Goal: Information Seeking & Learning: Check status

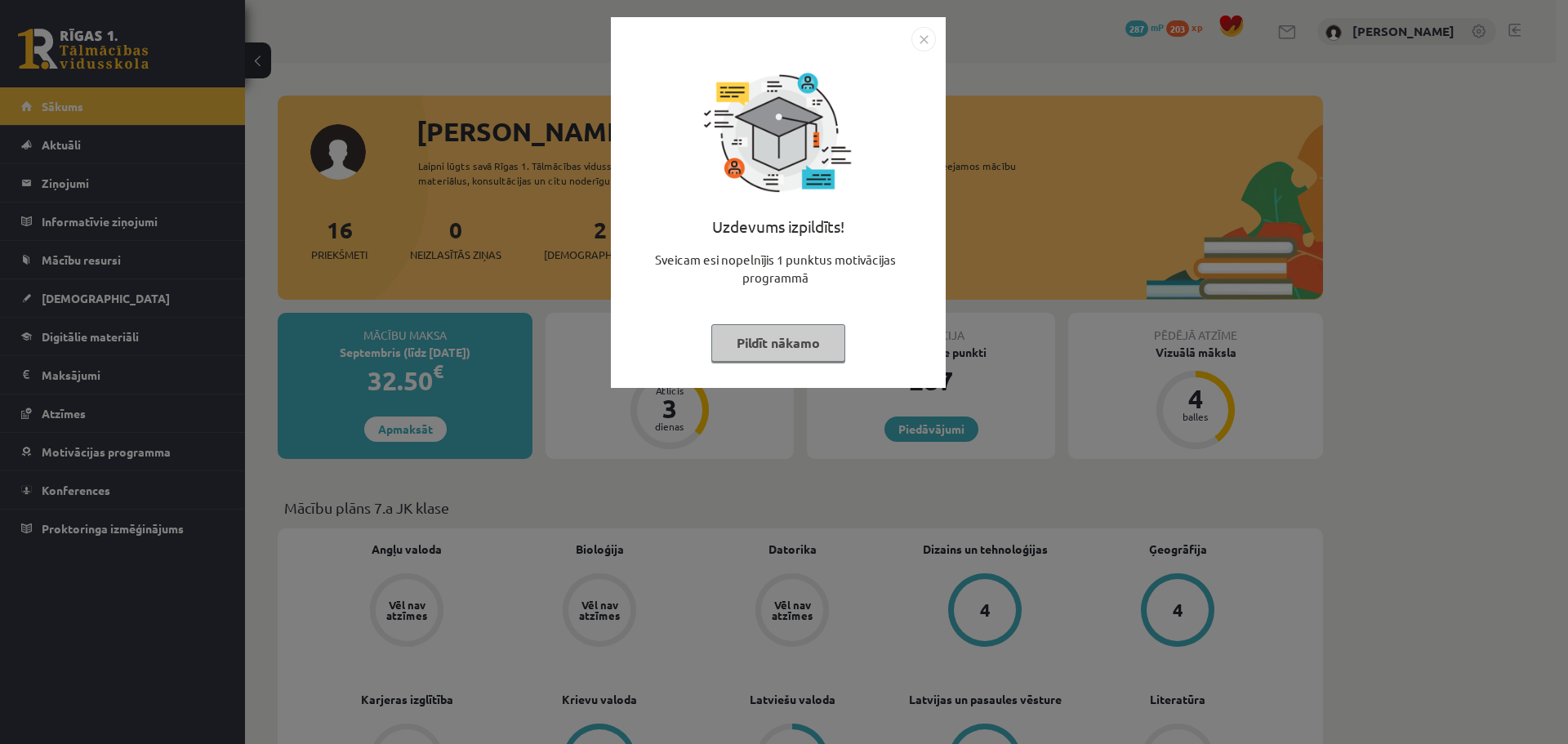
click at [174, 179] on div "Uzdevums izpildīts! Sveicam esi nopelnījis 1 punktus motivācijas programmā Pild…" at bounding box center [784, 372] width 1568 height 744
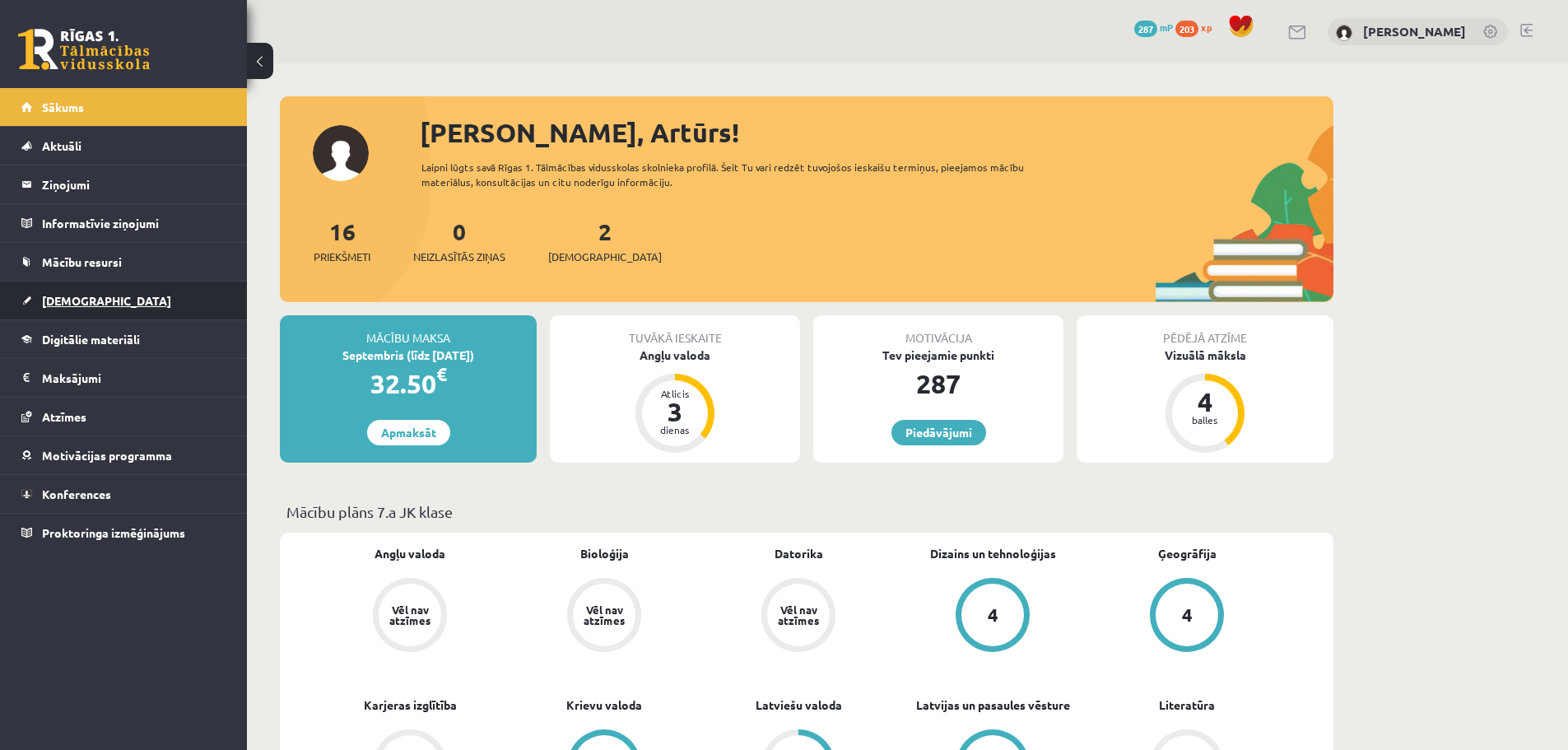
click at [96, 301] on link "[DEMOGRAPHIC_DATA]" at bounding box center [124, 300] width 205 height 37
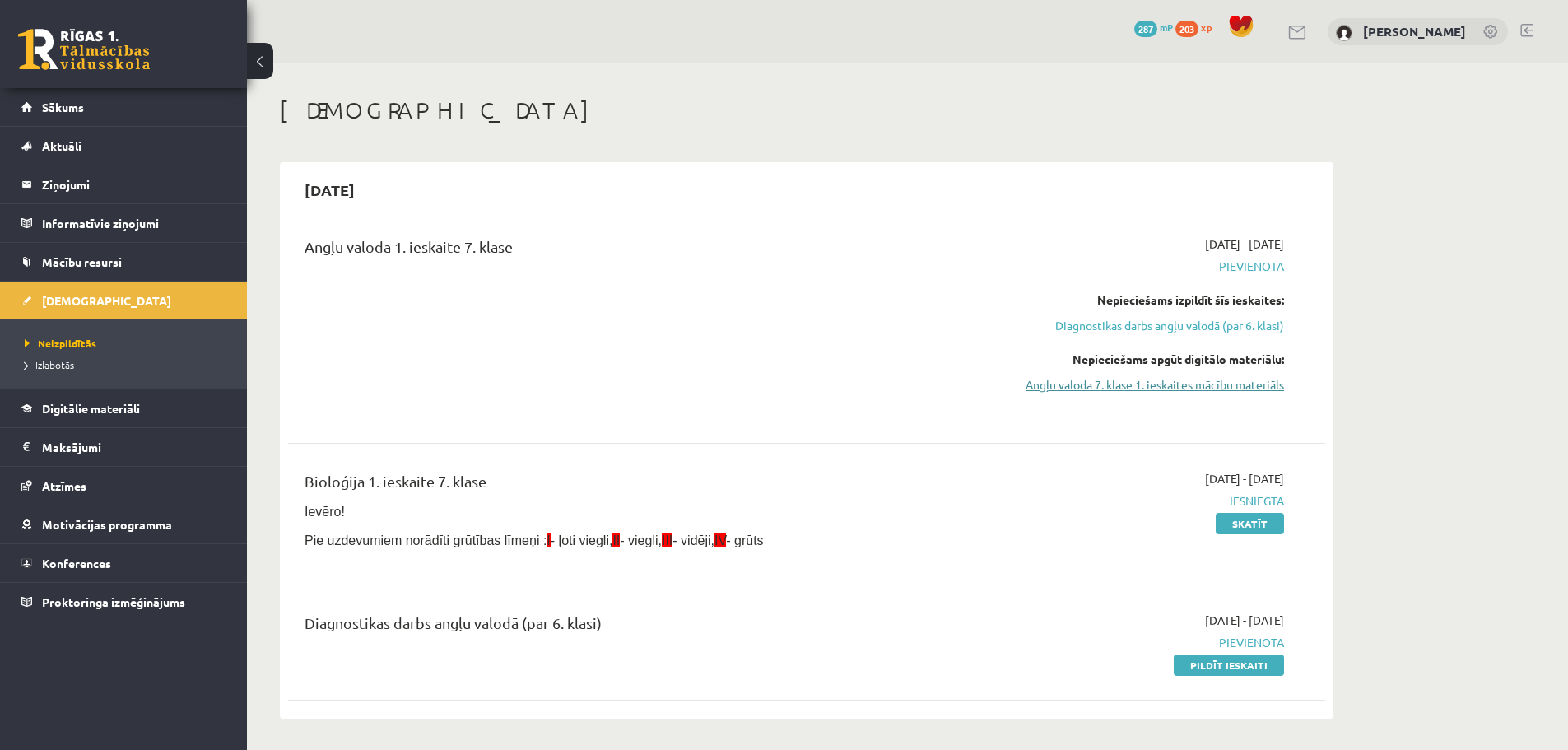
click at [1212, 380] on link "Angļu valoda 7. klase 1. ieskaites mācību materiāls" at bounding box center [1128, 385] width 310 height 17
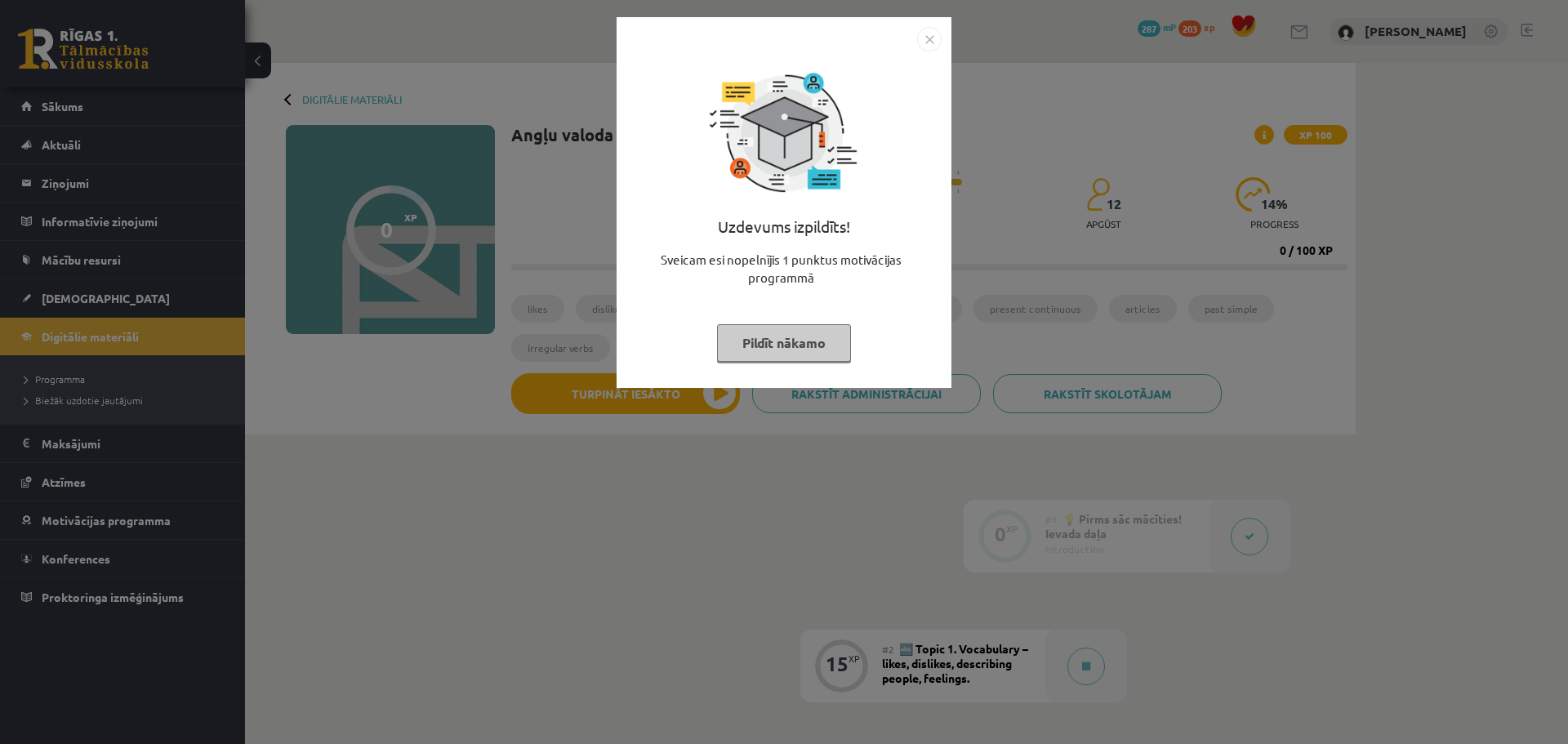
click at [813, 349] on button "Pildīt nākamo" at bounding box center [784, 342] width 134 height 37
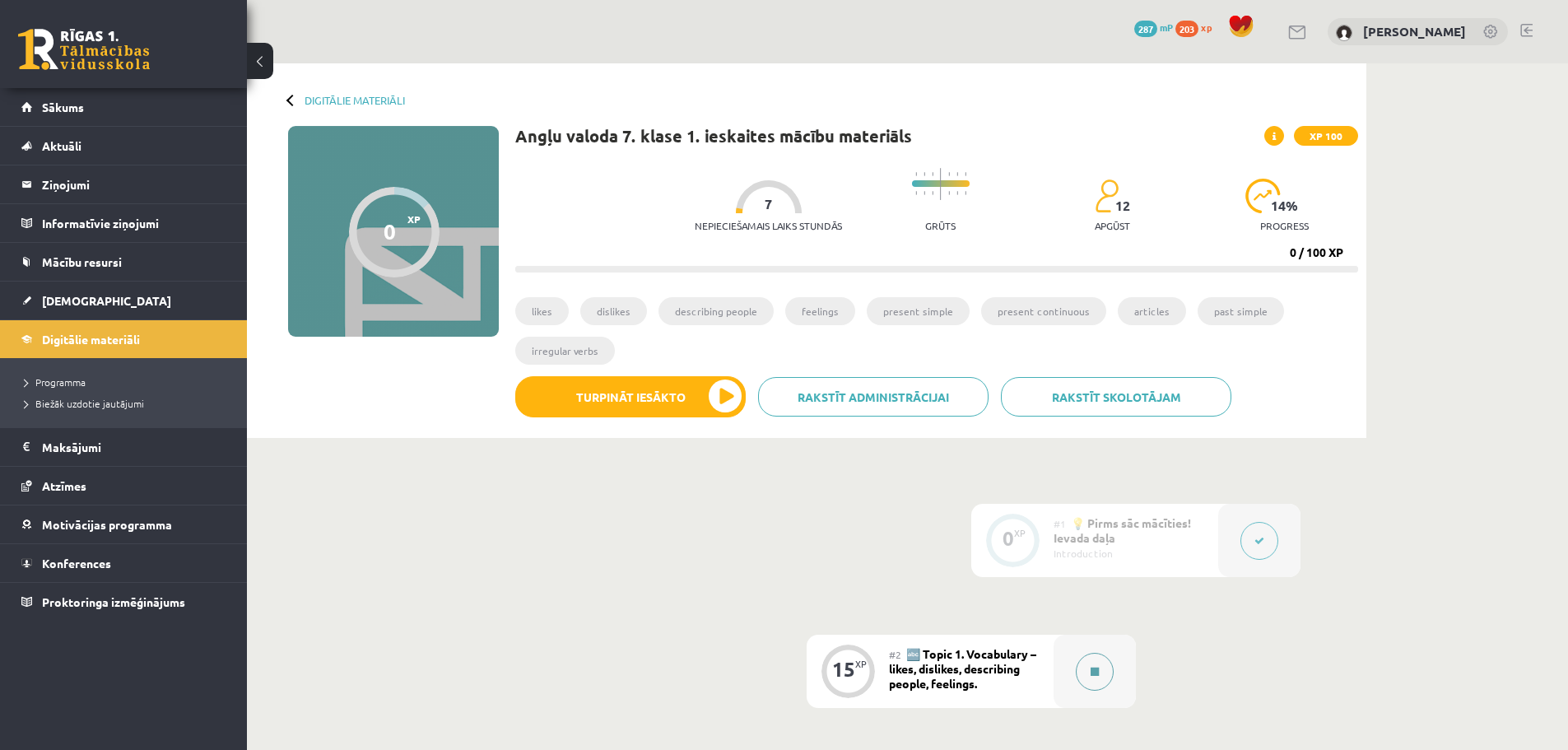
click at [1093, 679] on button at bounding box center [1094, 672] width 37 height 37
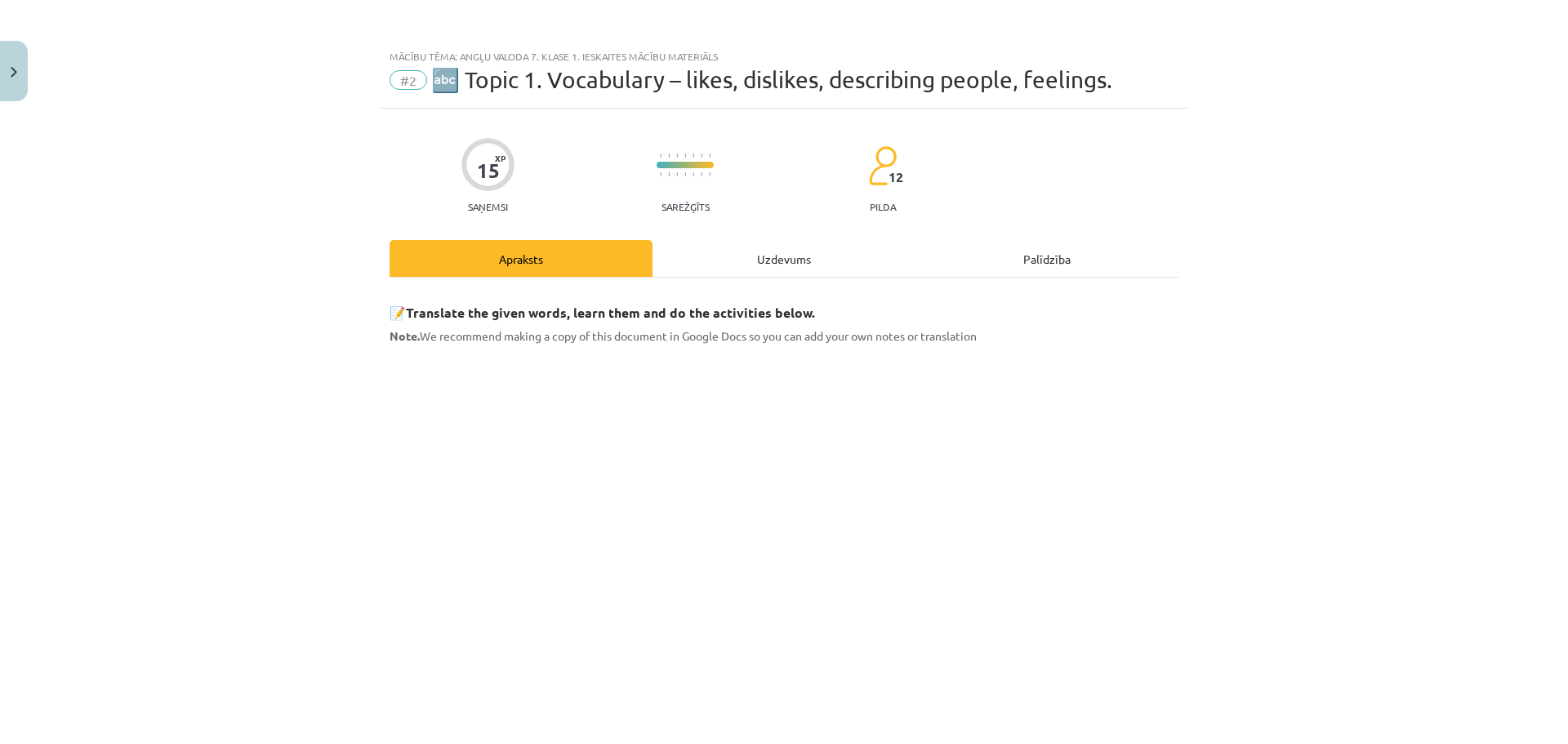
click at [740, 268] on div "Uzdevums" at bounding box center [784, 258] width 263 height 37
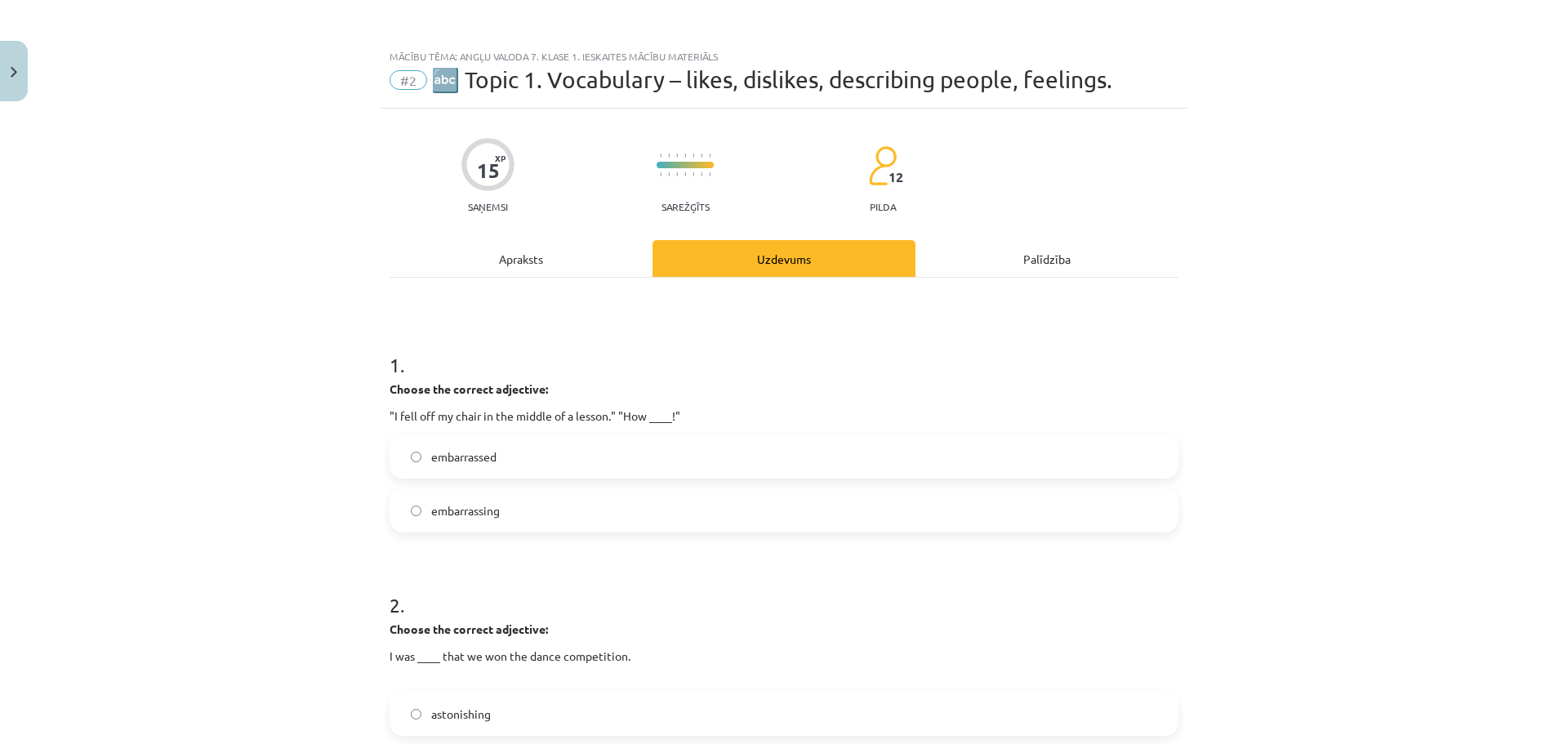
scroll to position [41, 0]
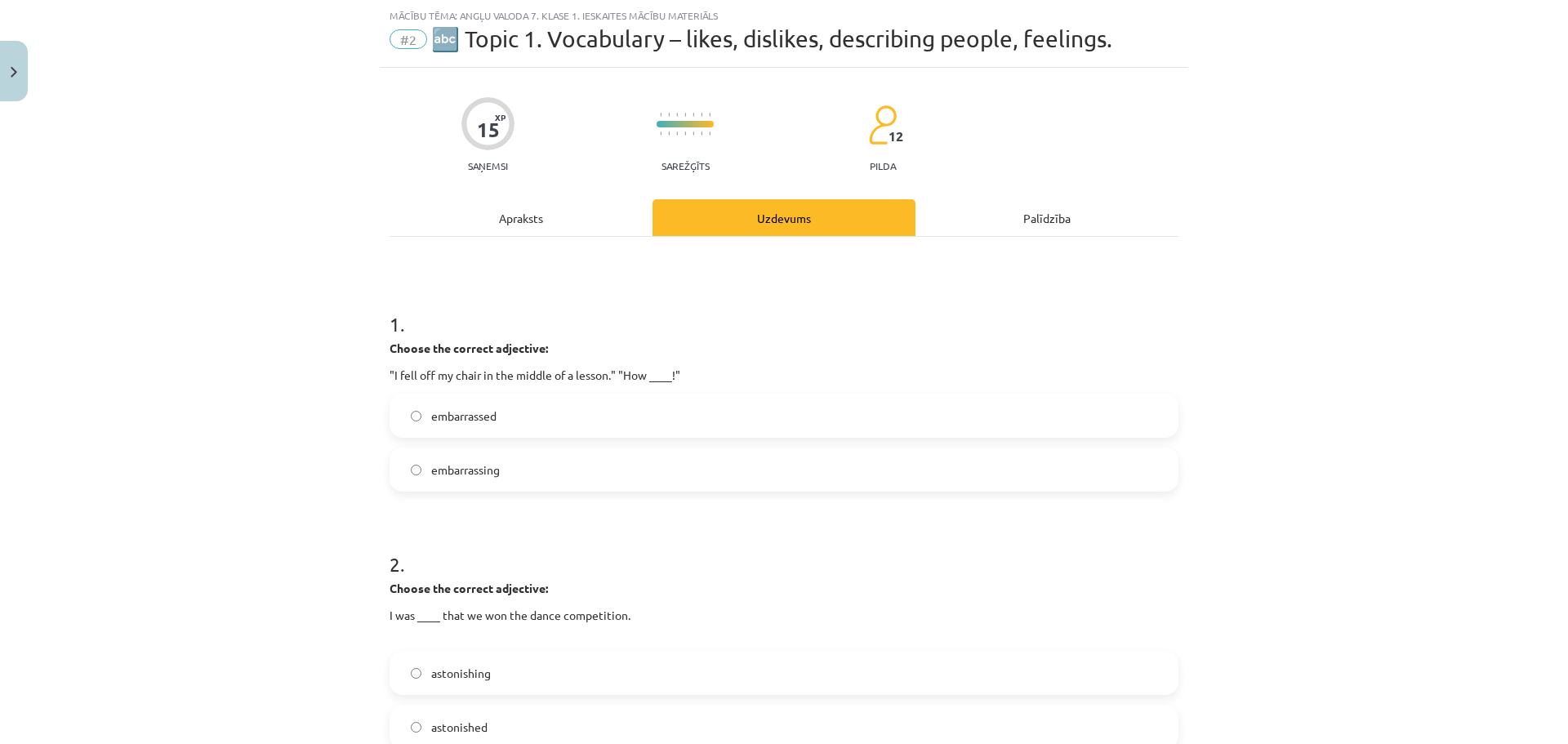
click at [547, 214] on div "Apraksts" at bounding box center [521, 218] width 263 height 37
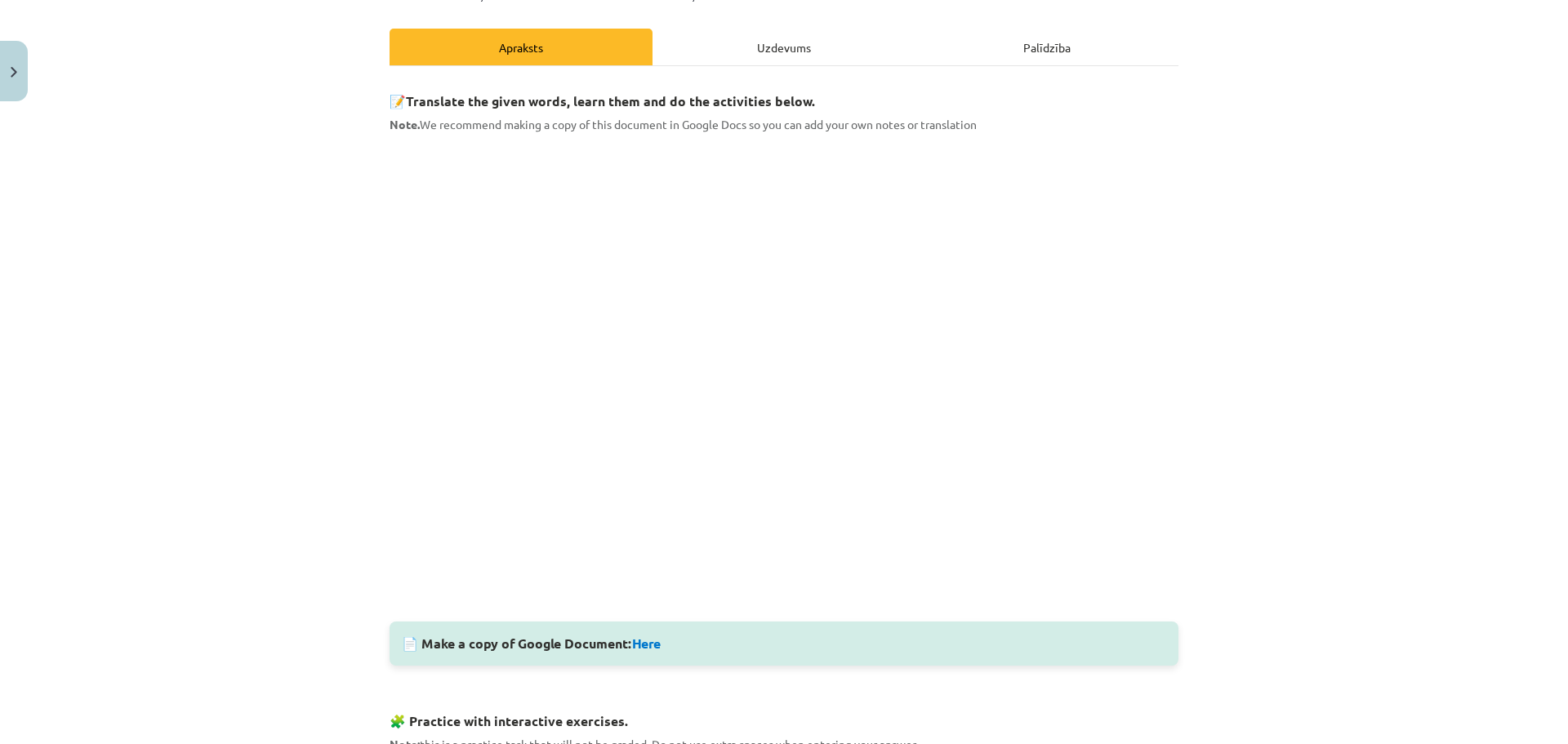
scroll to position [204, 0]
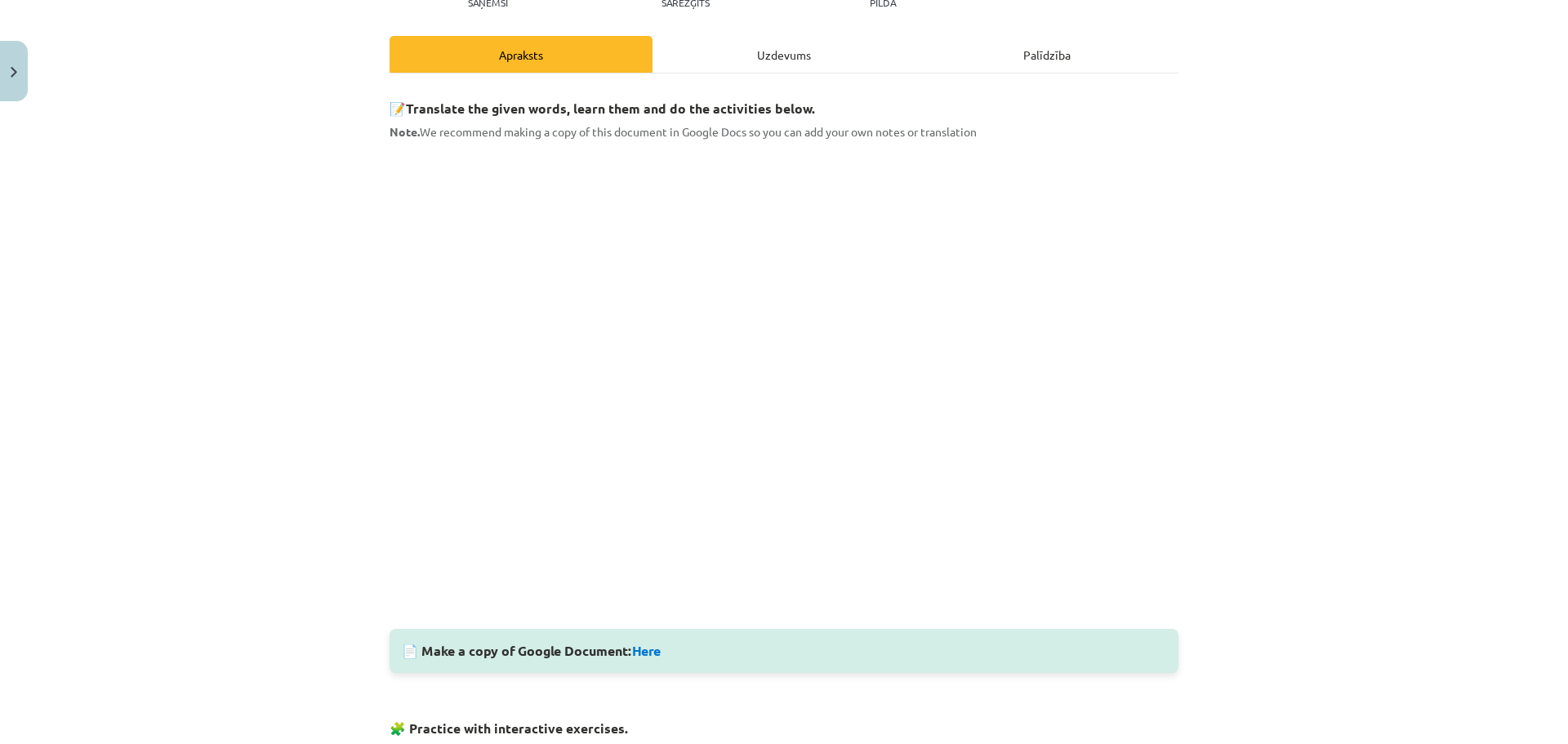
click at [722, 51] on div "Uzdevums" at bounding box center [784, 54] width 263 height 37
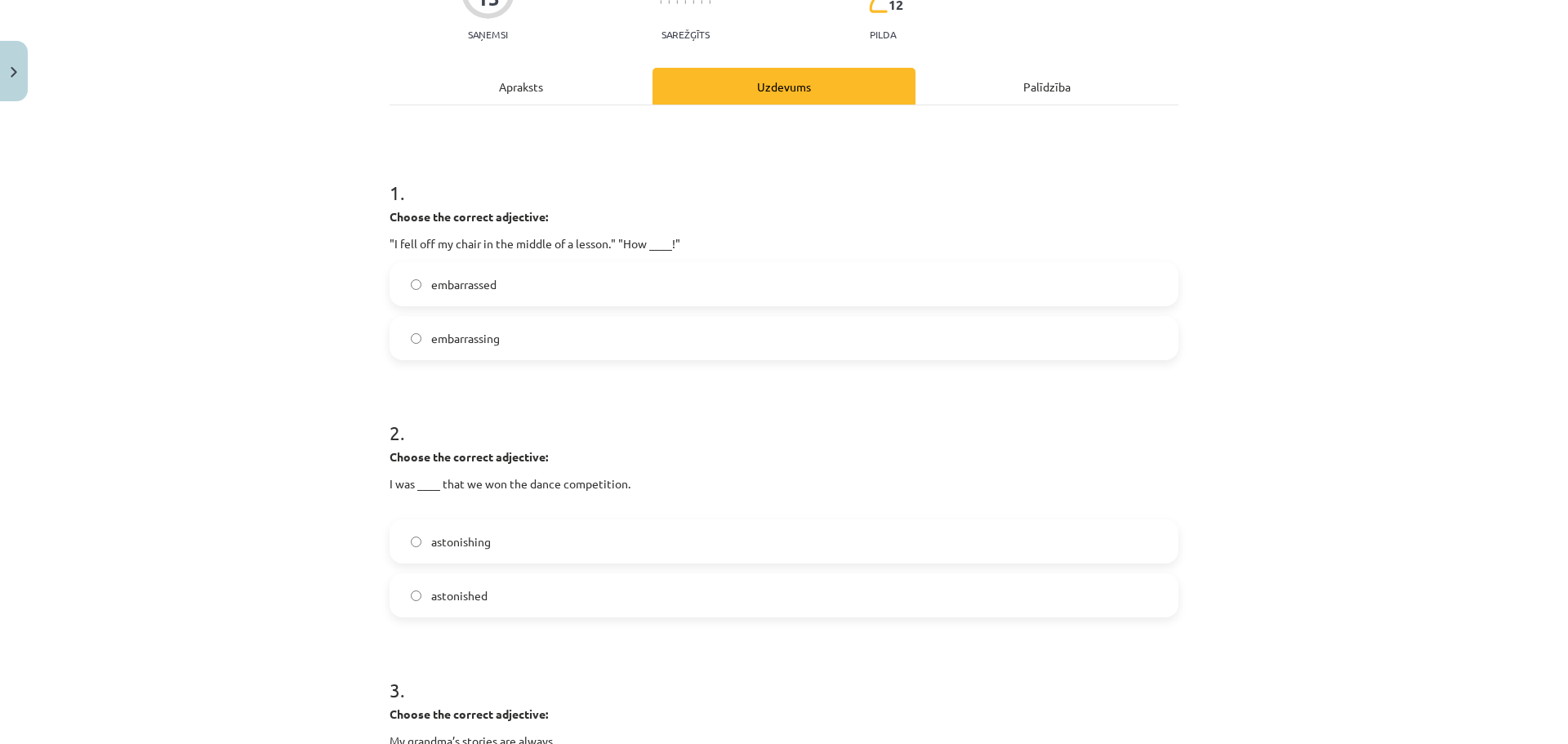
scroll to position [109, 0]
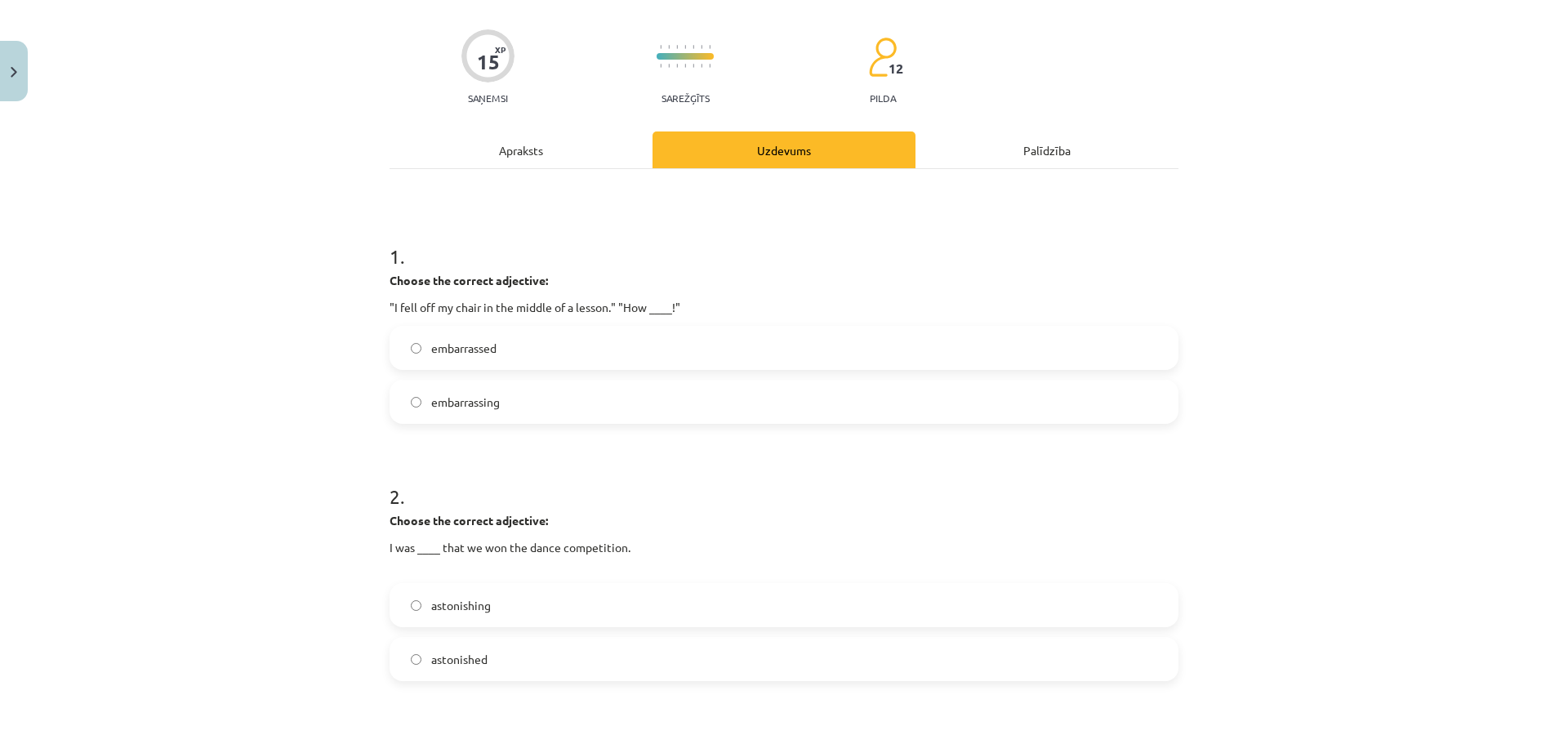
click at [565, 152] on div "Apraksts" at bounding box center [521, 149] width 263 height 37
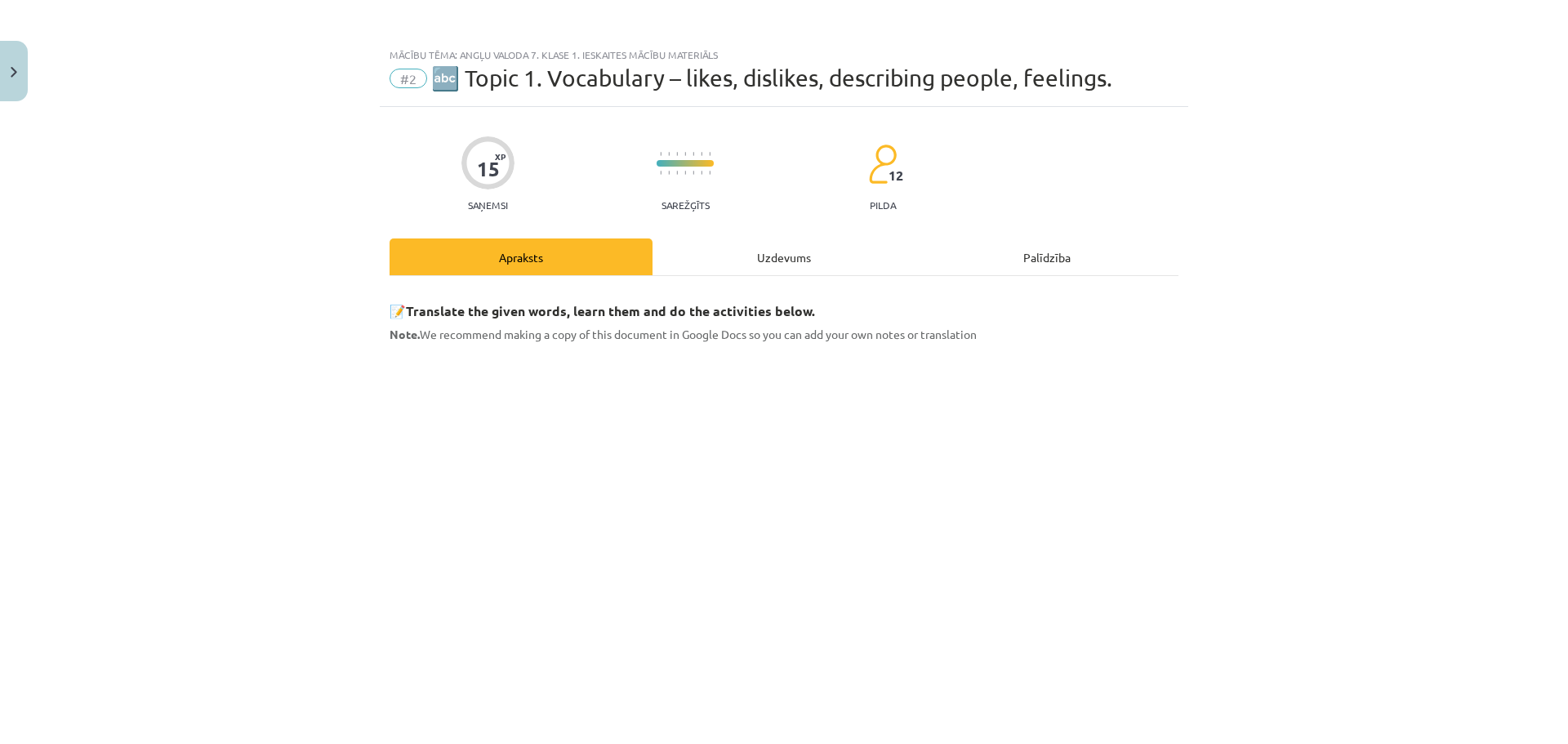
scroll to position [0, 0]
click at [817, 261] on div "Uzdevums" at bounding box center [784, 258] width 263 height 37
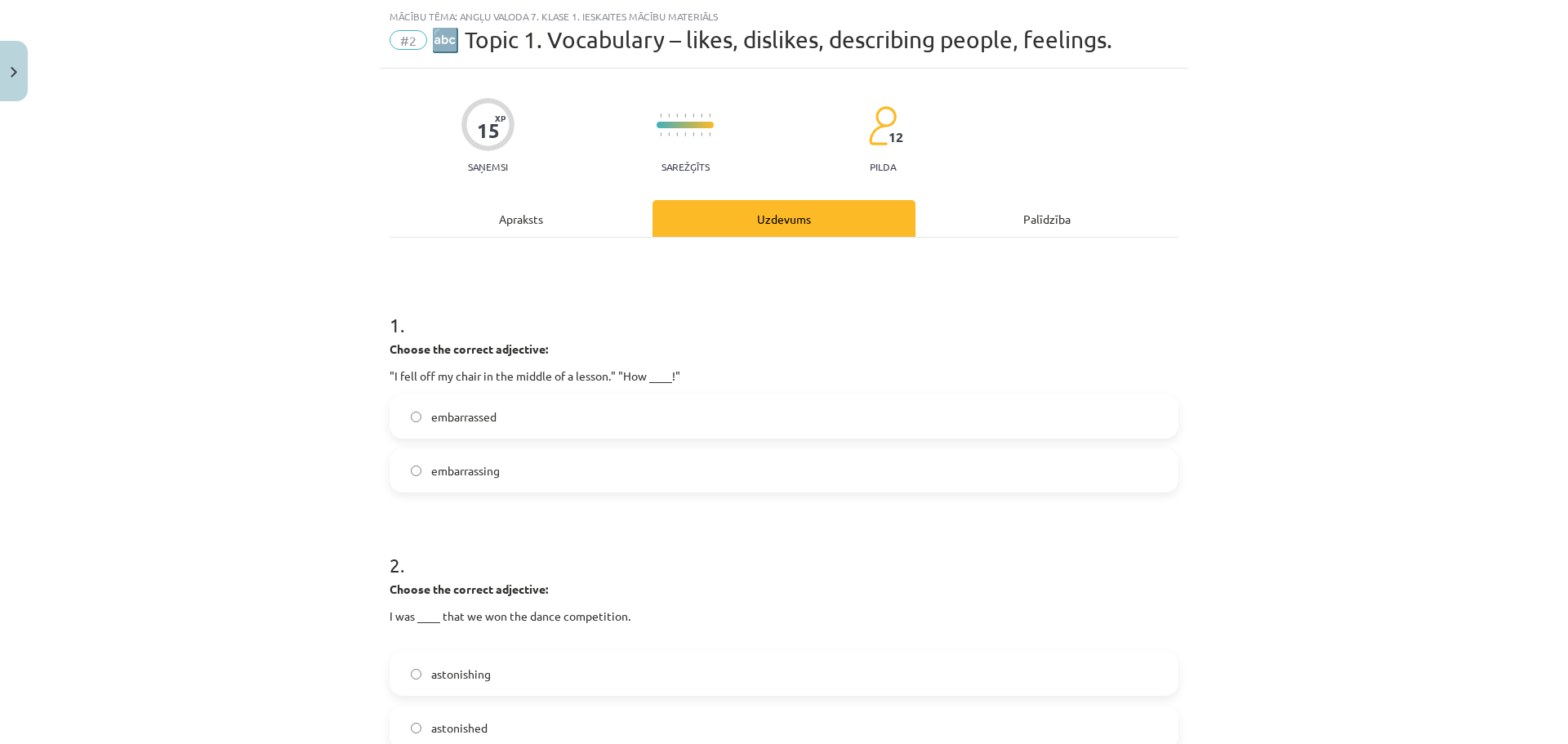
scroll to position [41, 0]
click at [455, 381] on p ""I fell off my chair in the middle of a lesson." "How ____!"" at bounding box center [784, 375] width 789 height 17
drag, startPoint x: 498, startPoint y: 412, endPoint x: 427, endPoint y: 415, distance: 71.1
click at [427, 415] on label "embarrassed" at bounding box center [784, 415] width 785 height 41
copy span "embarrassed"
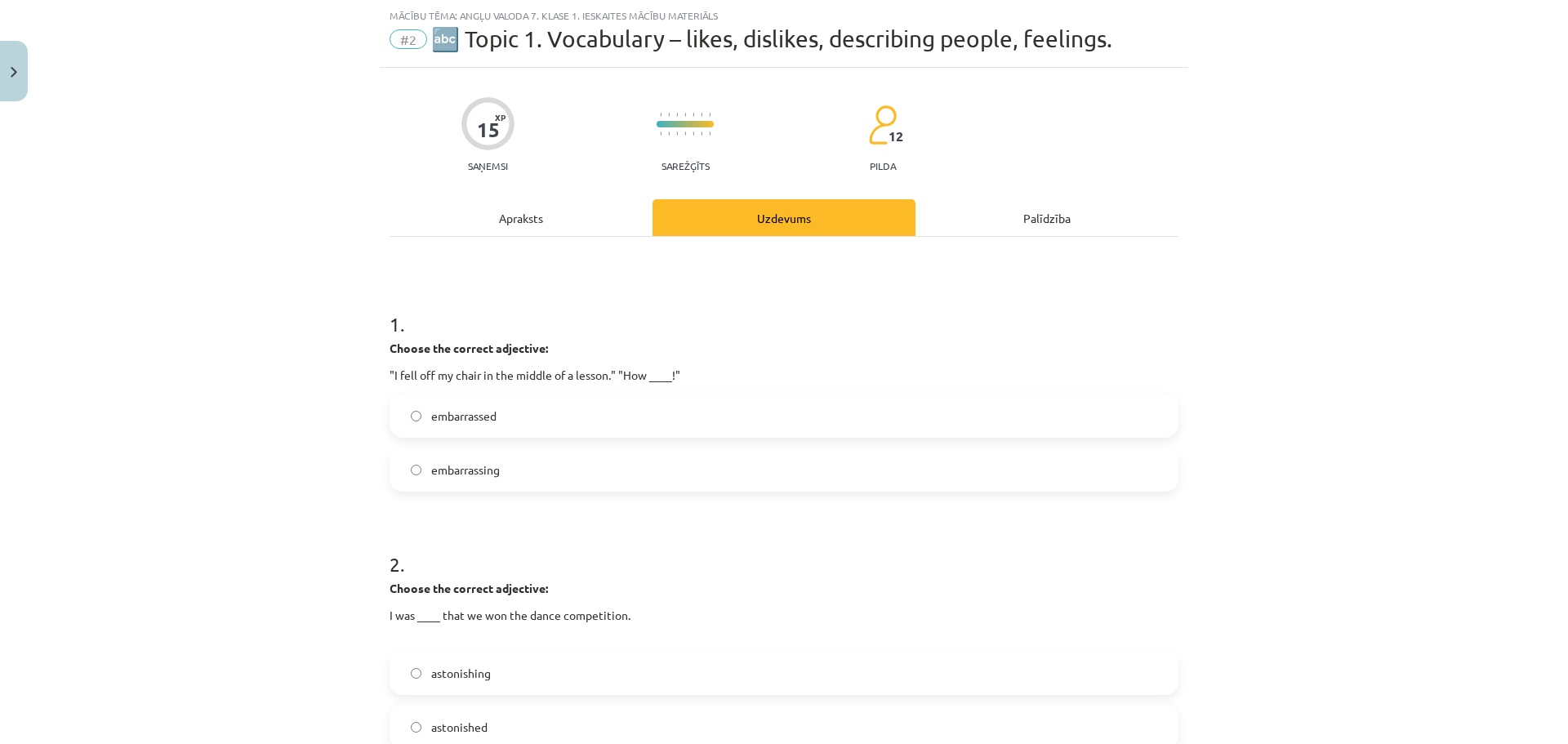
click at [493, 210] on div "Apraksts" at bounding box center [521, 218] width 263 height 37
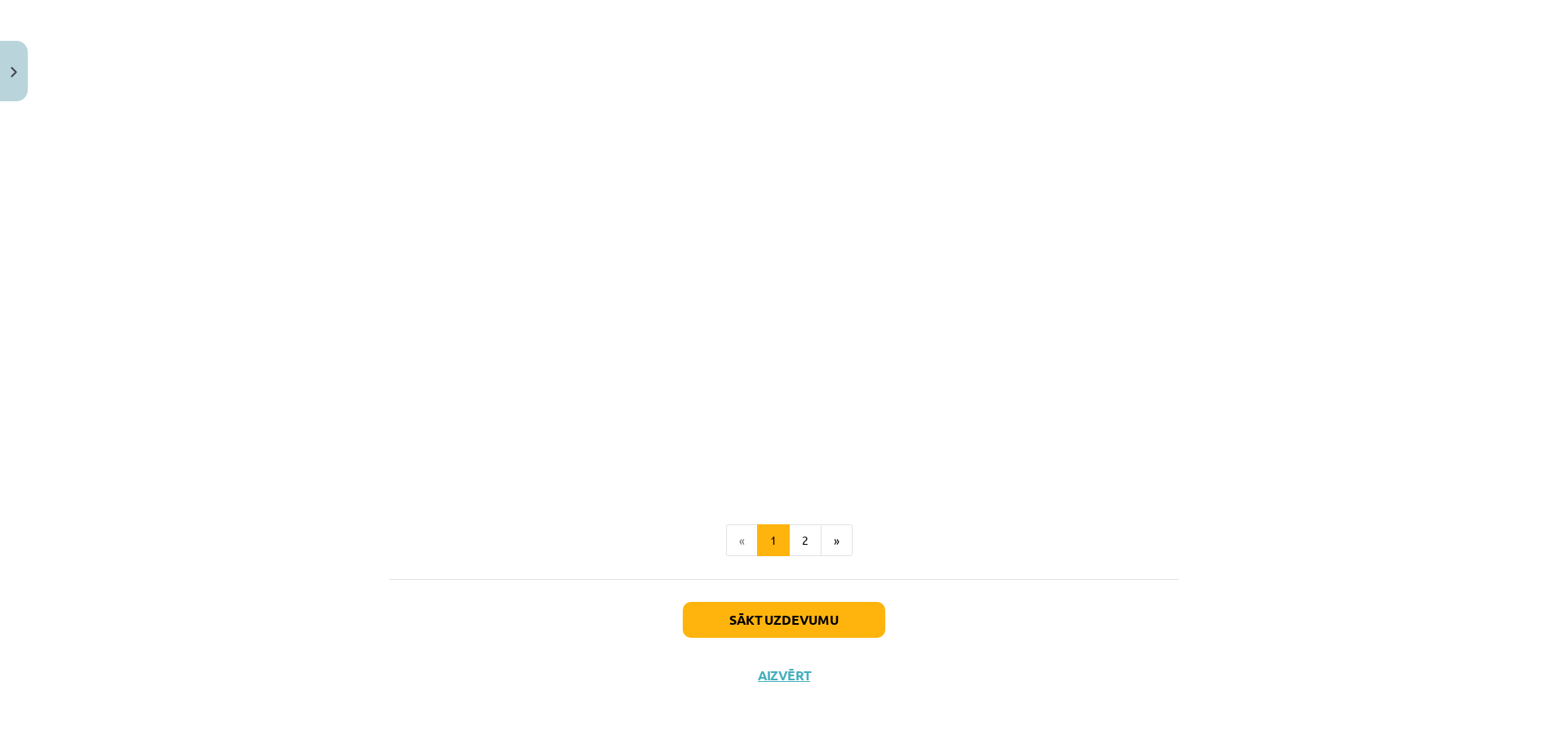
scroll to position [862, 0]
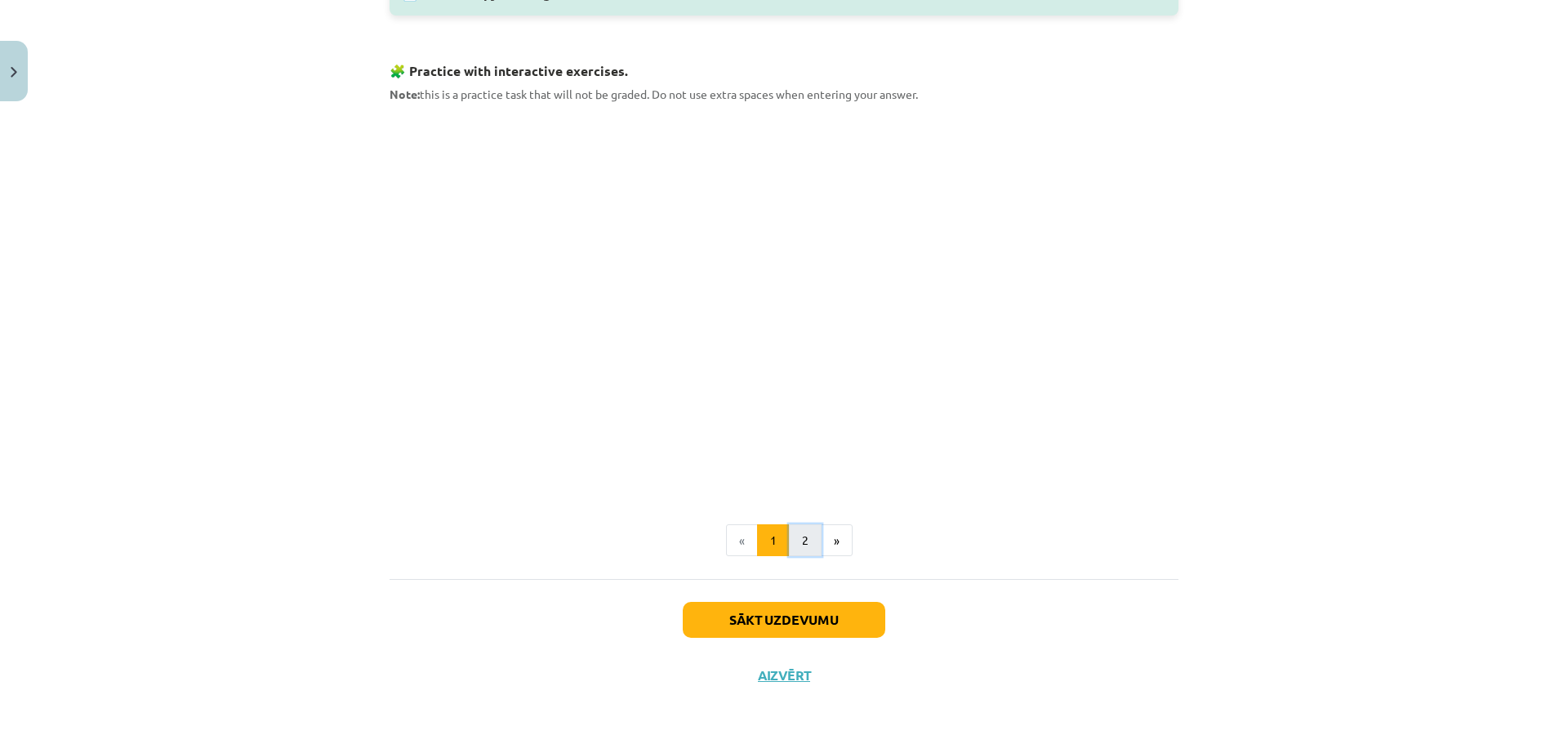
click at [802, 542] on button "2" at bounding box center [805, 541] width 33 height 33
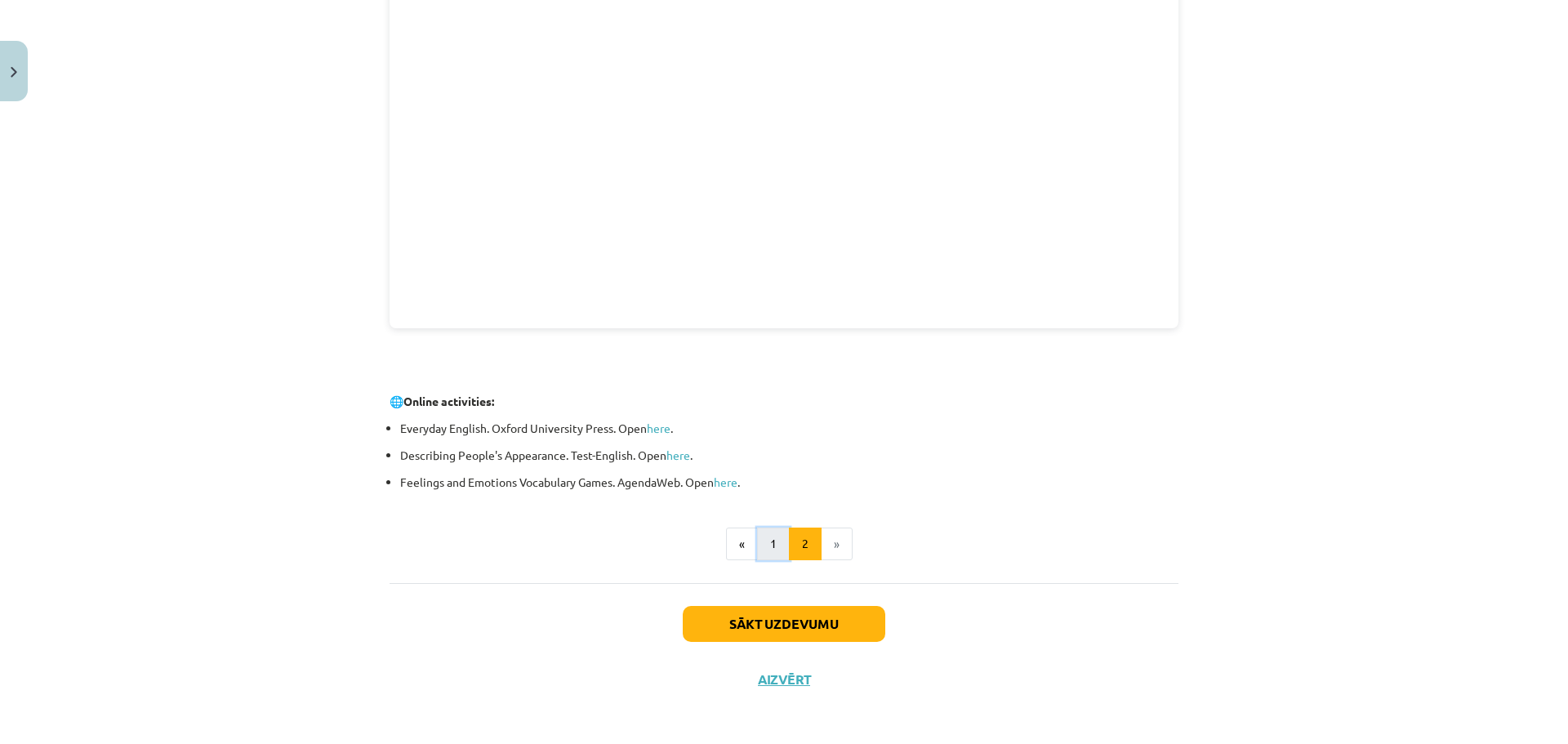
click at [760, 529] on button "1" at bounding box center [773, 544] width 33 height 33
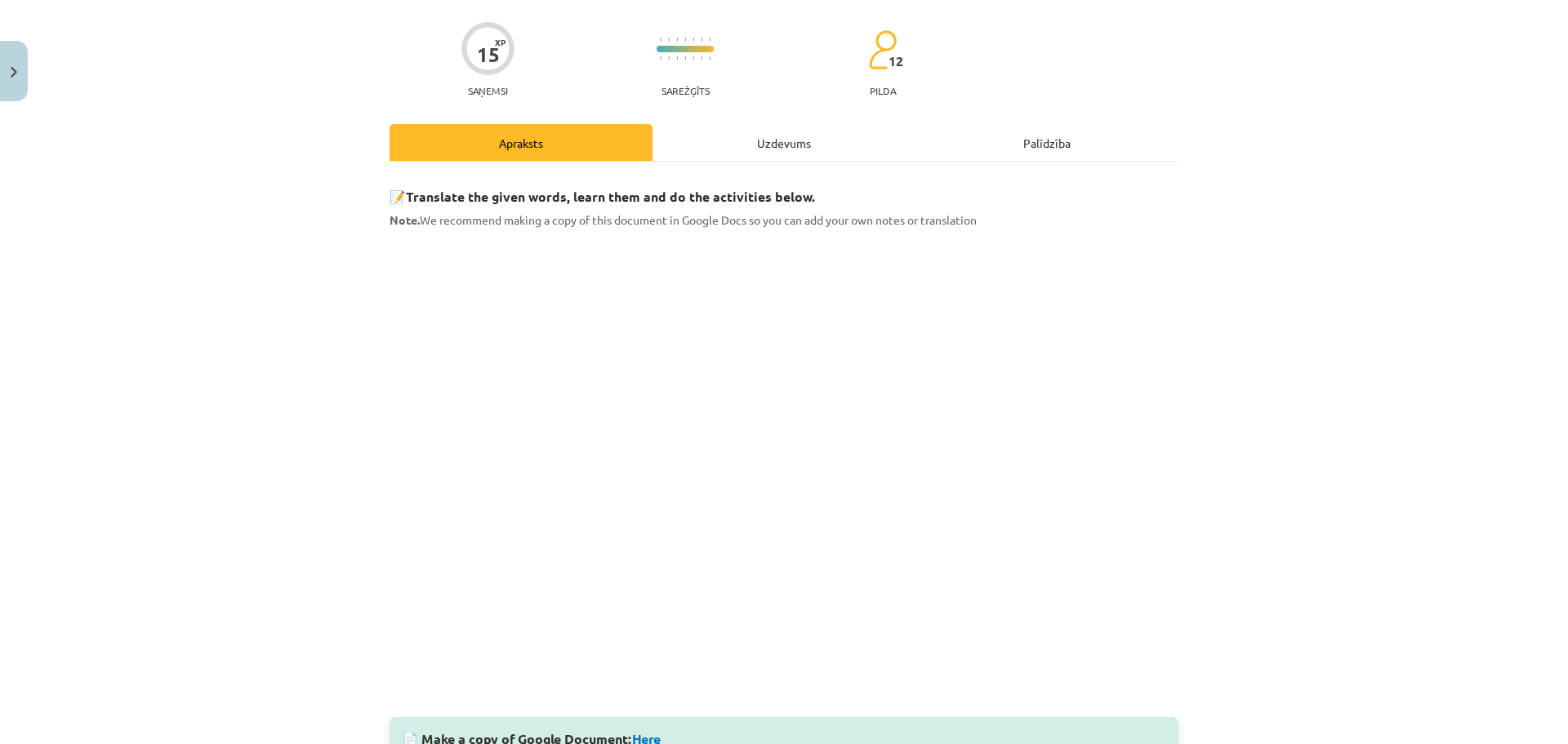
scroll to position [48, 0]
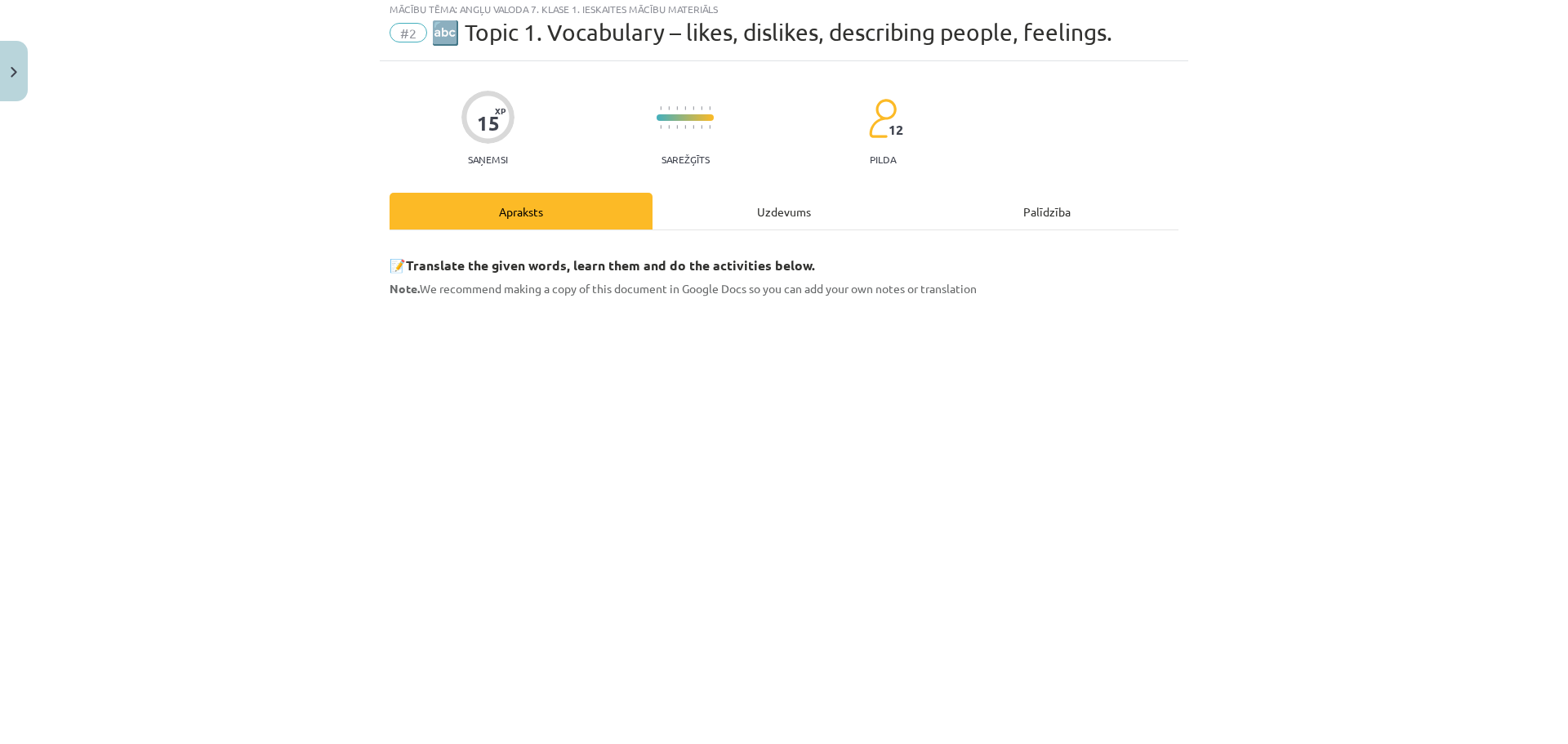
click at [776, 211] on div "Uzdevums" at bounding box center [784, 211] width 263 height 37
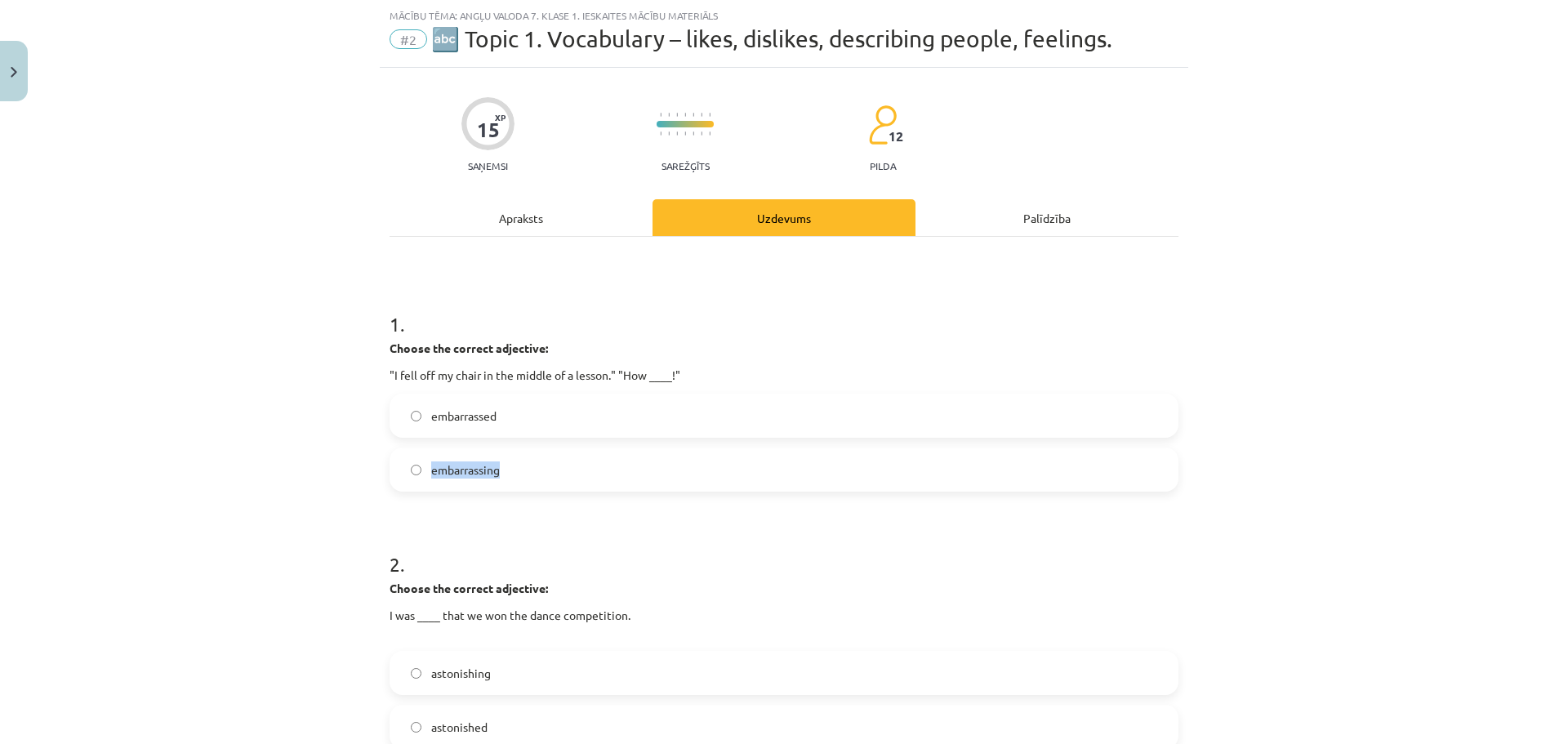
drag, startPoint x: 502, startPoint y: 471, endPoint x: 427, endPoint y: 469, distance: 75.0
click at [427, 469] on label "embarrassing" at bounding box center [784, 469] width 785 height 41
click at [483, 525] on h1 "2 ." at bounding box center [784, 550] width 789 height 51
drag, startPoint x: 508, startPoint y: 463, endPoint x: 427, endPoint y: 474, distance: 81.7
click at [427, 474] on label "embarrassing" at bounding box center [784, 469] width 785 height 41
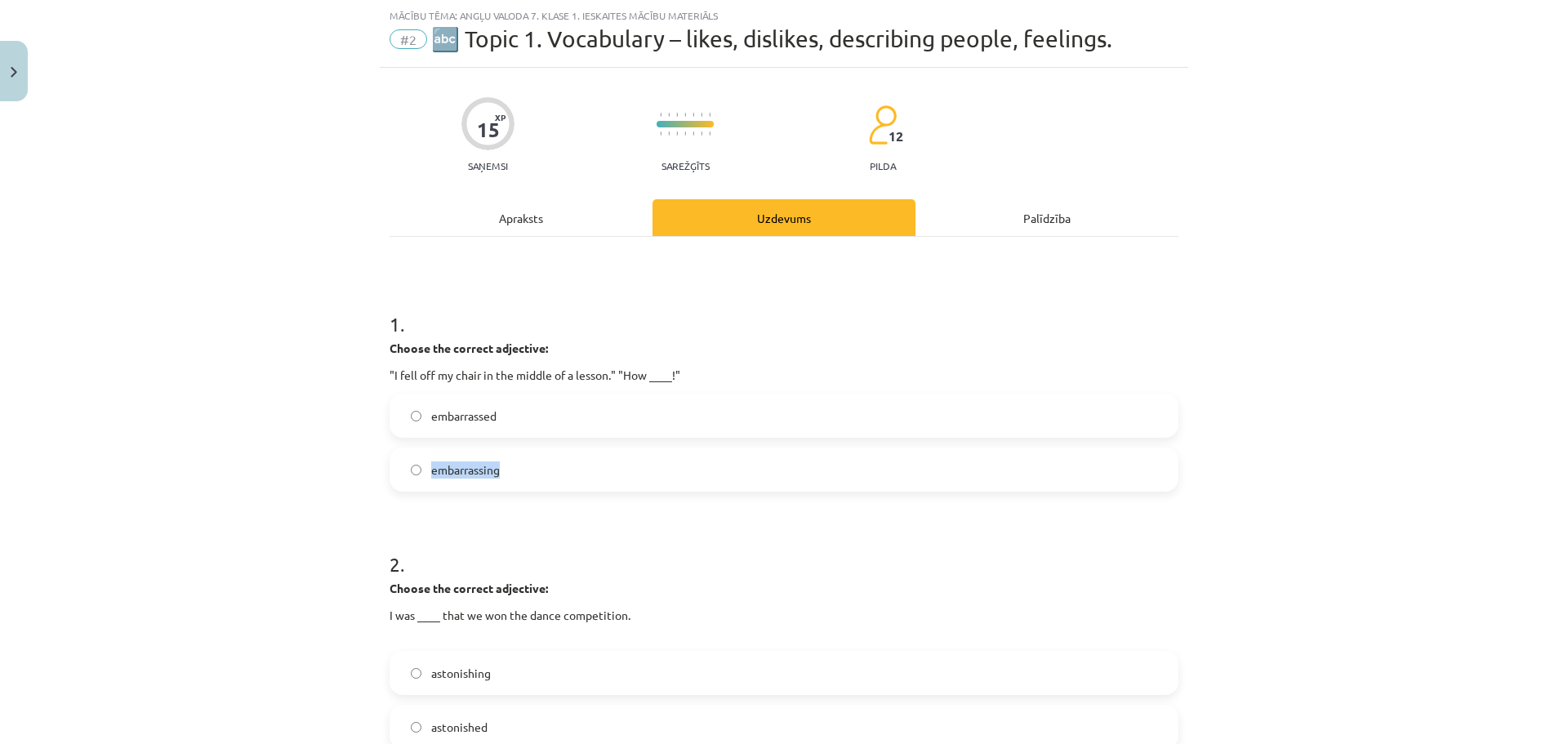
copy span "embarrassing"
click at [413, 419] on label "embarrassed" at bounding box center [784, 415] width 785 height 41
copy label "embarrassed"
click at [472, 465] on span "embarrassing" at bounding box center [465, 470] width 68 height 17
drag, startPoint x: 703, startPoint y: 366, endPoint x: 368, endPoint y: 372, distance: 335.1
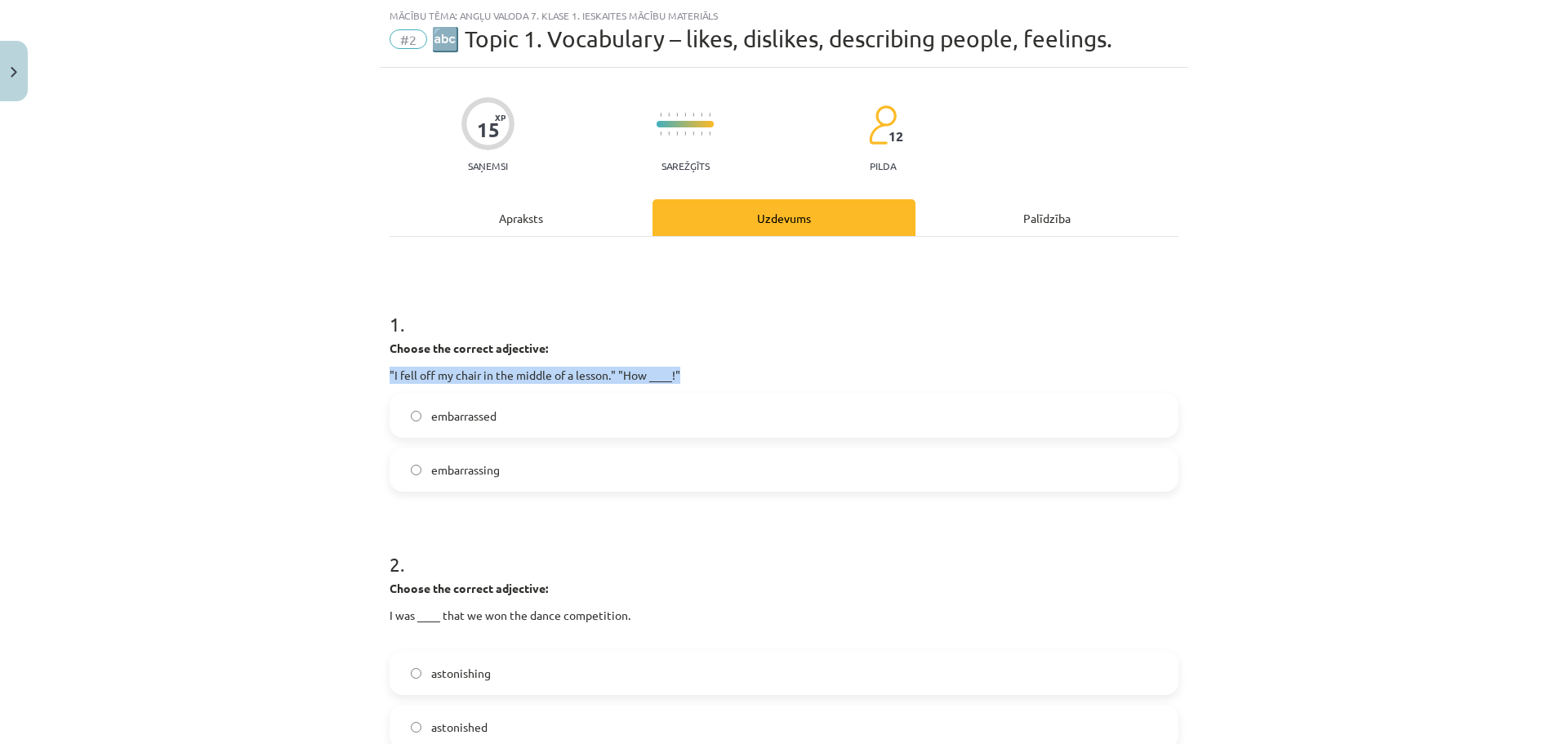
click at [368, 372] on div "Mācību tēma: Angļu valoda 7. klase 1. ieskaites mācību materiāls #2 🔤 Topic 1. …" at bounding box center [784, 372] width 1568 height 744
copy p ""I fell off my chair in the middle of a lesson." "How ____!""
drag, startPoint x: 467, startPoint y: 422, endPoint x: 422, endPoint y: 422, distance: 45.0
click at [422, 422] on label "embarrassed" at bounding box center [784, 415] width 785 height 41
copy span "embarrassed"
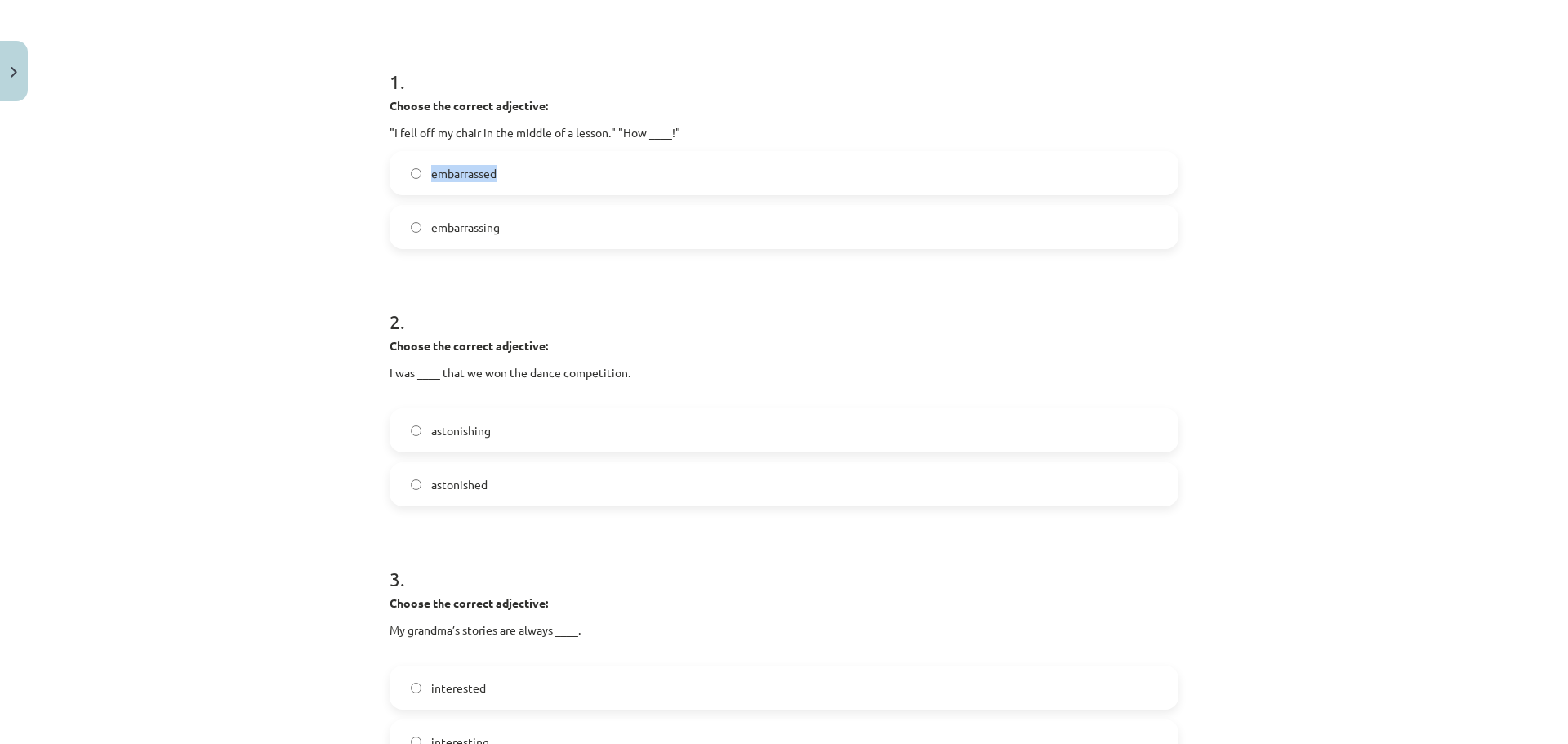
scroll to position [286, 0]
click at [467, 429] on span "astonishing" at bounding box center [460, 429] width 60 height 17
drag, startPoint x: 467, startPoint y: 428, endPoint x: 424, endPoint y: 429, distance: 43.0
click at [431, 429] on span "astonishing" at bounding box center [460, 429] width 60 height 17
copy span "astonish"
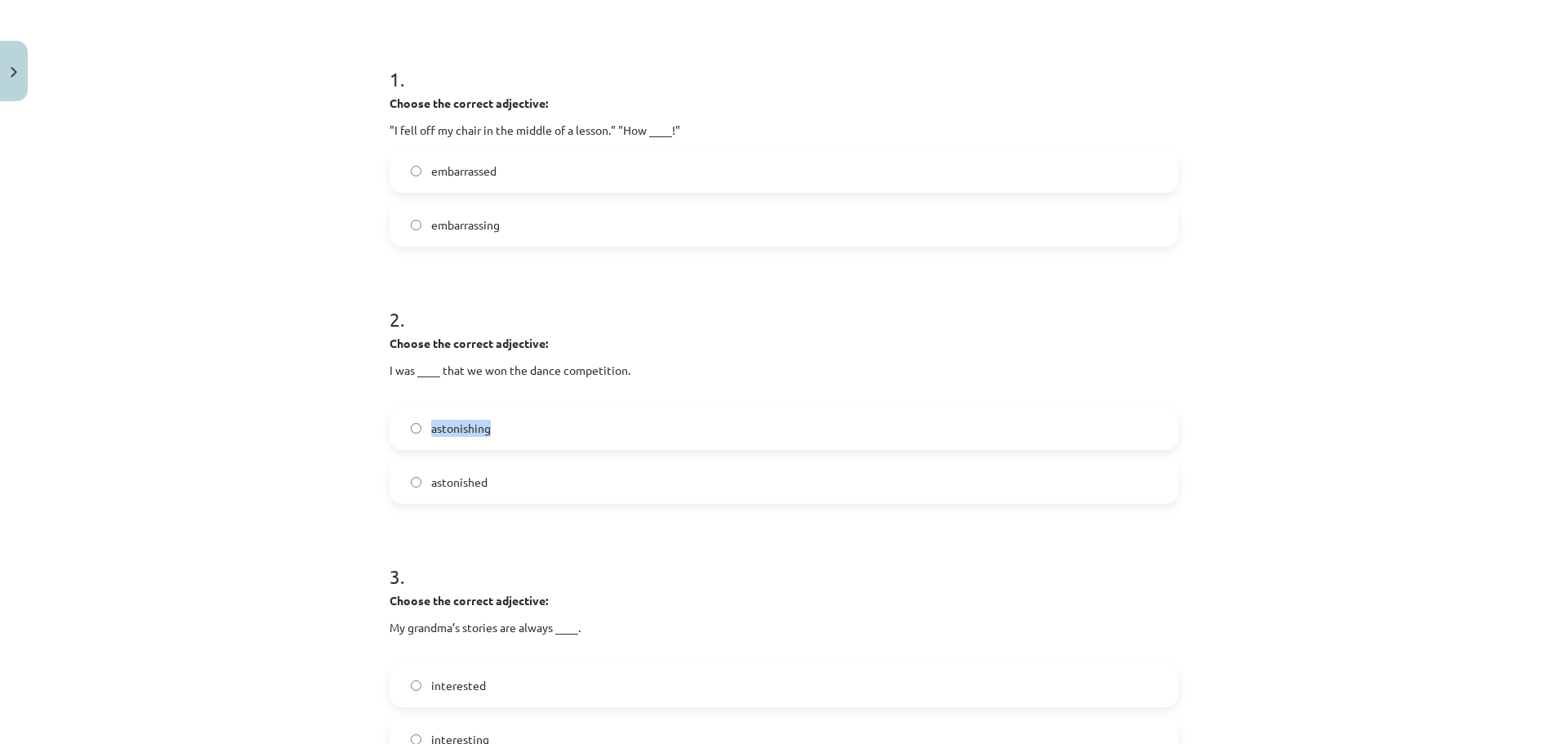
click at [411, 432] on label "astonishing" at bounding box center [784, 428] width 785 height 41
copy label "astonishing"
drag, startPoint x: 452, startPoint y: 483, endPoint x: 392, endPoint y: 482, distance: 60.0
click at [392, 482] on label "astonished" at bounding box center [784, 481] width 785 height 41
copy label "astonished"
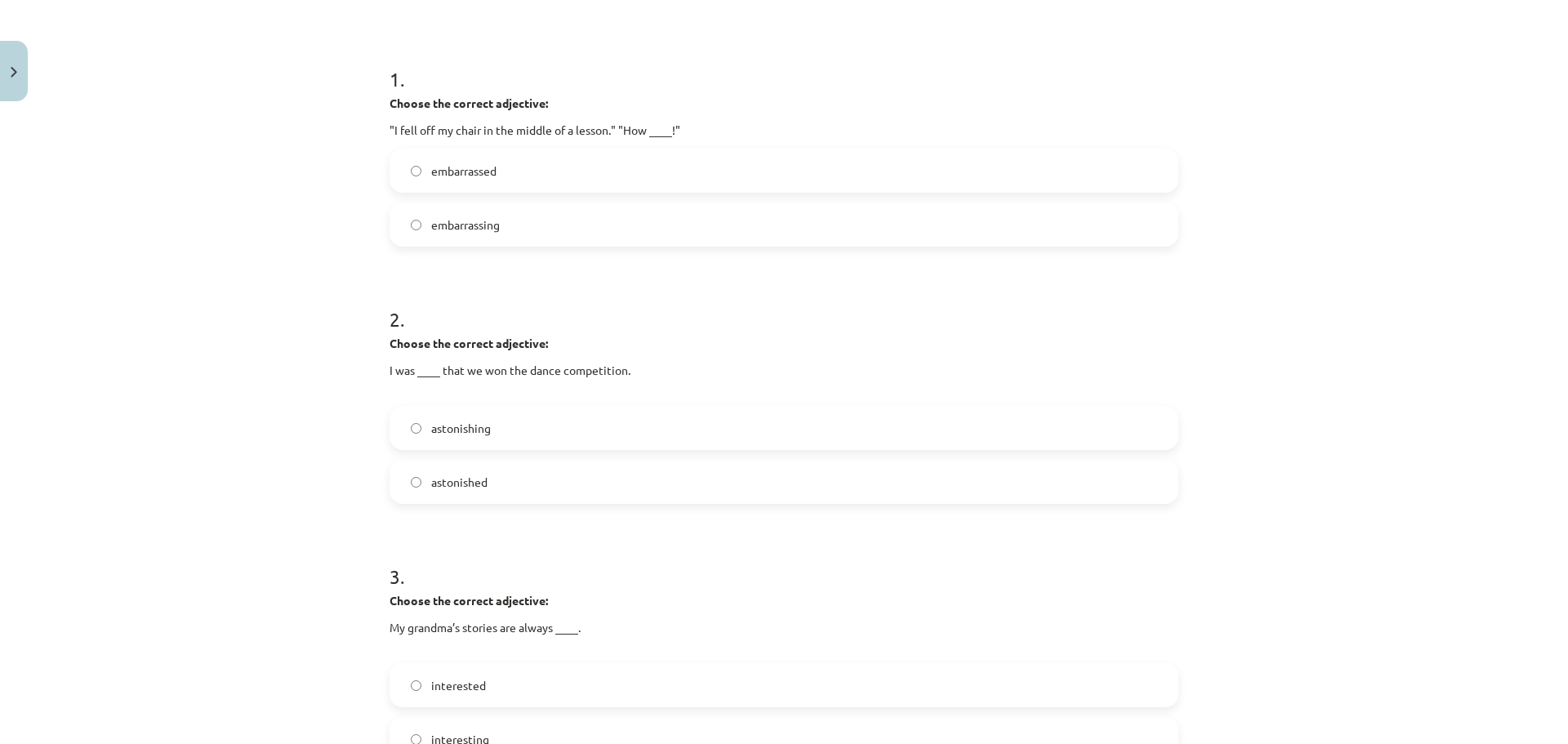
click at [685, 361] on div "Choose the correct adjective: I was ____ that we won the dance competition." at bounding box center [784, 366] width 789 height 61
click at [555, 488] on label "astonished" at bounding box center [784, 481] width 785 height 41
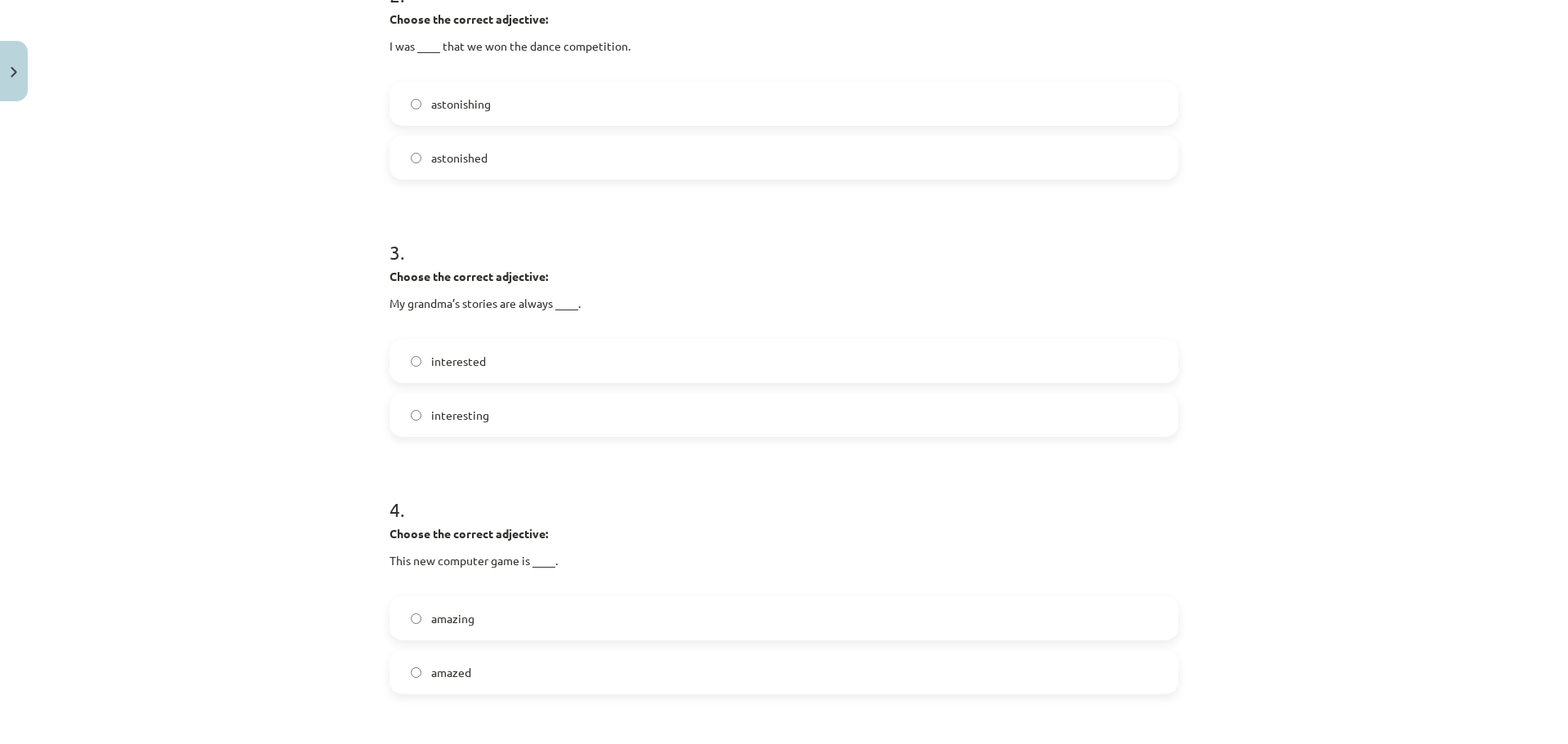
scroll to position [613, 0]
click at [500, 417] on label "interesting" at bounding box center [784, 412] width 785 height 41
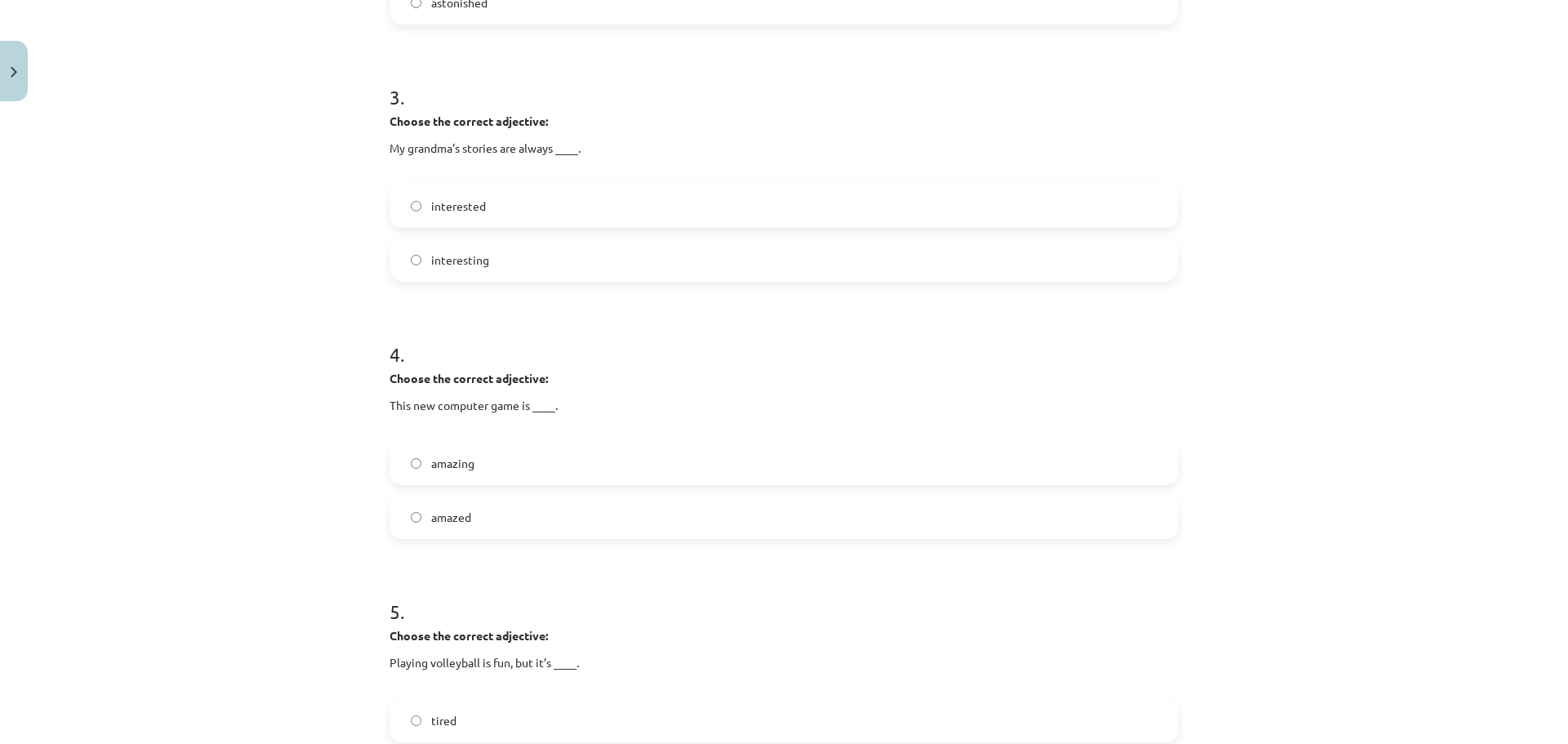
scroll to position [776, 0]
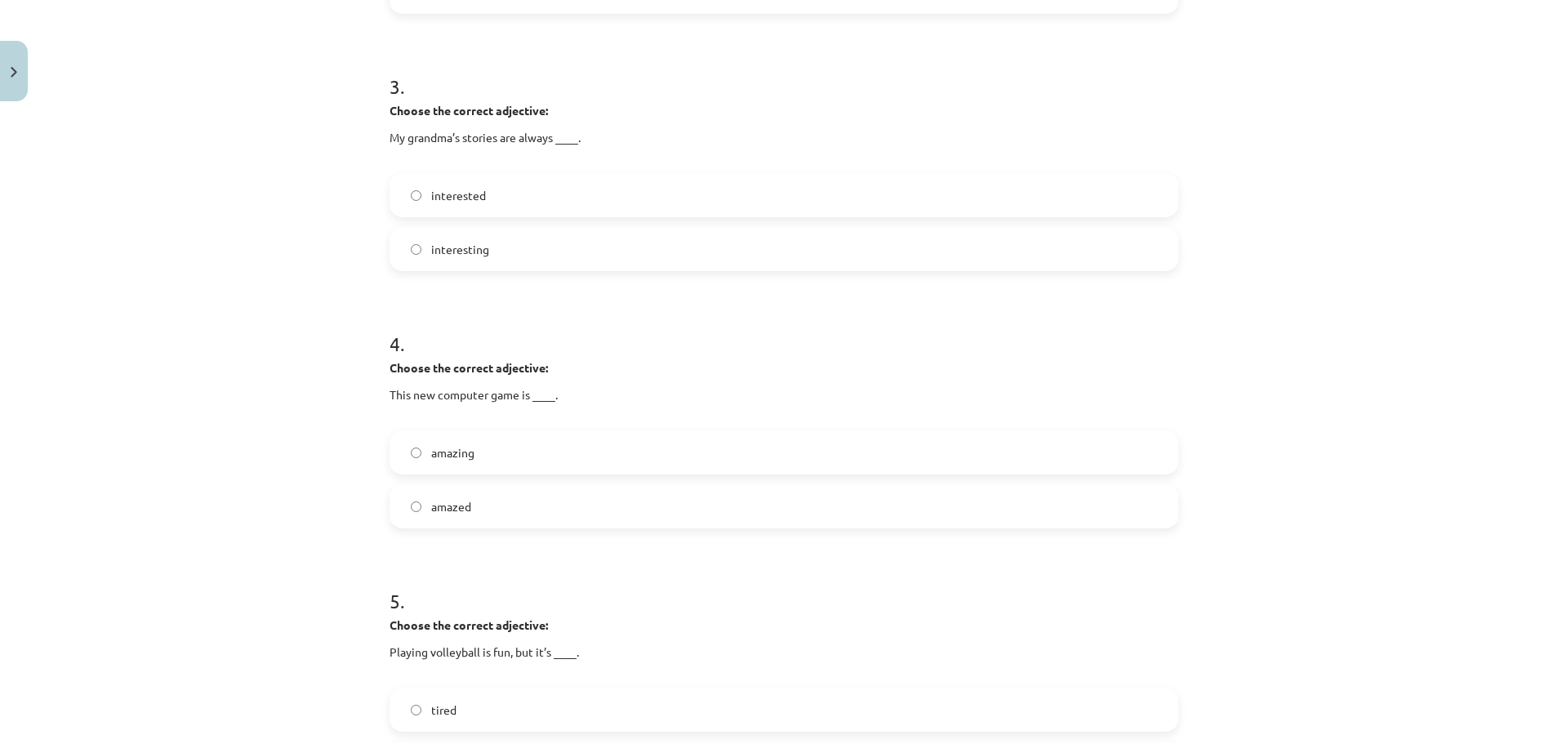
click at [467, 461] on label "amazing" at bounding box center [784, 452] width 785 height 41
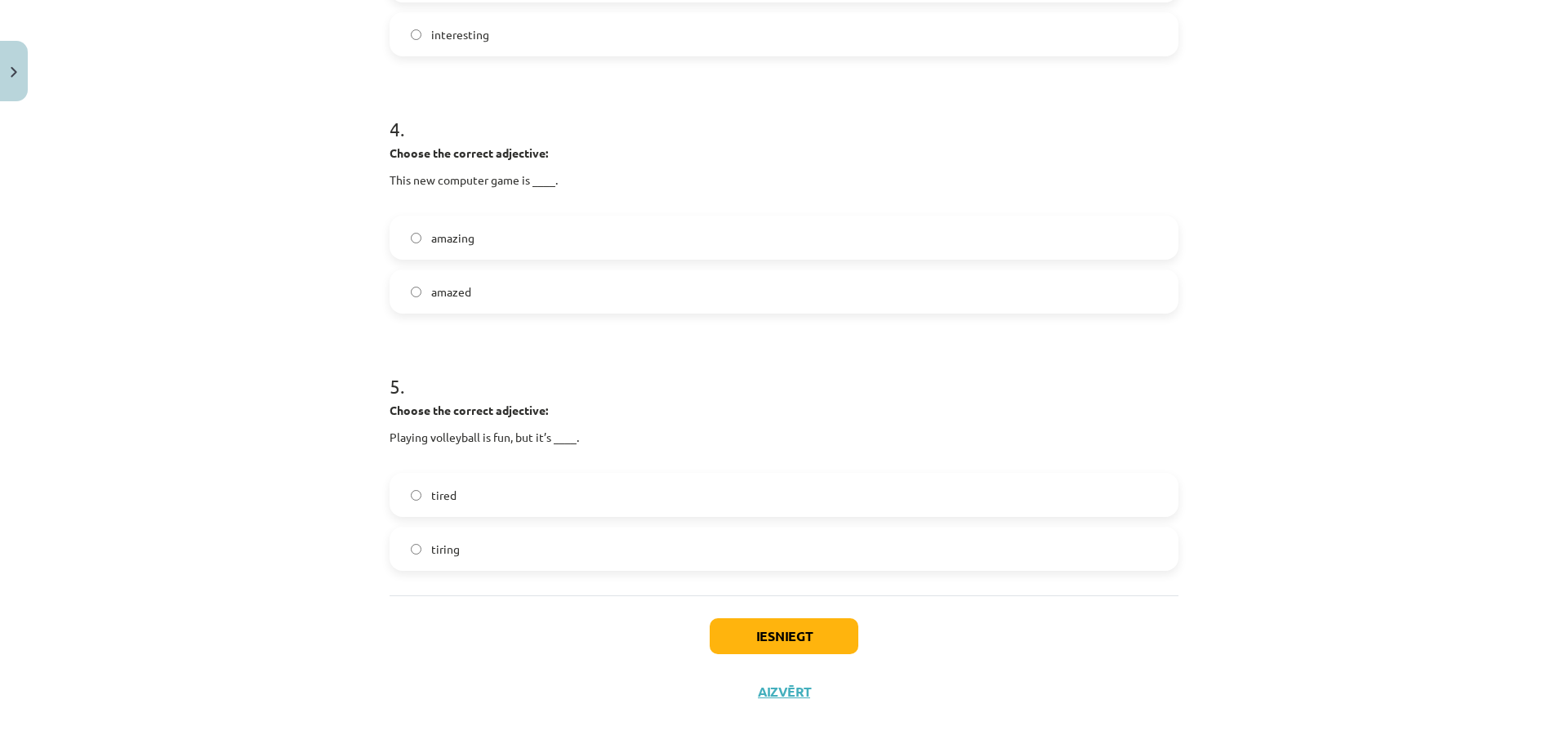
scroll to position [1007, 0]
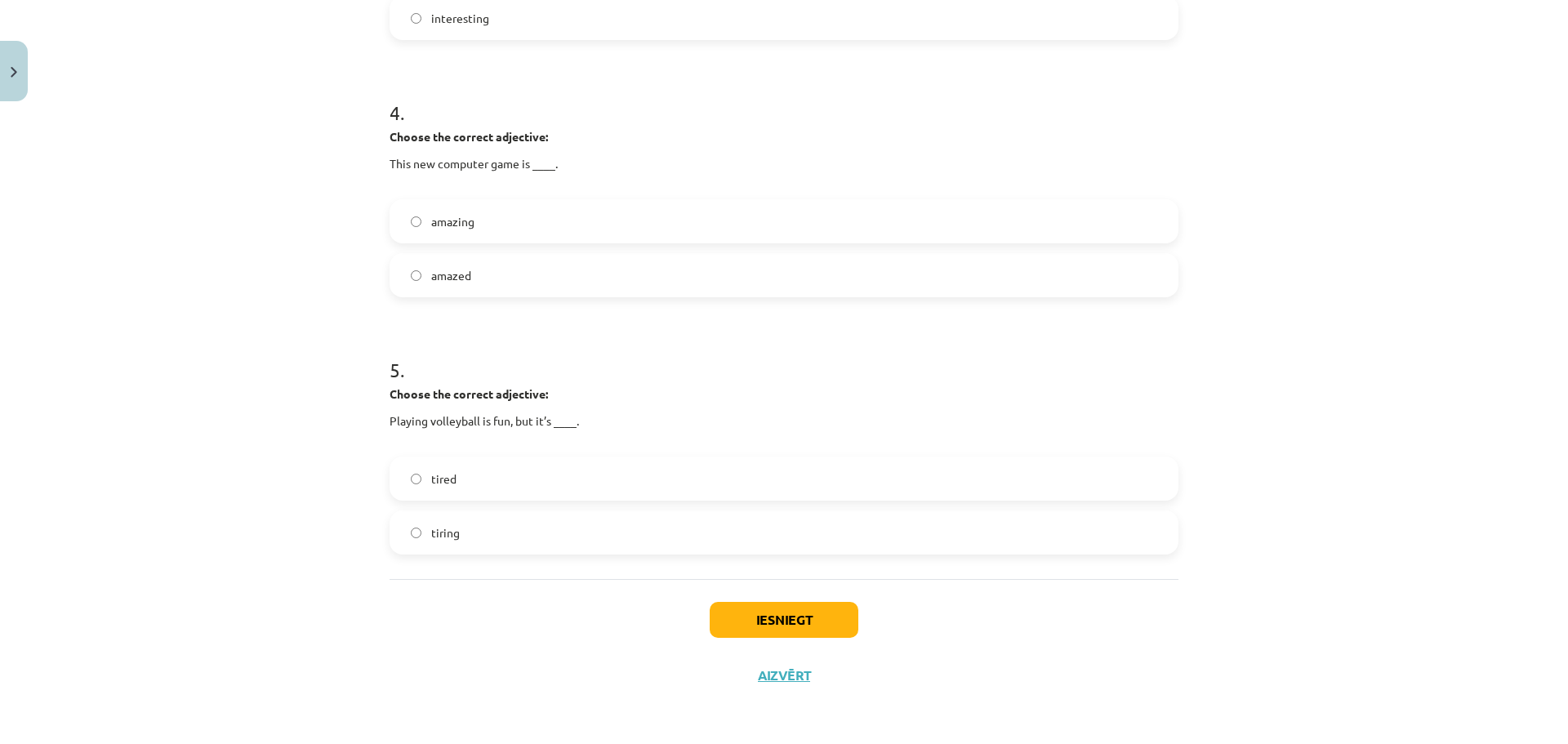
click at [450, 485] on span "tired" at bounding box center [443, 479] width 25 height 17
click at [770, 626] on button "Iesniegt" at bounding box center [784, 620] width 149 height 36
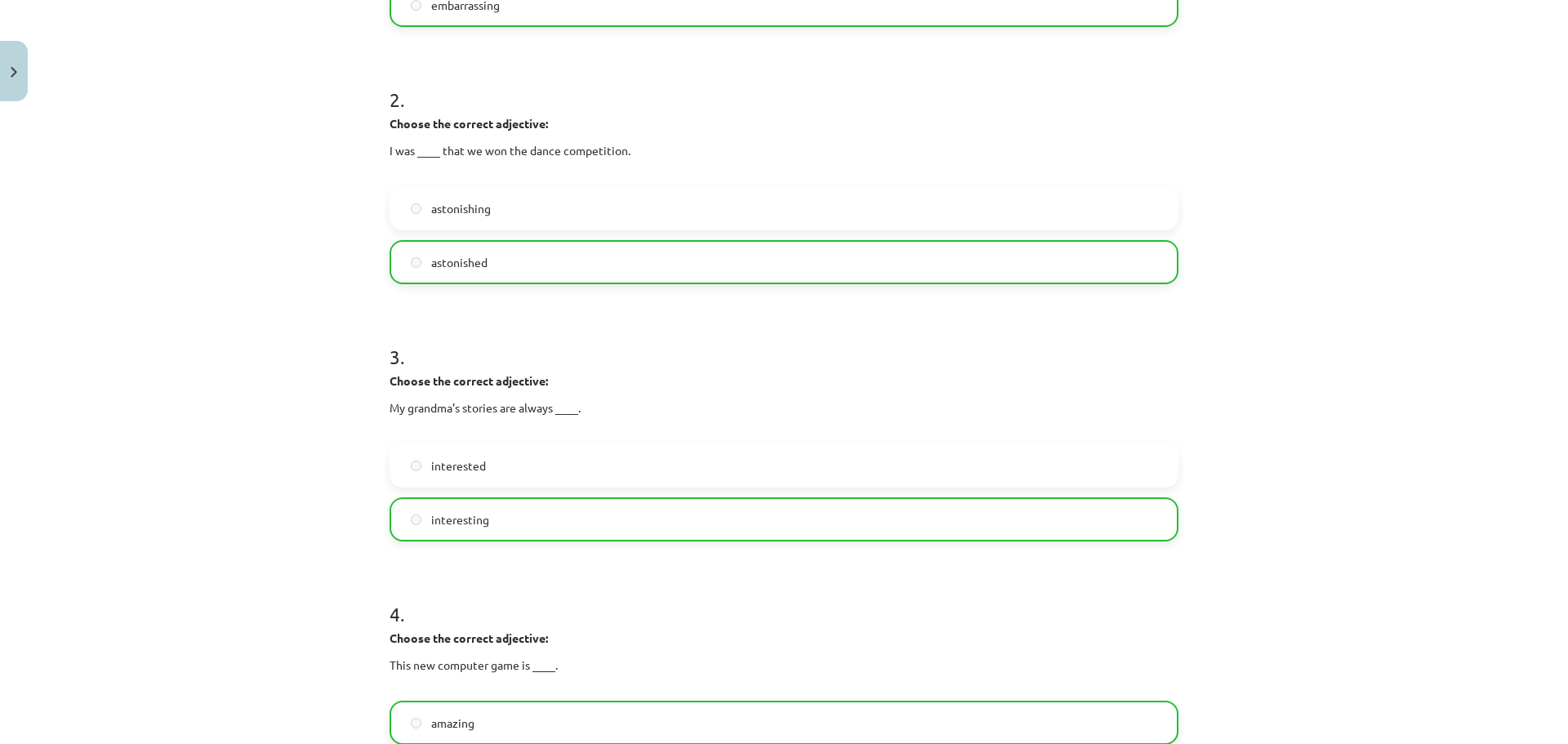
scroll to position [517, 0]
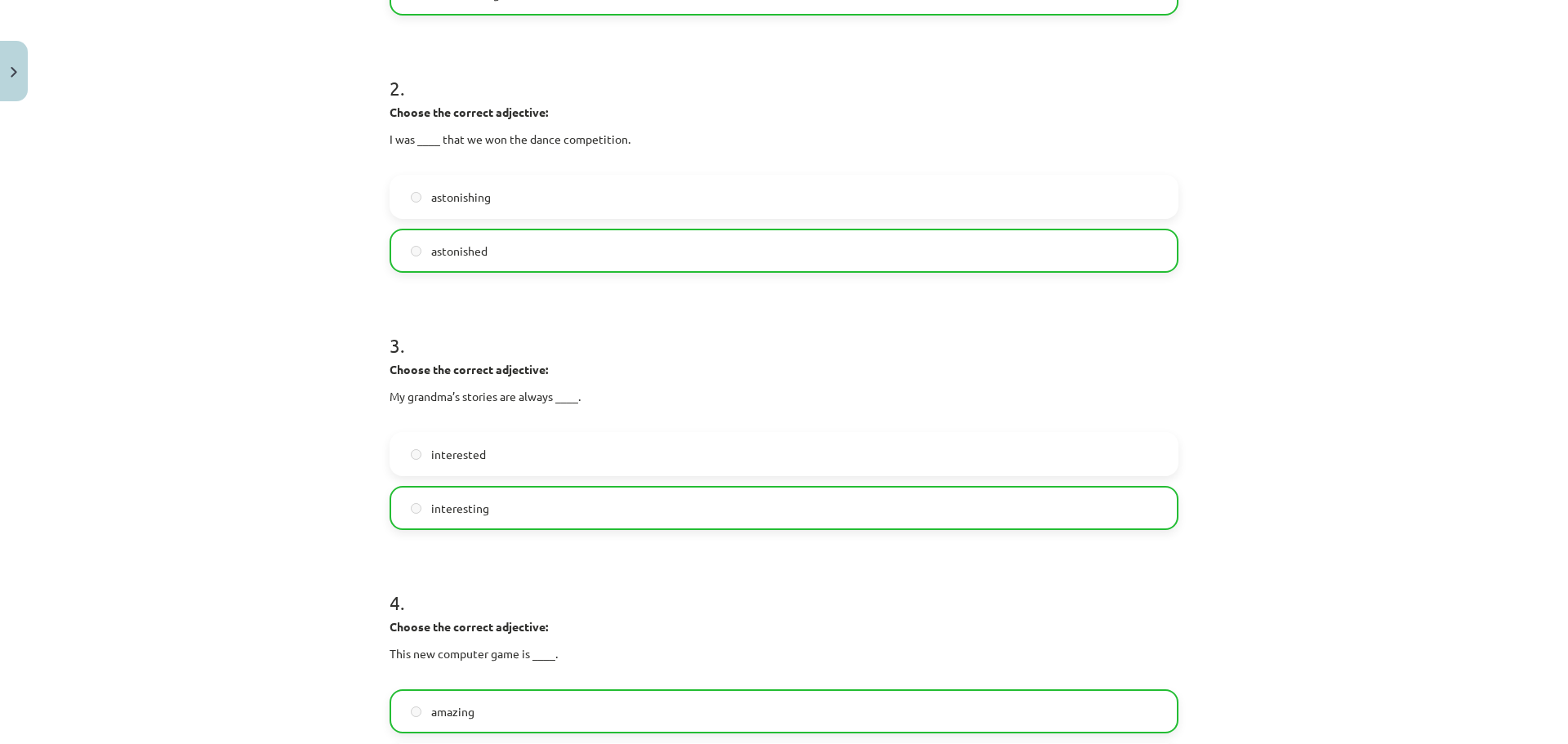
click at [409, 367] on strong "Choose the correct adjective:" at bounding box center [468, 369] width 158 height 15
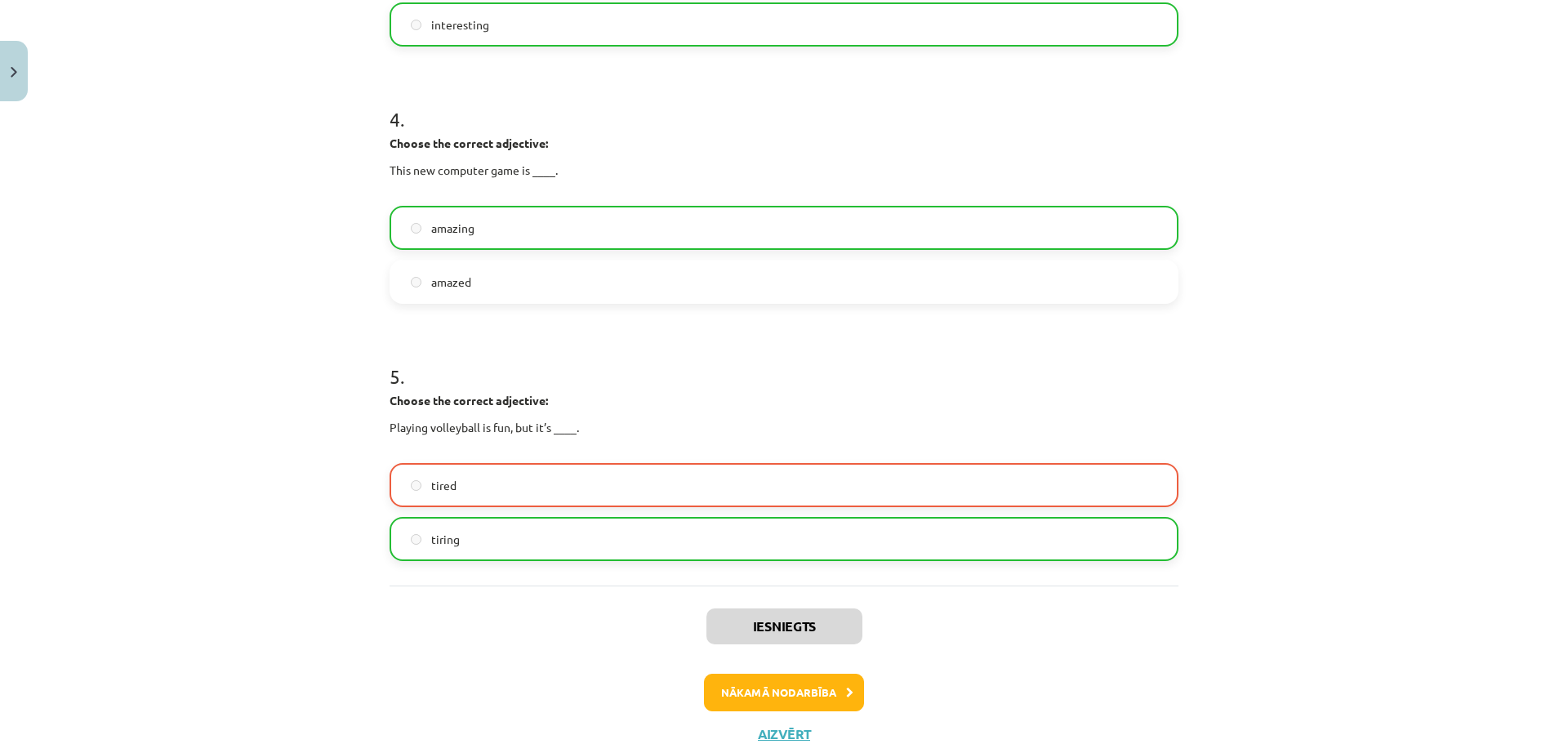
scroll to position [1007, 0]
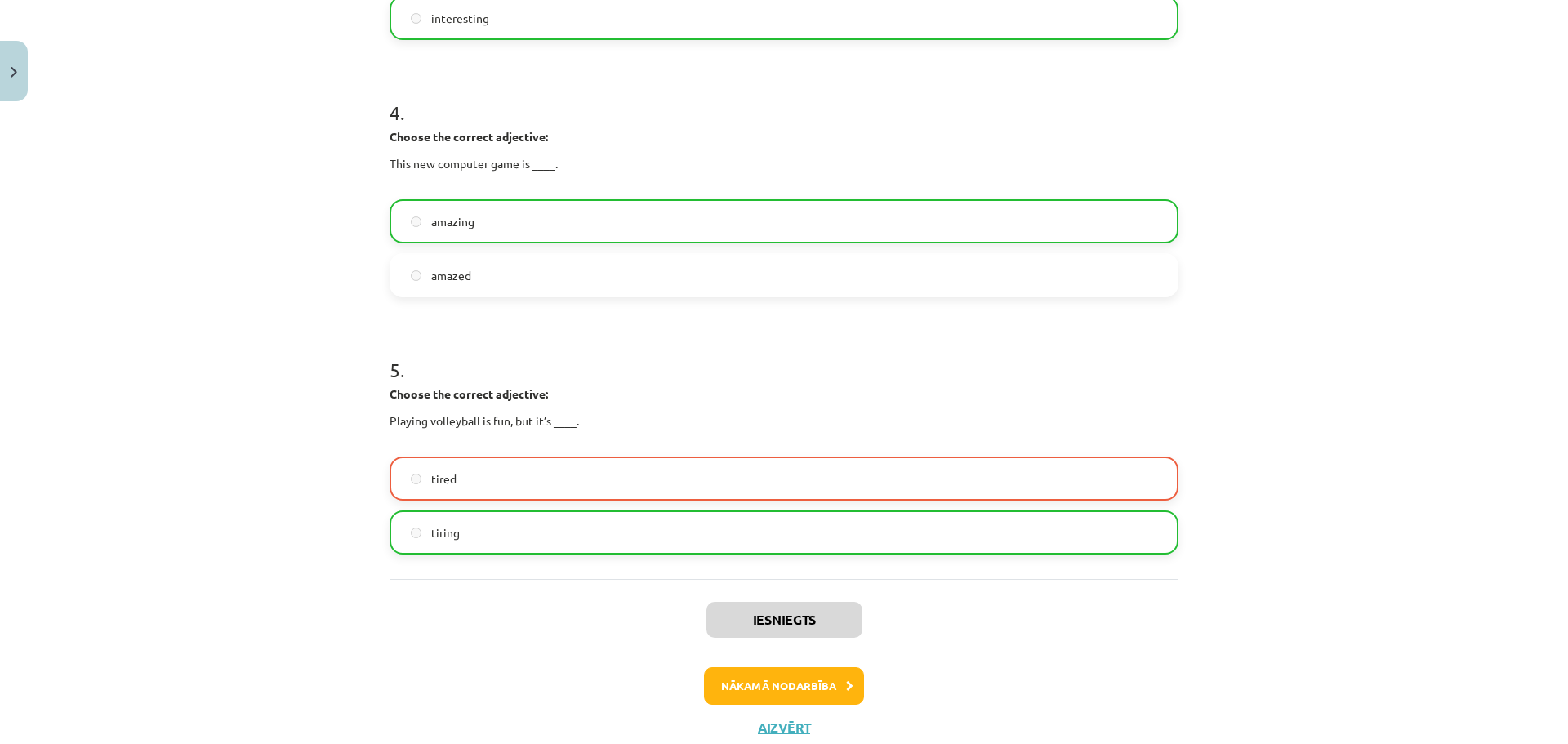
click at [485, 419] on p "Playing volleyball is fun, but it’s ____." at bounding box center [784, 429] width 789 height 35
click at [498, 384] on div "5 . Choose the correct adjective: Playing volleyball is fun, but it’s ____. tir…" at bounding box center [784, 442] width 789 height 225
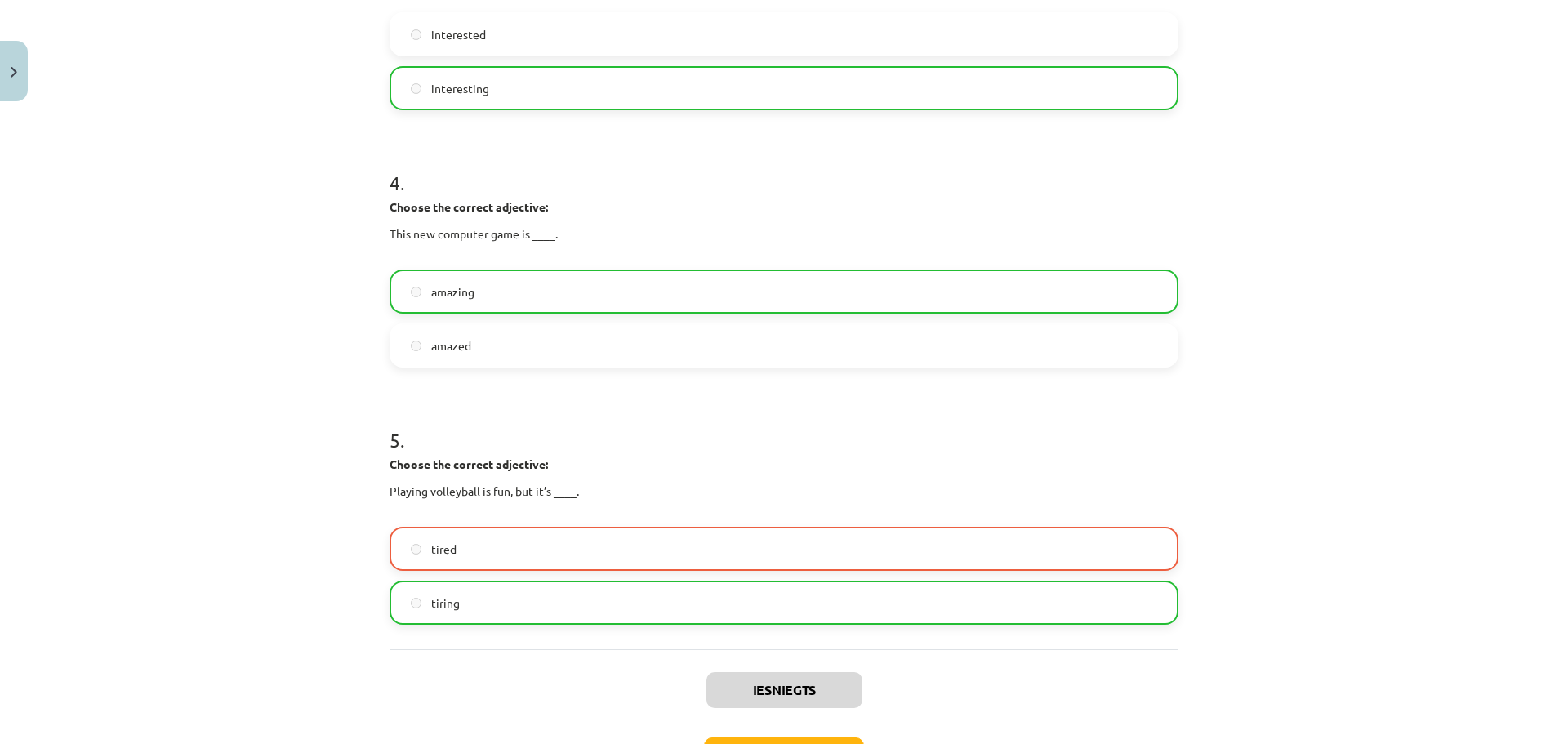
scroll to position [980, 0]
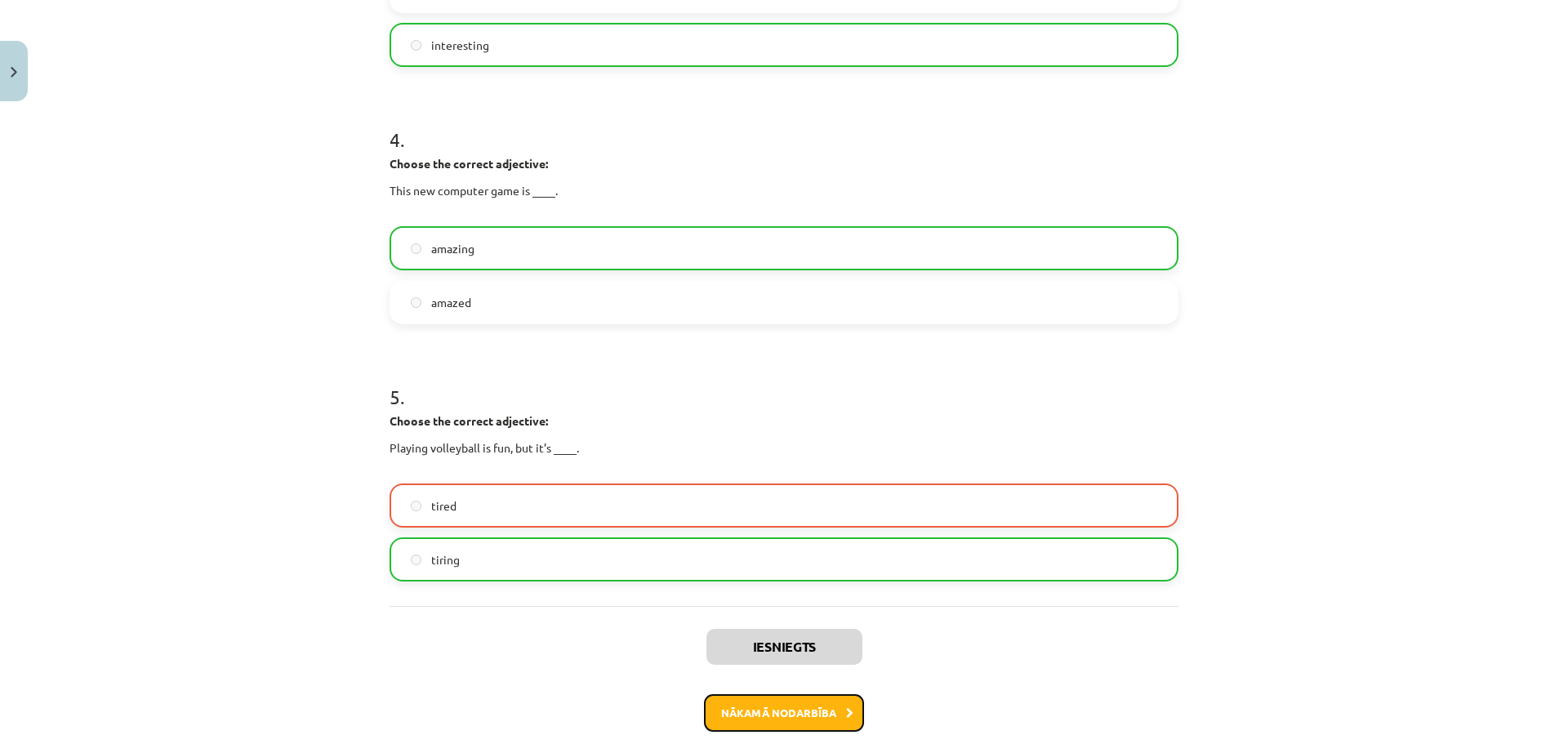
click at [786, 709] on button "Nākamā nodarbība" at bounding box center [784, 712] width 160 height 37
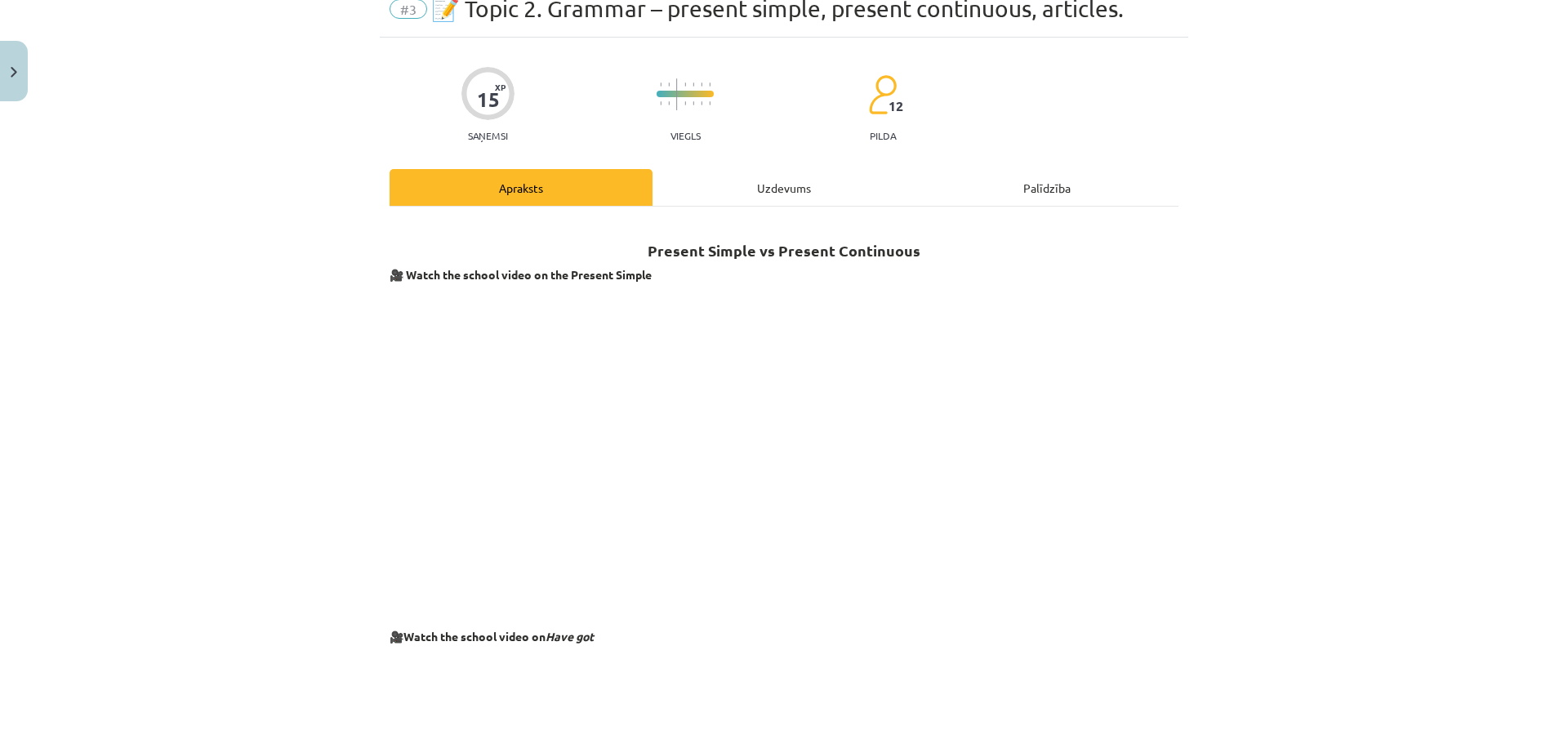
scroll to position [123, 0]
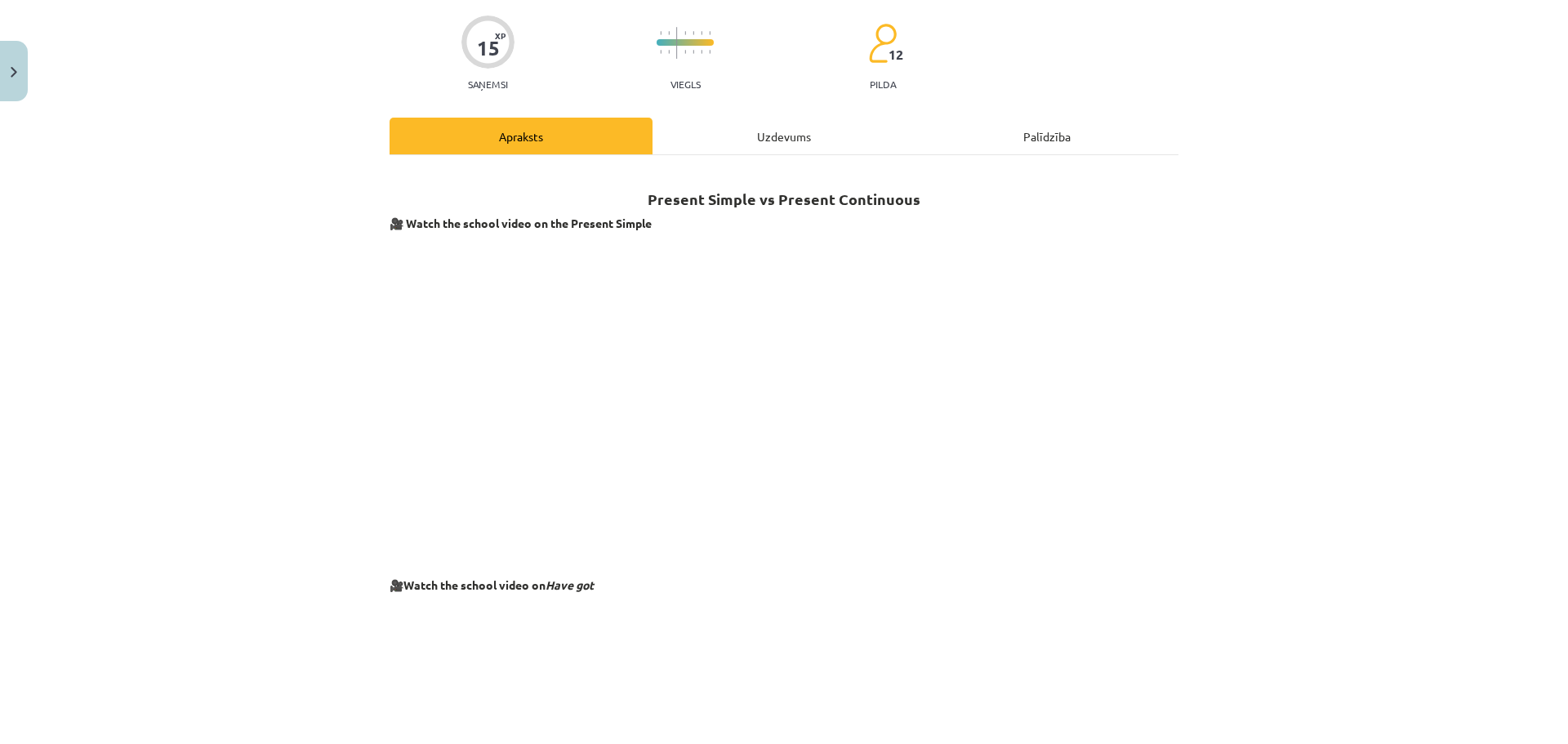
click at [750, 126] on div "Uzdevums" at bounding box center [784, 136] width 263 height 37
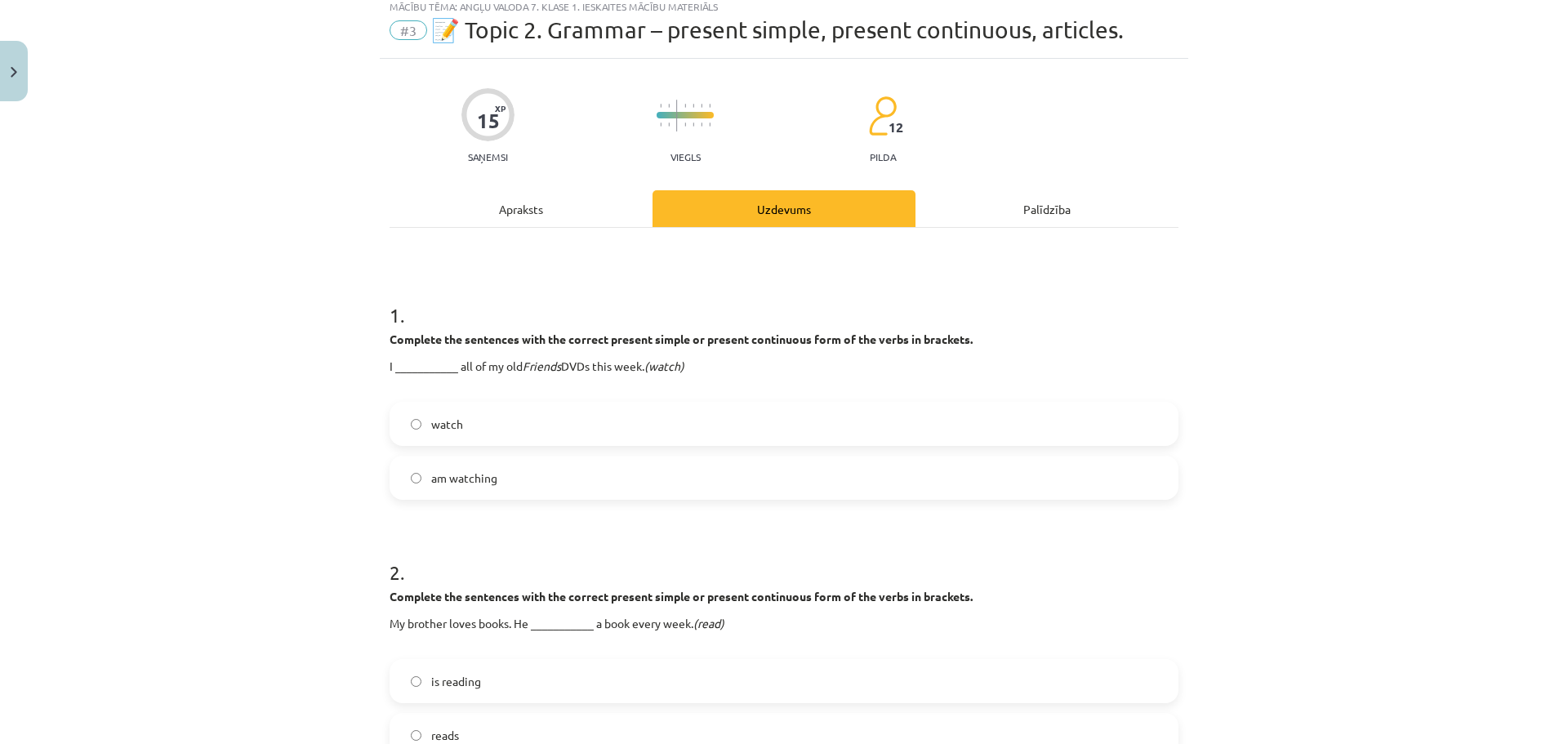
scroll to position [41, 0]
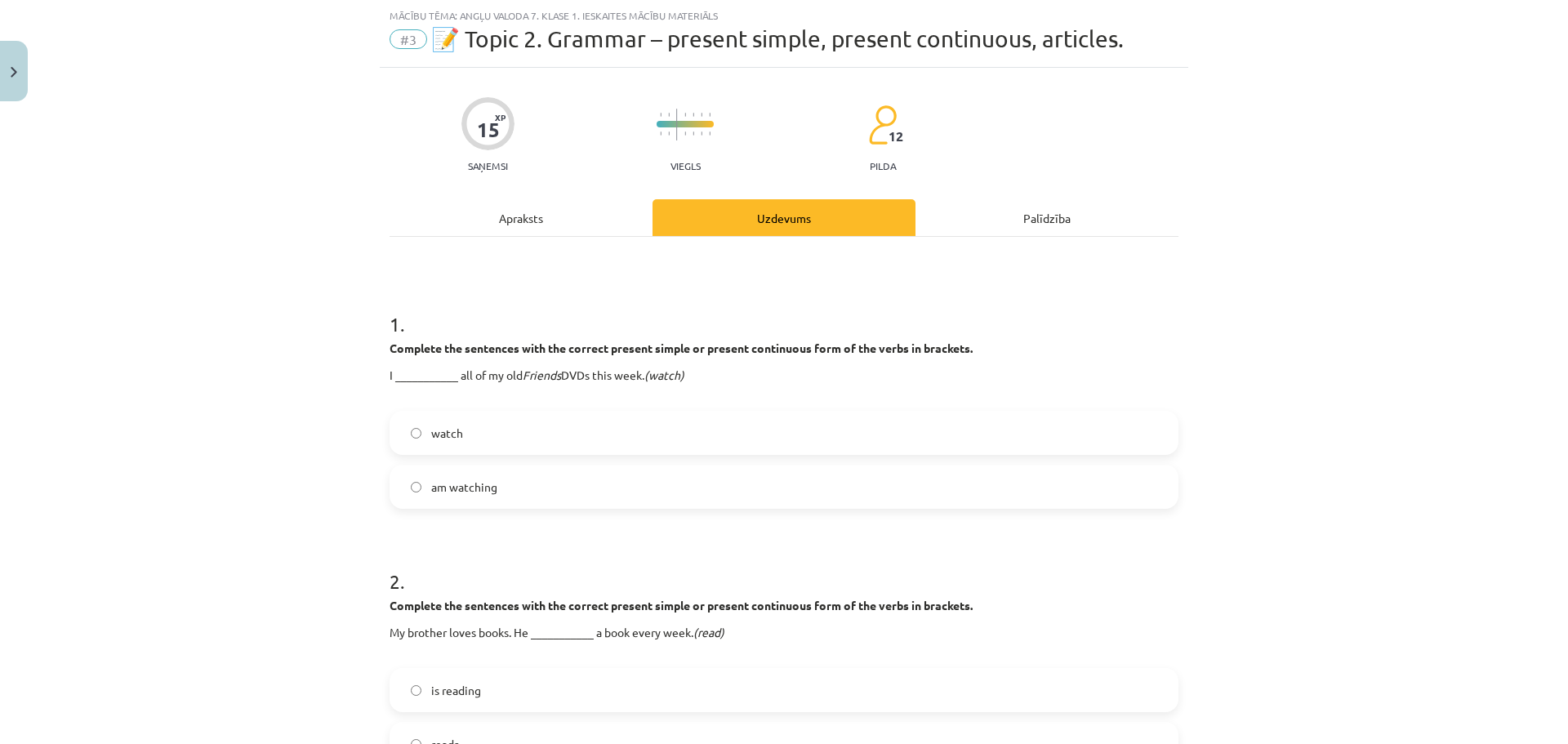
click at [552, 216] on div "Apraksts" at bounding box center [521, 218] width 263 height 37
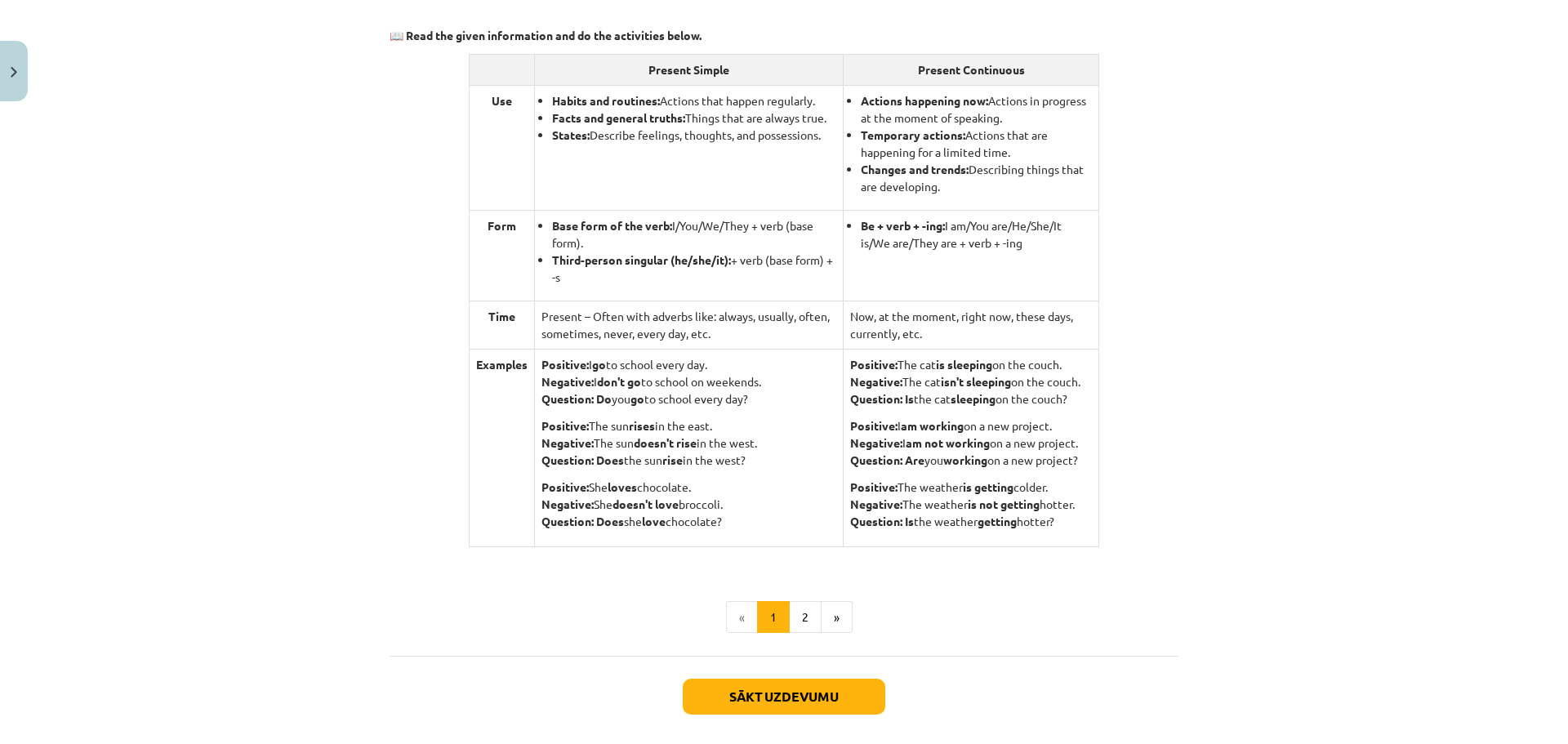
scroll to position [1429, 0]
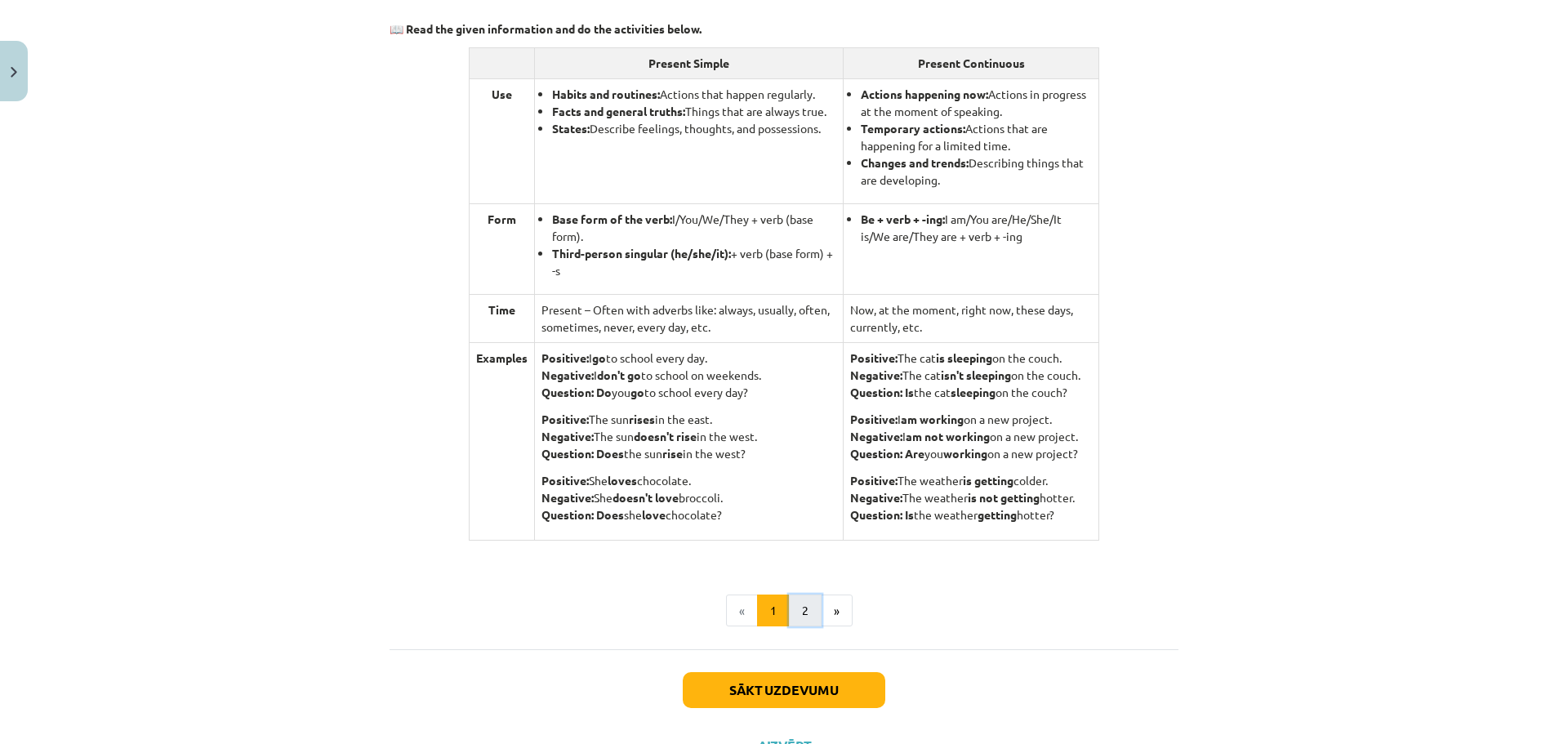
click at [800, 616] on button "2" at bounding box center [805, 611] width 33 height 33
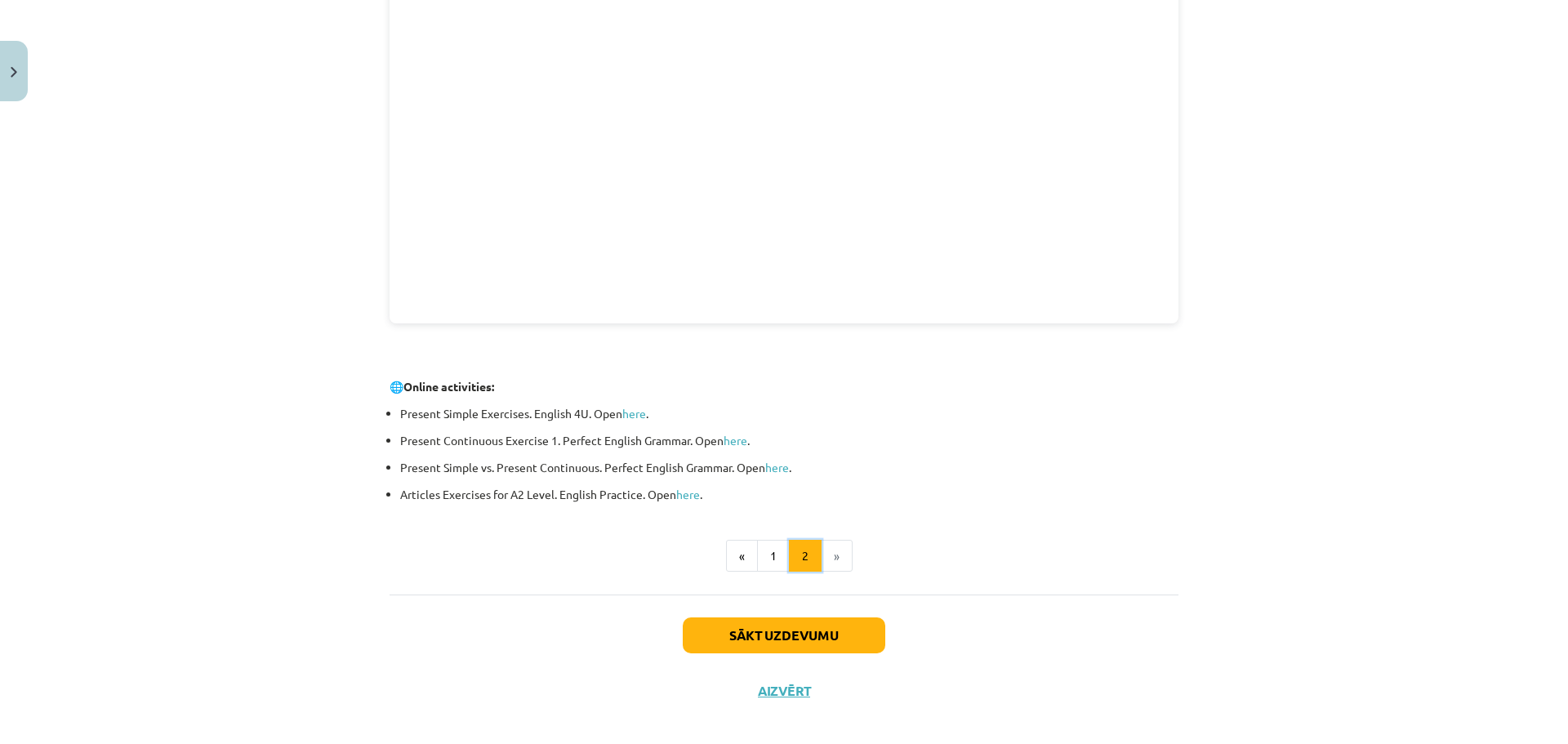
scroll to position [2129, 0]
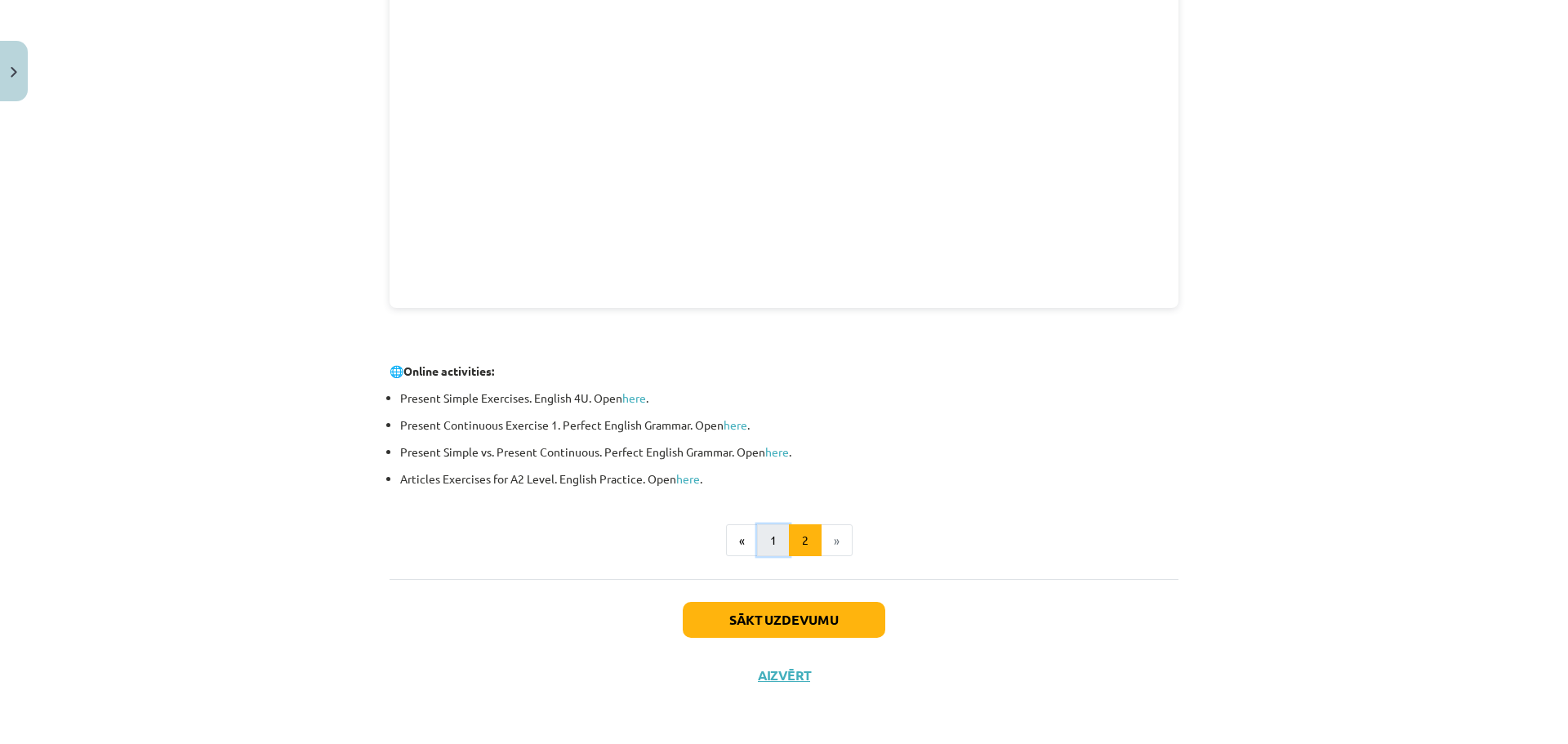
click at [768, 541] on button "1" at bounding box center [773, 541] width 33 height 33
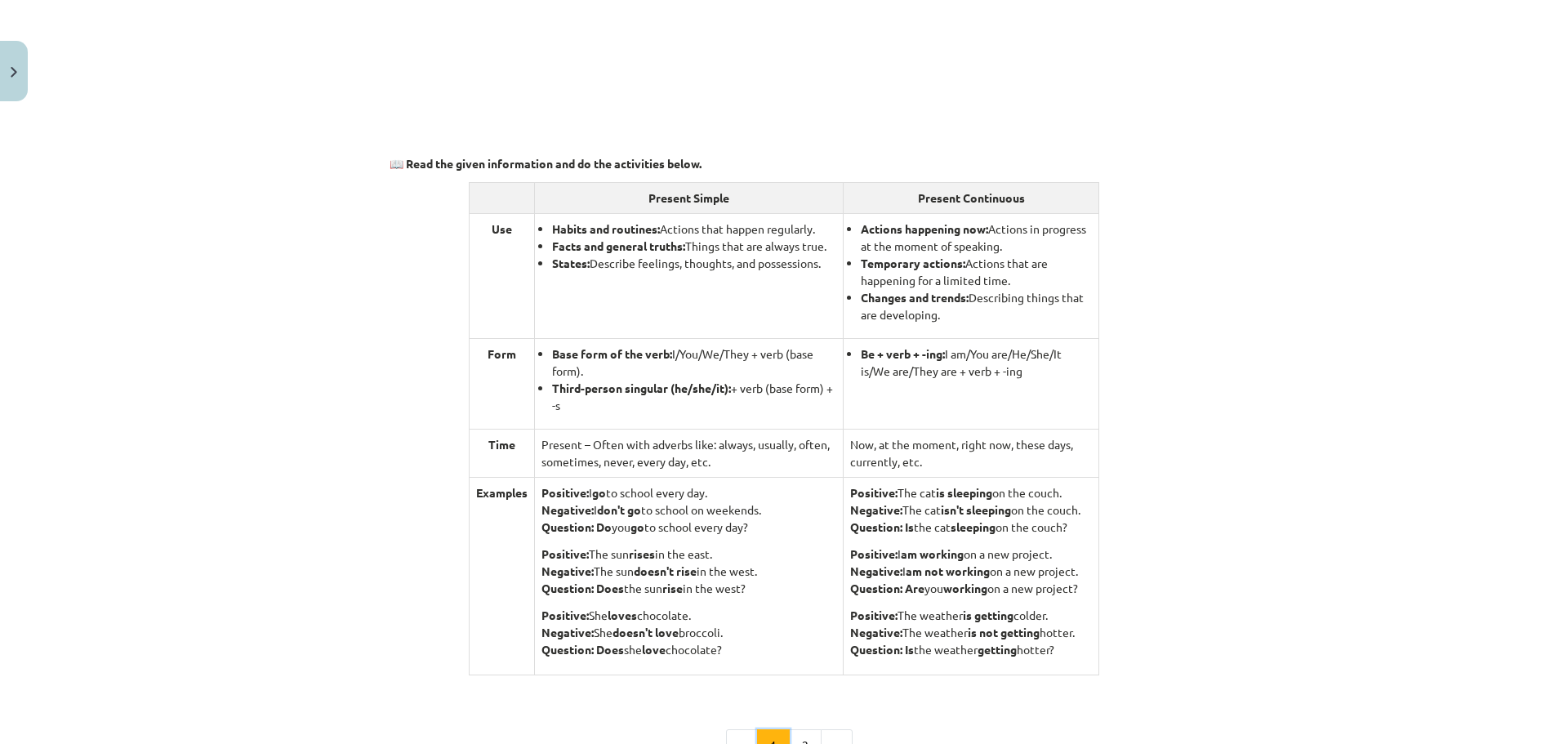
scroll to position [1436, 0]
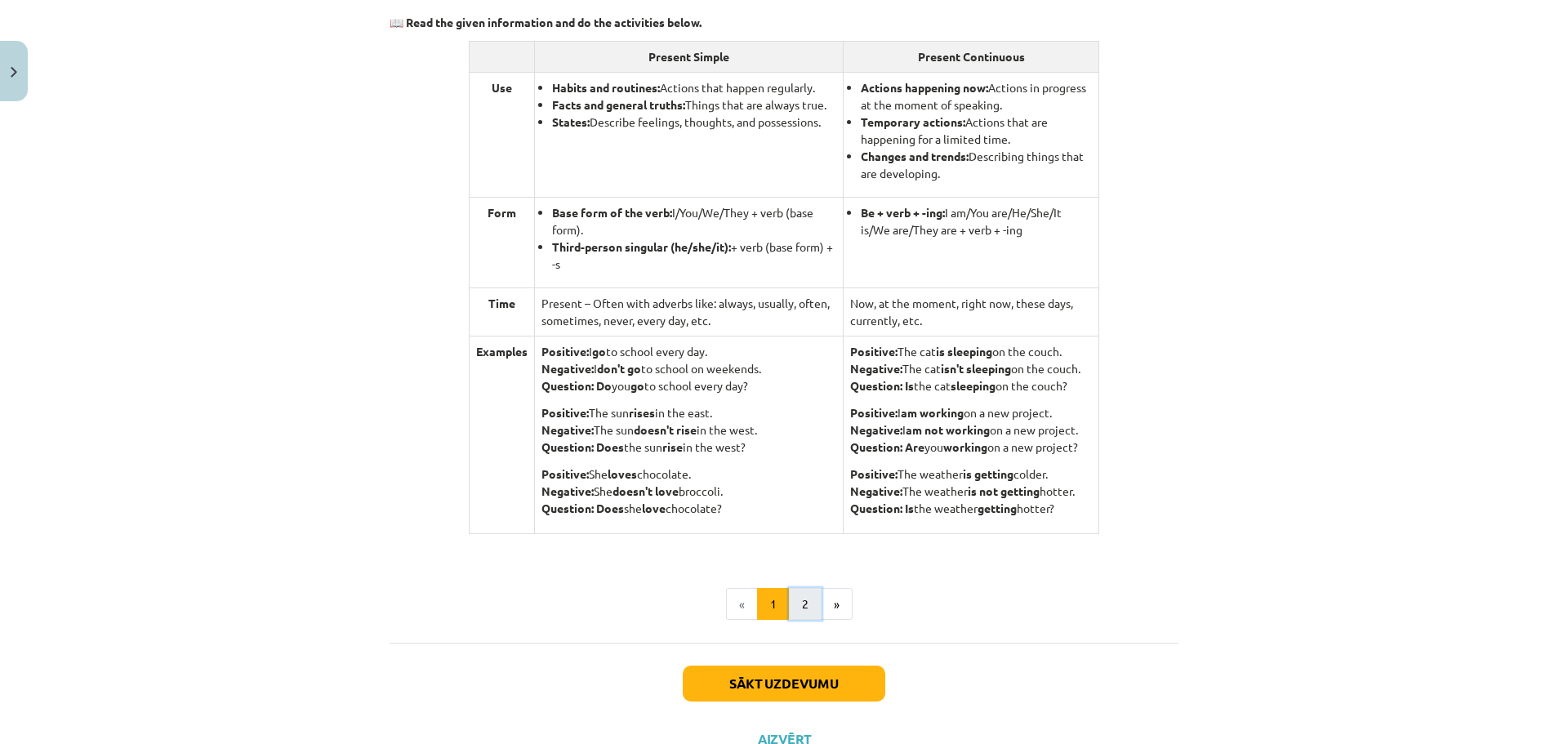
click at [802, 605] on button "2" at bounding box center [805, 605] width 33 height 33
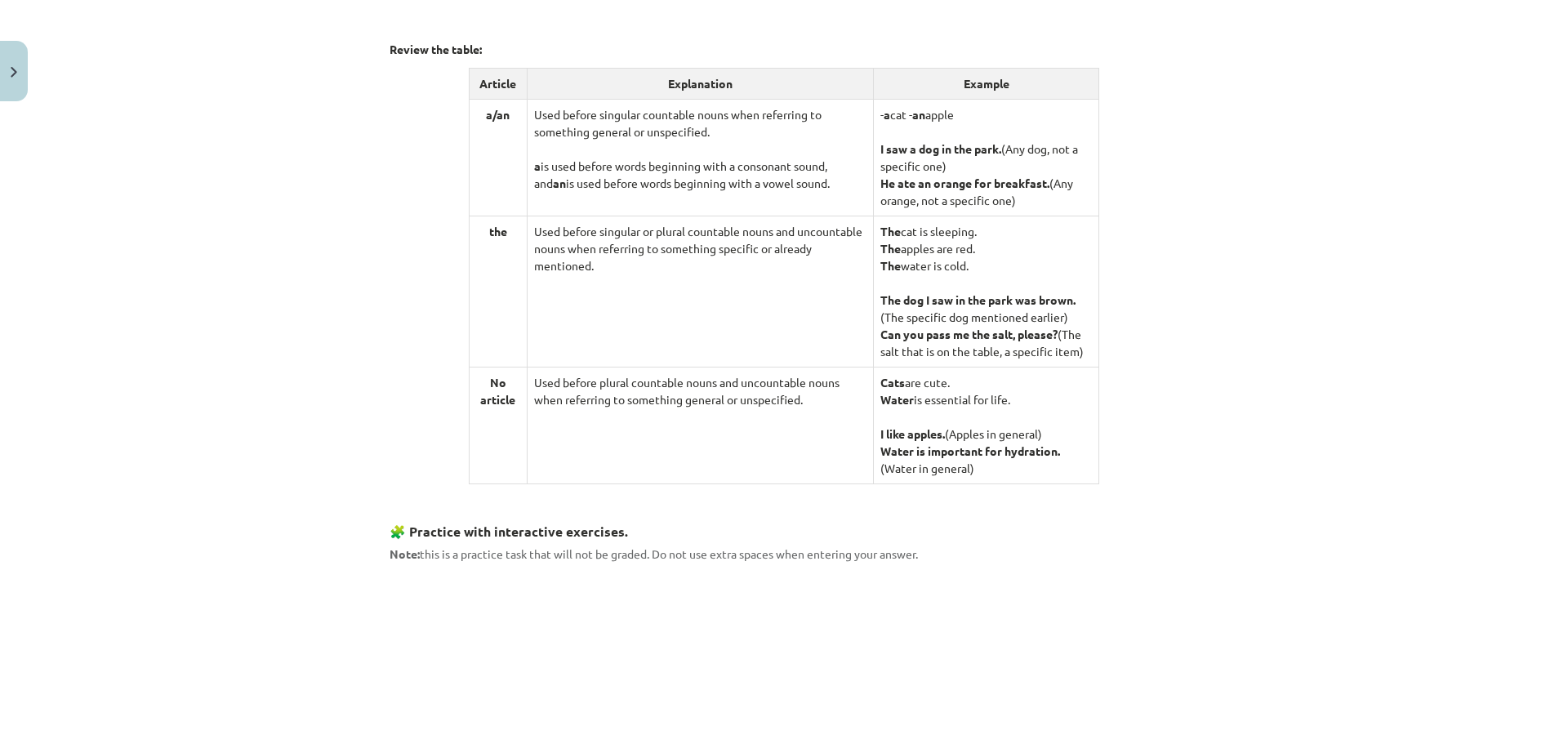
scroll to position [875, 0]
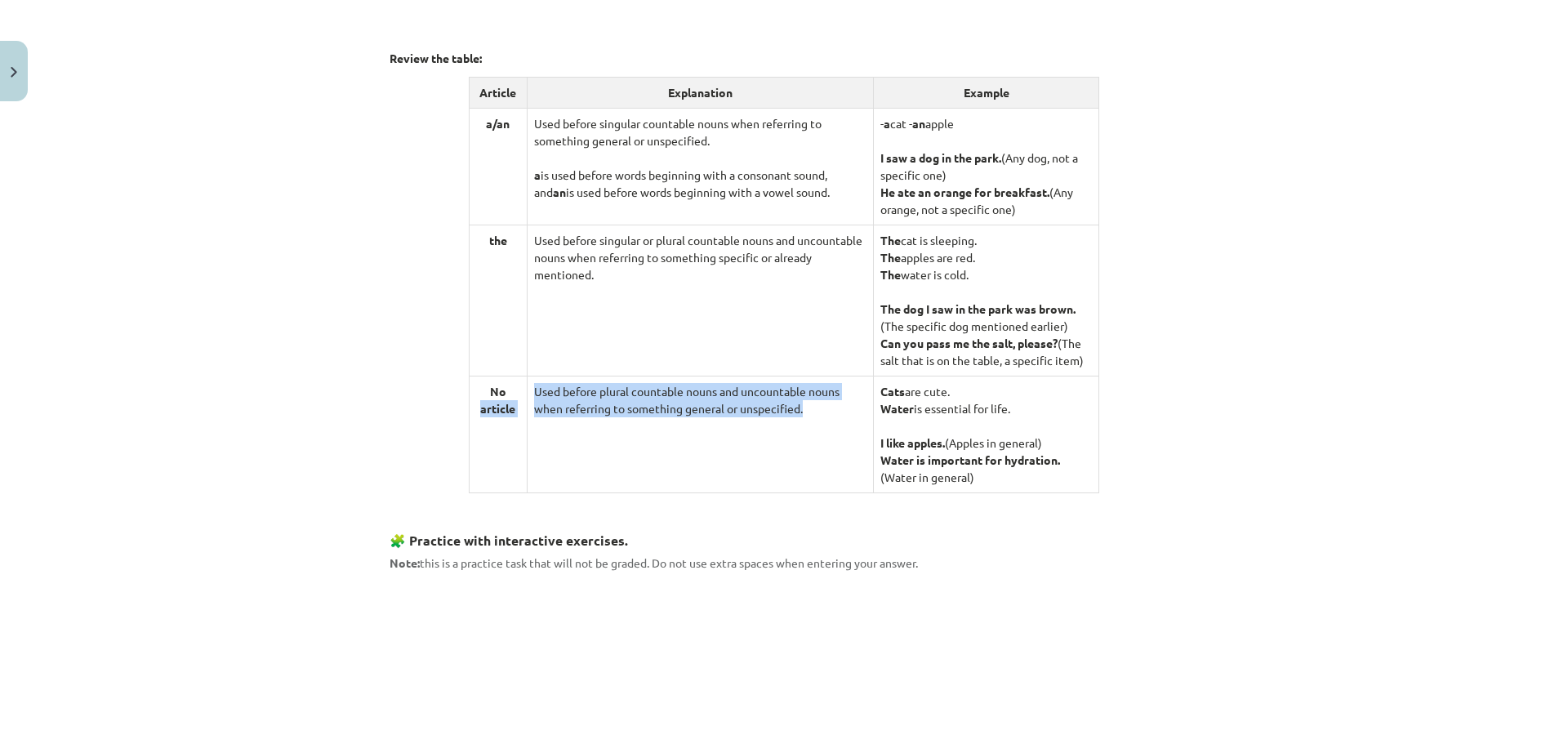
drag, startPoint x: 809, startPoint y: 410, endPoint x: 517, endPoint y: 379, distance: 293.6
click at [517, 379] on tr "No article Used before plural countable nouns and uncountable nouns when referr…" at bounding box center [784, 434] width 631 height 117
click at [527, 385] on td "Used before plural countable nouns and uncountable nouns when referring to some…" at bounding box center [700, 434] width 346 height 117
drag, startPoint x: 530, startPoint y: 391, endPoint x: 810, endPoint y: 416, distance: 281.1
click at [810, 416] on td "Used before plural countable nouns and uncountable nouns when referring to some…" at bounding box center [700, 434] width 346 height 117
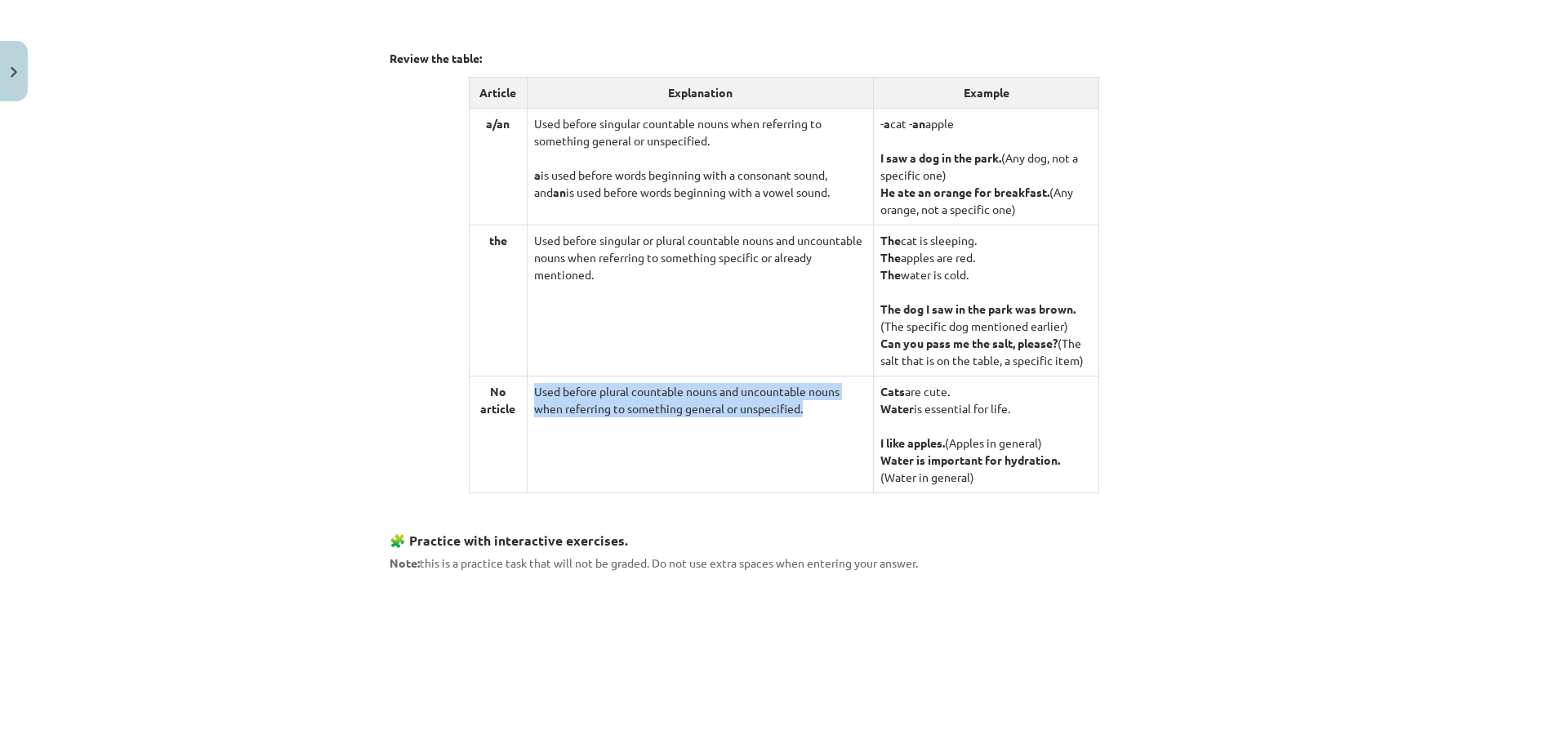
copy td "Used before plural countable nouns and uncountable nouns when referring to some…"
click at [604, 392] on td "Used before plural countable nouns and uncountable nouns when referring to some…" at bounding box center [700, 434] width 346 height 117
click at [1169, 447] on div "Usage of English Articles: a/an, the, and Zero Article 🎥 Watch the video to und…" at bounding box center [784, 578] width 789 height 2324
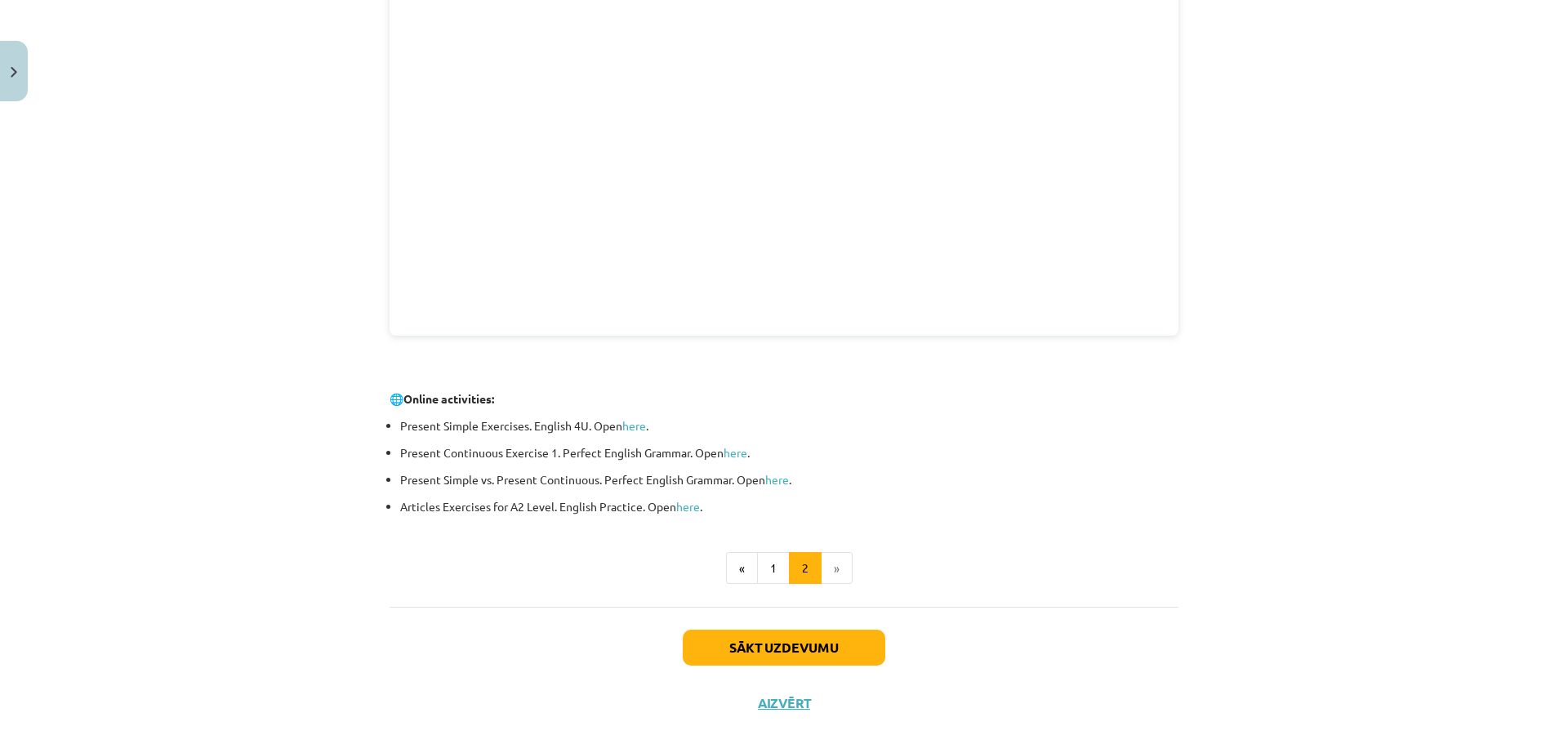
scroll to position [2129, 0]
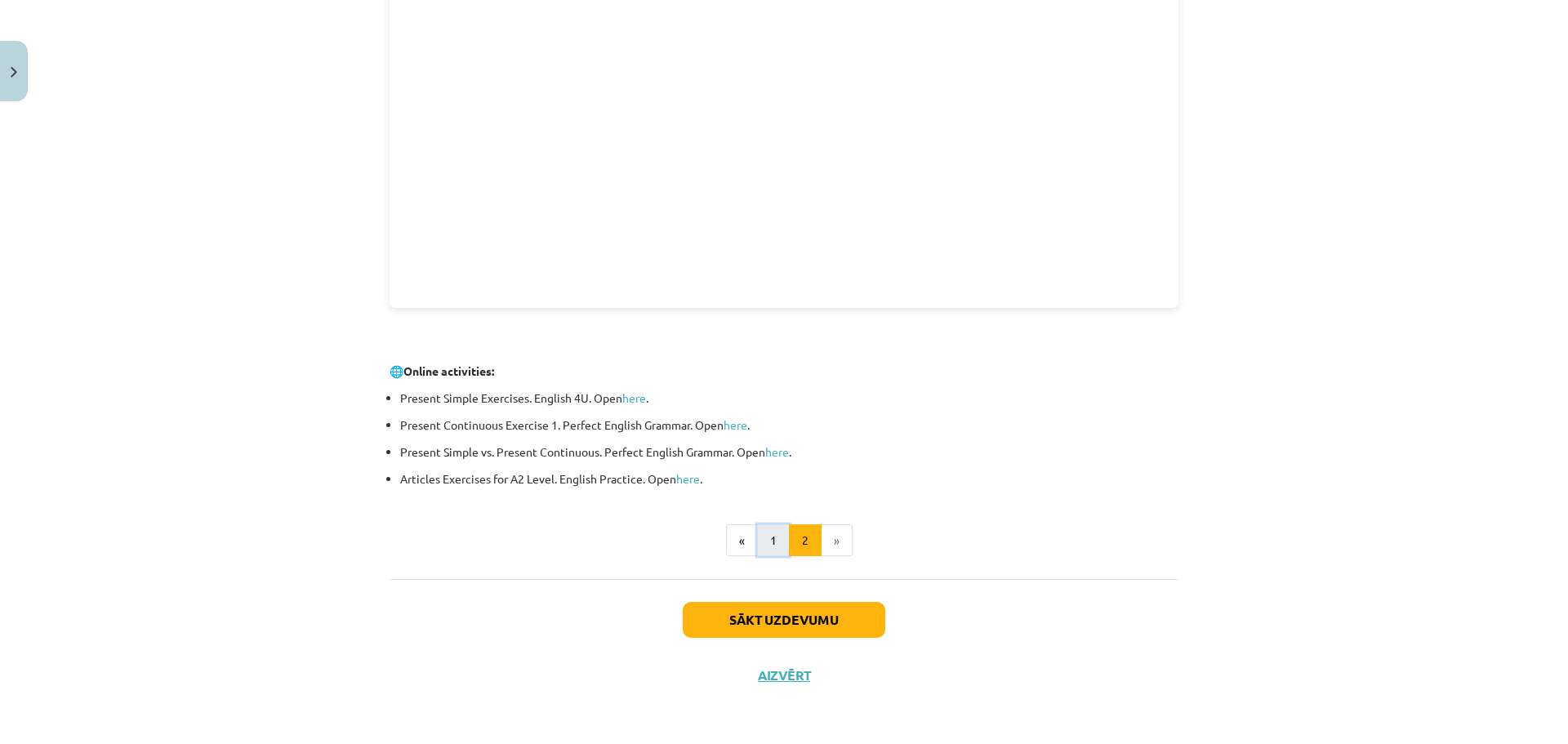
click at [767, 542] on button "1" at bounding box center [773, 541] width 33 height 33
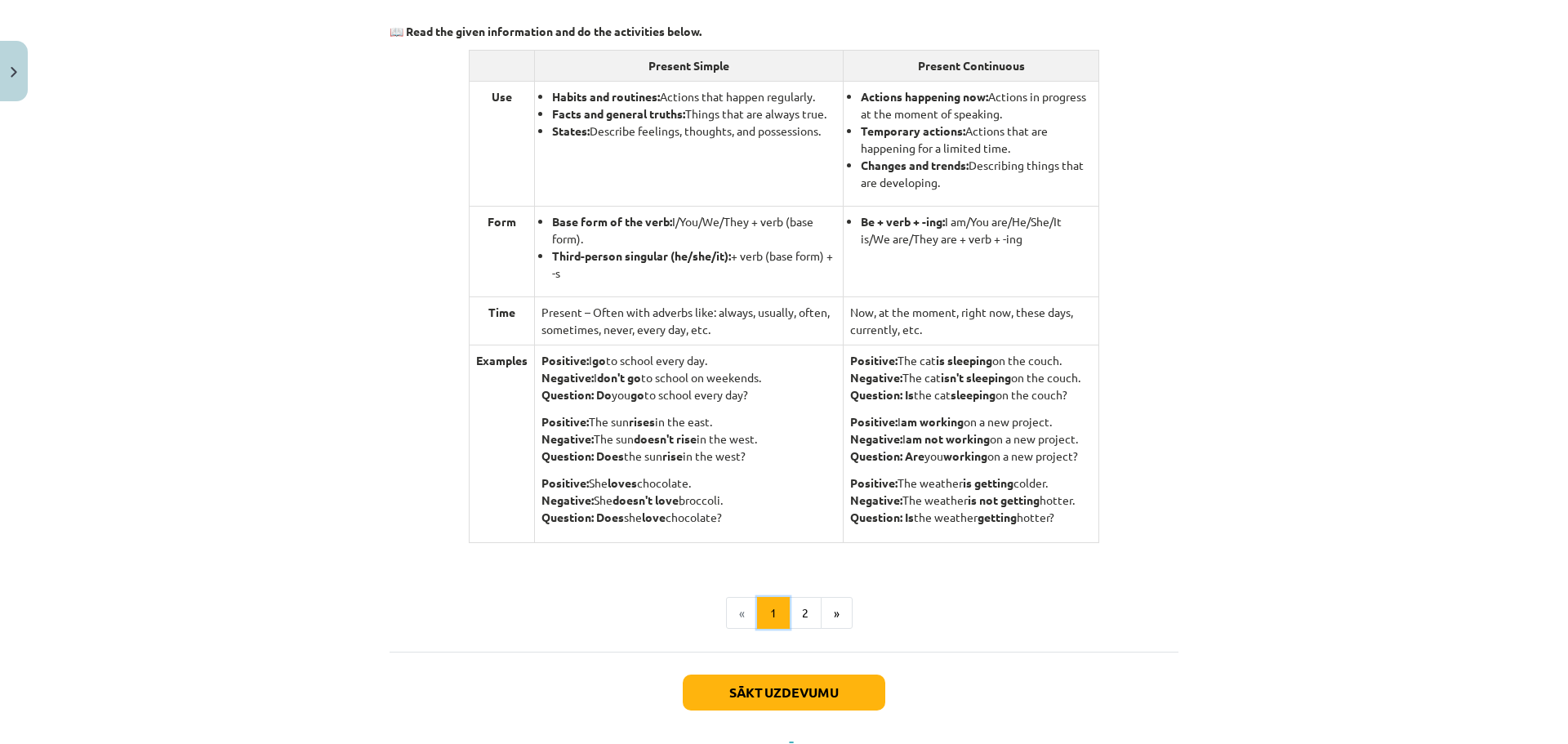
scroll to position [1421, 0]
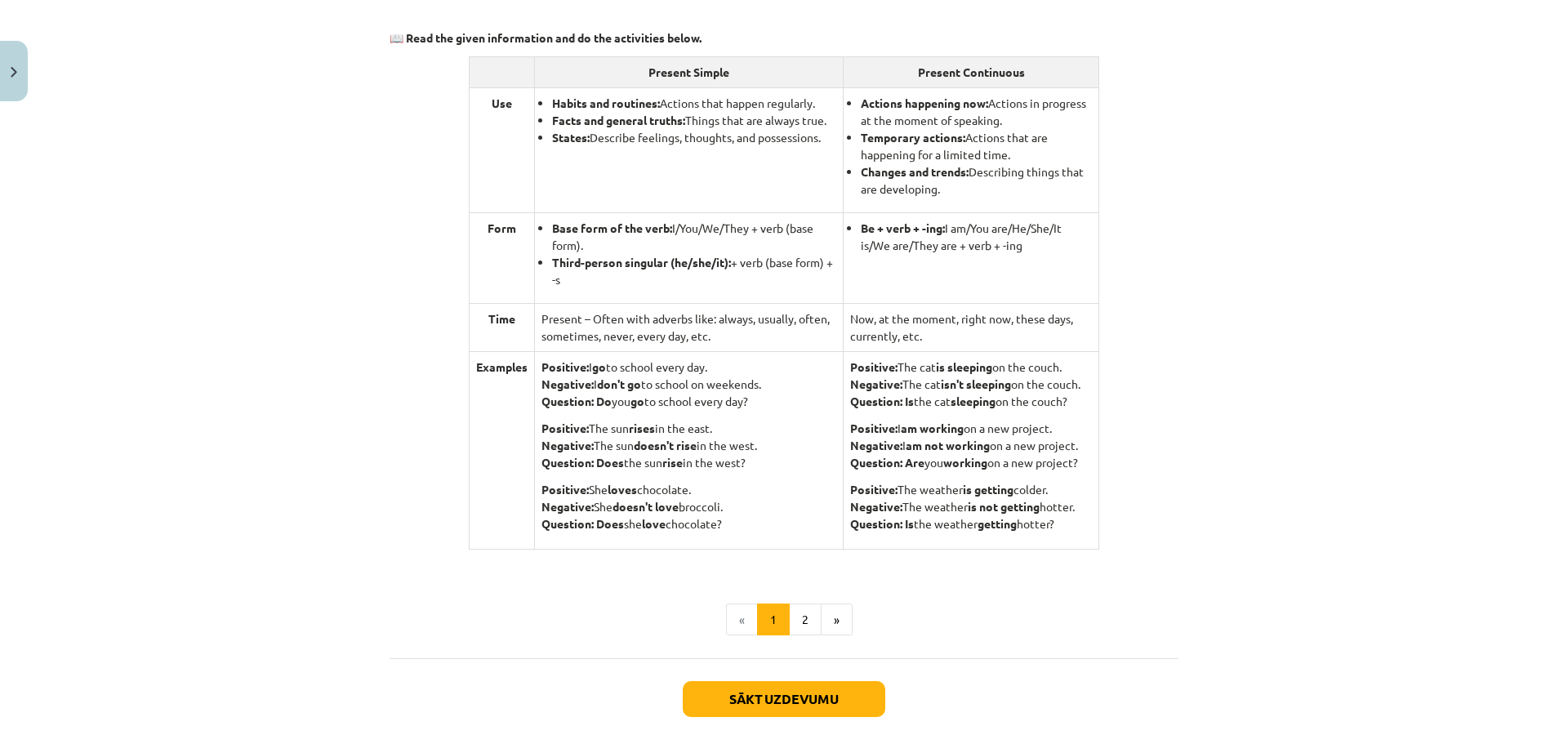
click at [693, 77] on th "Present Simple" at bounding box center [688, 72] width 308 height 31
click at [660, 385] on p "Positive: I go to school every day. Negative: I don't go to school on weekends.…" at bounding box center [689, 385] width 295 height 52
drag, startPoint x: 570, startPoint y: 279, endPoint x: 544, endPoint y: 282, distance: 26.2
click at [544, 282] on ul "Base form of the verb: I/You/We/They + verb (base form). Third-person singular …" at bounding box center [689, 253] width 295 height 68
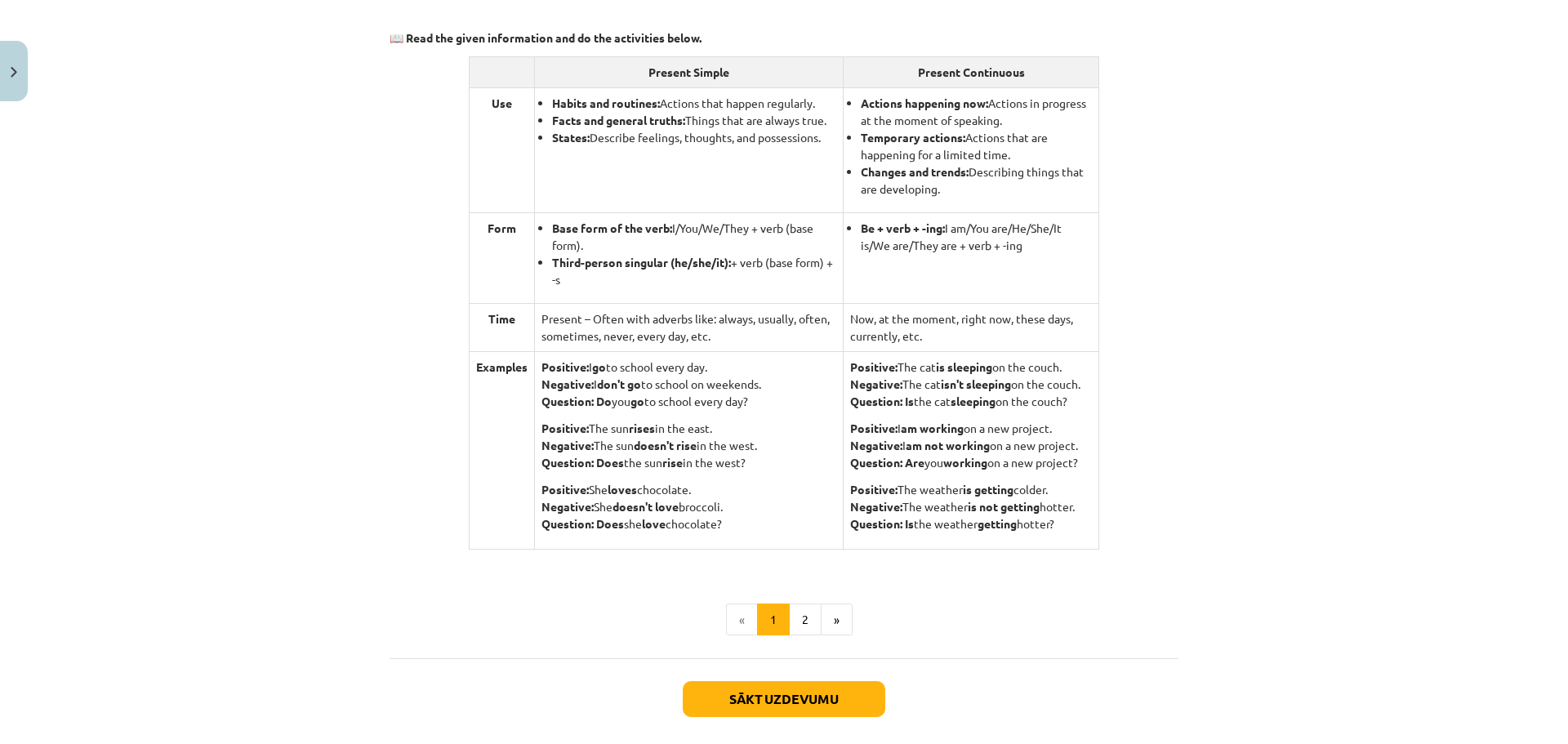
click at [651, 271] on li "Third-person singular (he/she/it): + verb (base form) + -s" at bounding box center [694, 271] width 284 height 35
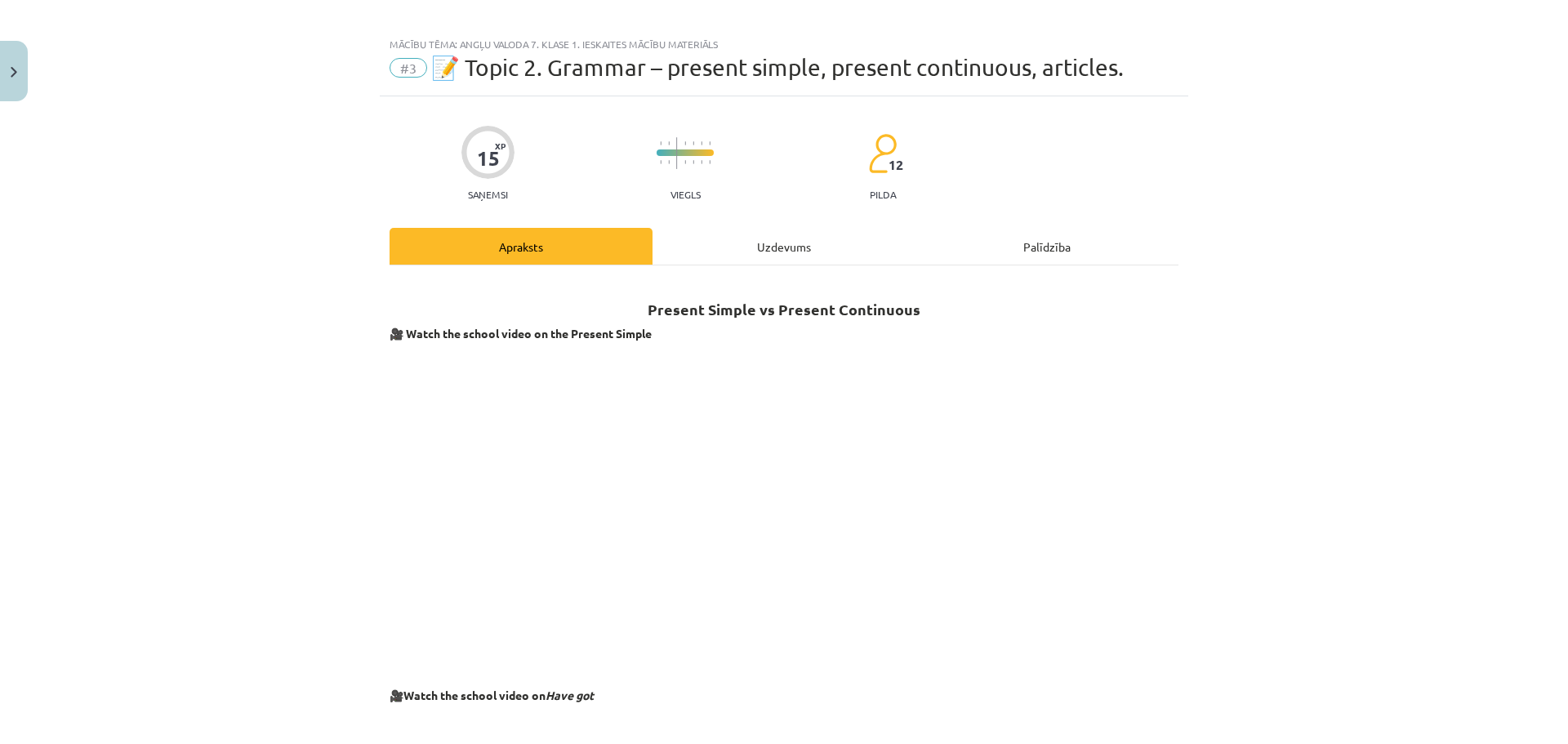
scroll to position [0, 0]
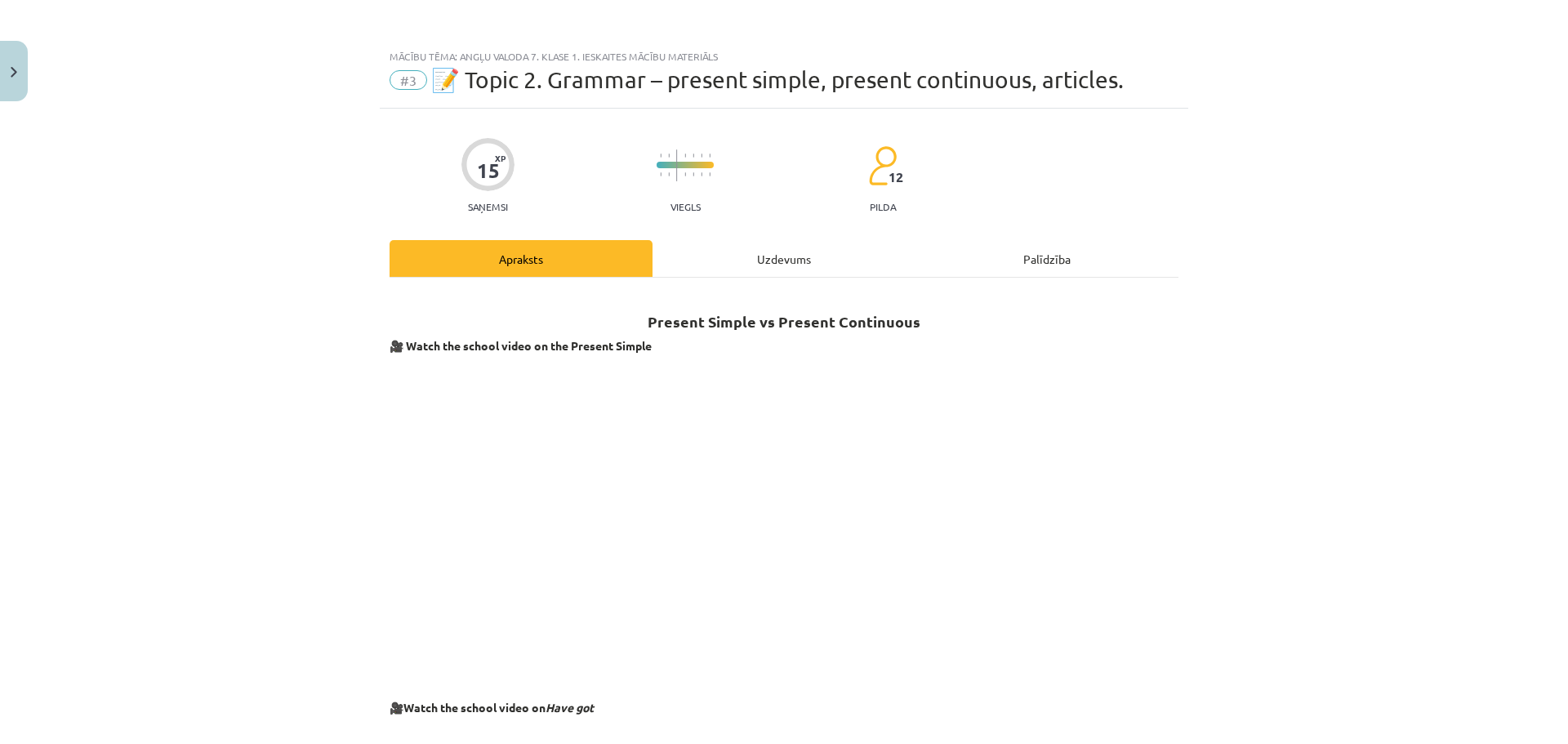
click at [742, 246] on div "Uzdevums" at bounding box center [784, 258] width 263 height 37
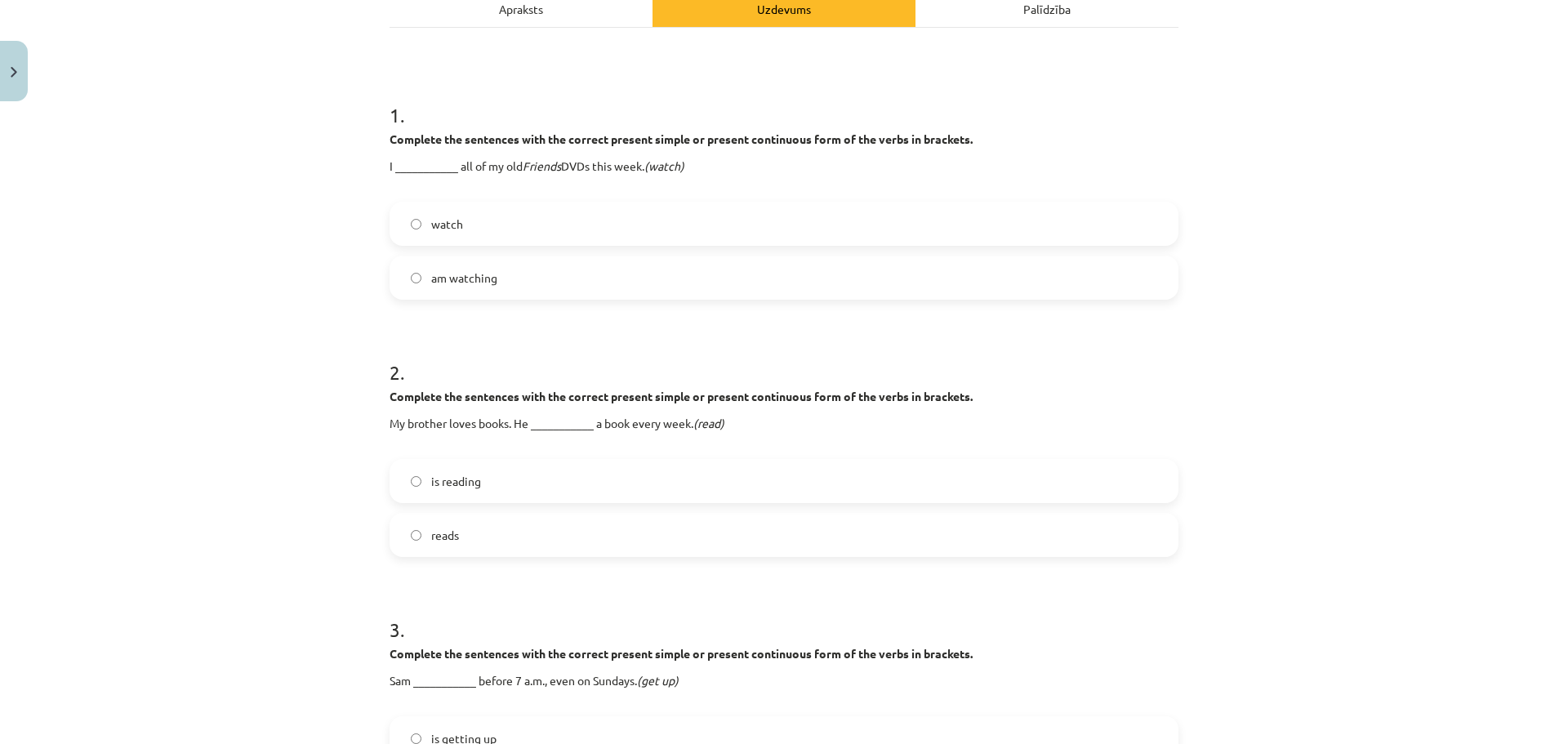
scroll to position [123, 0]
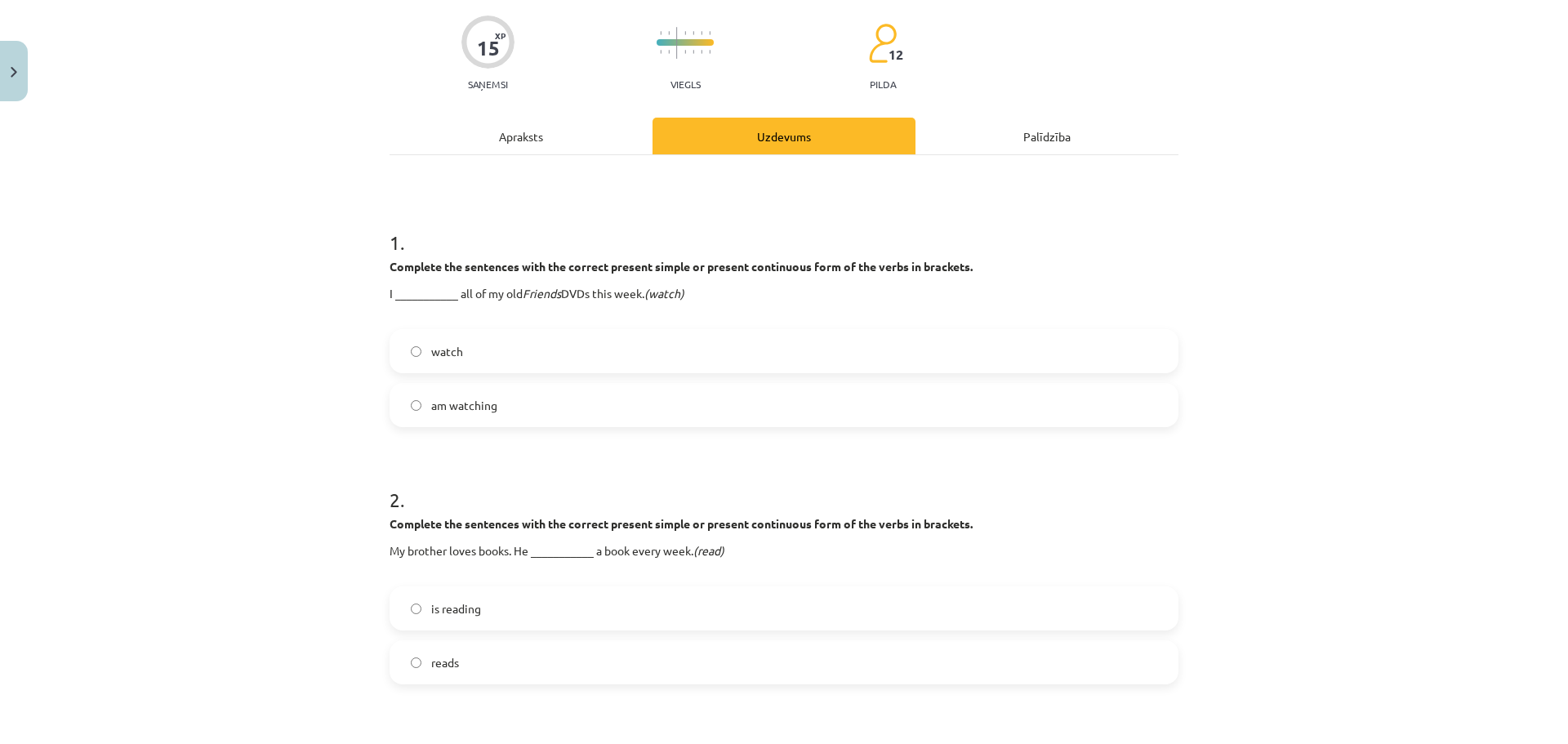
click at [448, 394] on label "am watching" at bounding box center [784, 404] width 785 height 41
click at [555, 290] on em "Friends" at bounding box center [542, 293] width 38 height 15
click at [465, 350] on label "watch" at bounding box center [784, 351] width 785 height 41
click at [520, 152] on div "Apraksts" at bounding box center [521, 136] width 263 height 37
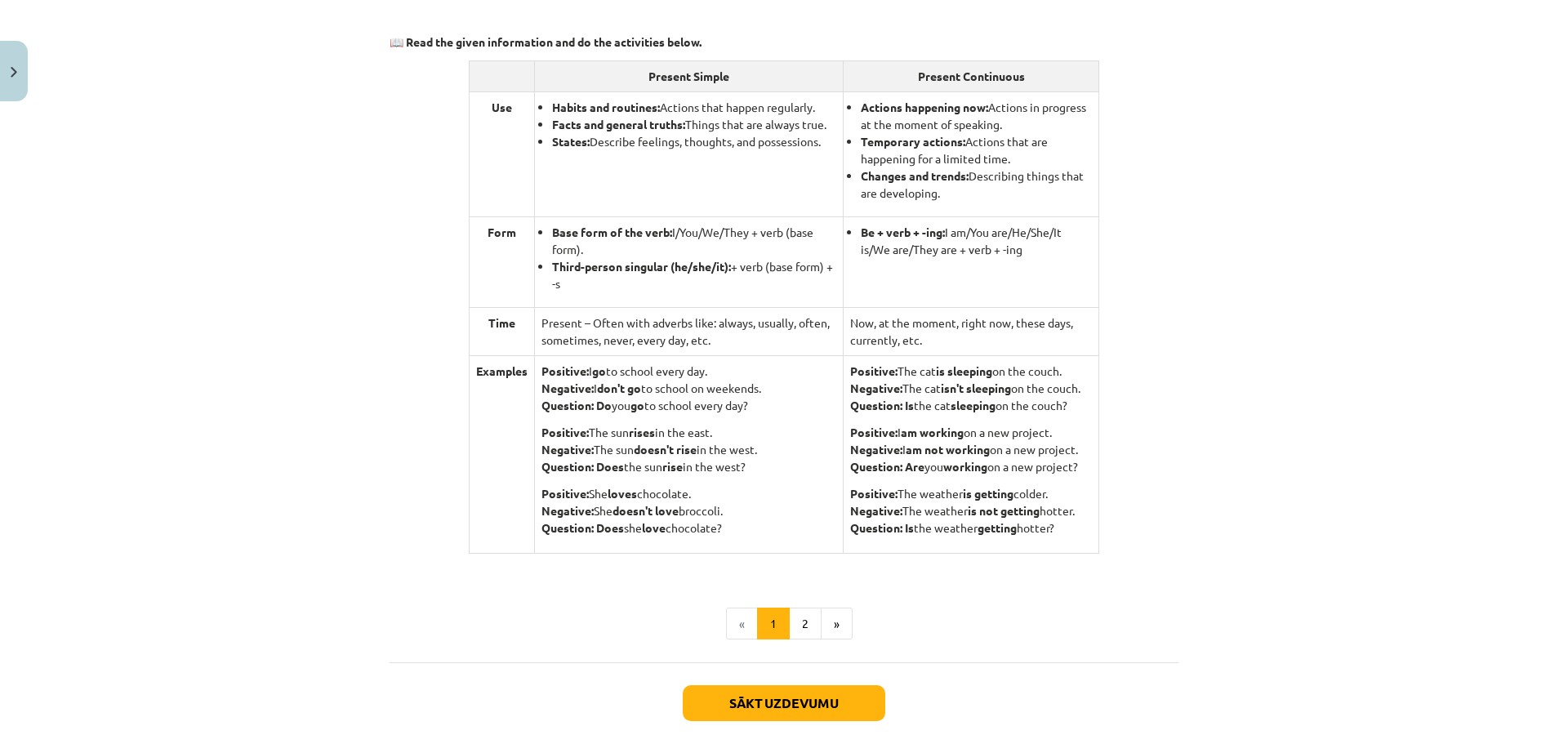
scroll to position [1429, 0]
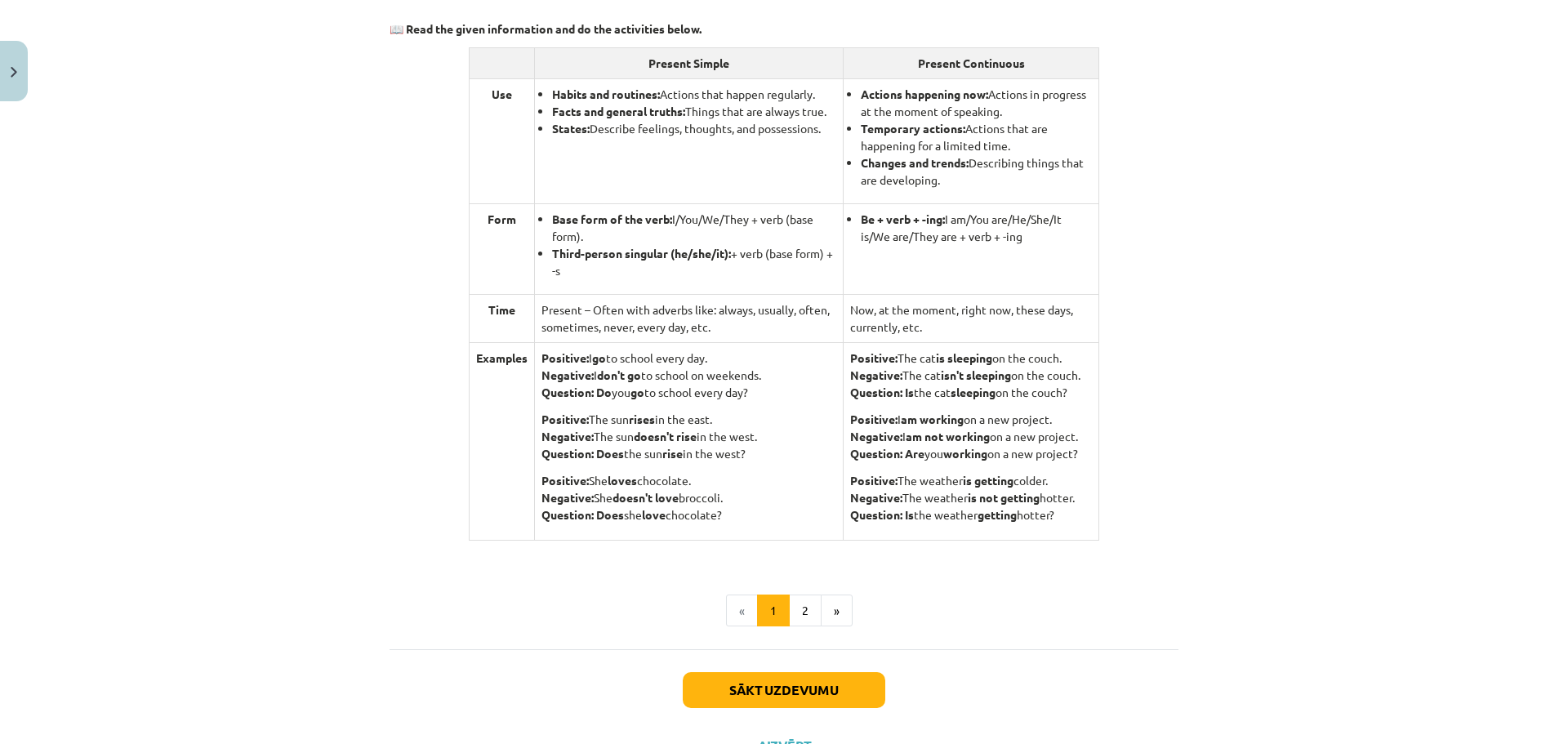
click at [914, 63] on th "Present Continuous" at bounding box center [971, 63] width 256 height 31
click at [916, 63] on th "Present Continuous" at bounding box center [971, 63] width 256 height 31
click at [688, 57] on th "Present Simple" at bounding box center [688, 63] width 308 height 31
click at [688, 67] on th "Present Simple" at bounding box center [688, 63] width 308 height 31
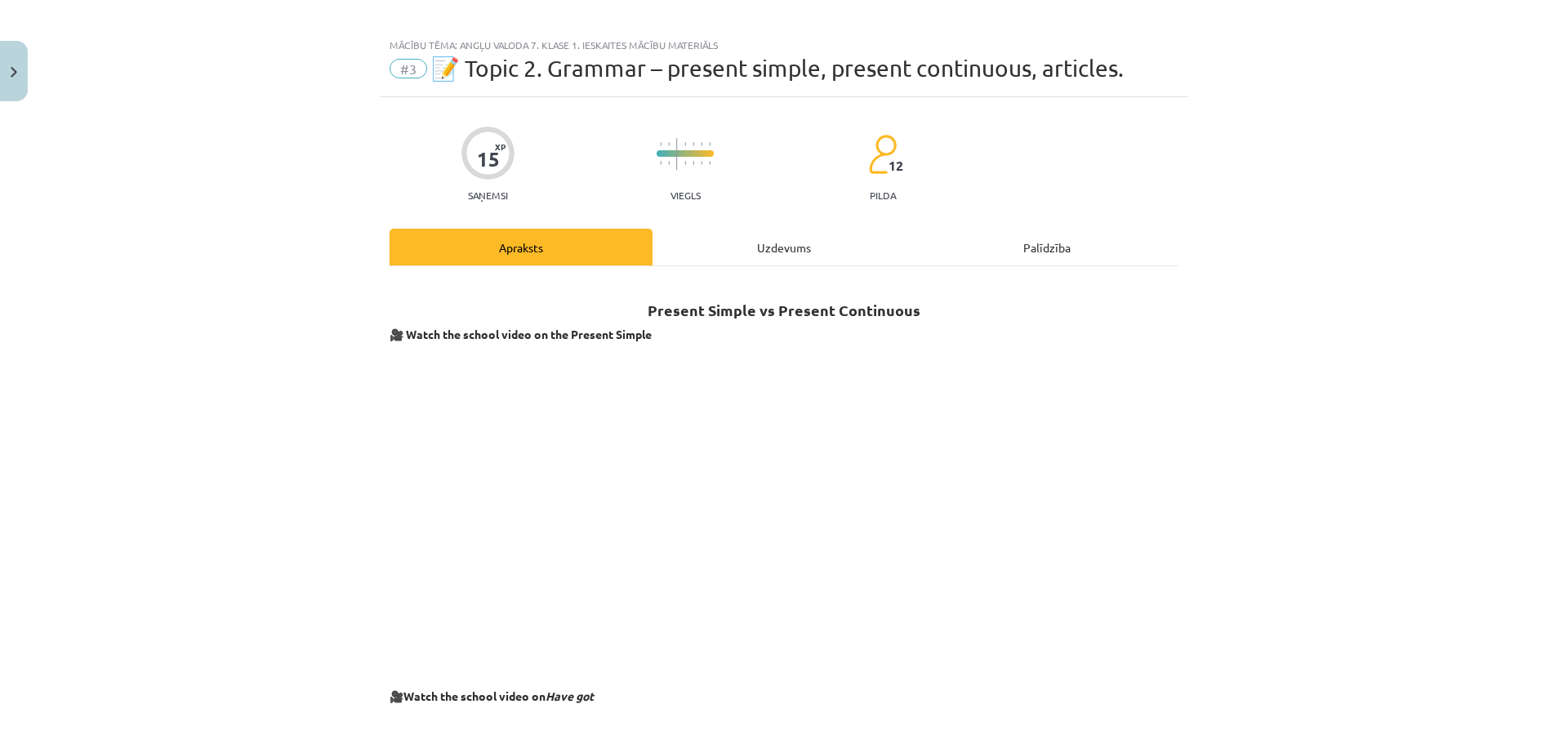
scroll to position [0, 0]
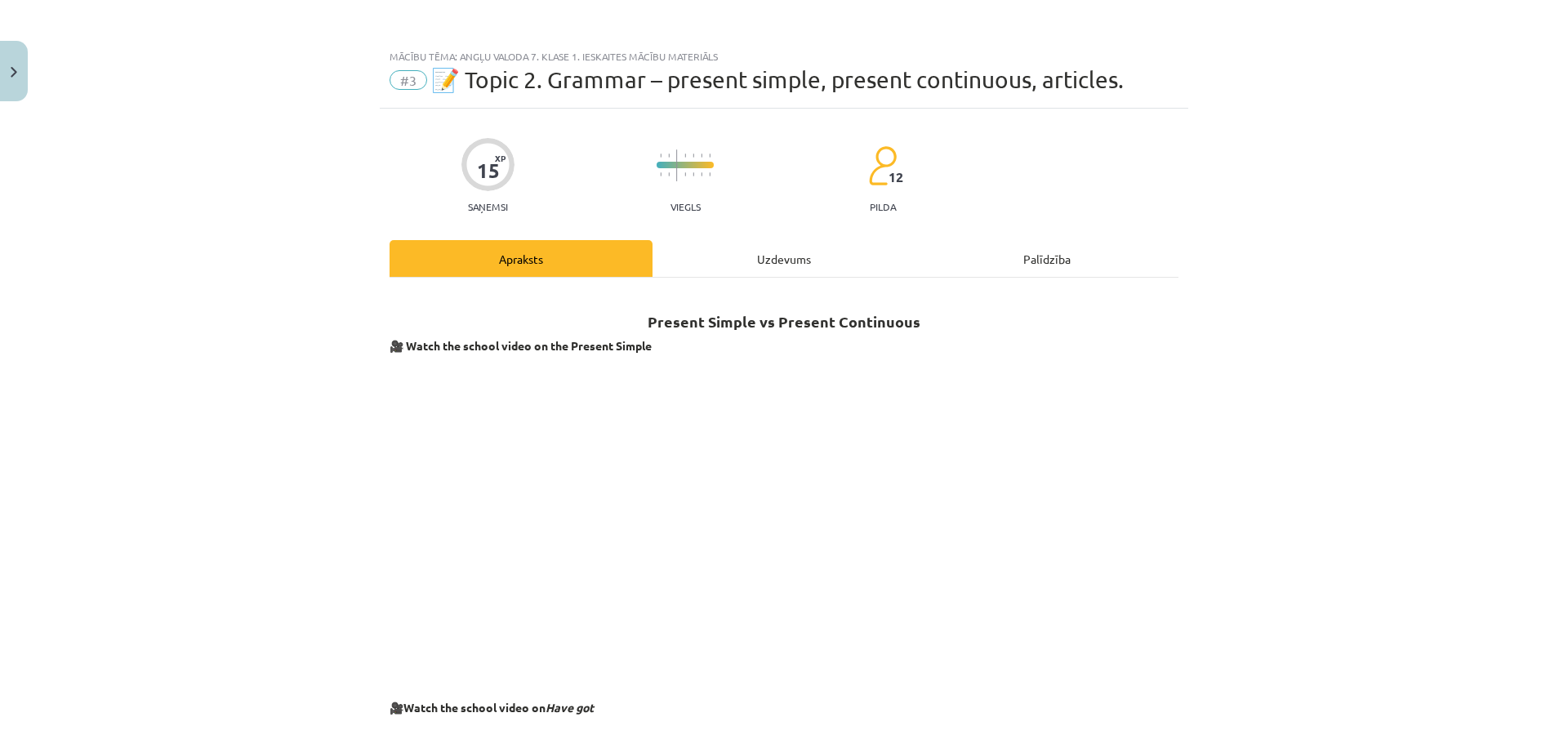
click at [728, 260] on div "Uzdevums" at bounding box center [784, 258] width 263 height 37
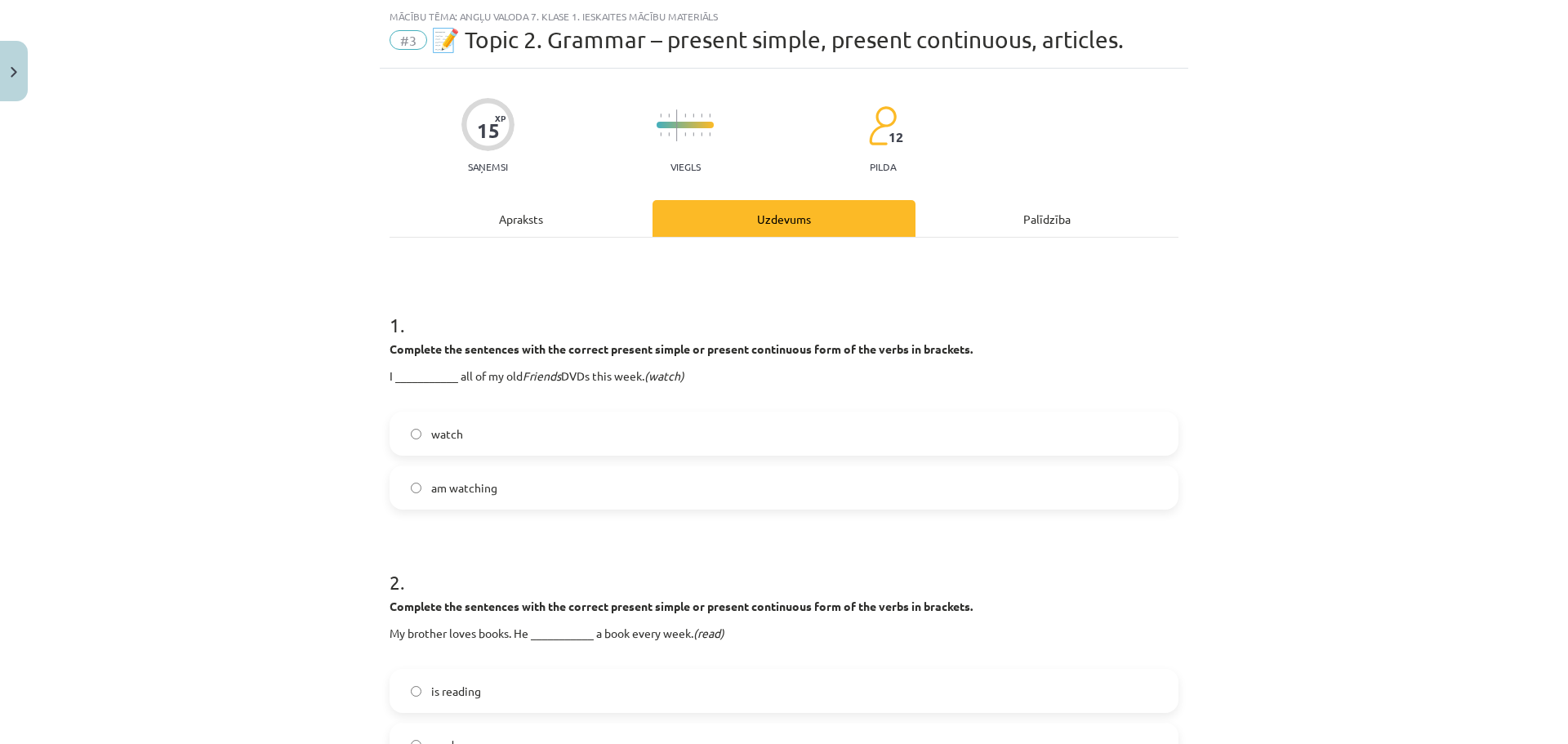
scroll to position [41, 0]
click at [409, 368] on p "I ___________ all of my old Friends DVDs this week. (watch)" at bounding box center [784, 384] width 789 height 35
click at [409, 370] on p "I ___________ all of my old Friends DVDs this week. (watch)" at bounding box center [784, 384] width 789 height 35
click at [422, 379] on p "I ___________ all of my old Friends DVDs this week. (watch)" at bounding box center [784, 384] width 789 height 35
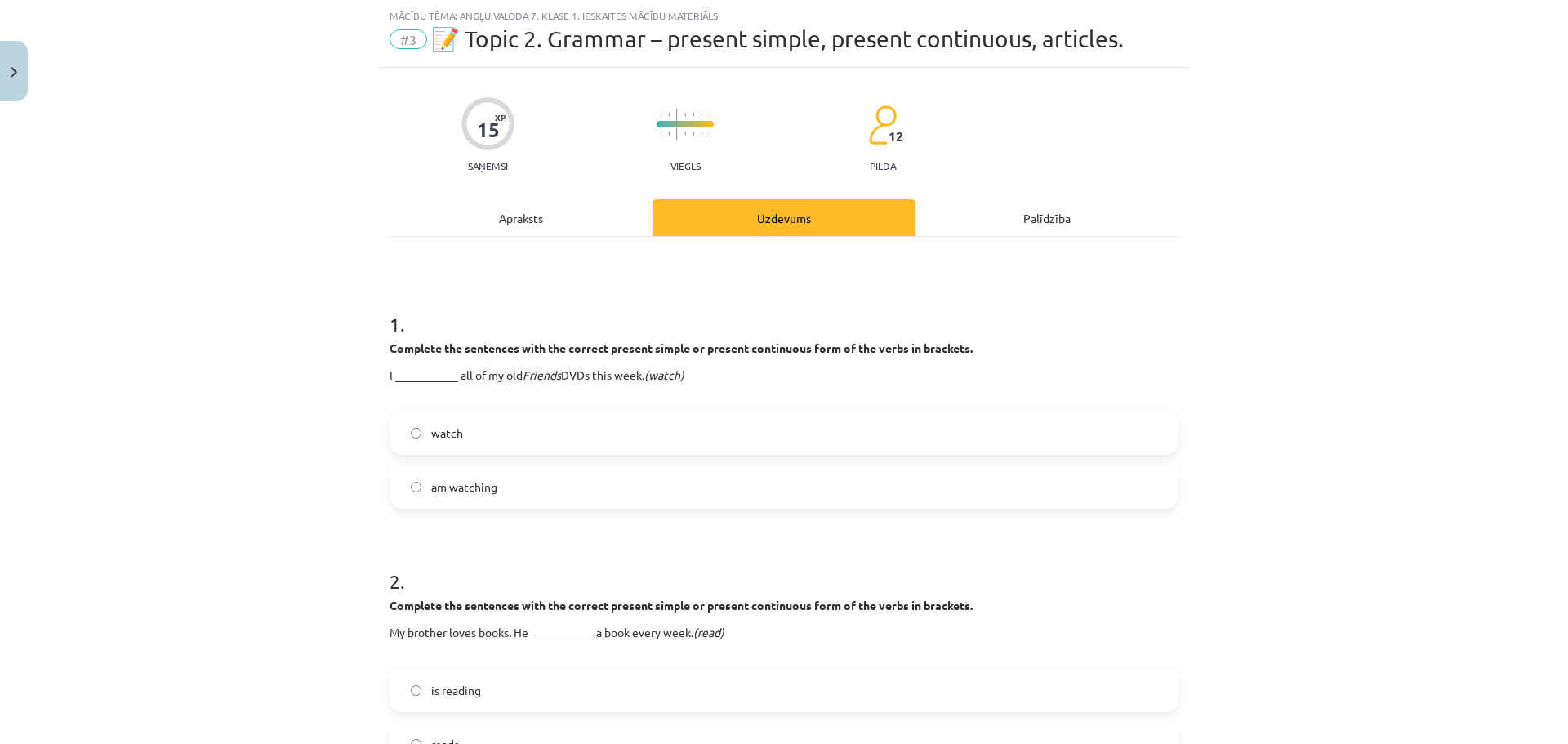
click at [473, 406] on div "1 . Complete the sentences with the correct present simple or present continuou…" at bounding box center [784, 397] width 789 height 225
click at [490, 499] on label "am watching" at bounding box center [784, 486] width 785 height 41
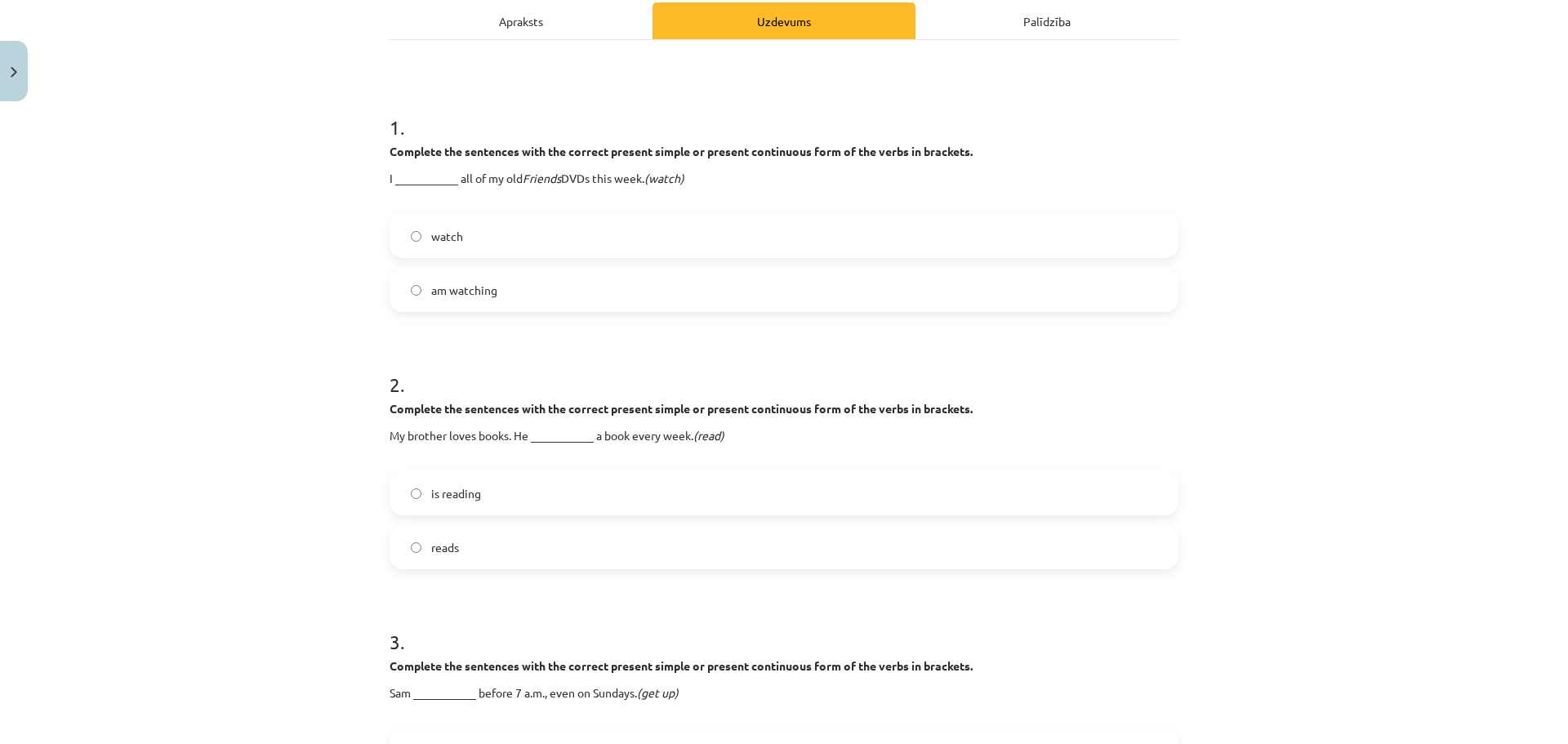
scroll to position [367, 0]
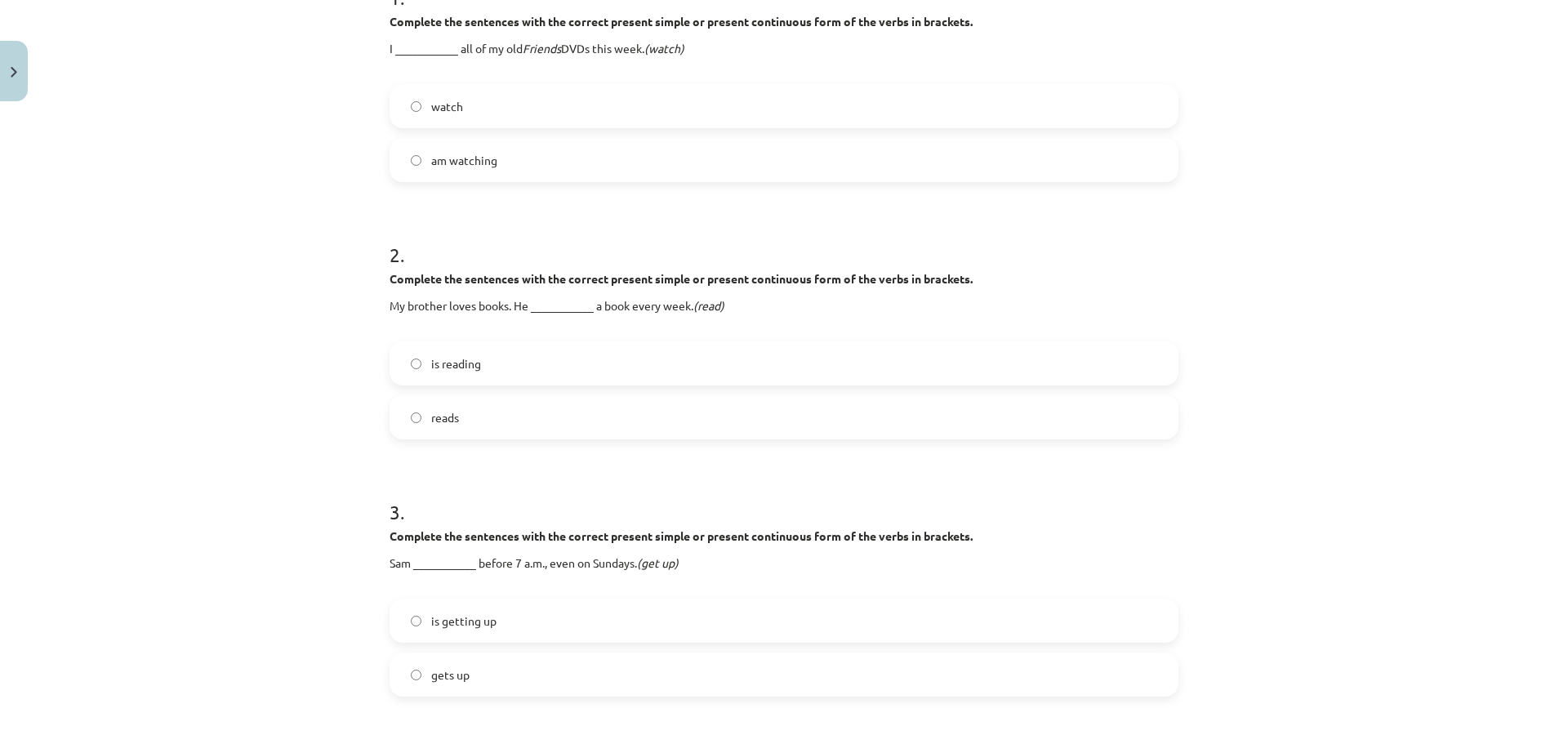
click at [458, 419] on label "reads" at bounding box center [784, 417] width 785 height 41
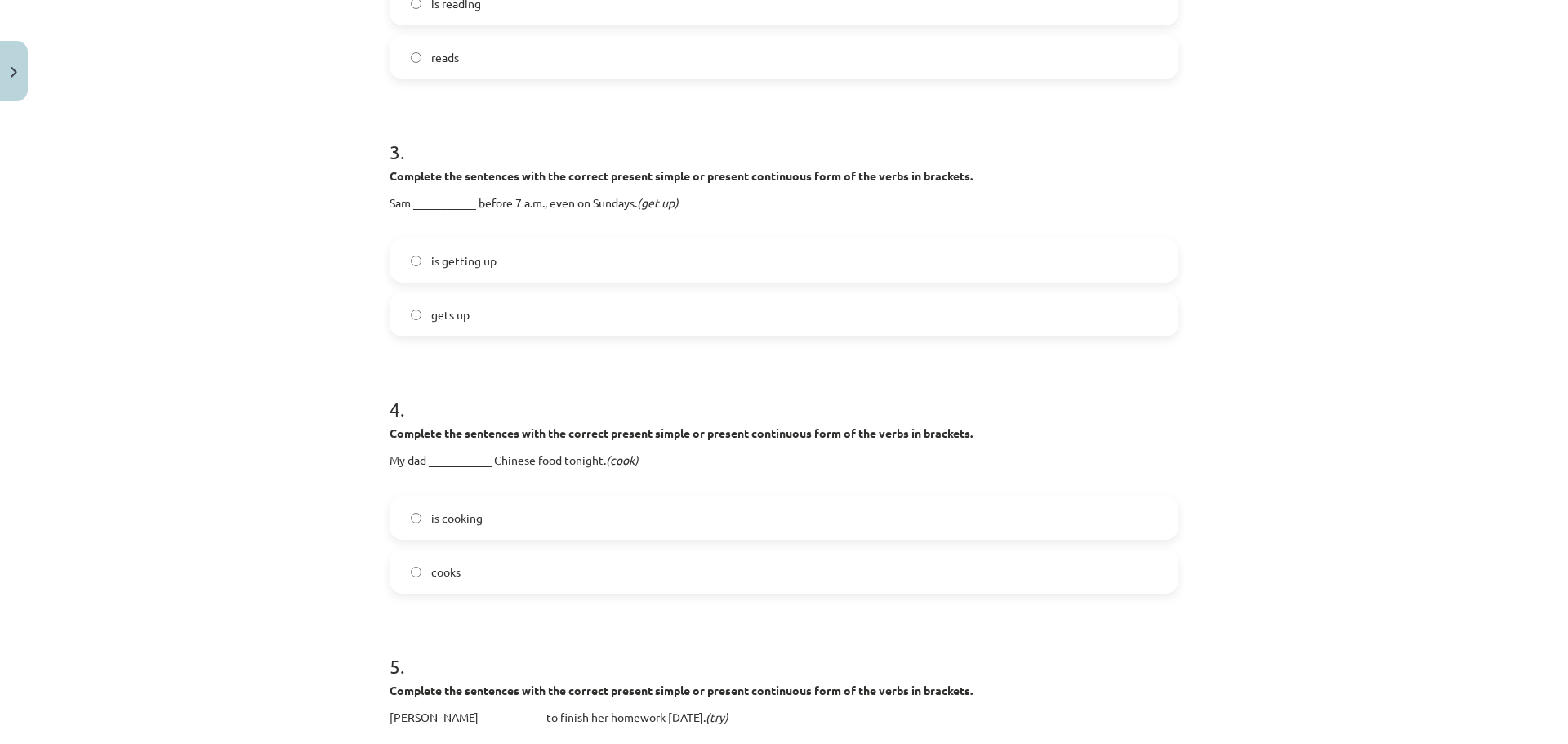
scroll to position [776, 0]
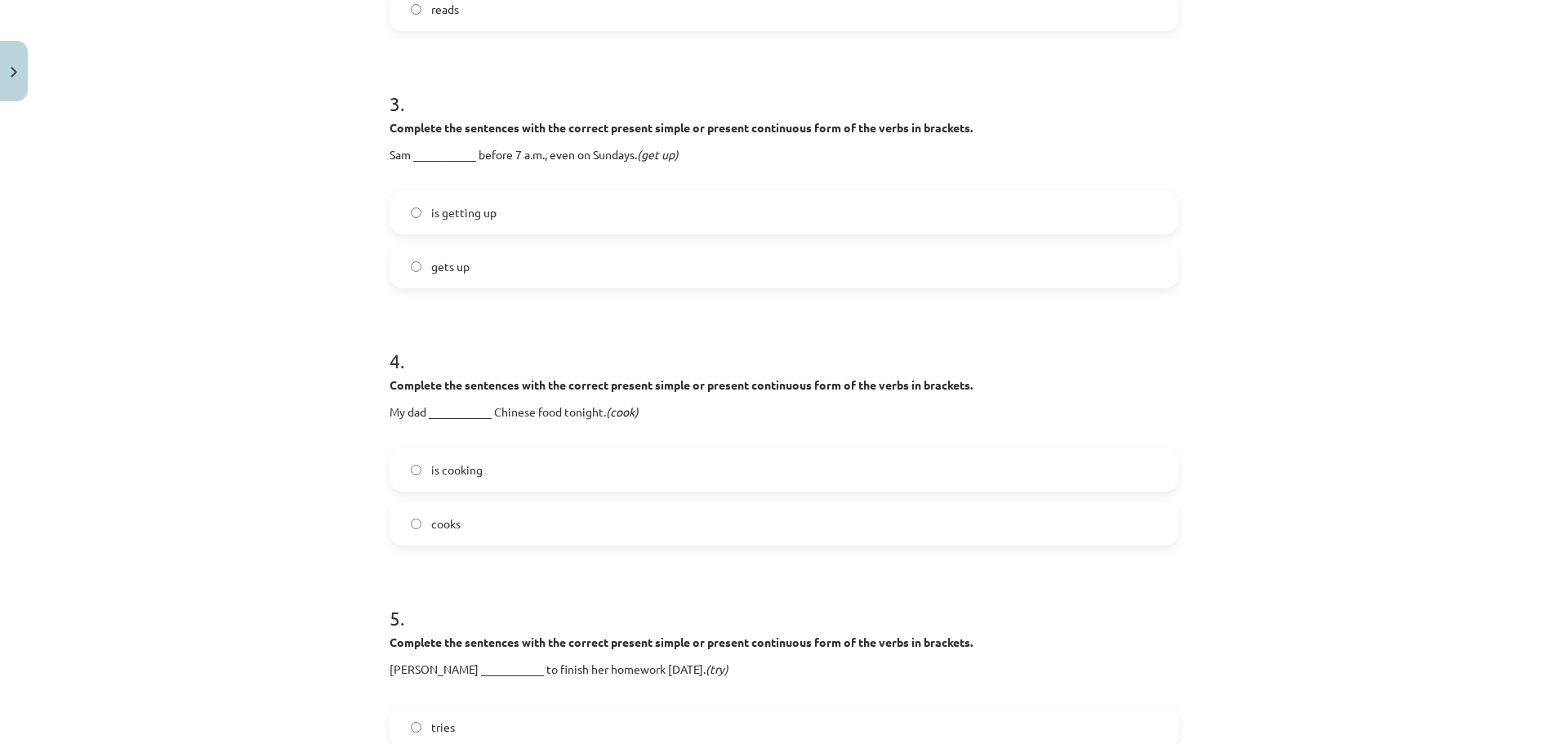
click at [699, 129] on strong "Complete the sentences with the correct present simple or present continuous fo…" at bounding box center [681, 127] width 583 height 15
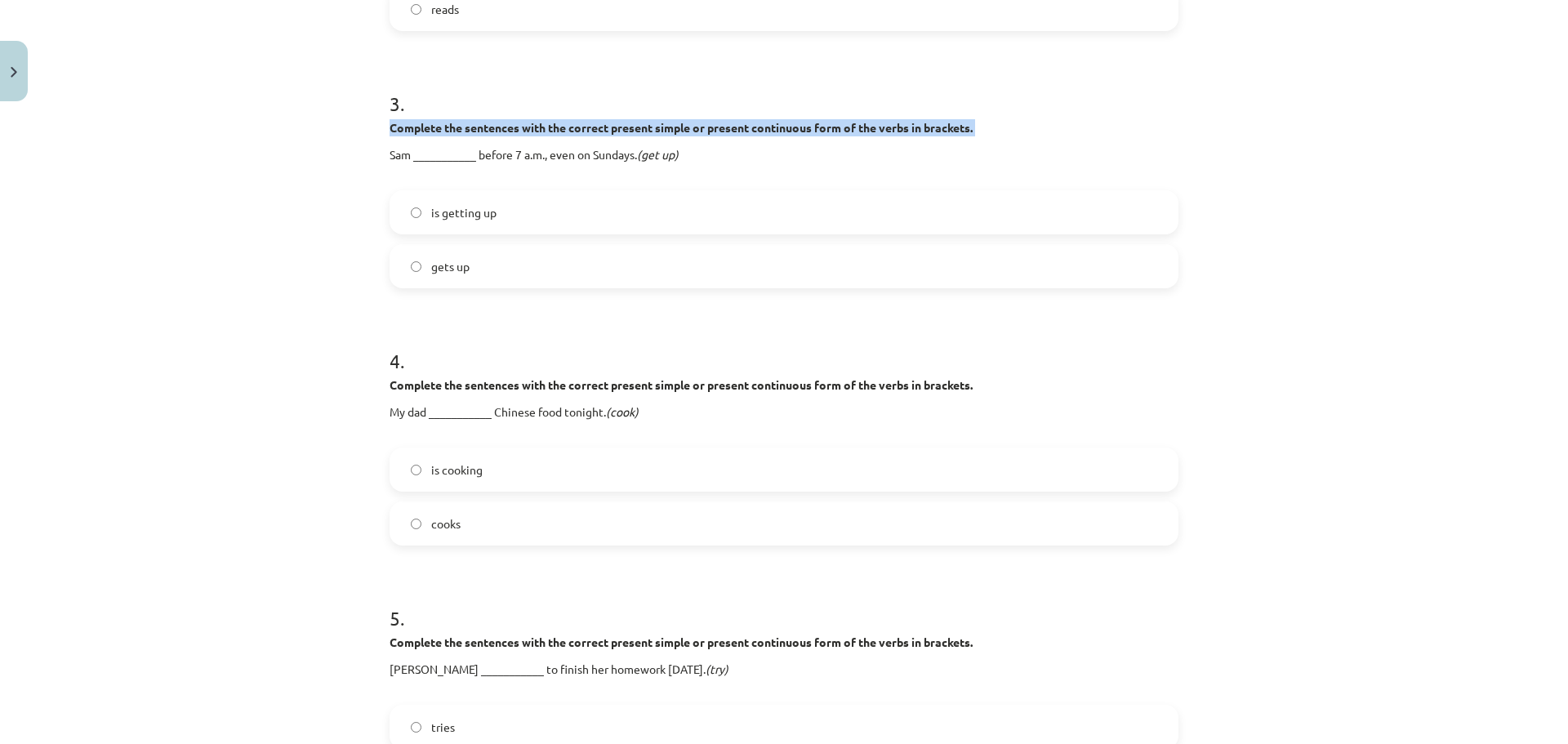
click at [699, 129] on strong "Complete the sentences with the correct present simple or present continuous fo…" at bounding box center [681, 127] width 583 height 15
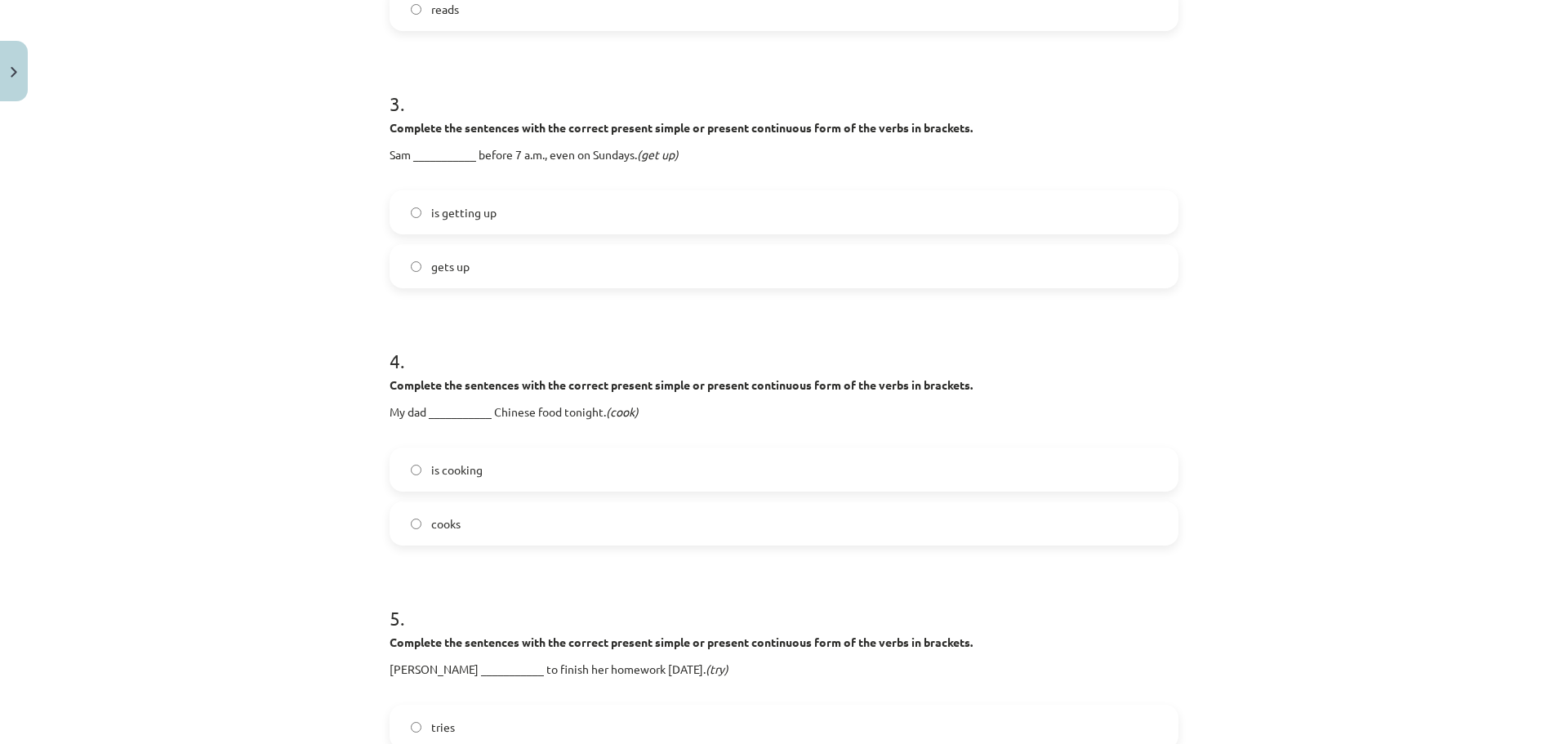
click at [645, 158] on em "(get up)" at bounding box center [657, 154] width 41 height 15
click at [684, 128] on strong "Complete the sentences with the correct present simple or present continuous fo…" at bounding box center [681, 127] width 583 height 15
click at [800, 205] on label "is getting up" at bounding box center [784, 212] width 785 height 41
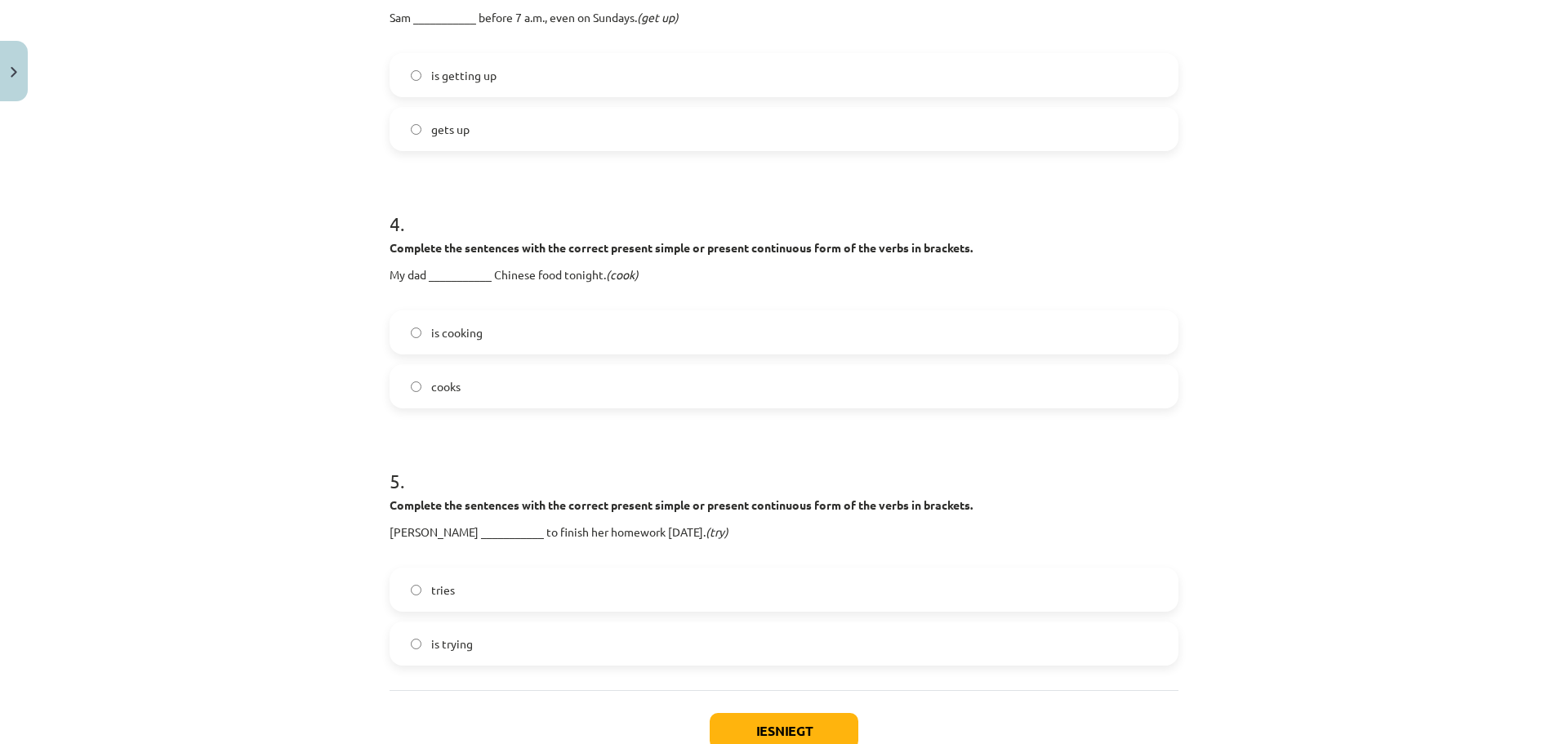
scroll to position [939, 0]
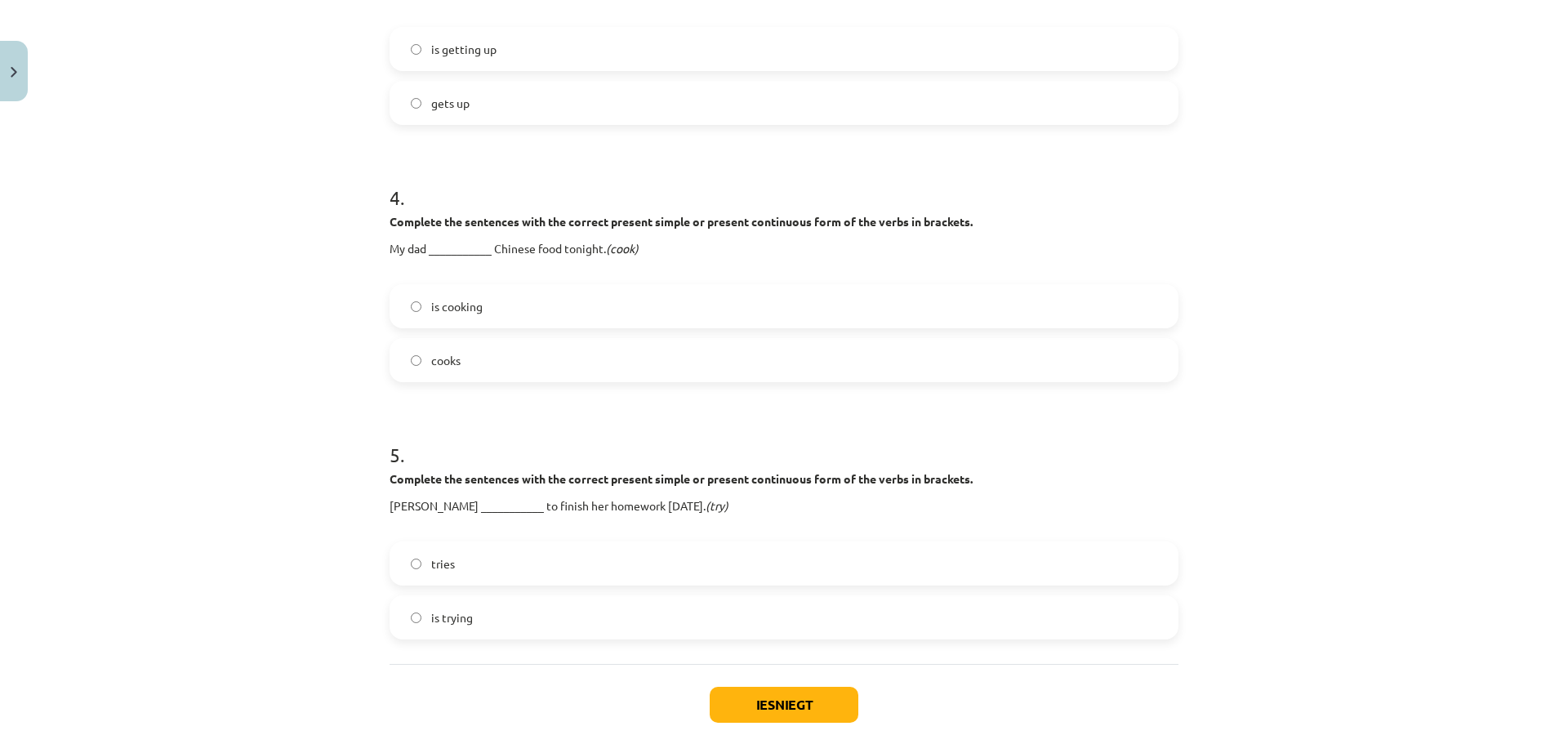
click at [817, 370] on label "cooks" at bounding box center [784, 359] width 785 height 41
click at [807, 350] on label "cooks" at bounding box center [784, 359] width 785 height 41
click at [496, 301] on label "is cooking" at bounding box center [784, 306] width 785 height 41
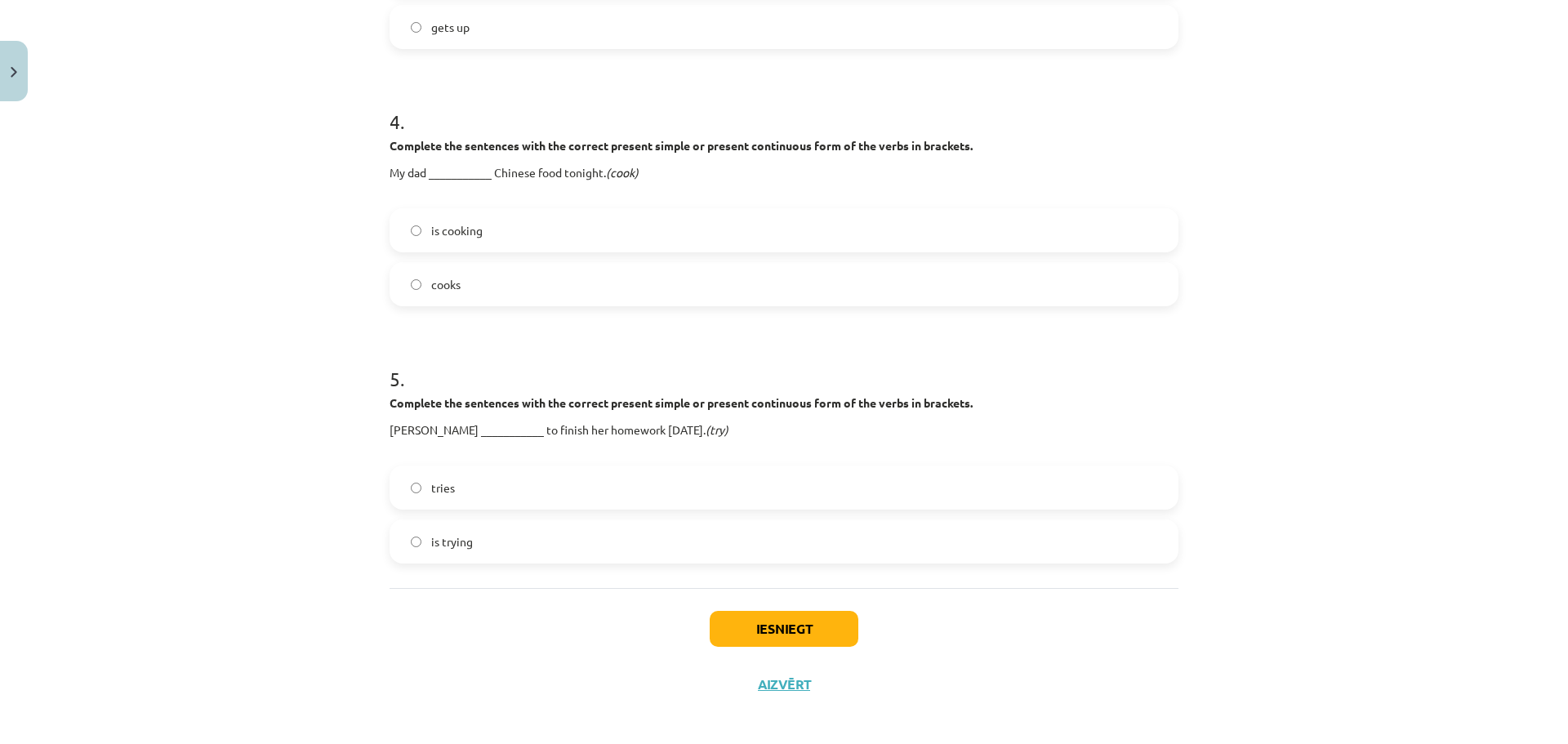
scroll to position [1021, 0]
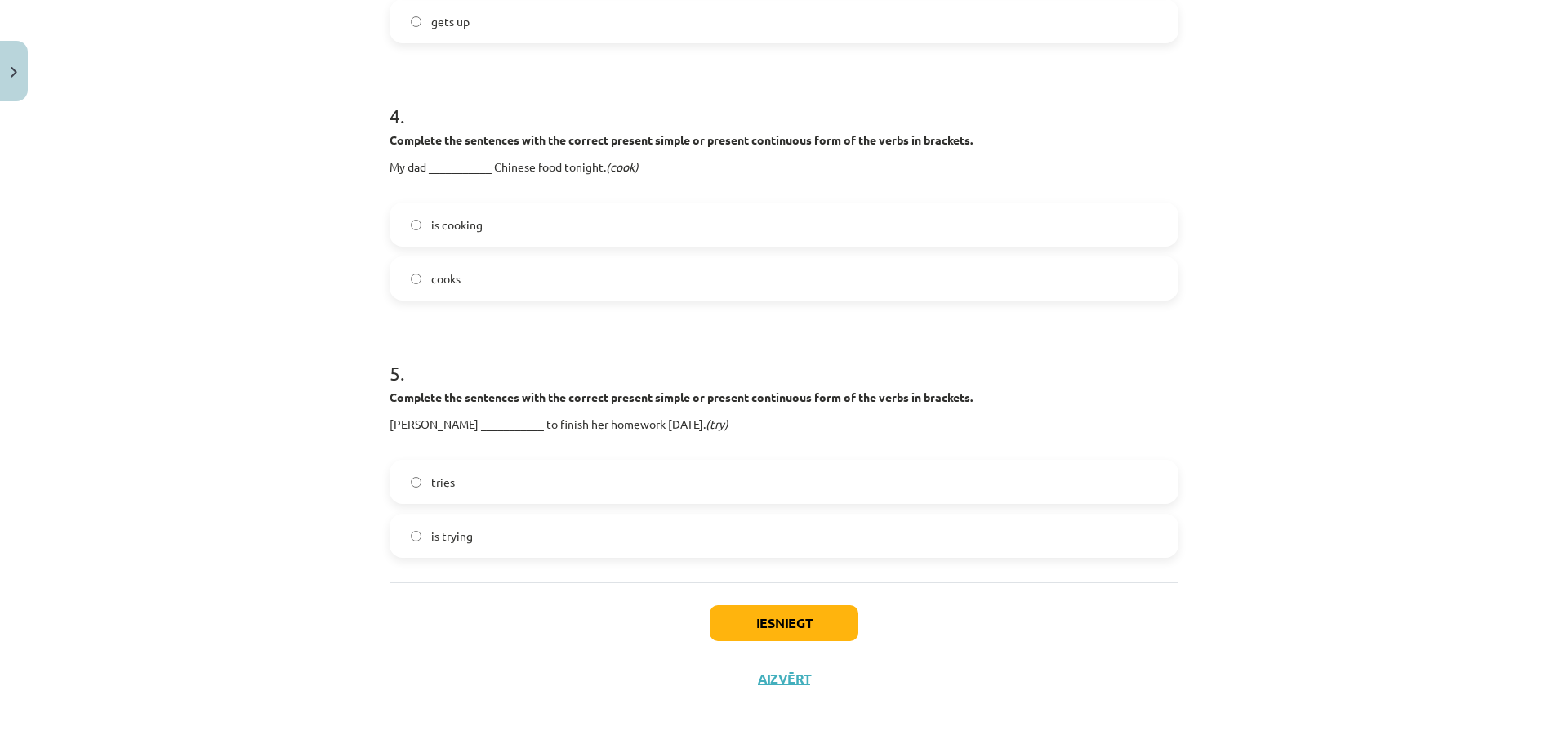
click at [1074, 492] on label "tries" at bounding box center [784, 481] width 785 height 41
click at [823, 619] on button "Iesniegt" at bounding box center [784, 623] width 149 height 36
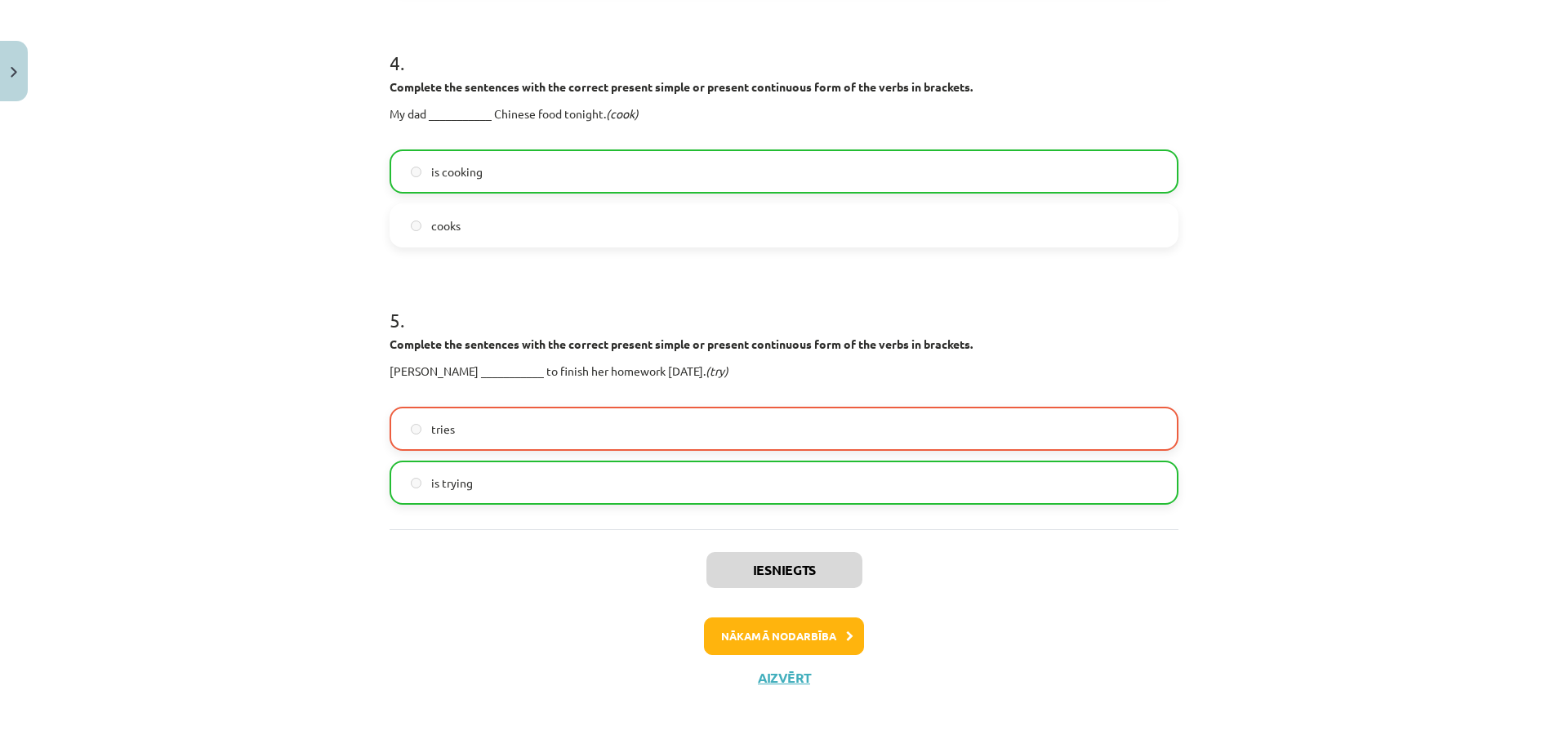
scroll to position [1077, 0]
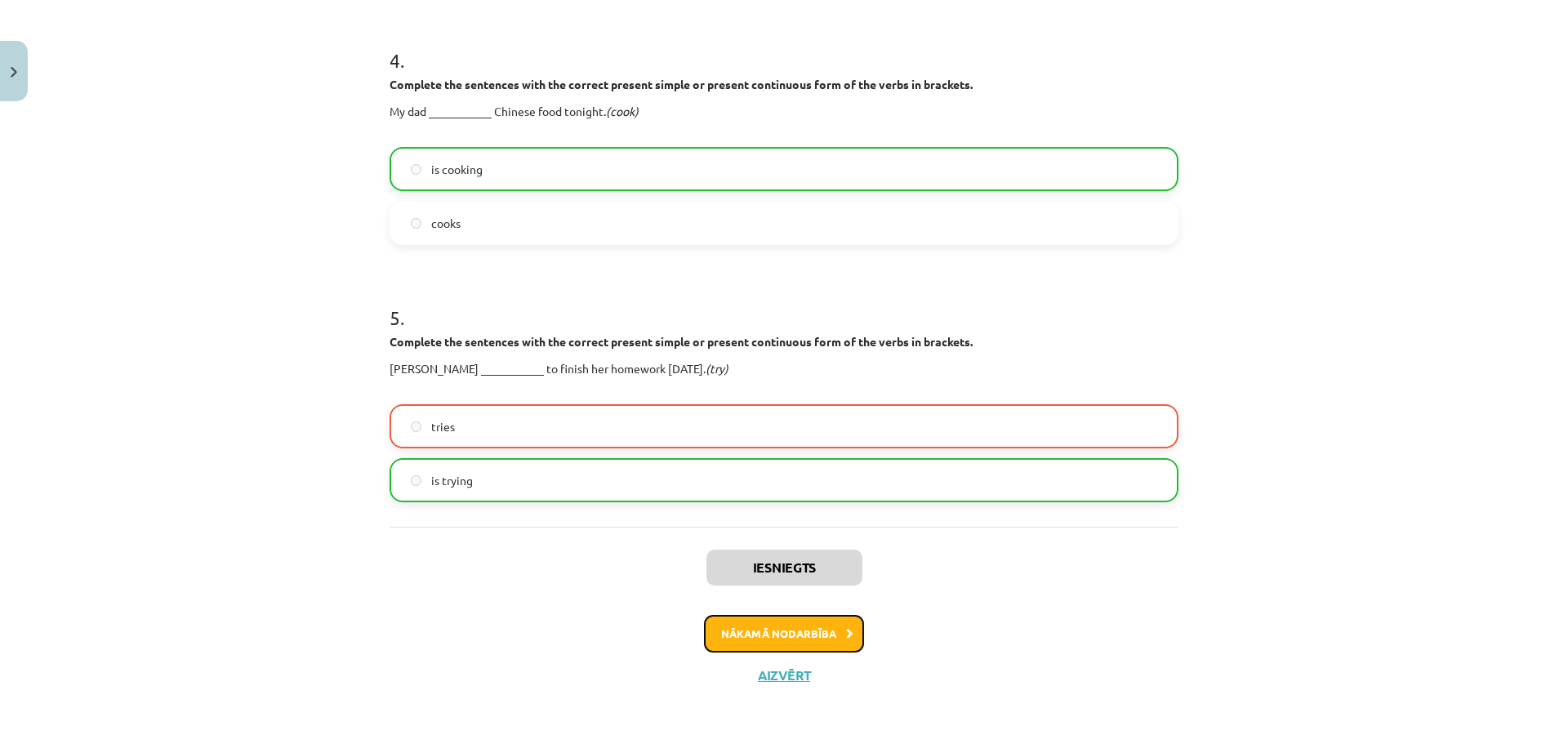
click at [837, 625] on button "Nākamā nodarbība" at bounding box center [784, 633] width 160 height 37
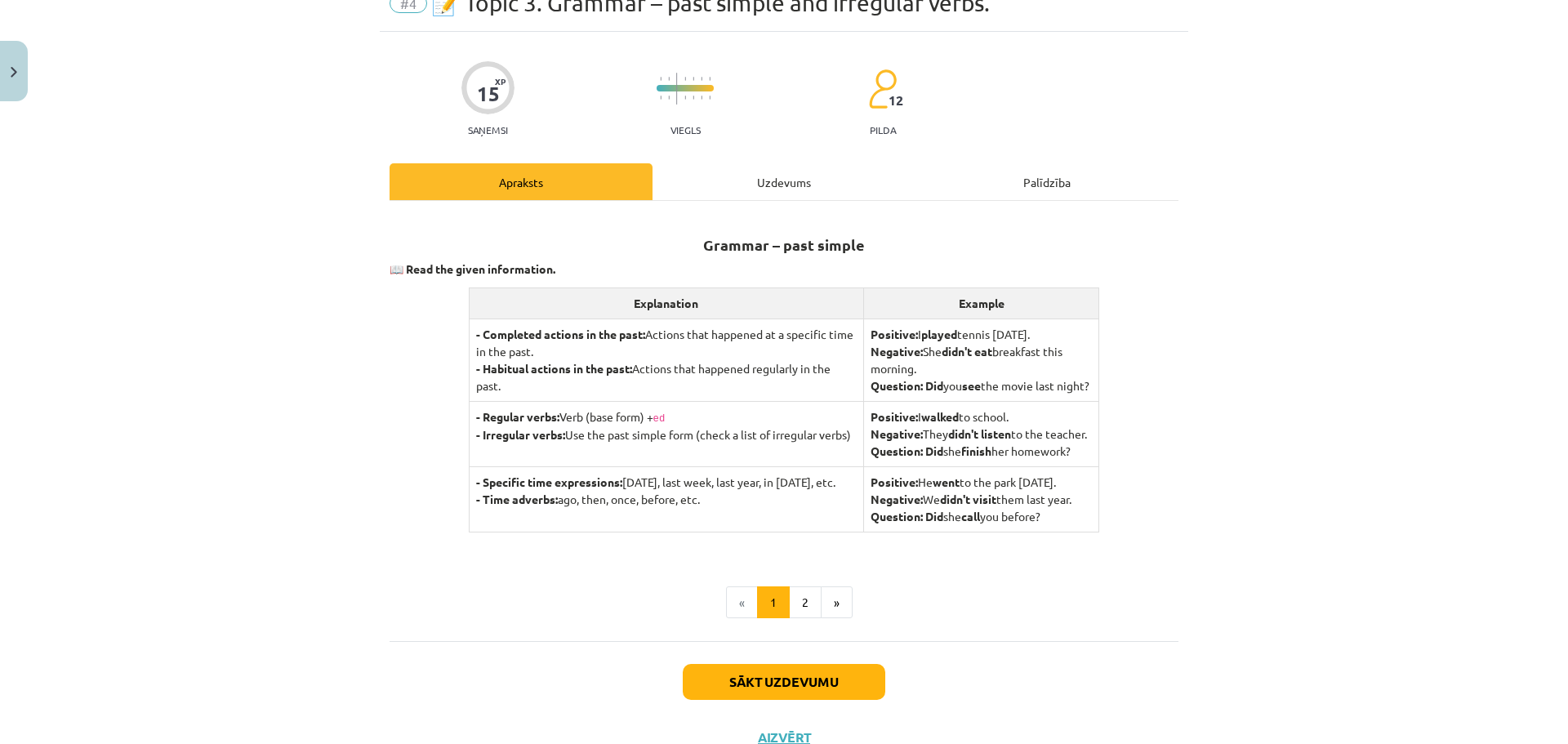
scroll to position [123, 0]
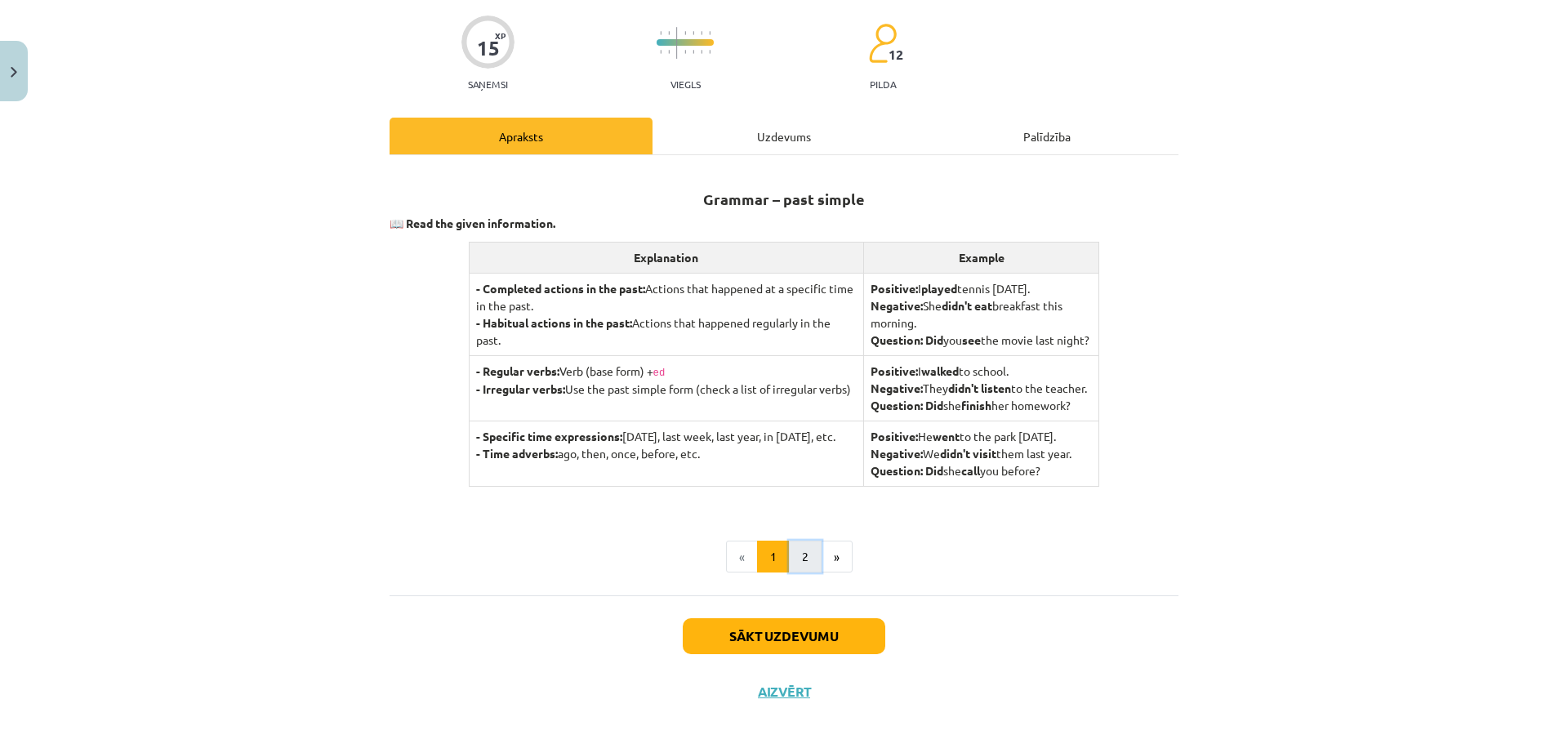
click at [805, 574] on button "2" at bounding box center [805, 557] width 33 height 33
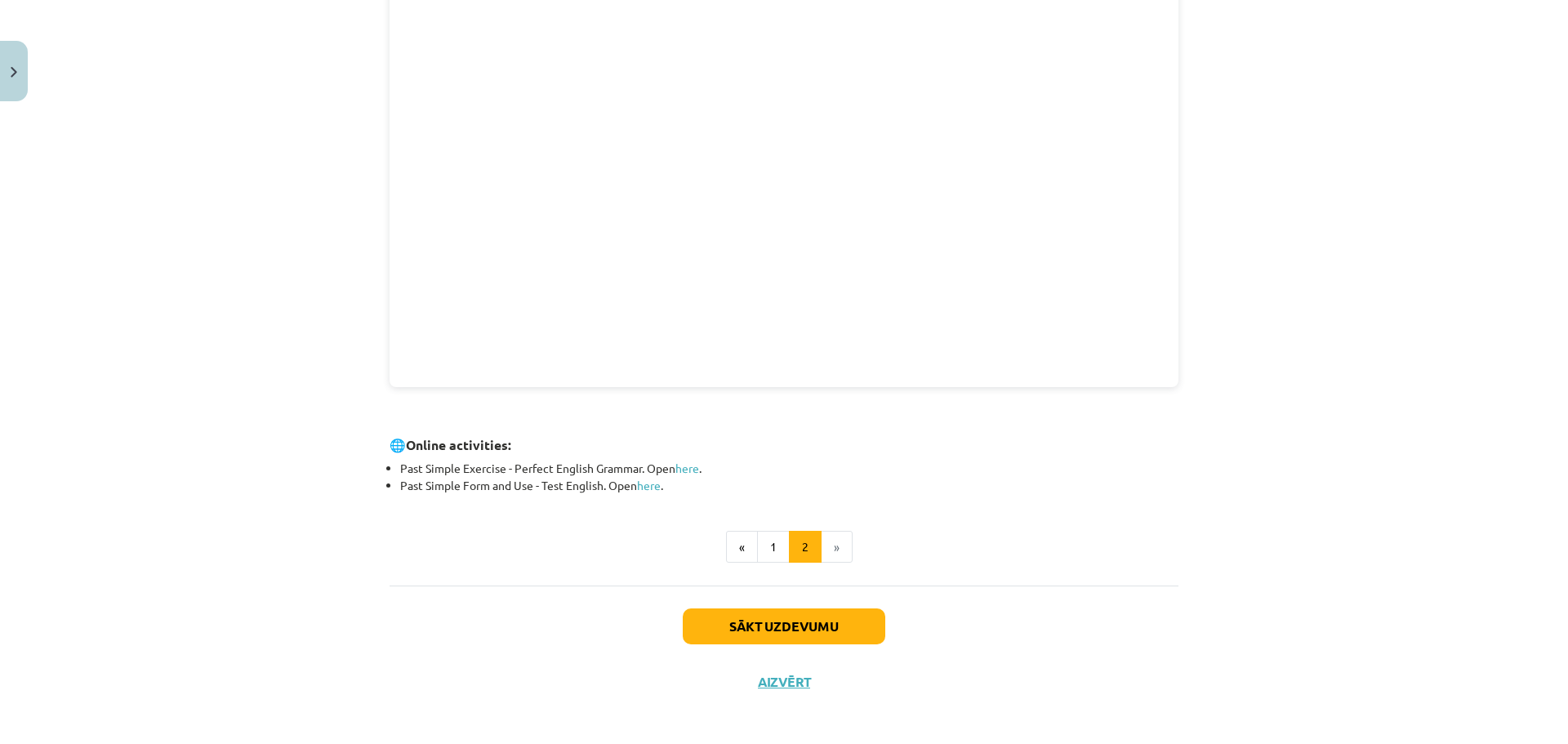
scroll to position [2189, 0]
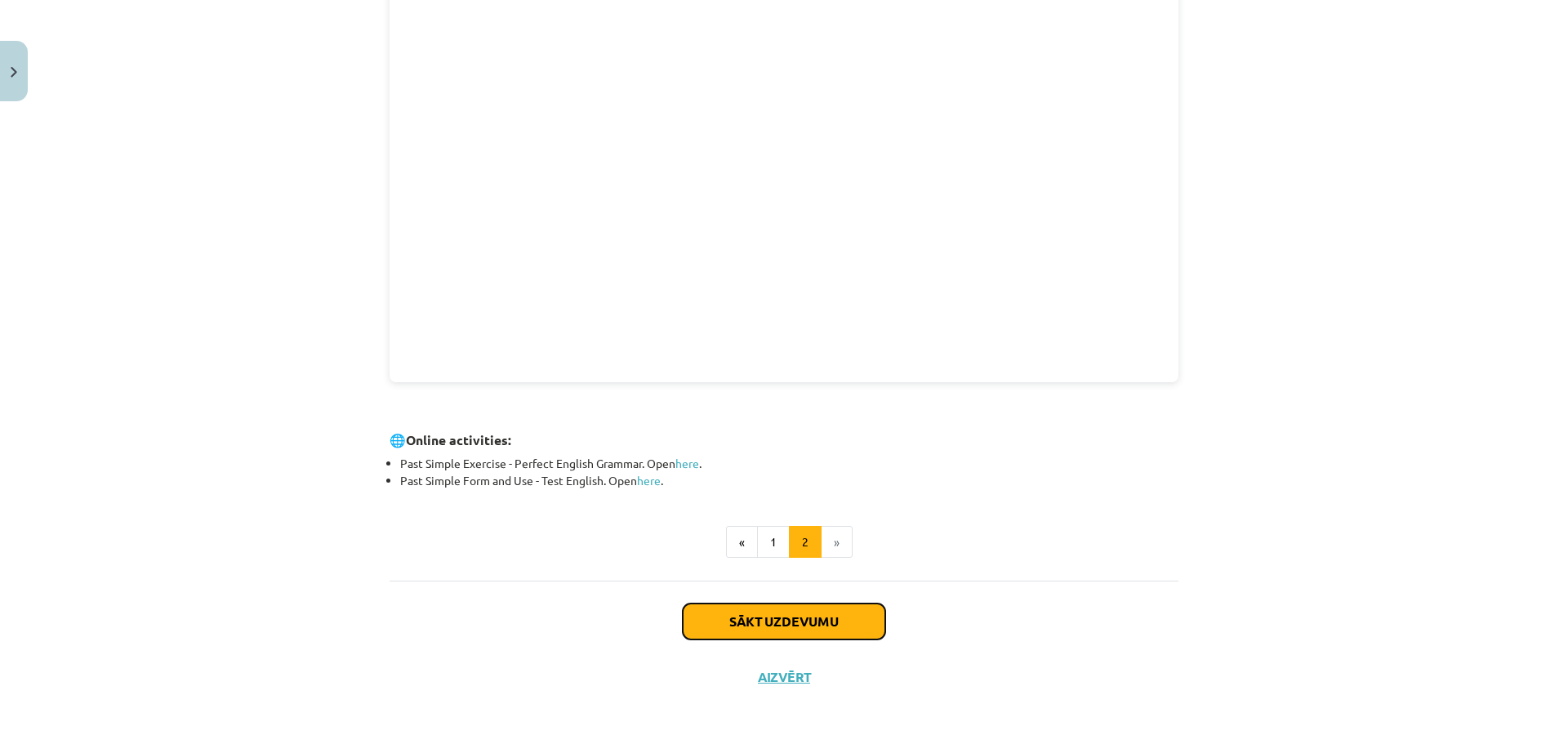
click at [842, 611] on button "Sākt uzdevumu" at bounding box center [784, 621] width 202 height 36
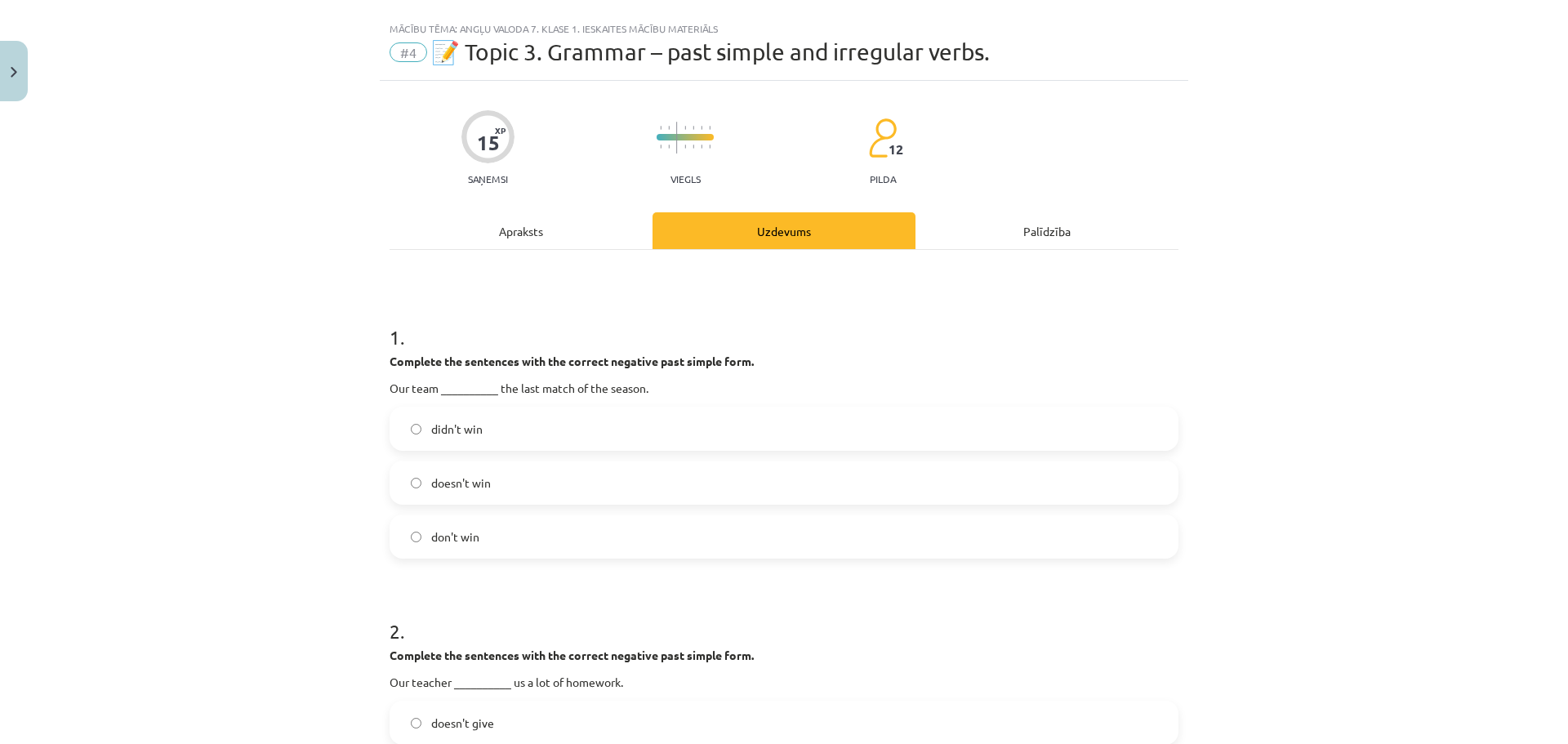
scroll to position [0, 0]
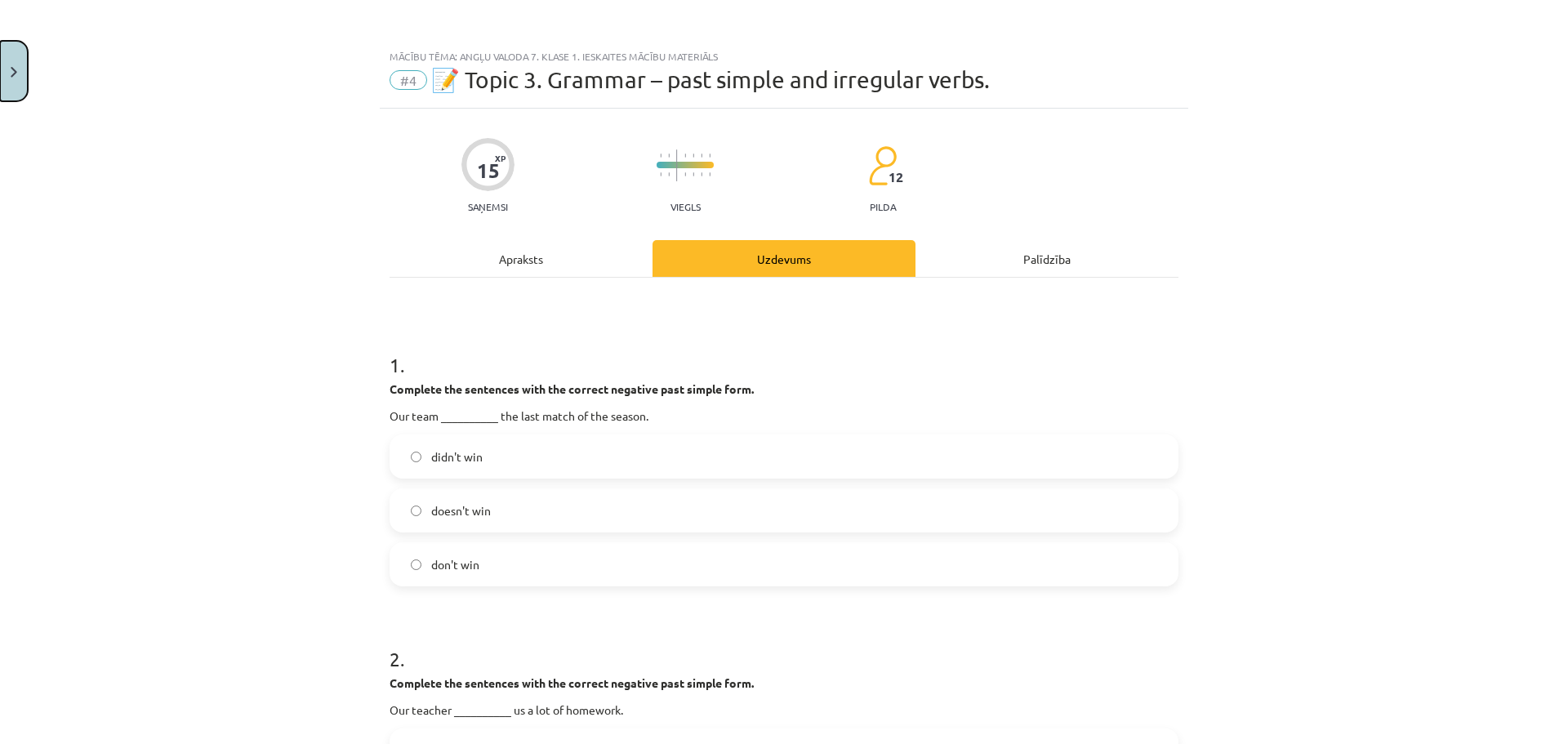
click at [16, 64] on button "Close" at bounding box center [14, 71] width 28 height 60
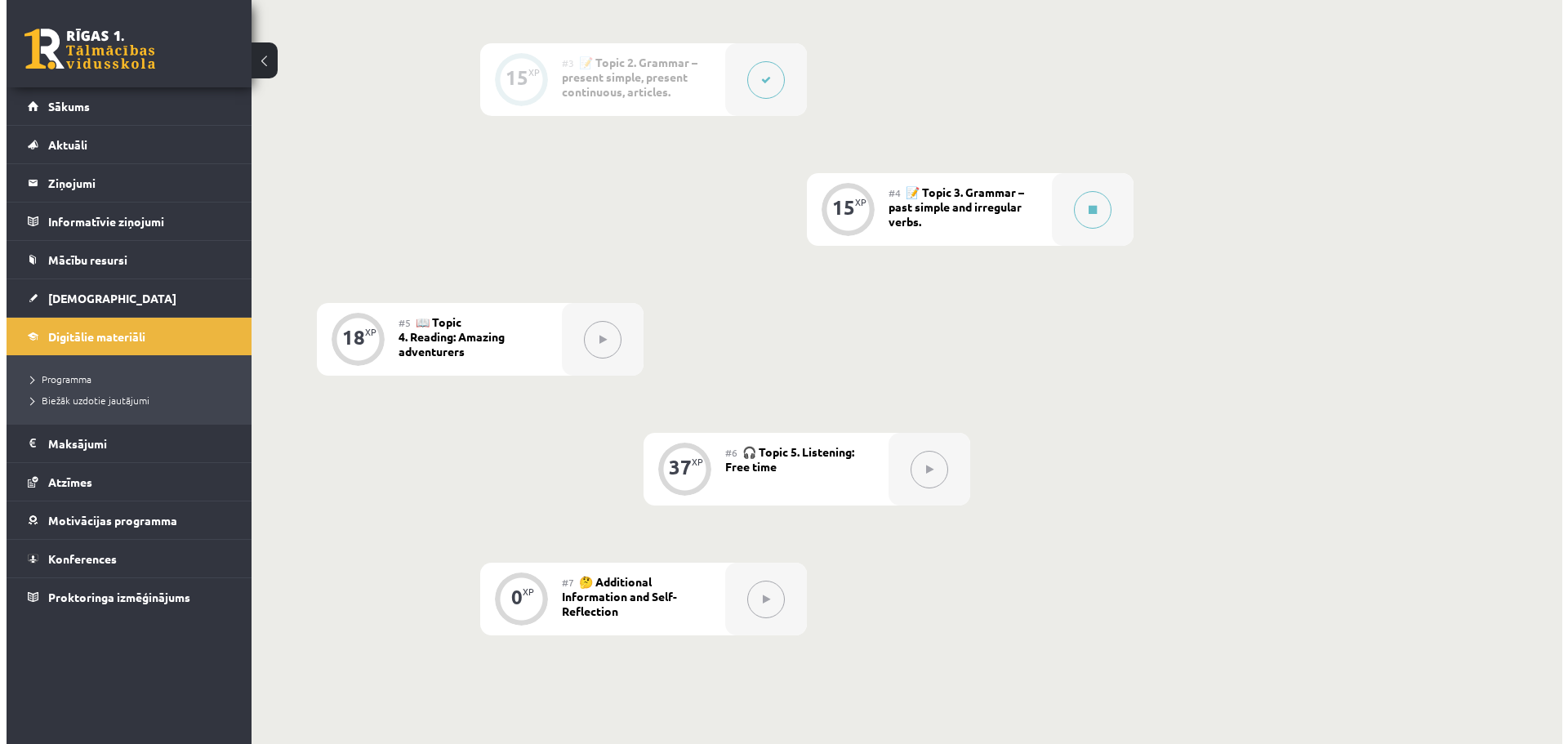
scroll to position [735, 0]
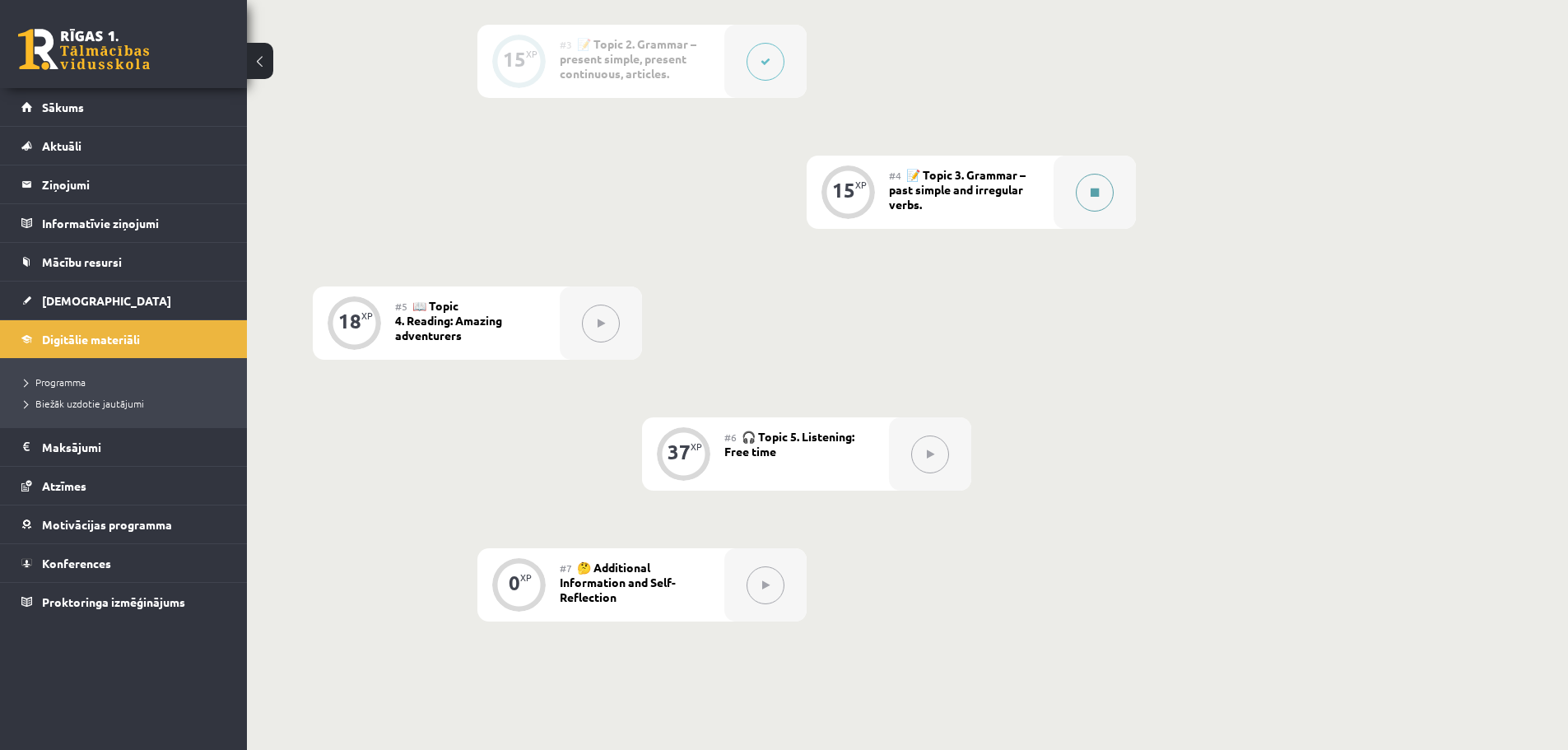
click at [1095, 188] on icon at bounding box center [1094, 193] width 8 height 10
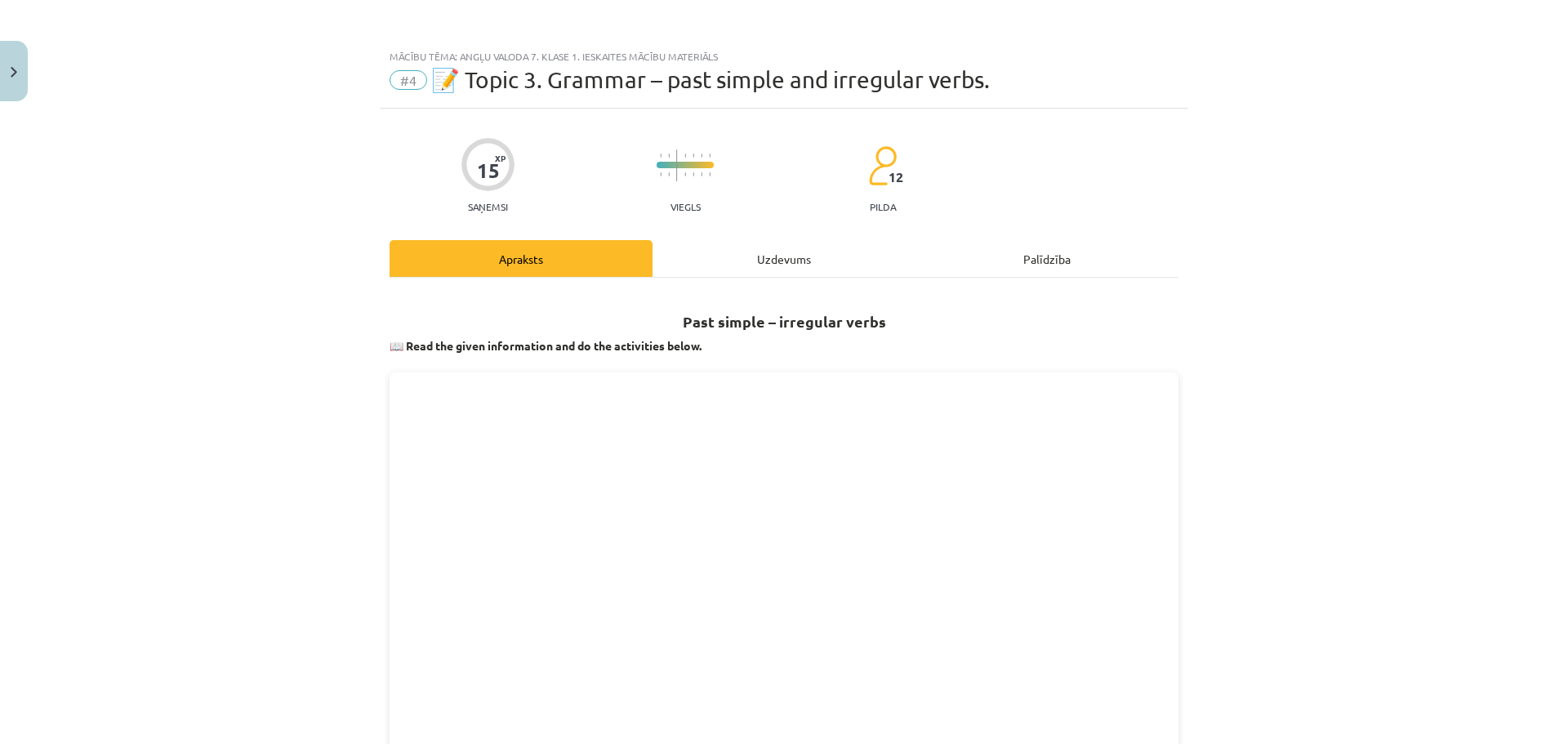
click at [826, 252] on div "Uzdevums" at bounding box center [784, 258] width 263 height 37
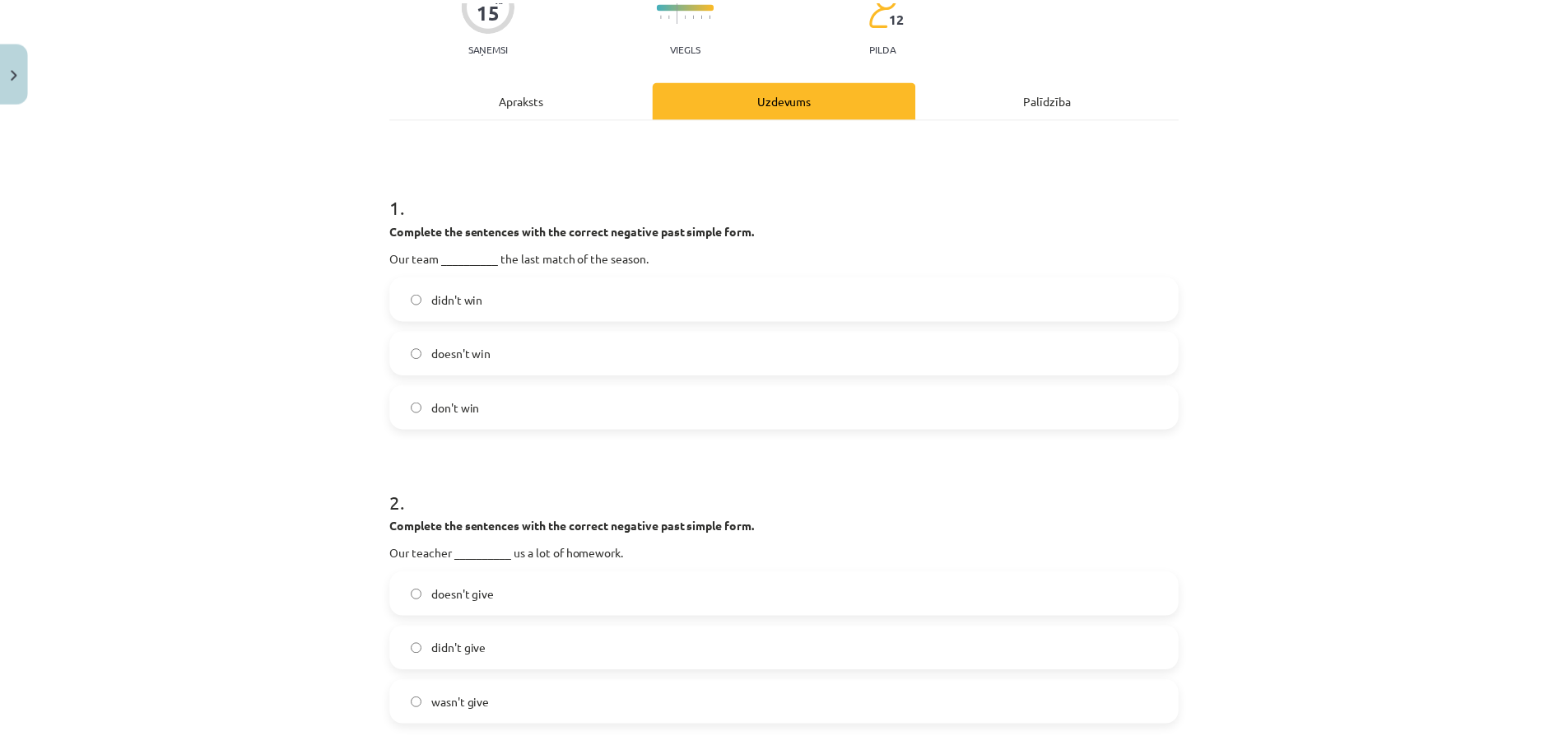
scroll to position [0, 0]
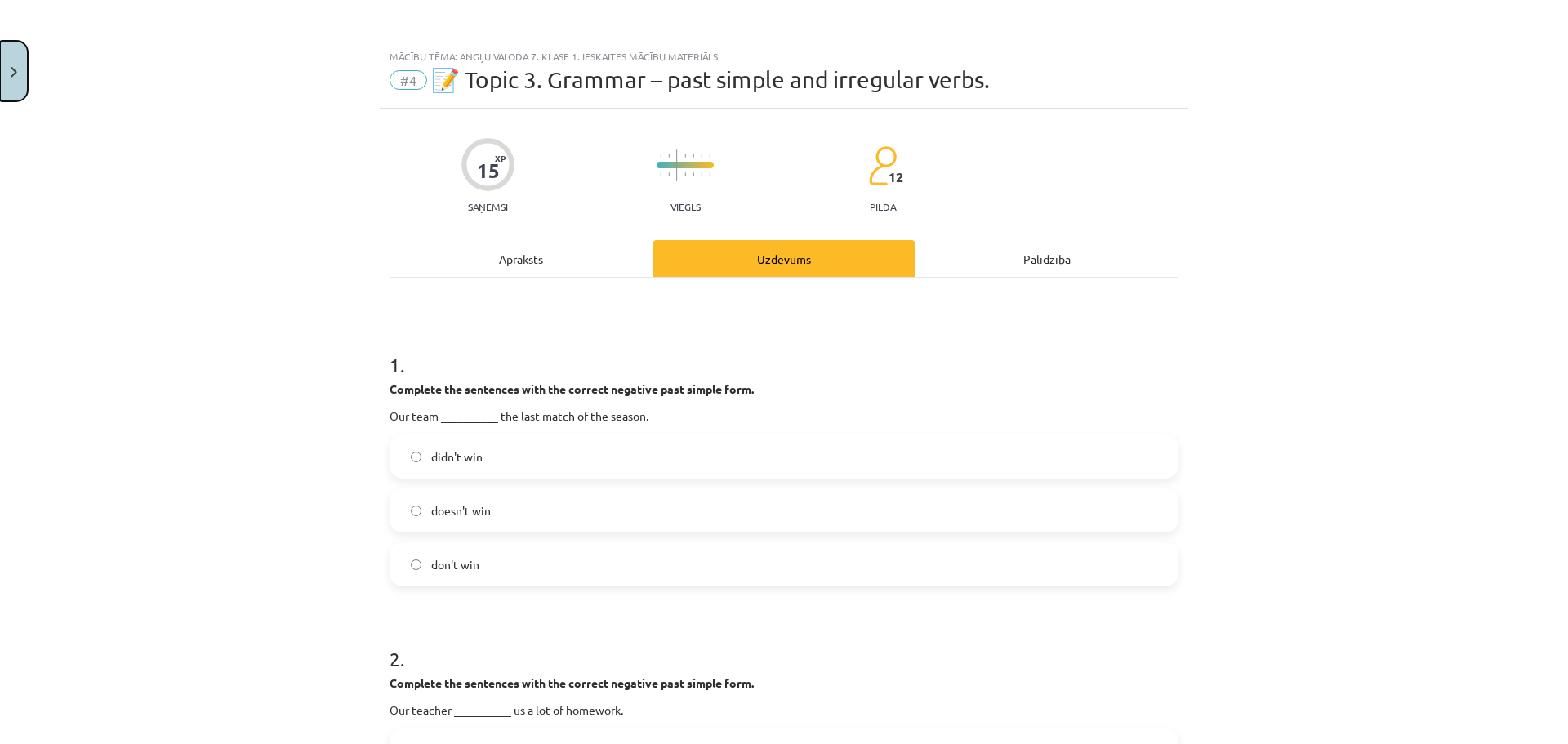
click at [2, 62] on button "Close" at bounding box center [14, 71] width 28 height 60
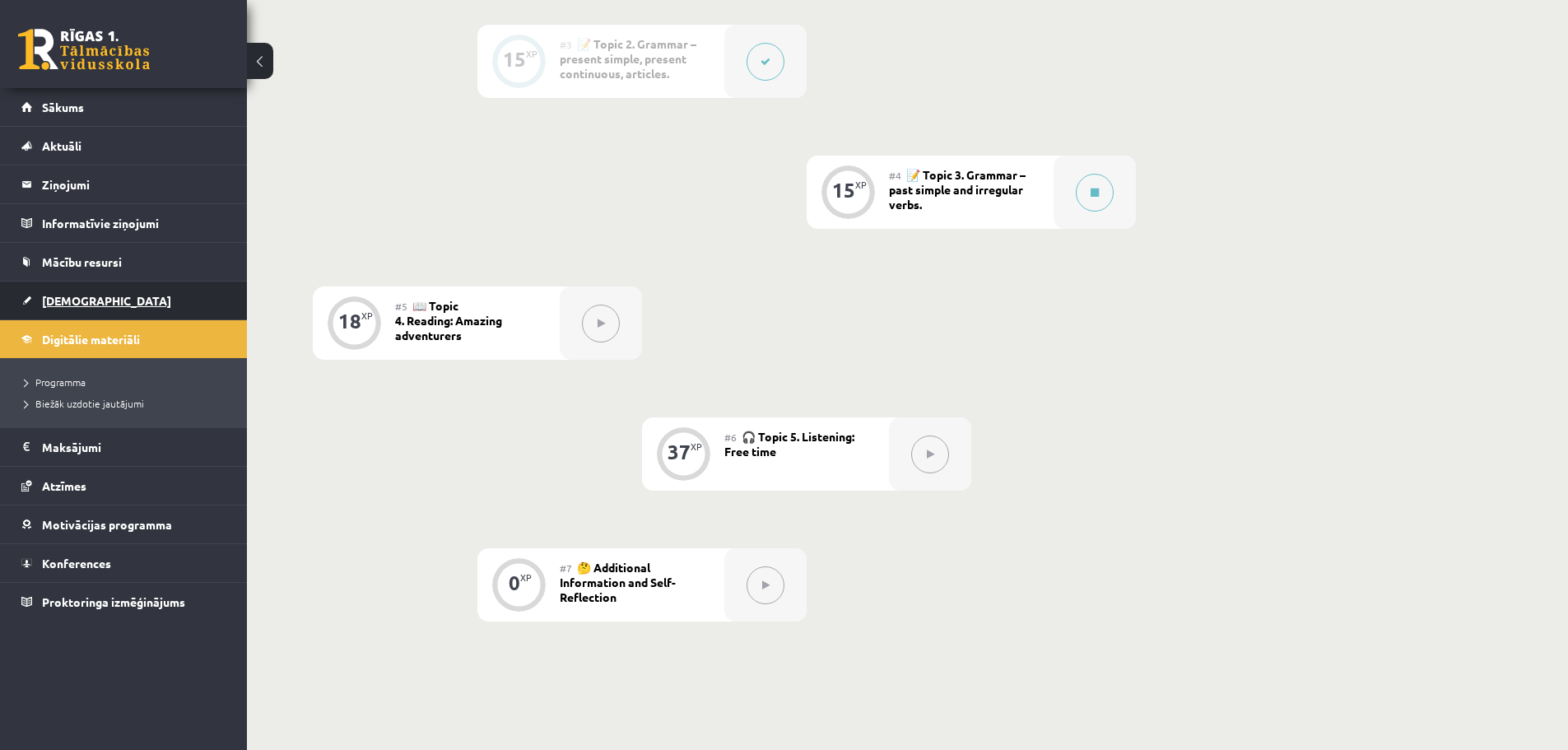
click at [96, 314] on link "[DEMOGRAPHIC_DATA]" at bounding box center [124, 300] width 205 height 37
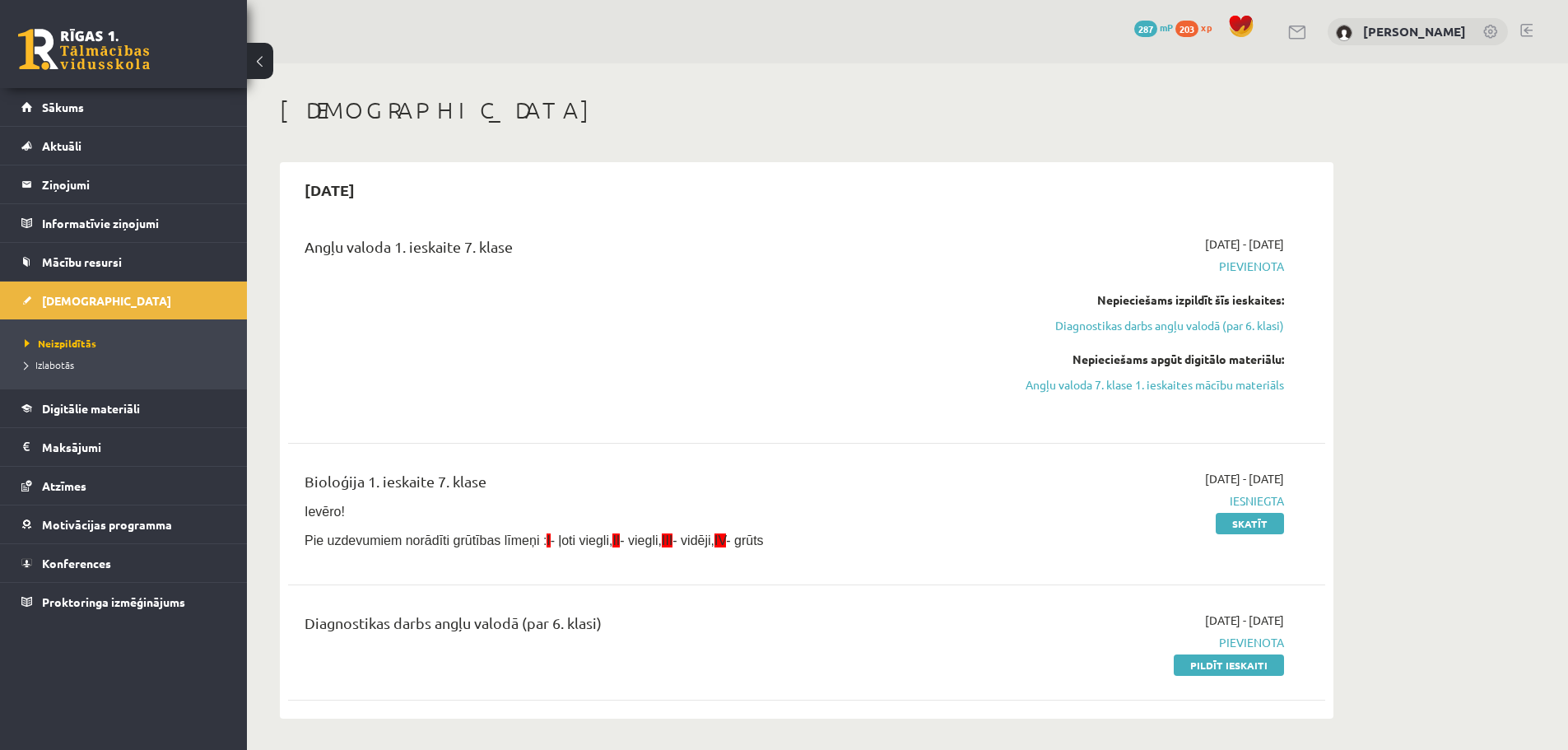
click at [517, 618] on div "Diagnostikas darbs angļu valodā (par 6. klasi)" at bounding box center [627, 626] width 644 height 30
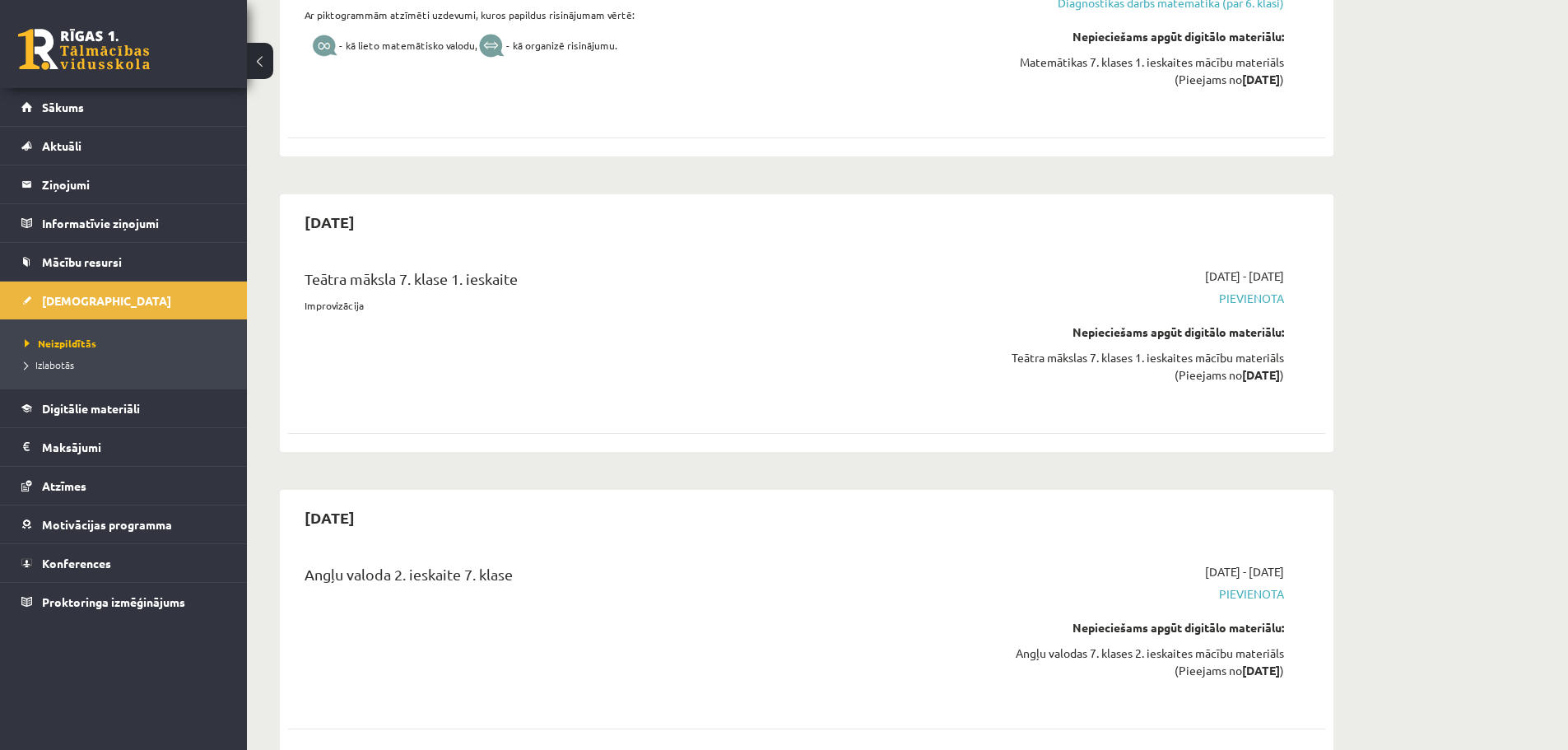
scroll to position [1976, 0]
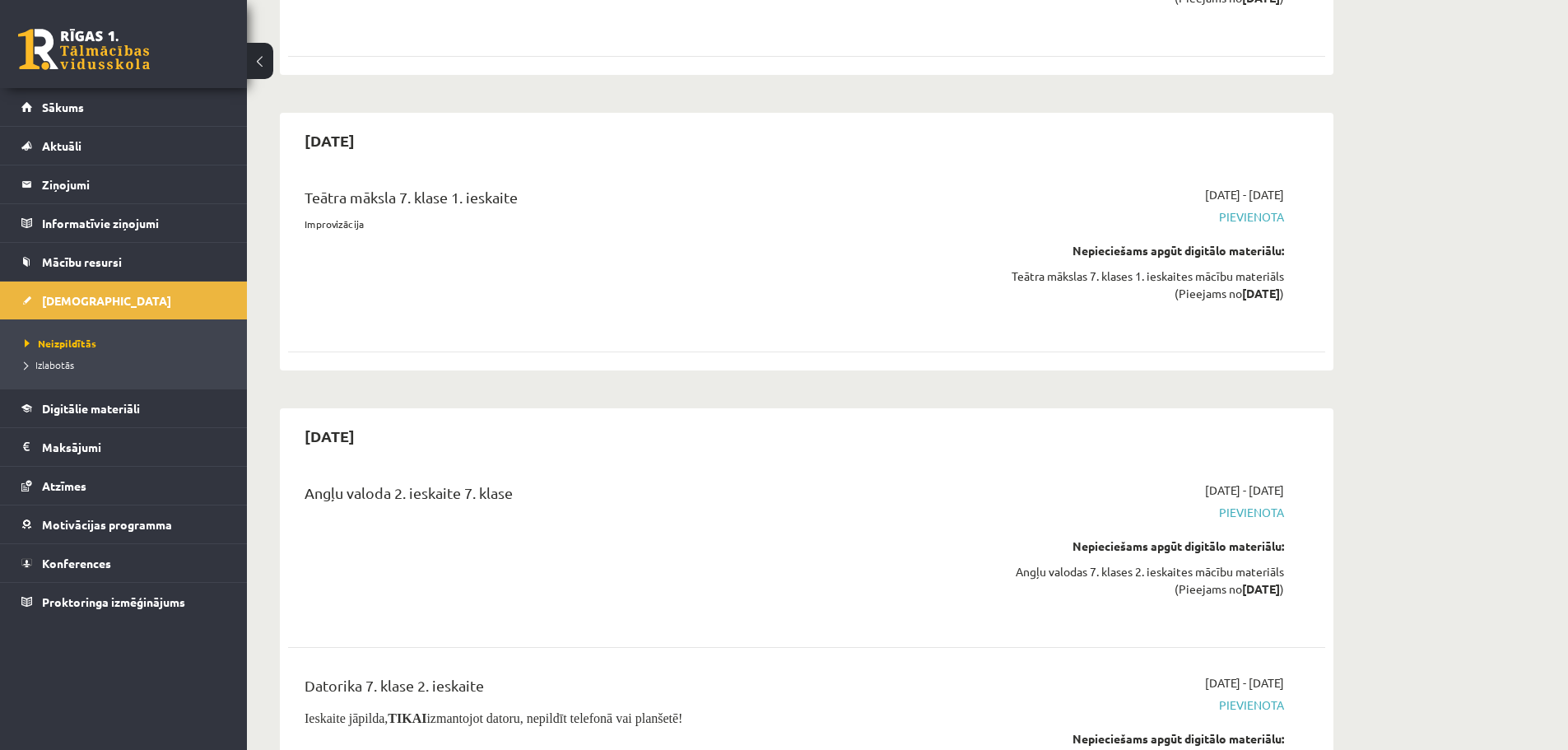
click at [367, 436] on h2 "[DATE]" at bounding box center [329, 436] width 83 height 38
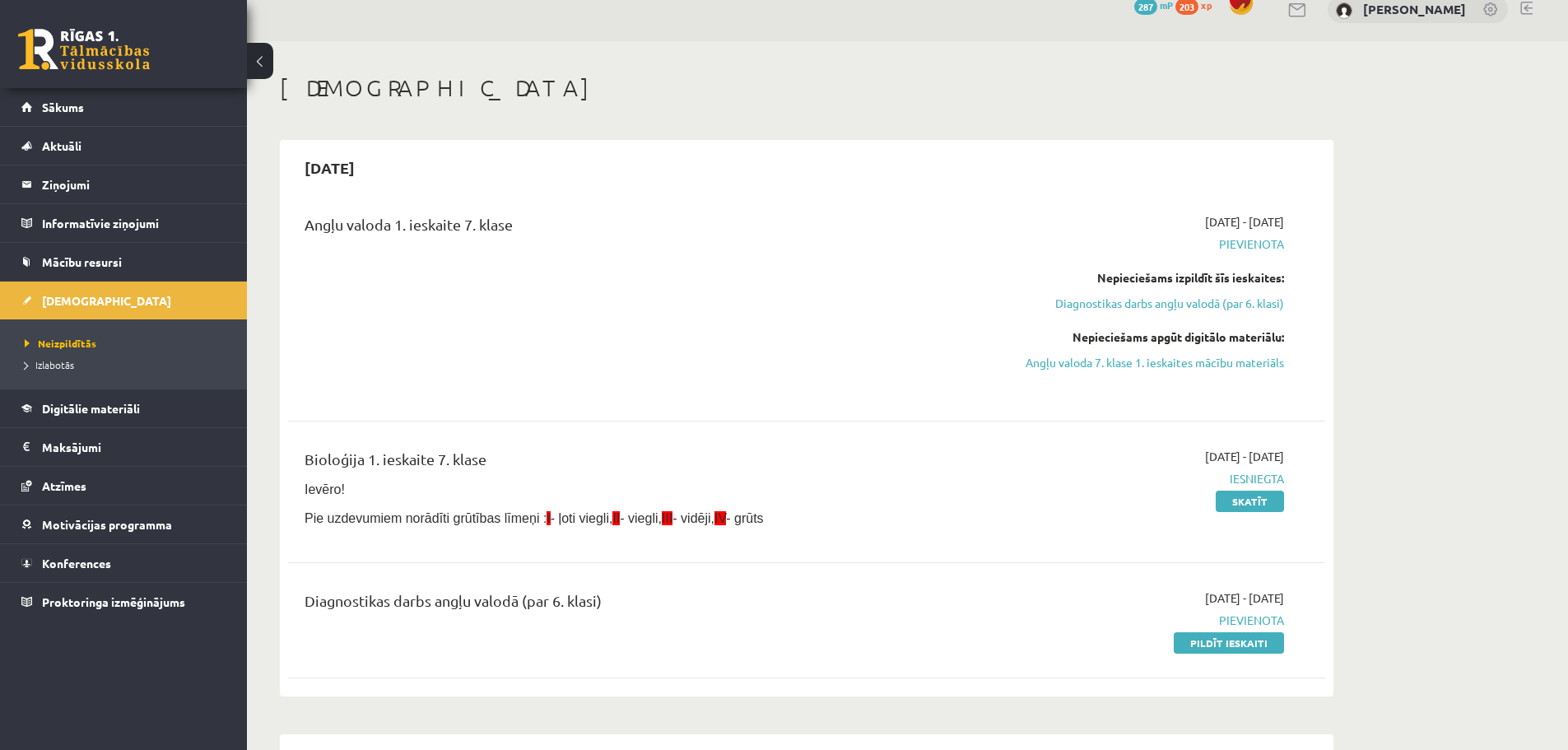
scroll to position [0, 0]
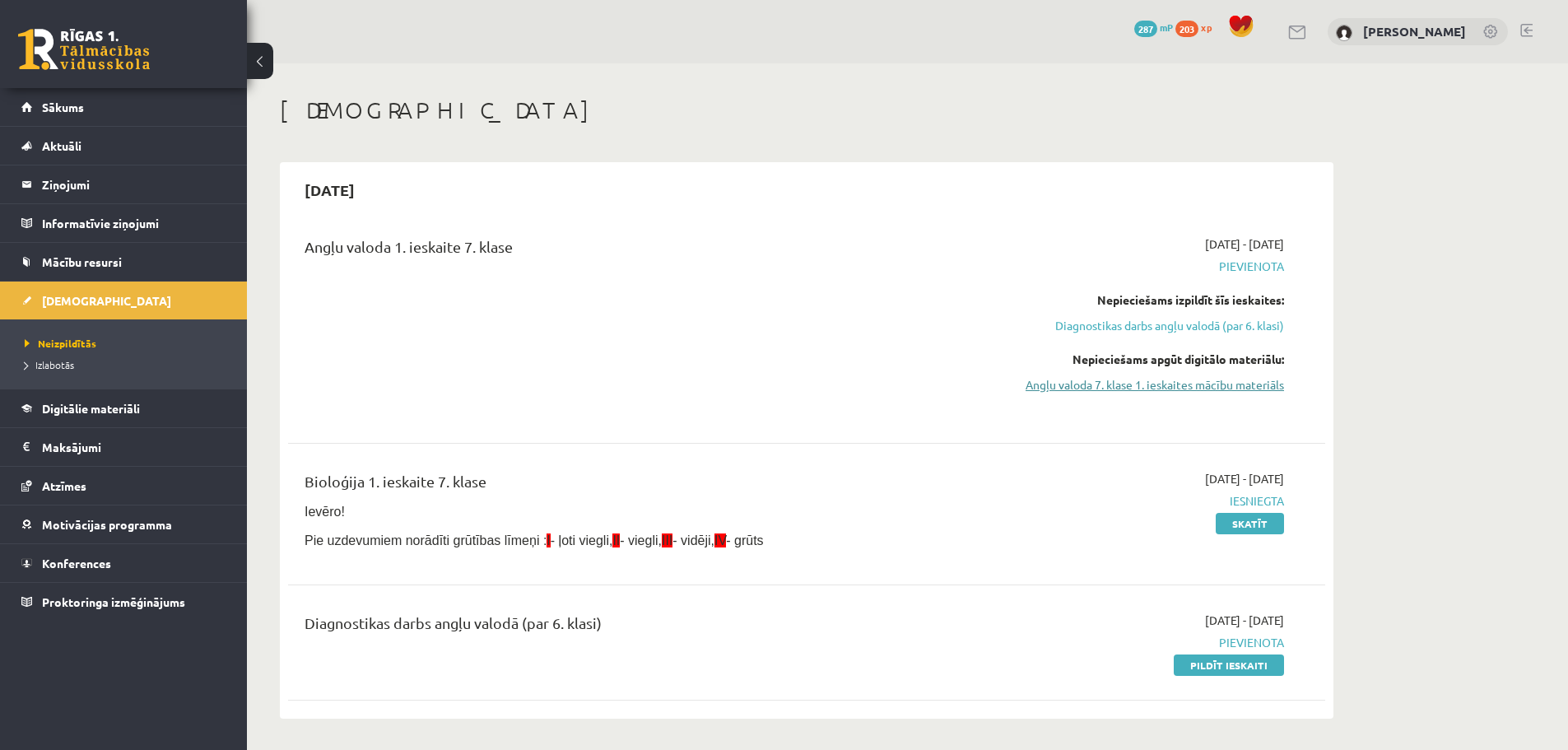
click at [1221, 383] on link "Angļu valoda 7. klase 1. ieskaites mācību materiāls" at bounding box center [1128, 385] width 310 height 17
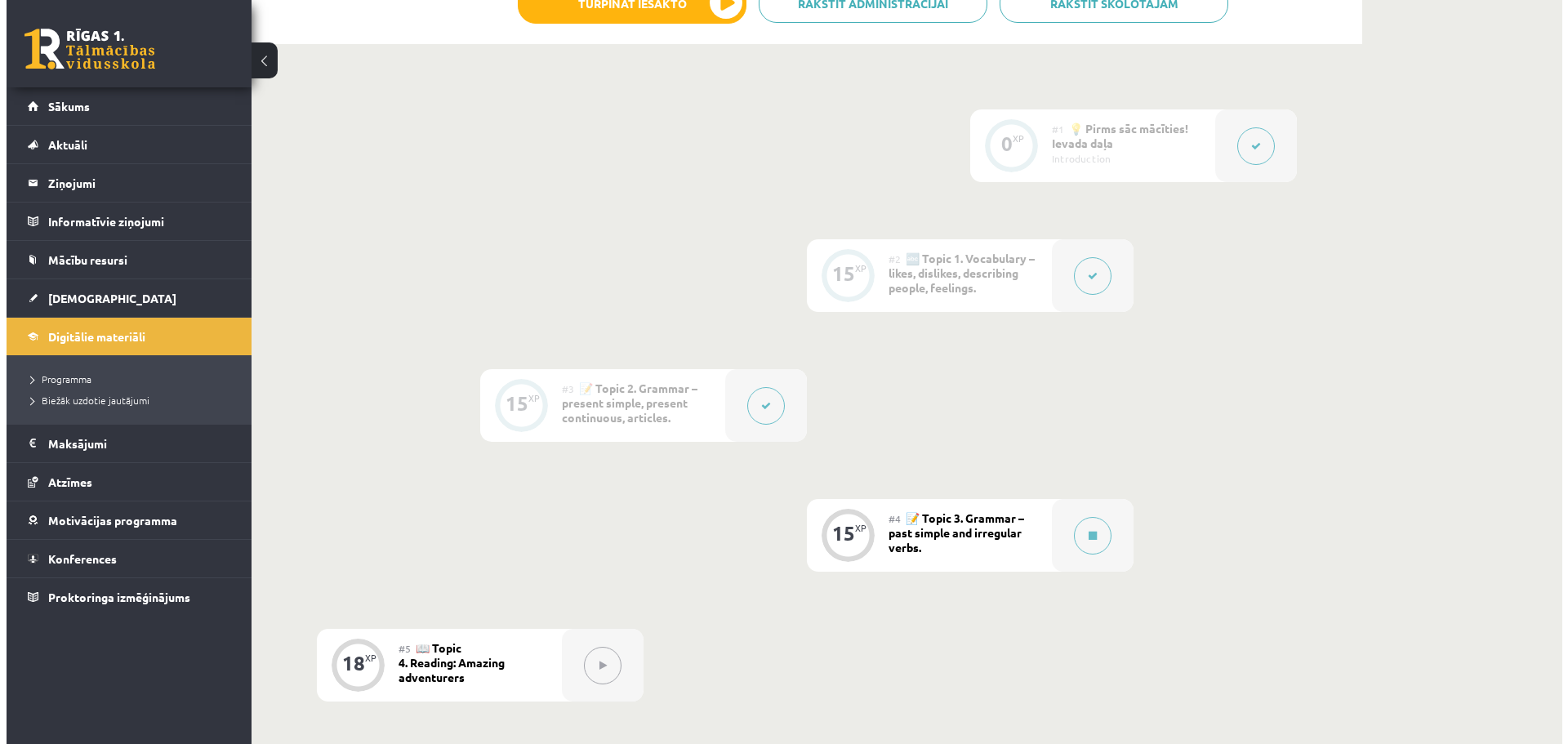
scroll to position [409, 0]
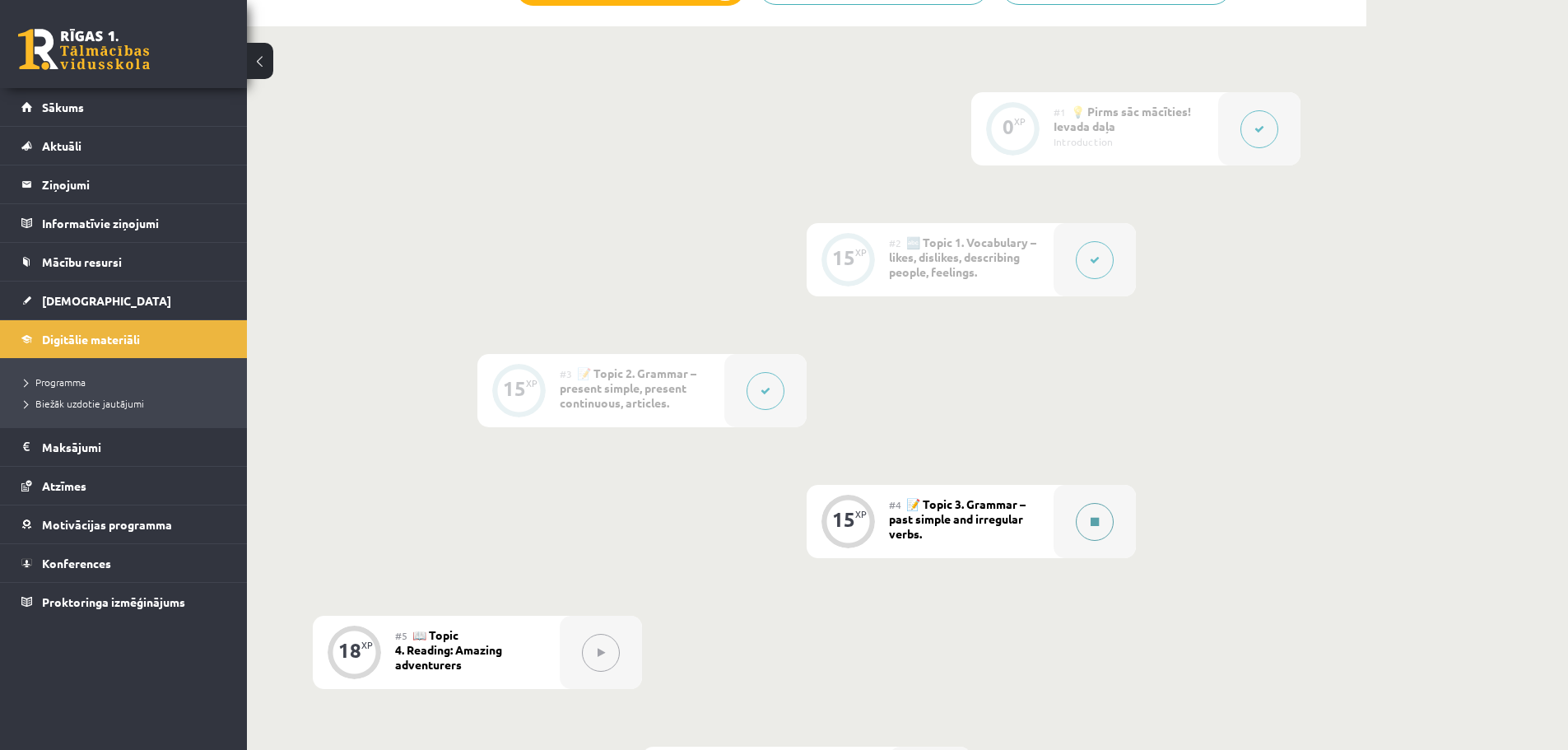
click at [1100, 530] on button at bounding box center [1094, 522] width 37 height 37
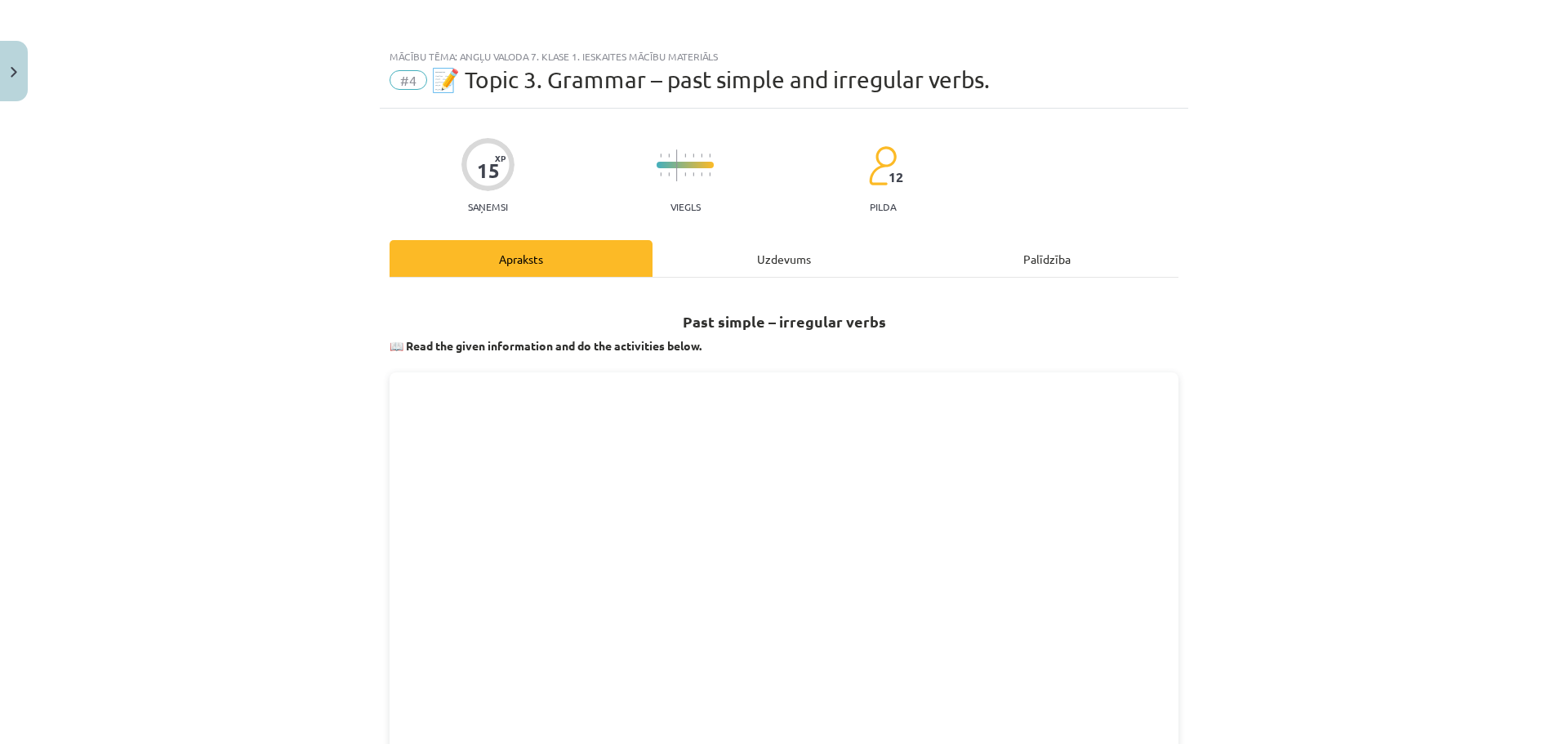
click at [822, 267] on div "Uzdevums" at bounding box center [784, 258] width 263 height 37
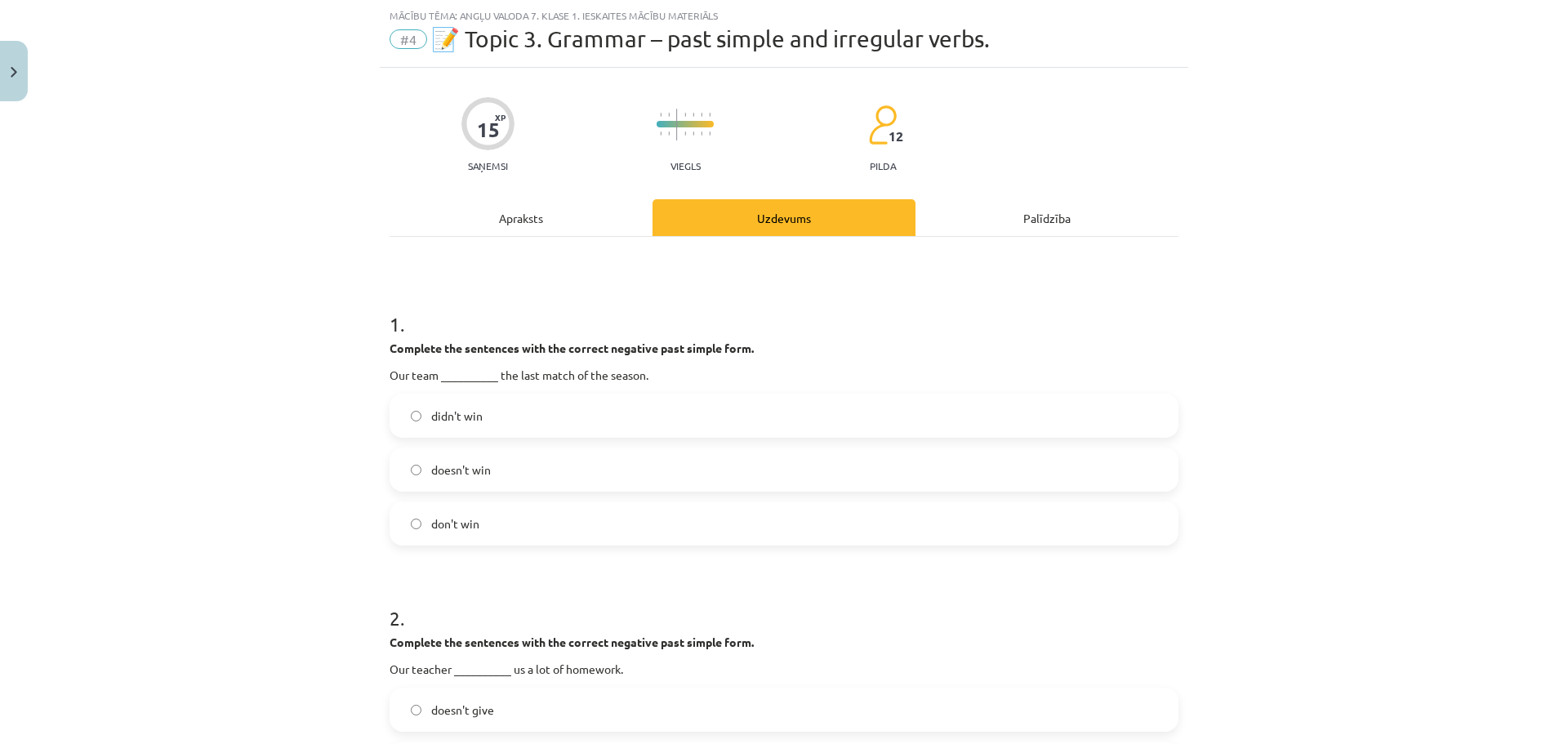
click at [602, 474] on label "doesn't win" at bounding box center [784, 469] width 785 height 41
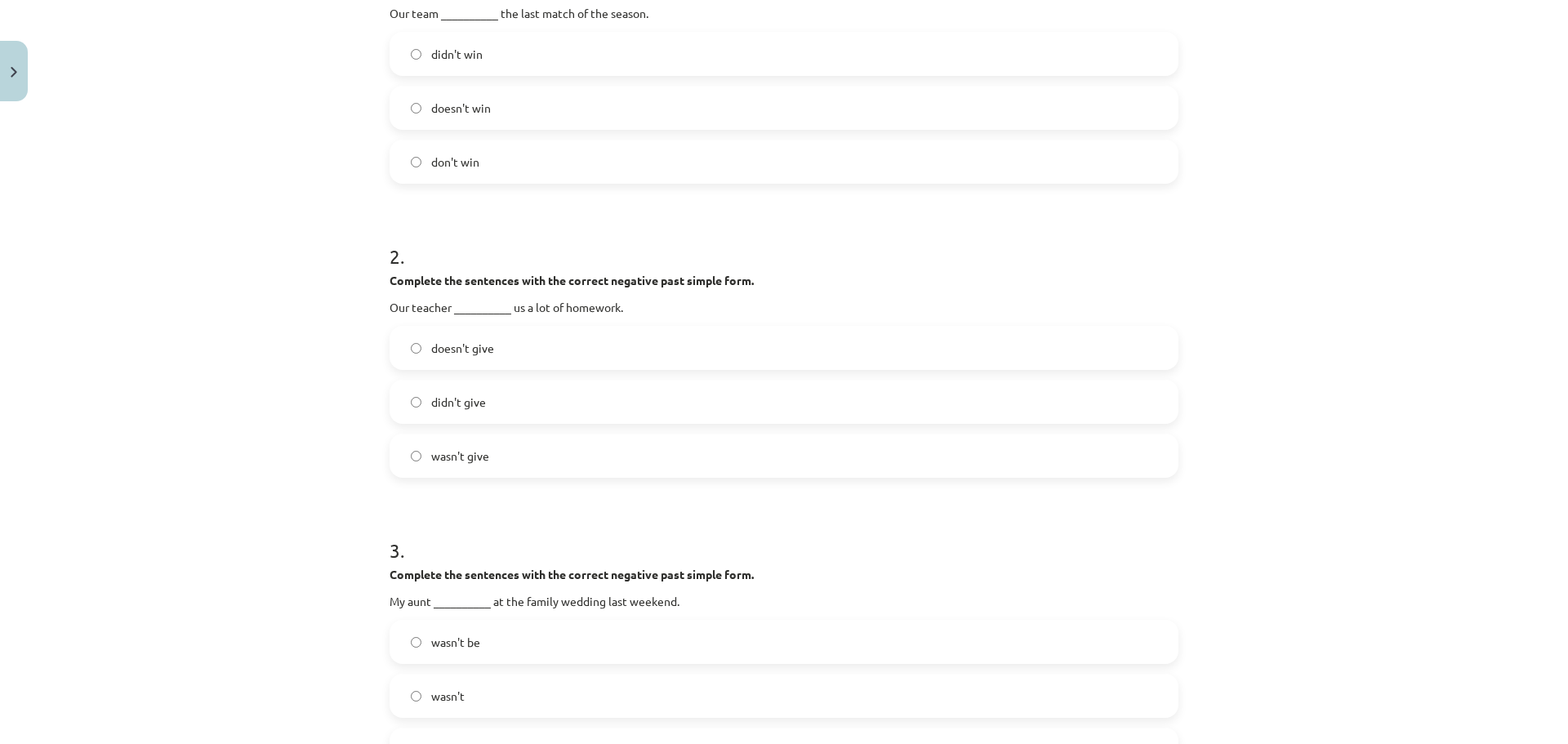
scroll to position [449, 0]
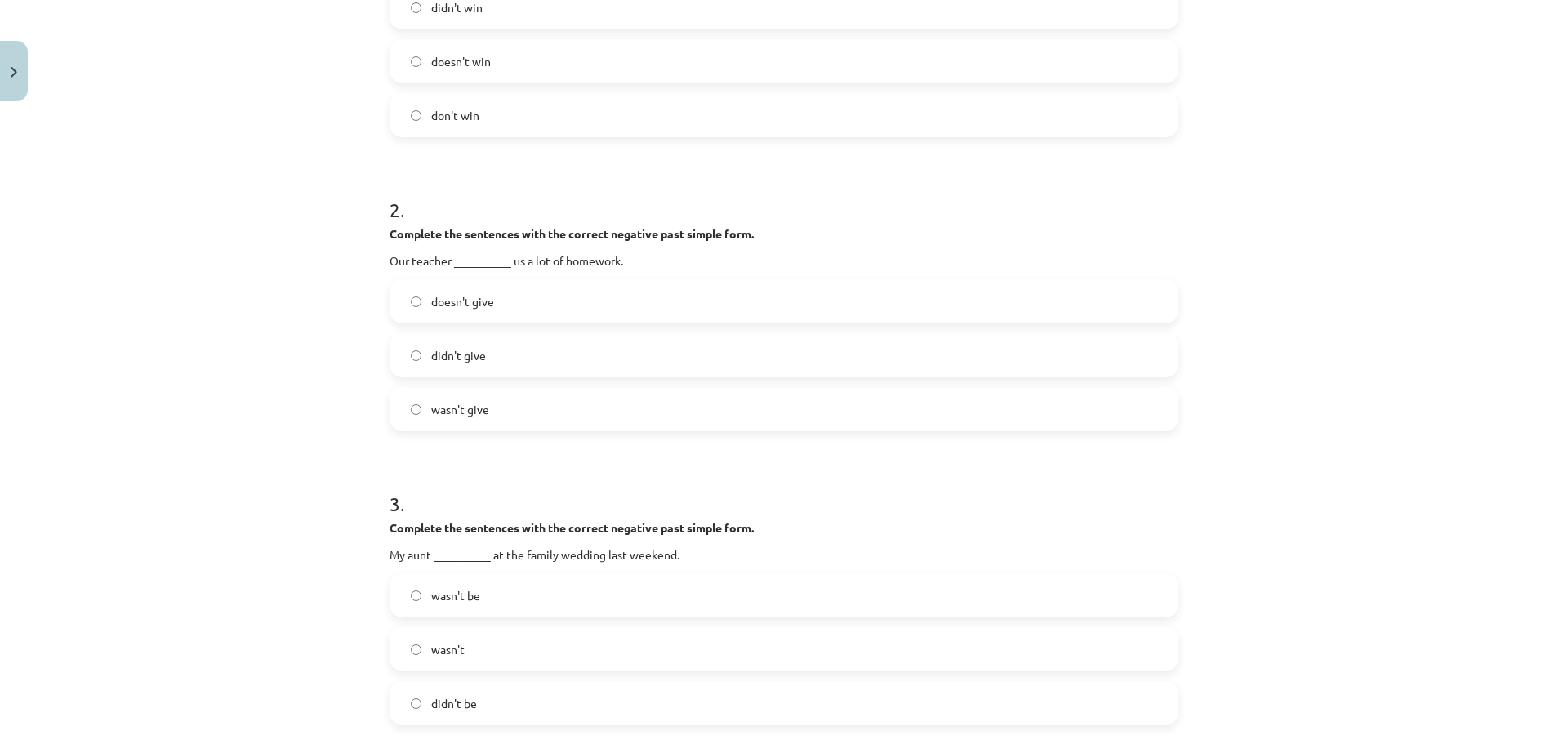
click at [567, 410] on label "wasn't give" at bounding box center [784, 409] width 785 height 41
click at [527, 308] on label "doesn't give" at bounding box center [784, 301] width 785 height 41
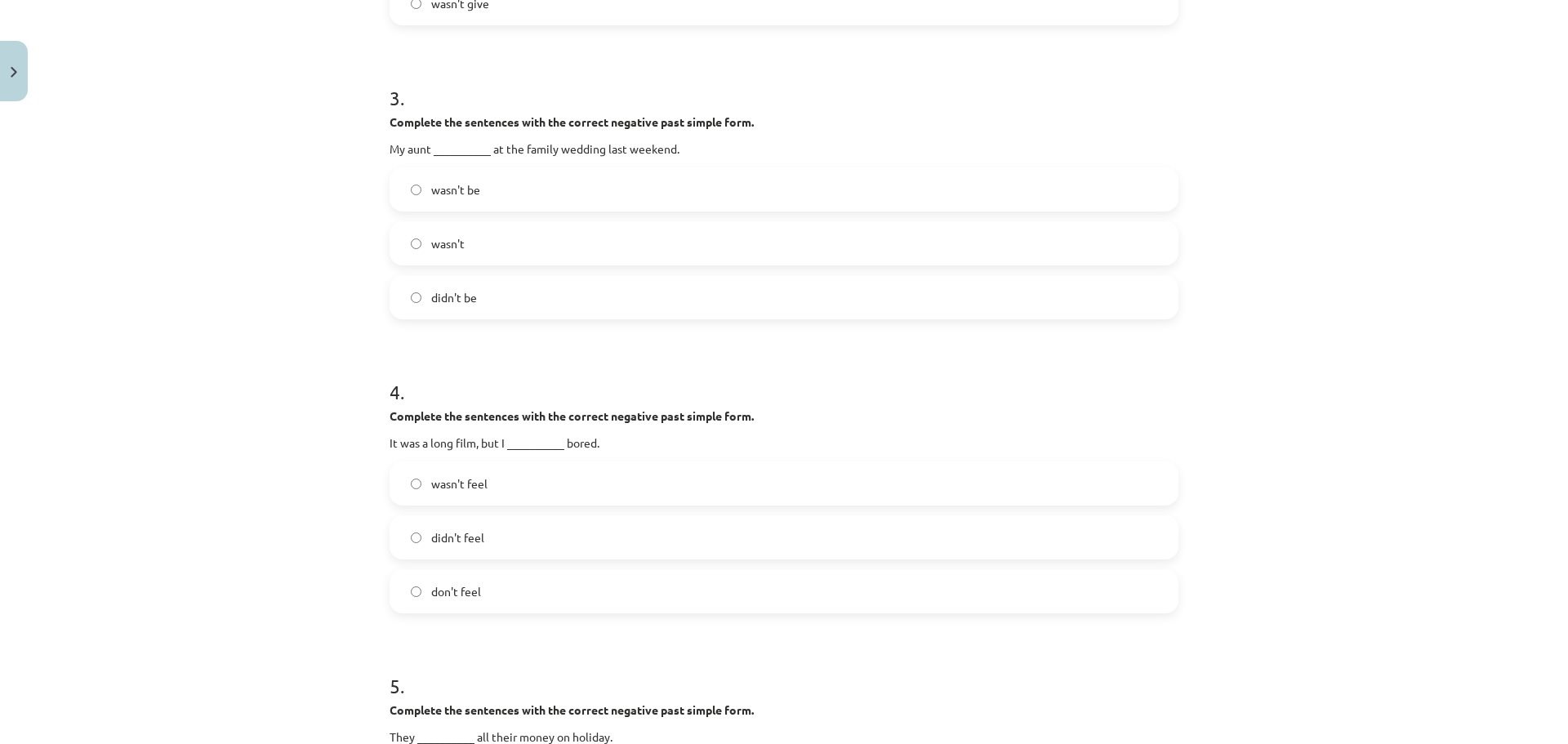
scroll to position [857, 0]
drag, startPoint x: 1161, startPoint y: 443, endPoint x: 695, endPoint y: 302, distance: 486.9
click at [695, 302] on label "didn't be" at bounding box center [784, 295] width 785 height 41
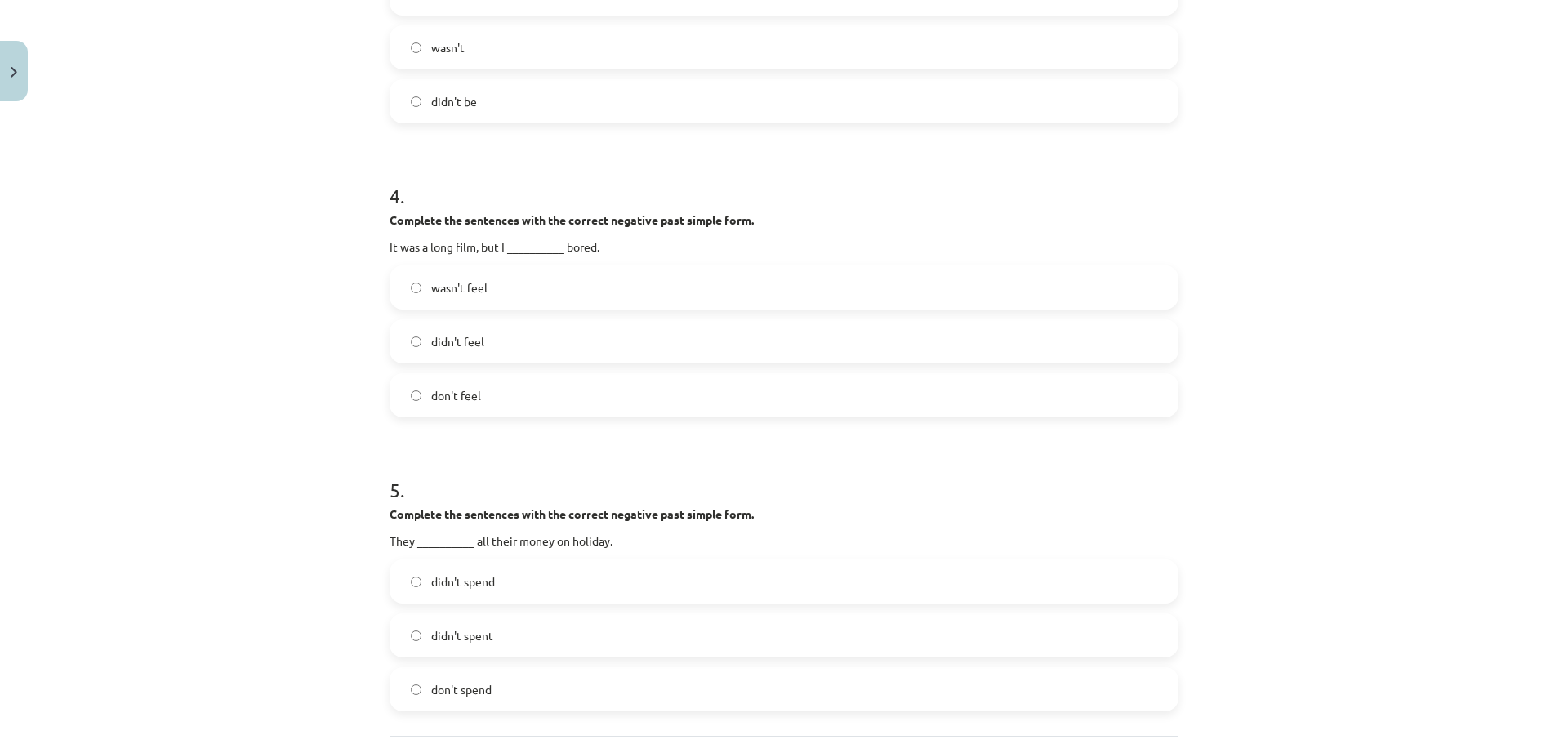
scroll to position [1103, 0]
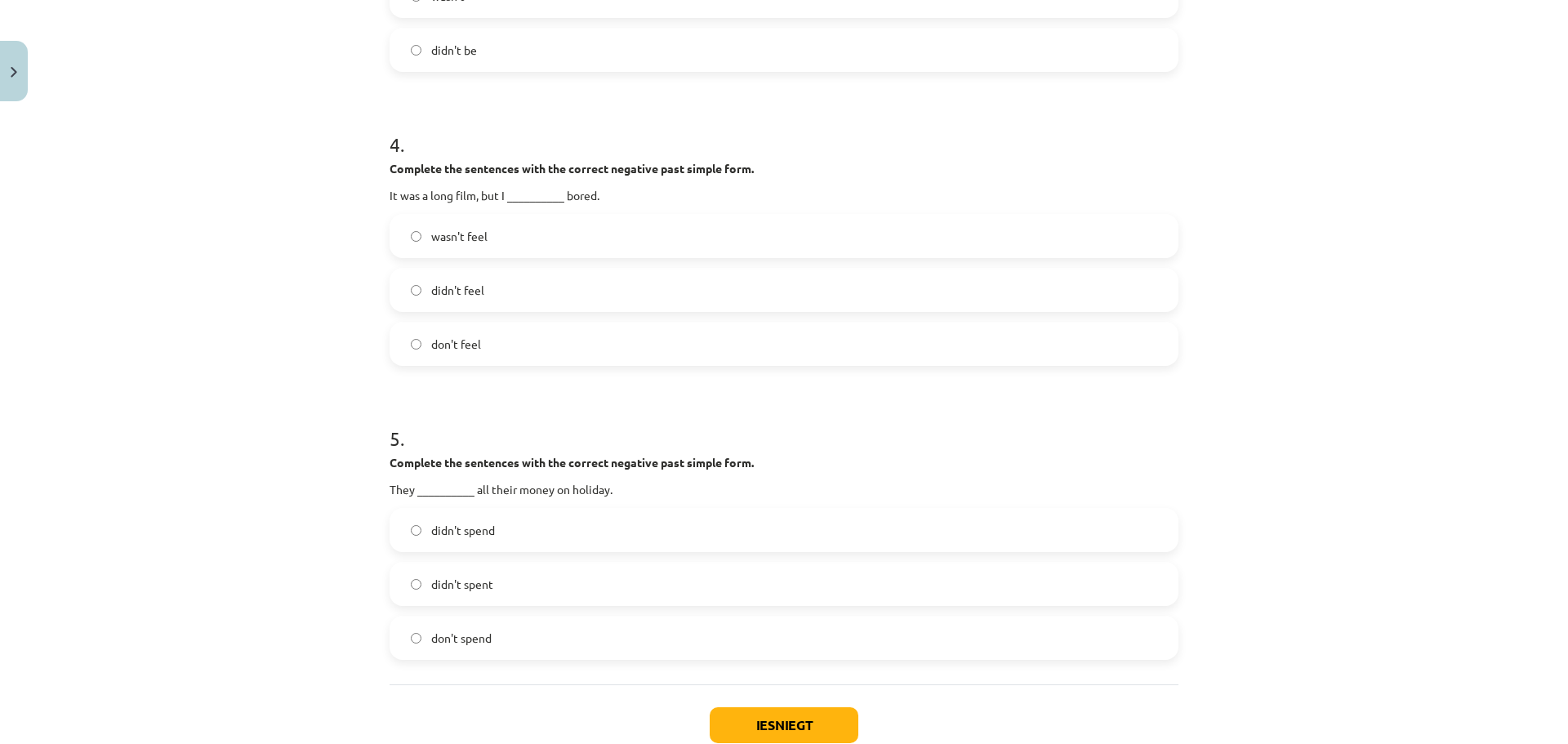
click at [883, 361] on label "don't feel" at bounding box center [784, 343] width 785 height 41
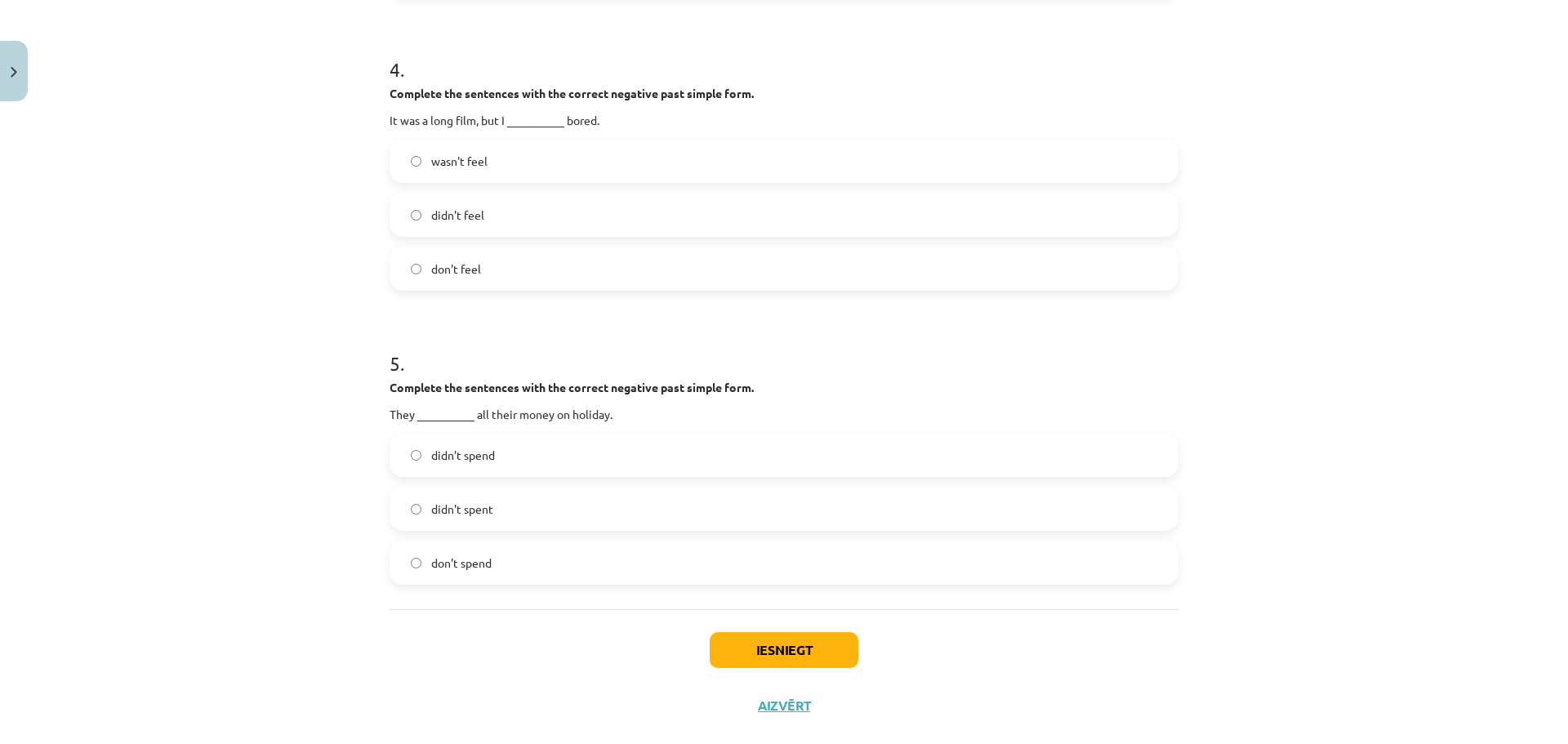
scroll to position [1185, 0]
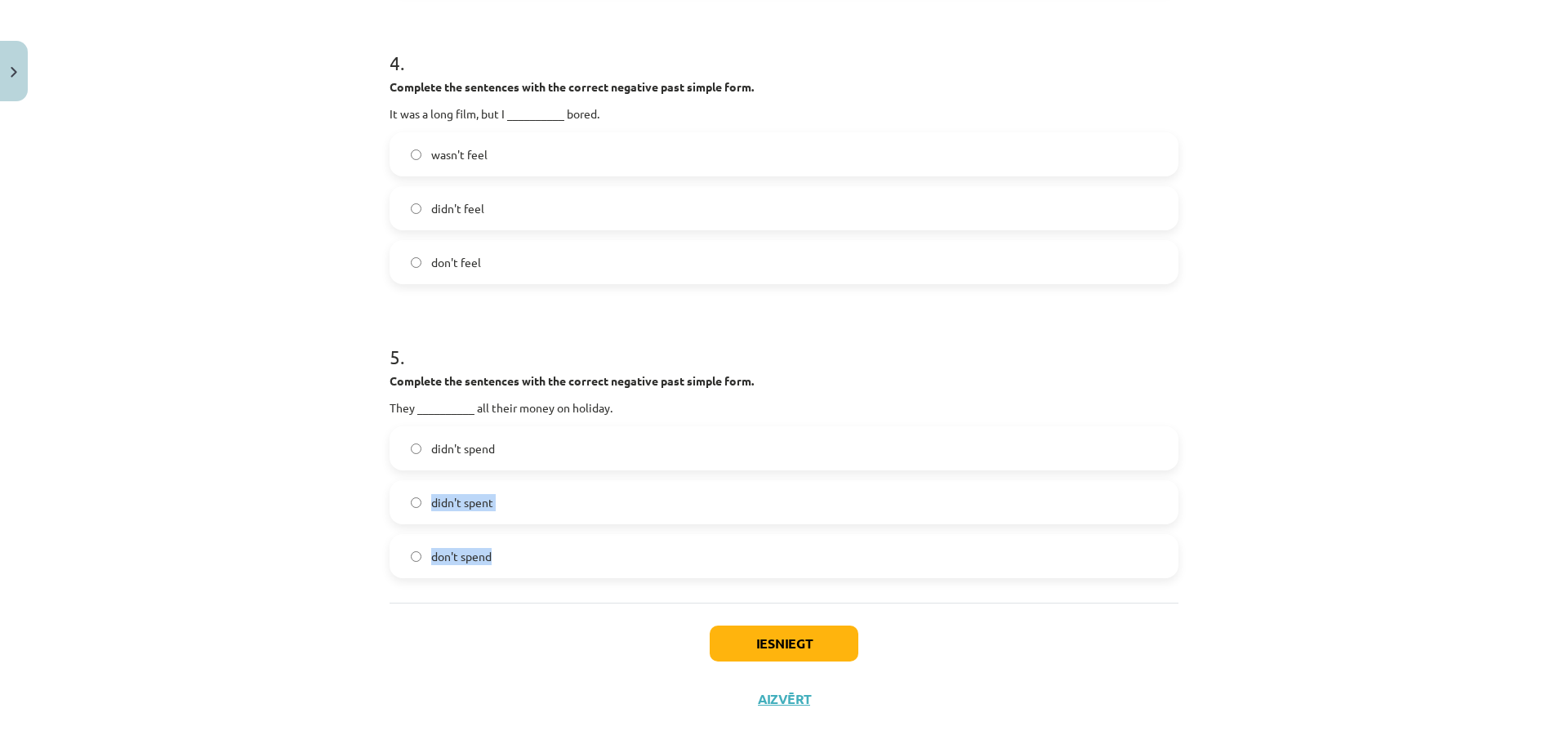
drag, startPoint x: 500, startPoint y: 556, endPoint x: 409, endPoint y: 477, distance: 120.5
click at [409, 477] on div "didn't spend didn't spent don't spend" at bounding box center [784, 502] width 789 height 152
click at [233, 476] on div "Mācību tēma: Angļu valoda 7. klase 1. ieskaites mācību materiāls #4 📝 Topic 3. …" at bounding box center [784, 372] width 1568 height 744
click at [593, 219] on label "didn't feel" at bounding box center [784, 207] width 785 height 41
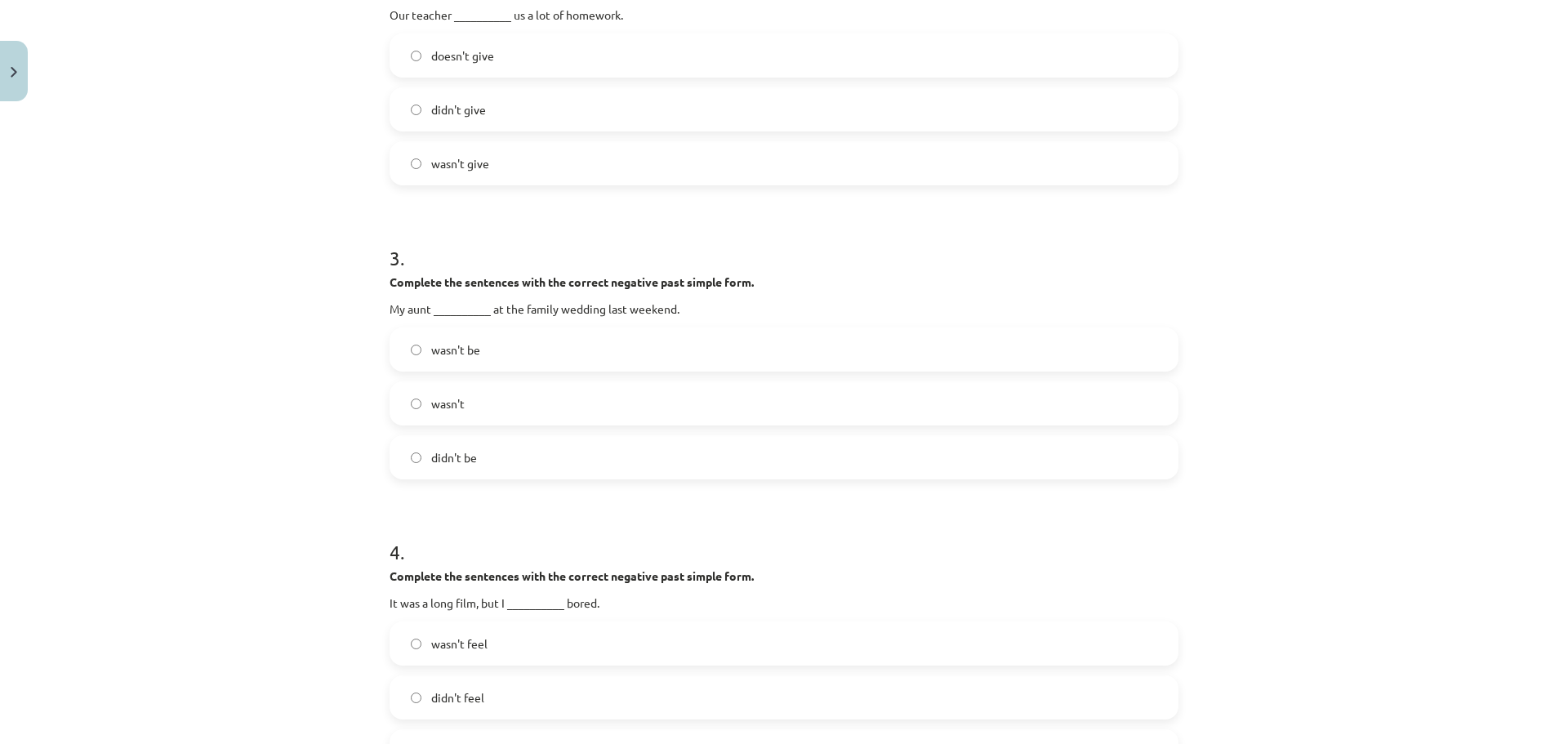
scroll to position [694, 0]
click at [719, 363] on label "wasn't be" at bounding box center [784, 350] width 785 height 41
click at [638, 402] on label "wasn't" at bounding box center [784, 404] width 785 height 41
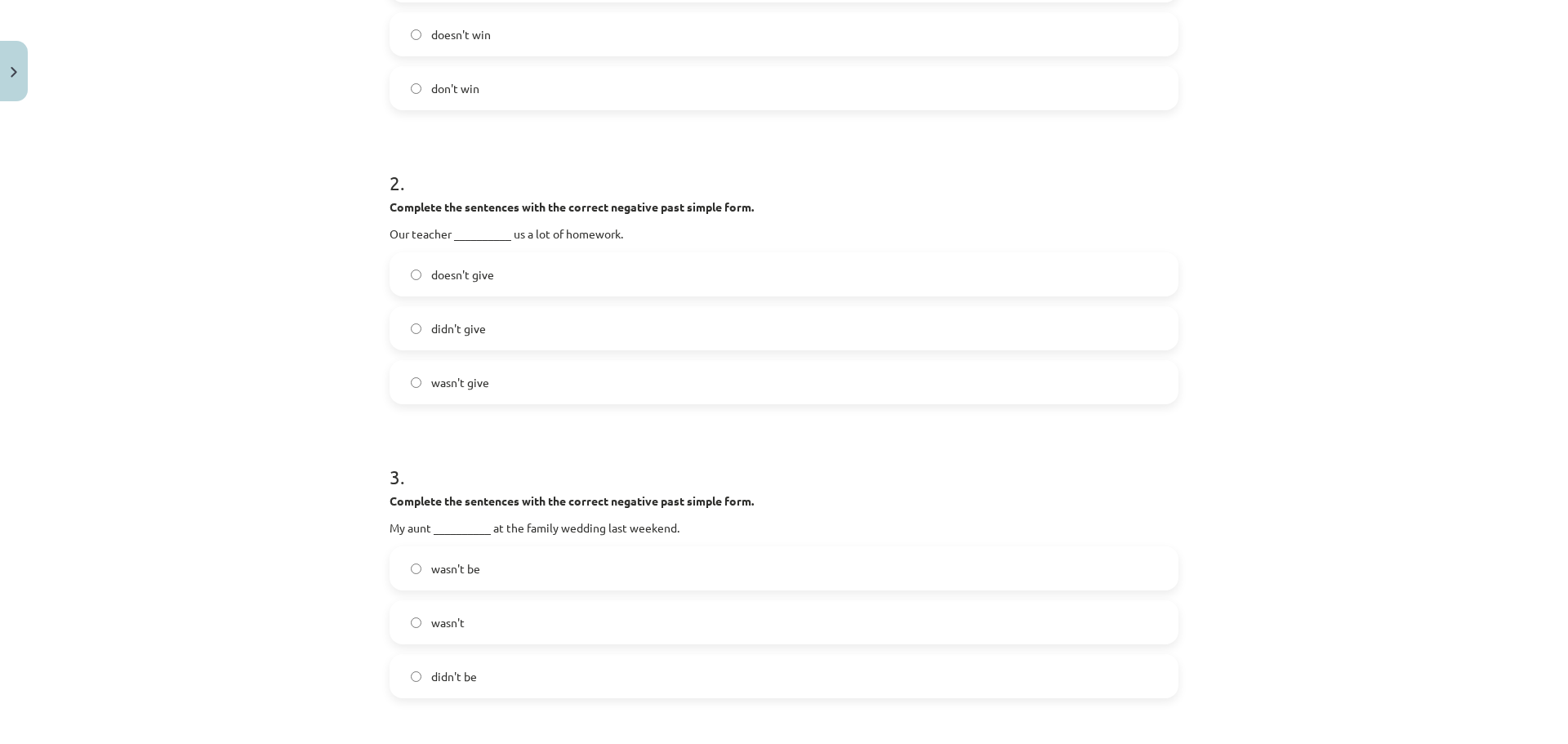
scroll to position [449, 0]
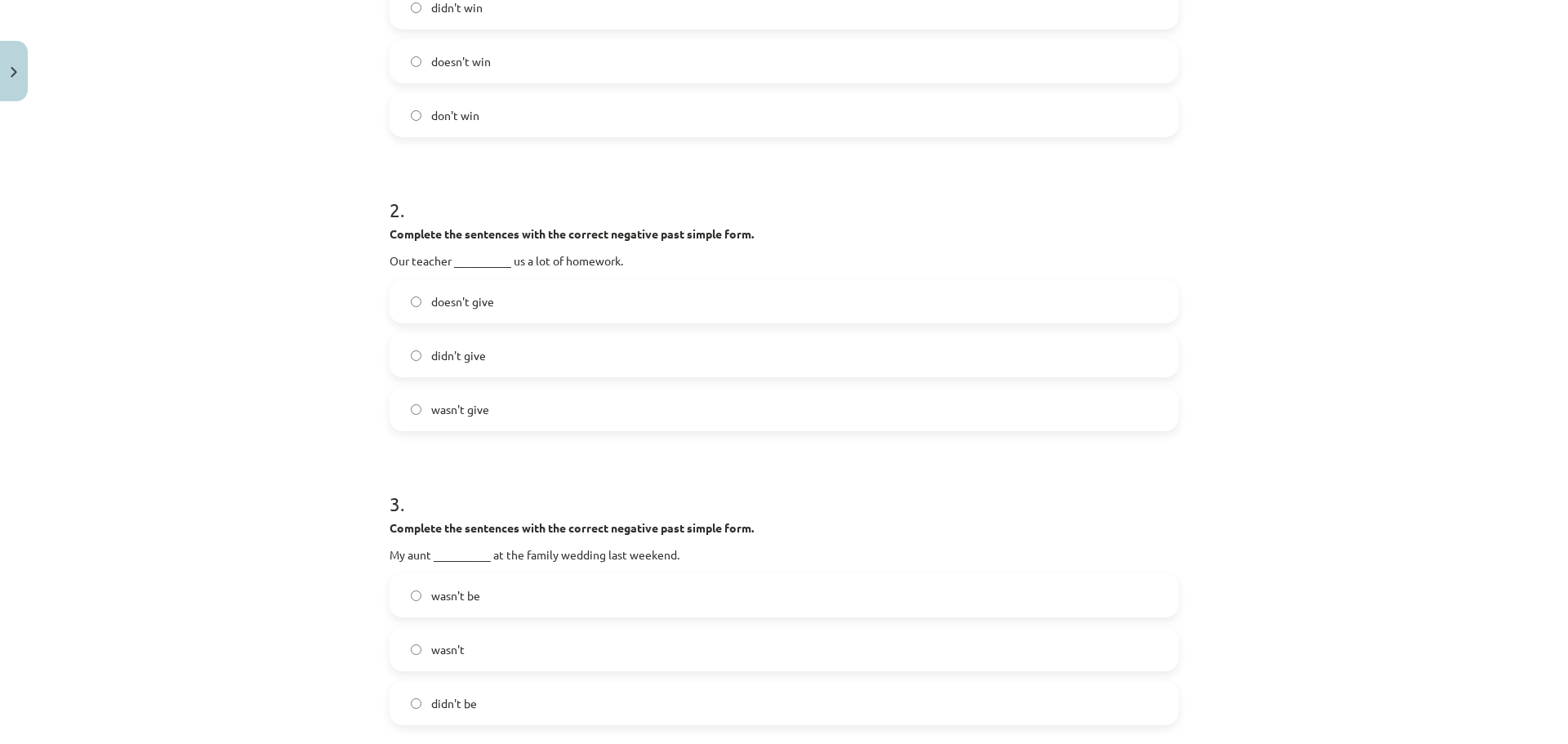
click at [943, 360] on label "didn't give" at bounding box center [784, 355] width 785 height 41
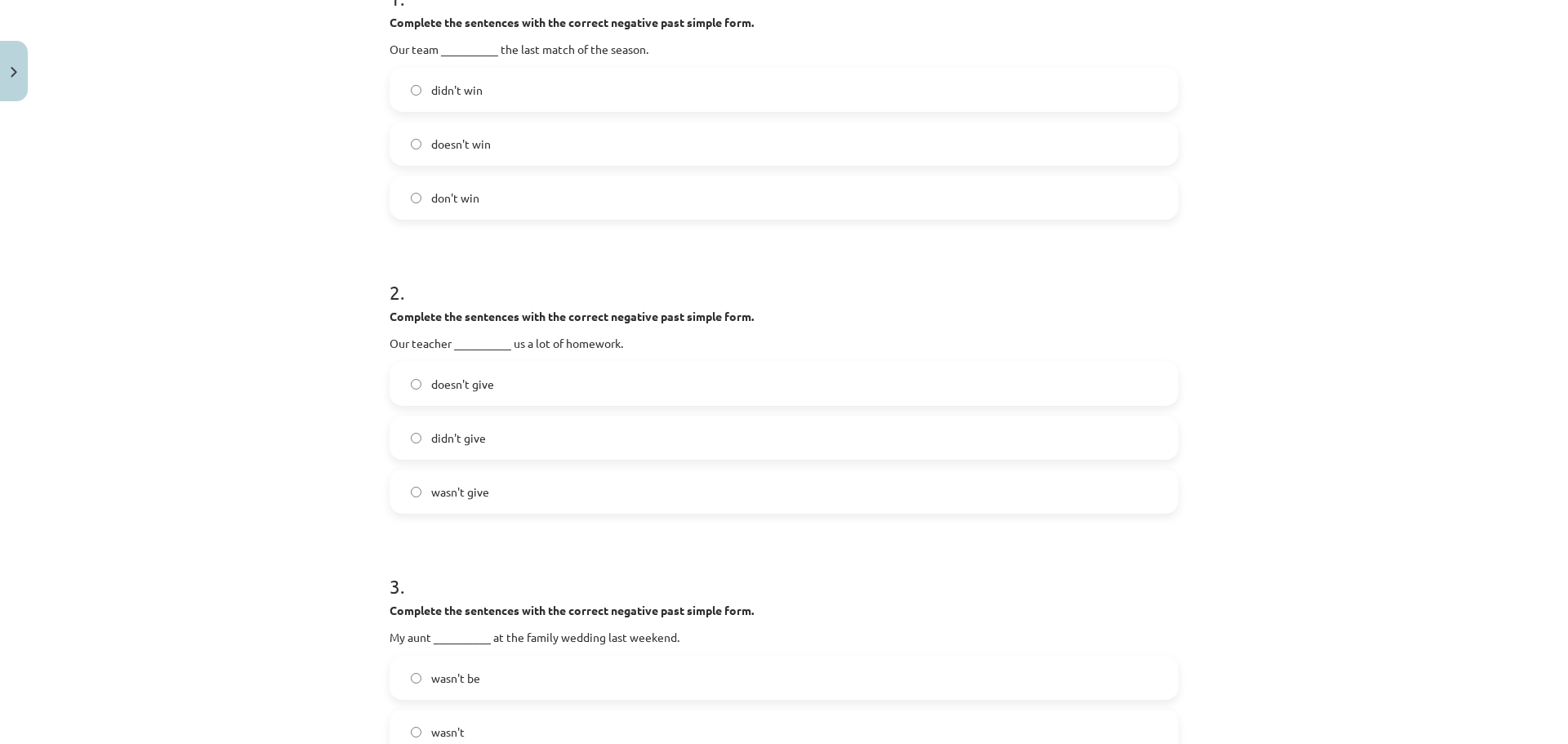
scroll to position [367, 0]
click at [1095, 481] on label "wasn't give" at bounding box center [784, 490] width 785 height 41
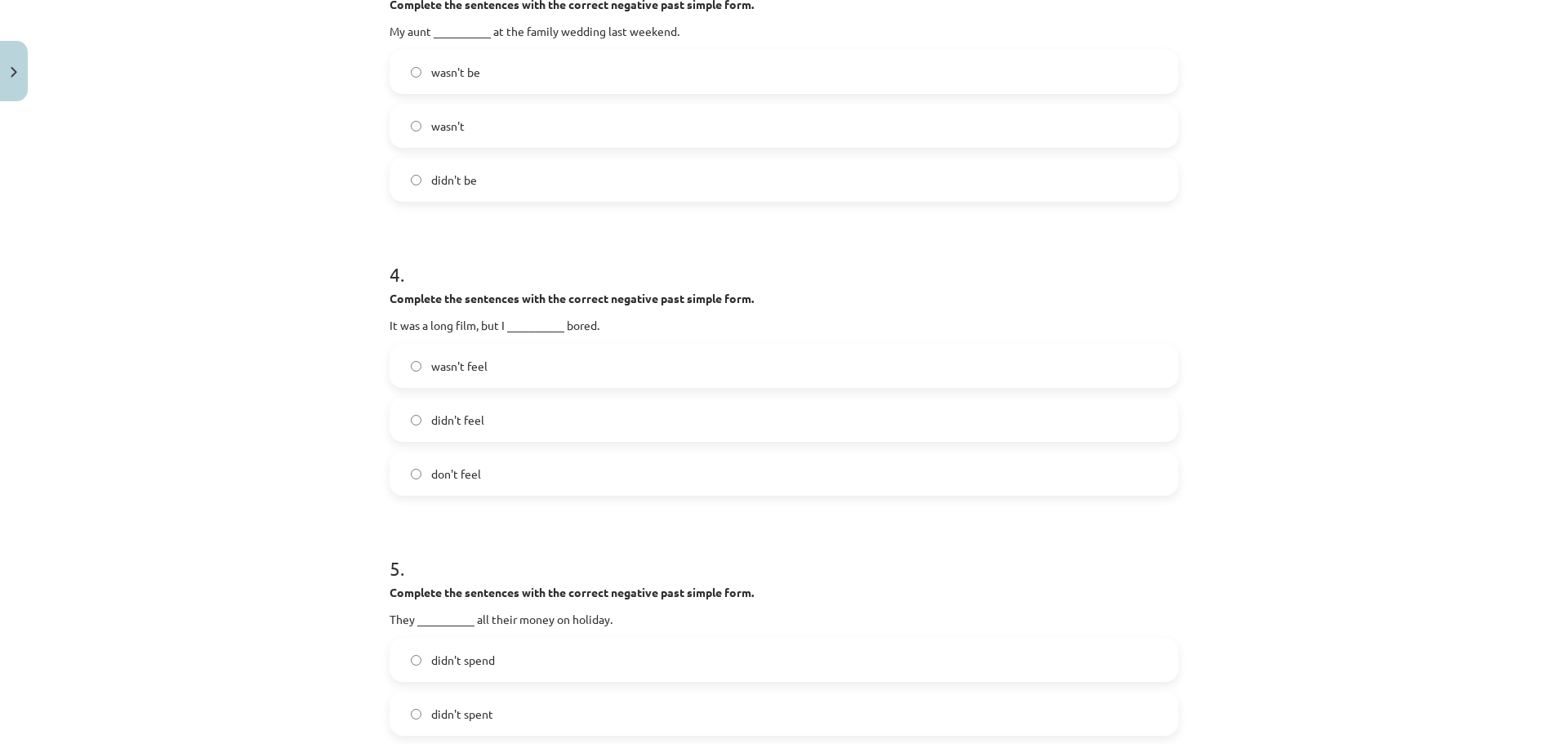
scroll to position [1021, 0]
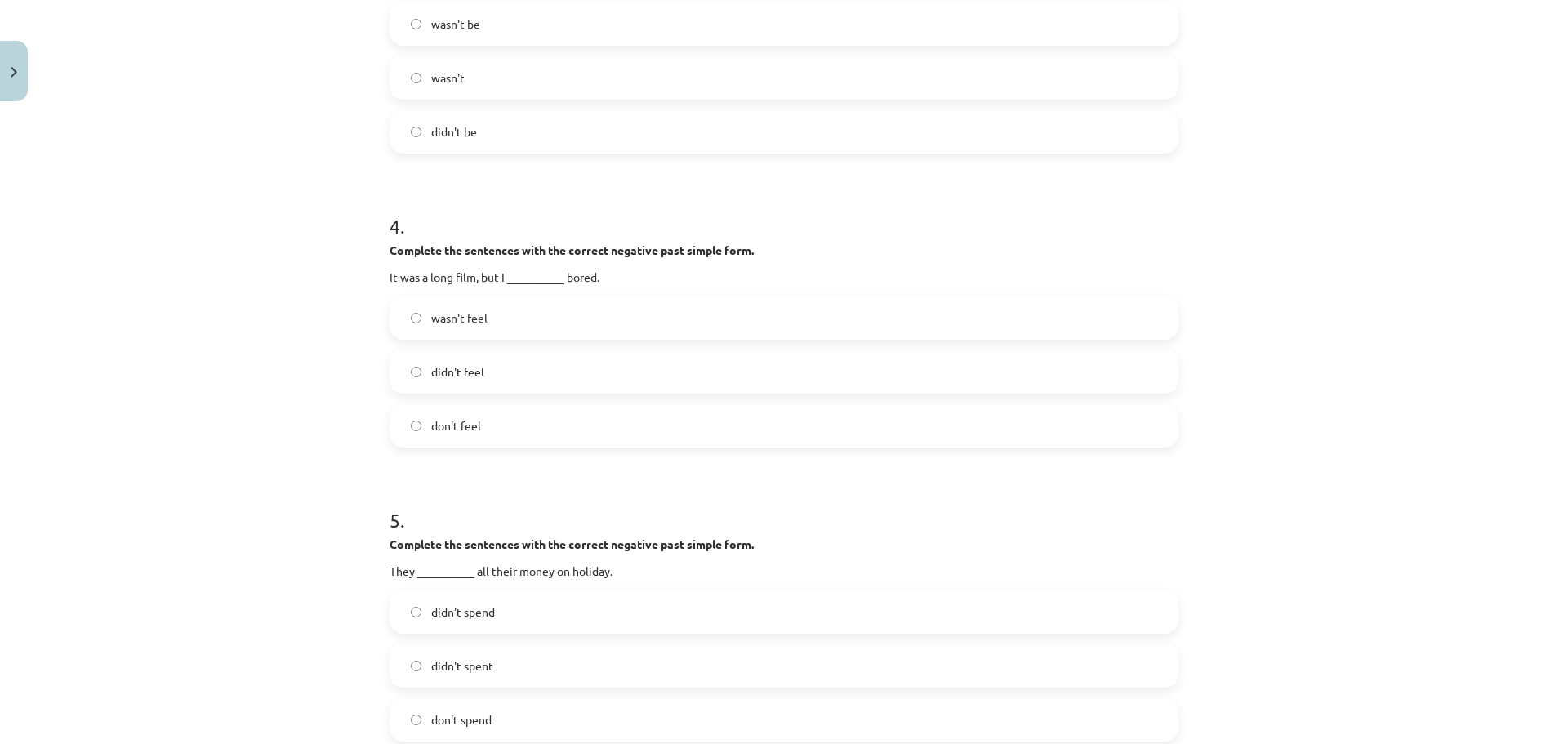
click at [752, 324] on label "wasn't feel" at bounding box center [784, 317] width 785 height 41
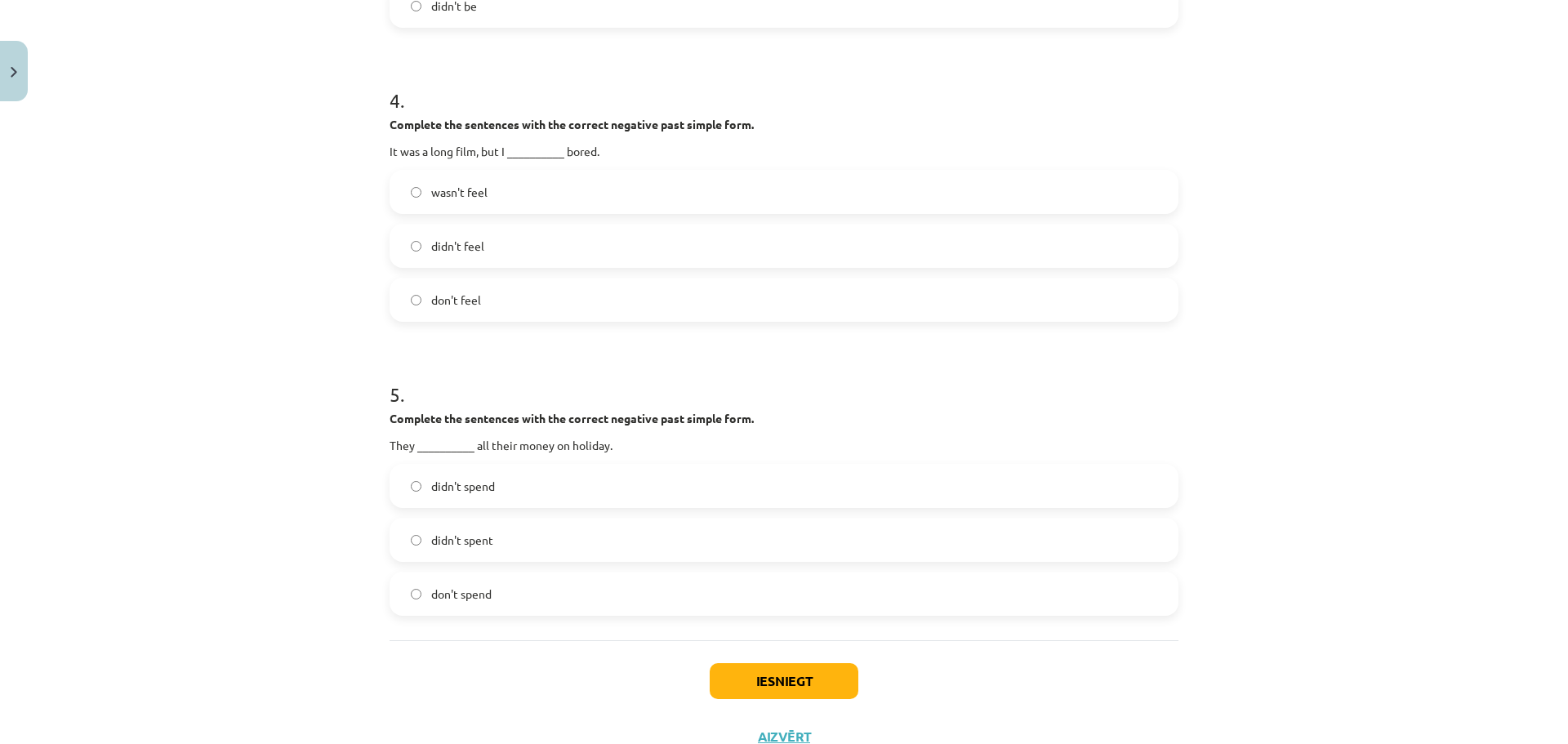
scroll to position [1208, 0]
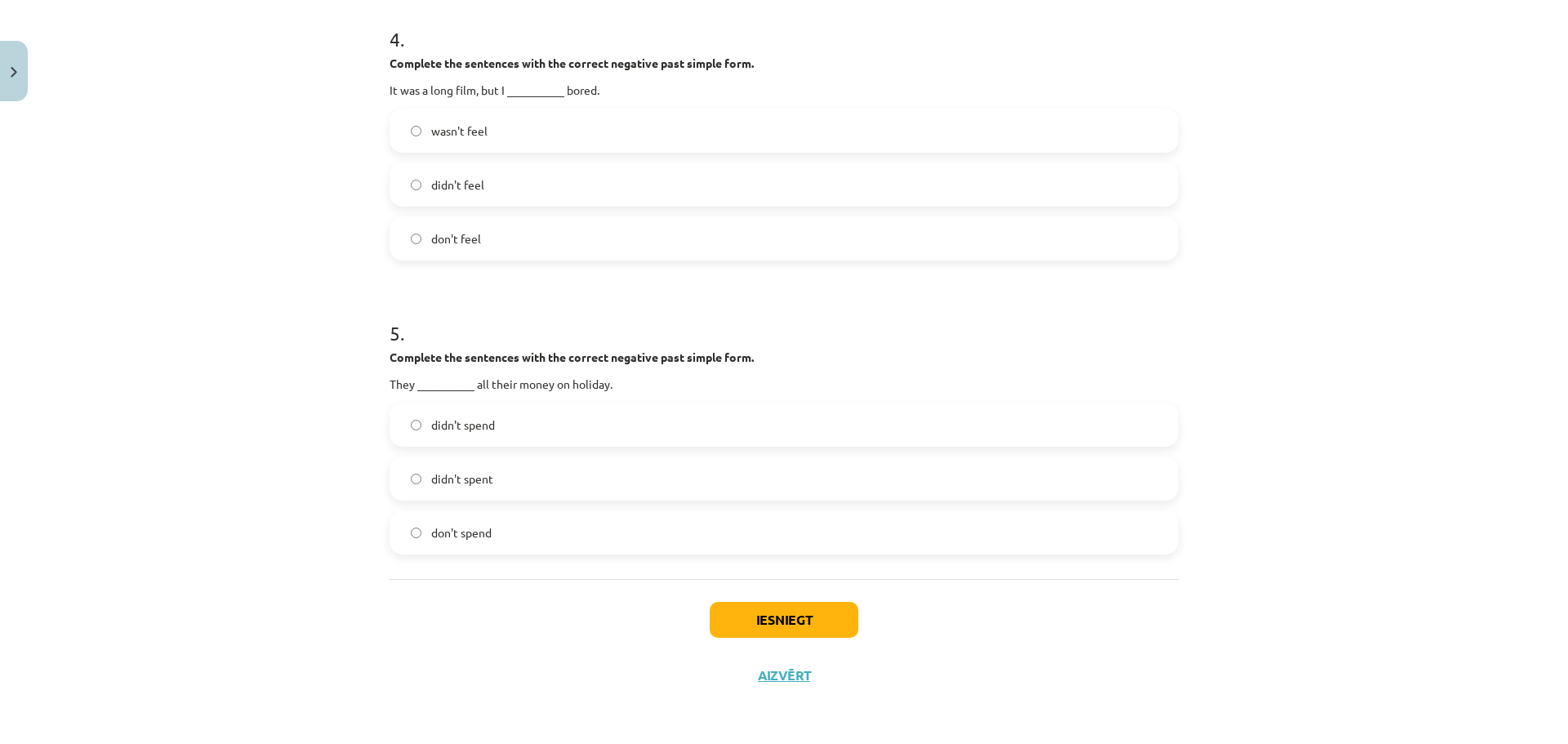
click at [634, 488] on label "didn't spent" at bounding box center [784, 478] width 785 height 41
click at [762, 618] on button "Iesniegt" at bounding box center [784, 620] width 149 height 36
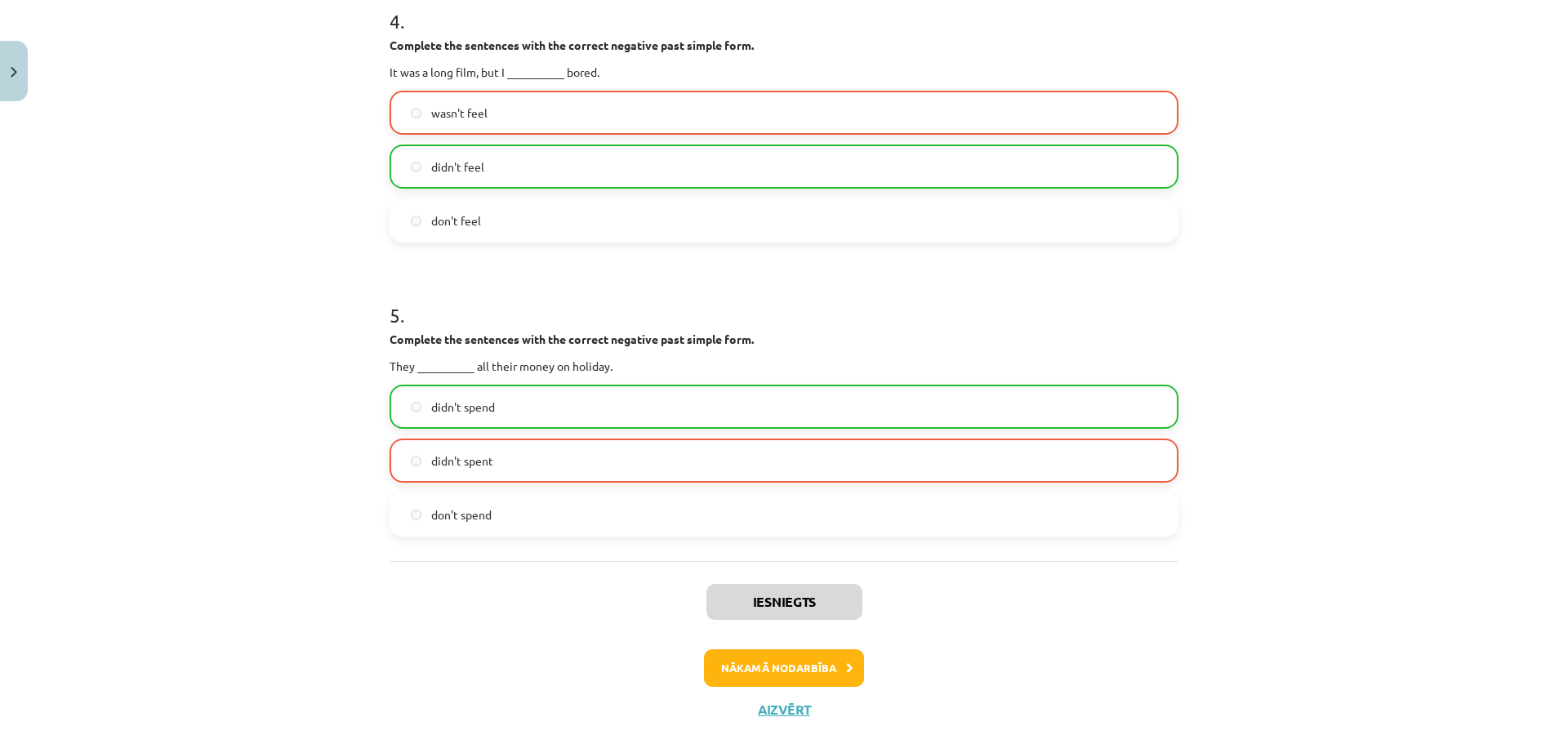
scroll to position [1260, 0]
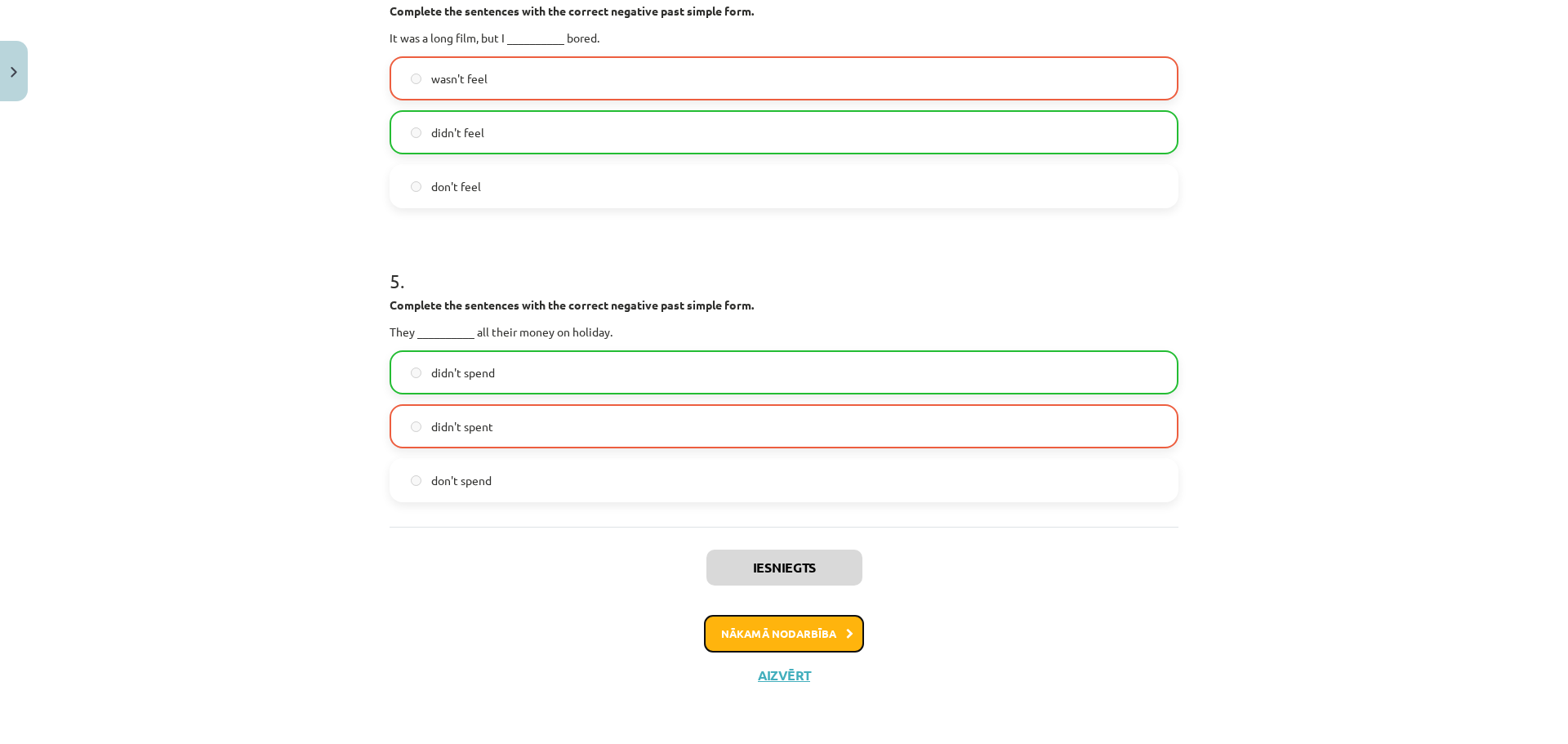
click at [810, 632] on button "Nākamā nodarbība" at bounding box center [784, 633] width 160 height 37
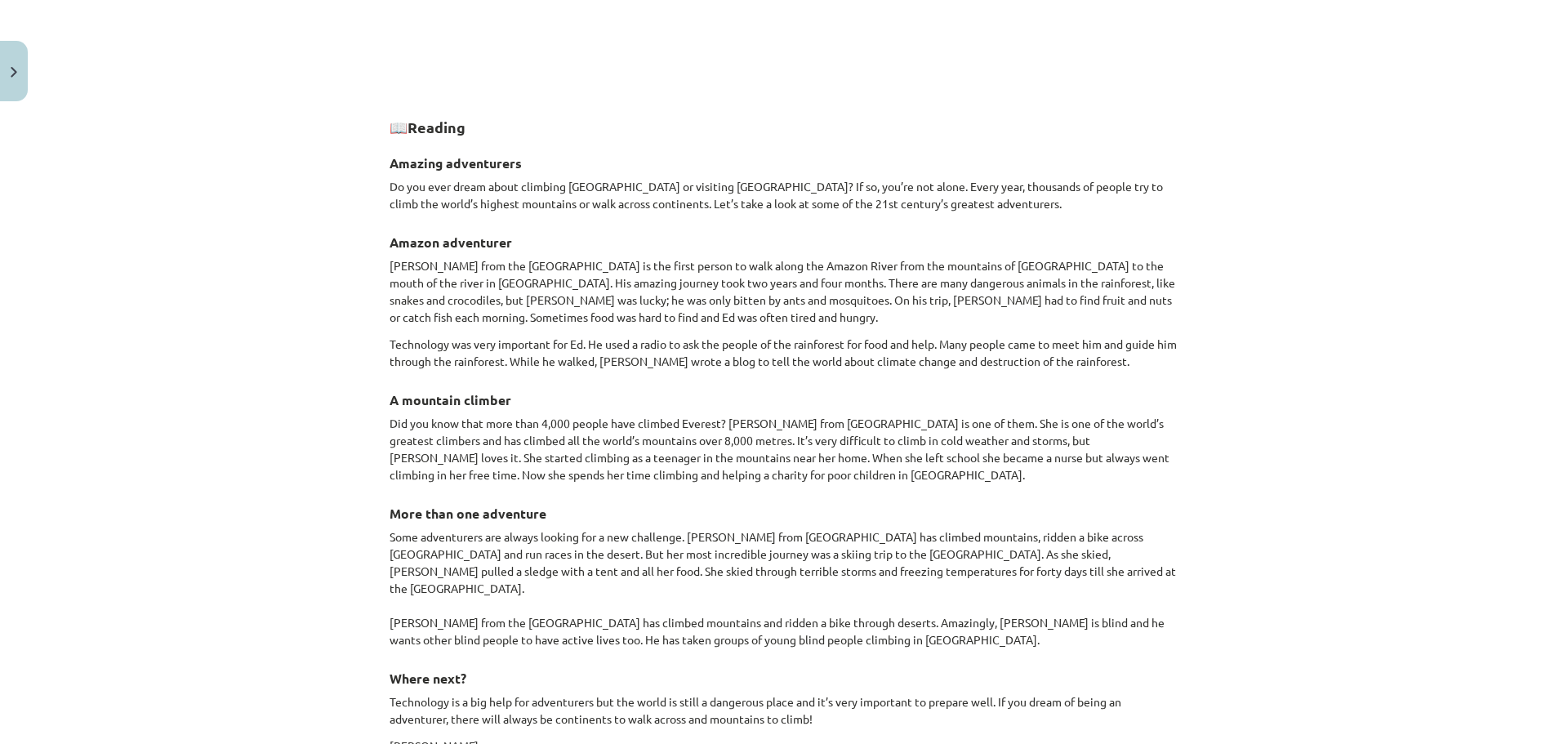
scroll to position [1185, 0]
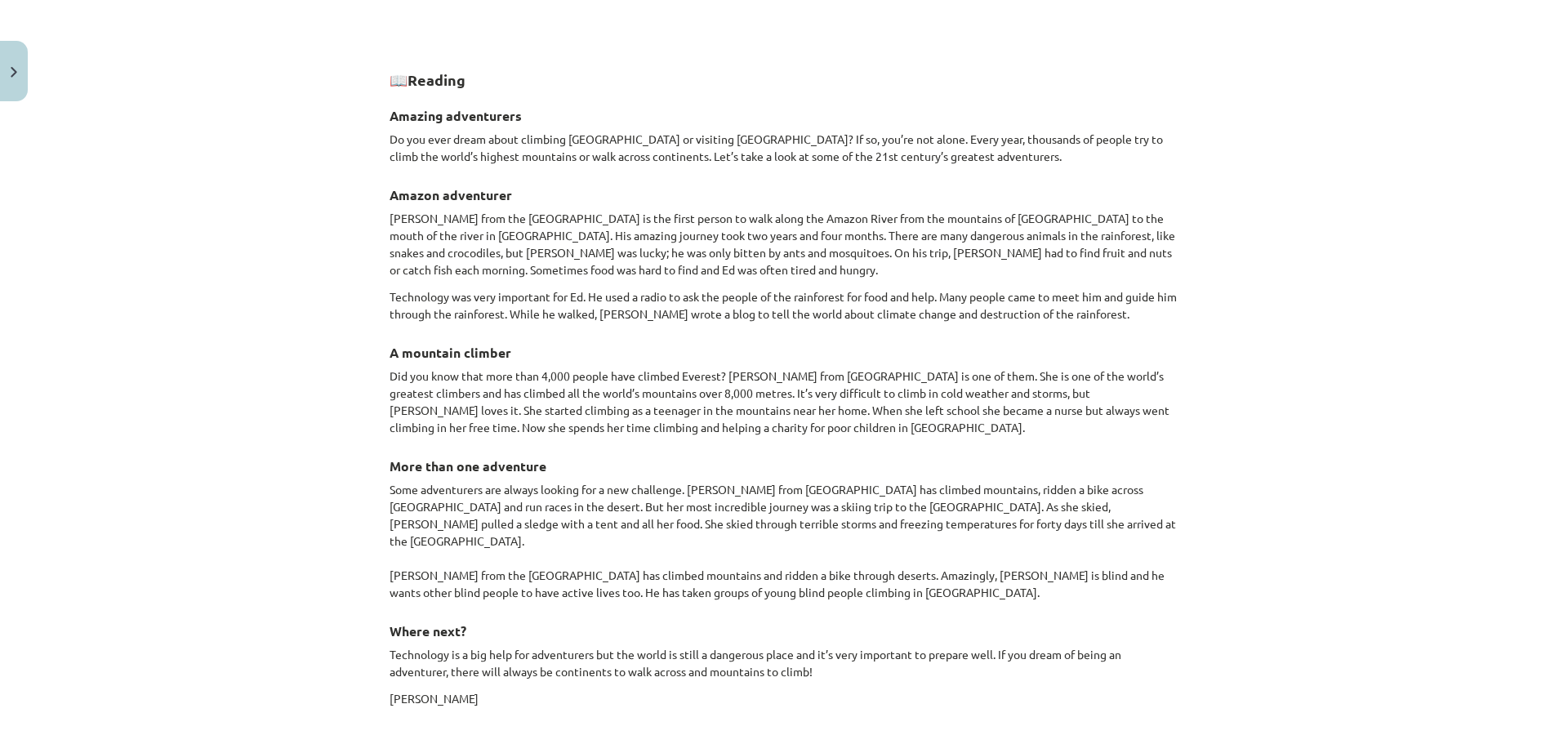
click at [1106, 554] on p "Some adventurers are always looking for a new challenge. Meagan McGrath from Ca…" at bounding box center [784, 541] width 789 height 120
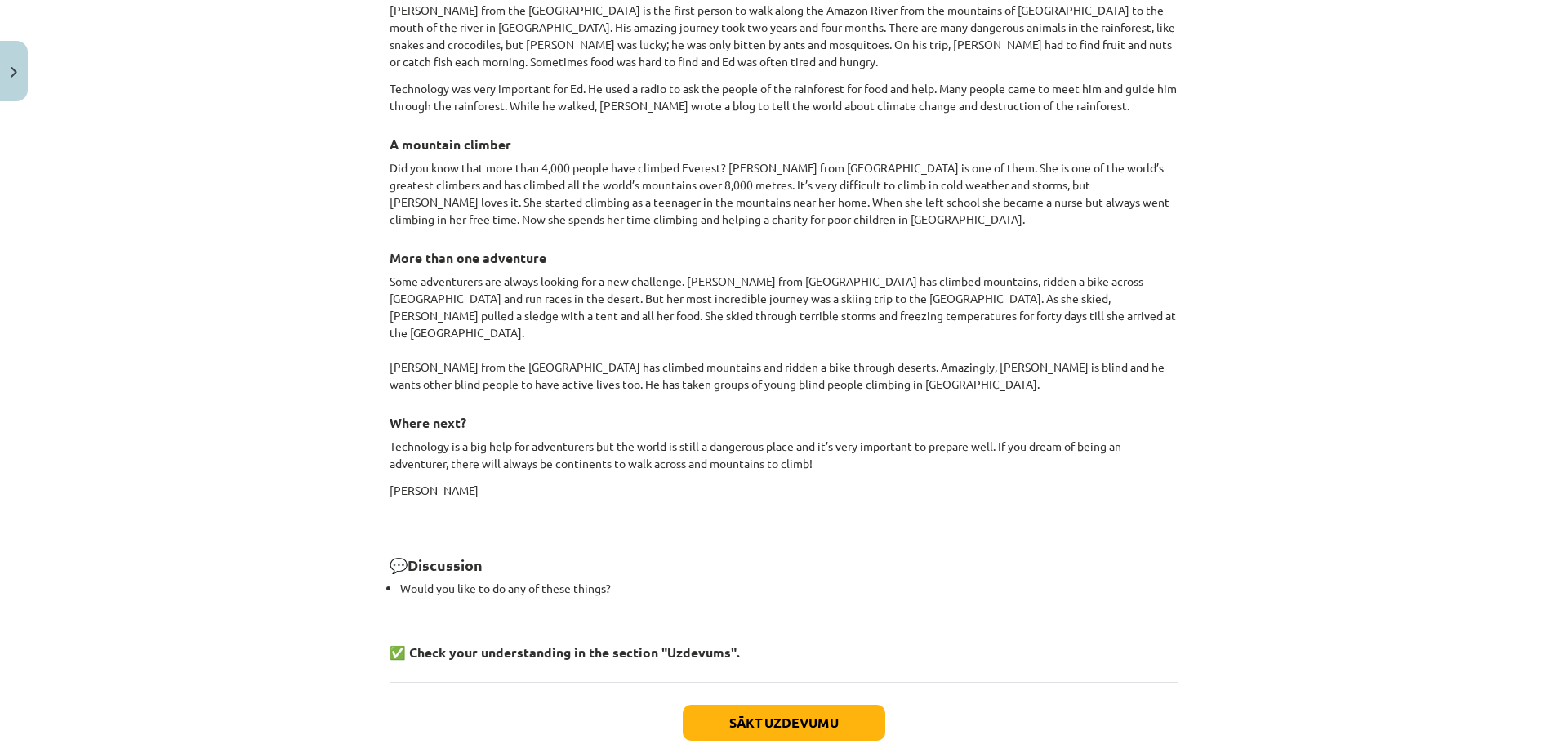
scroll to position [1473, 0]
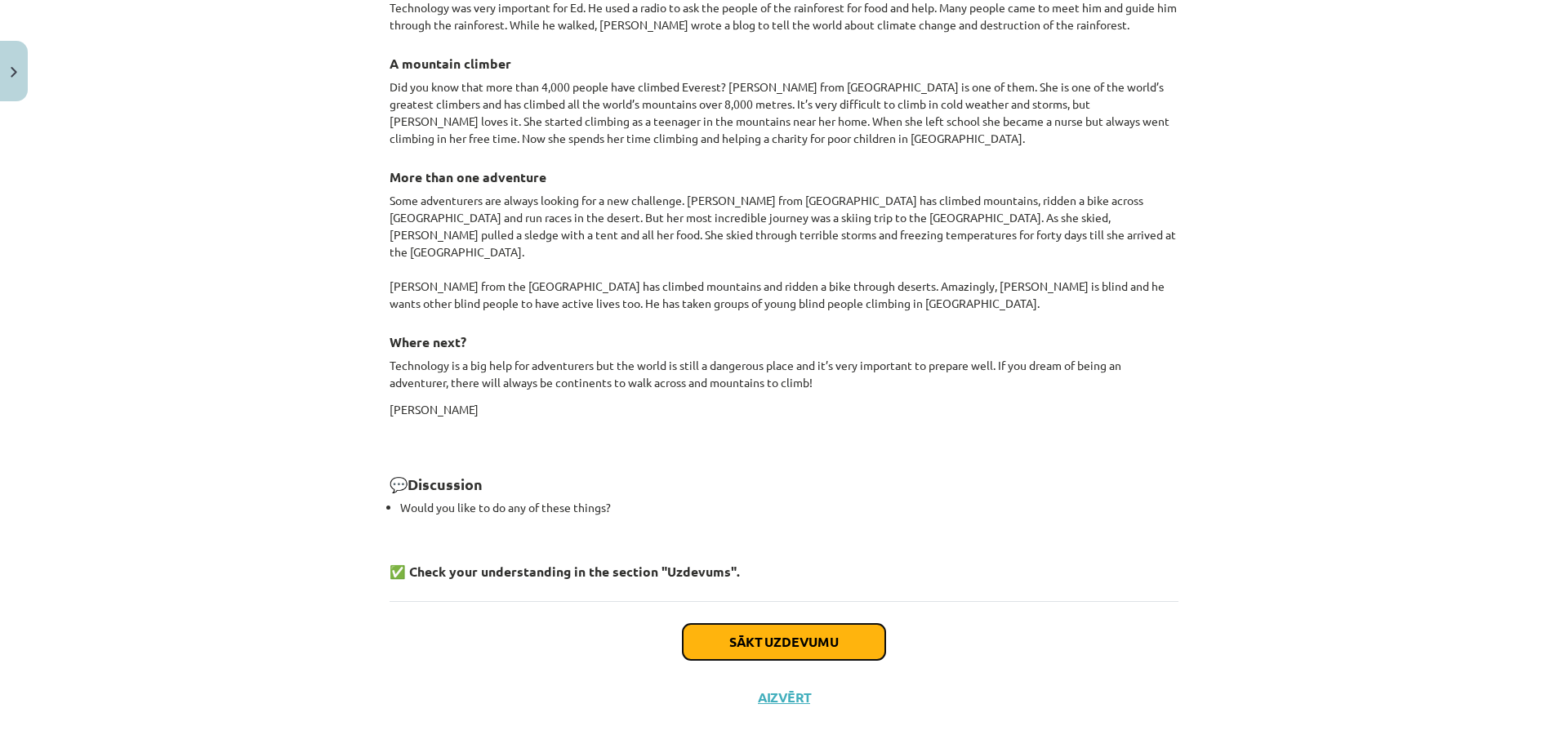
click at [841, 624] on button "Sākt uzdevumu" at bounding box center [784, 642] width 202 height 36
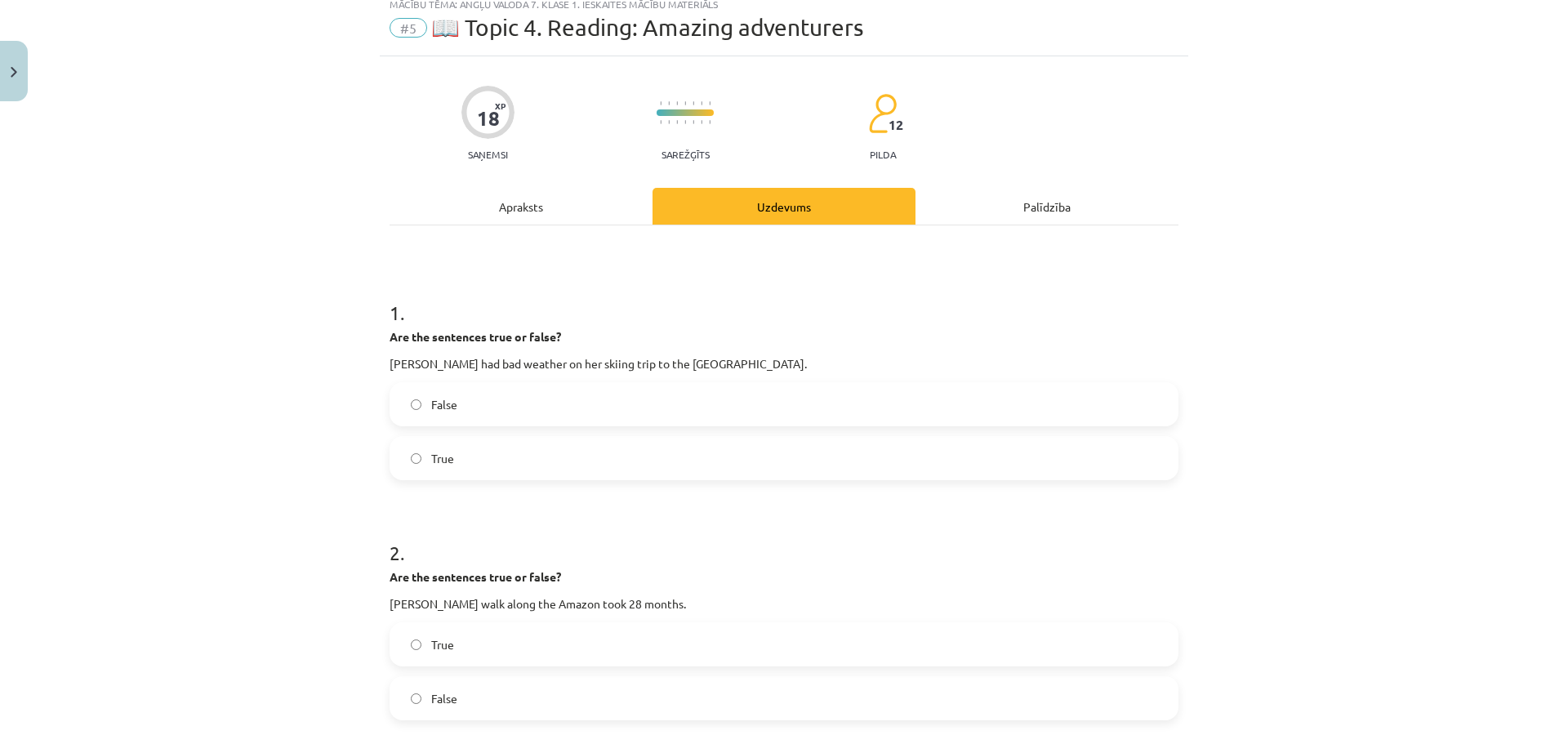
scroll to position [41, 0]
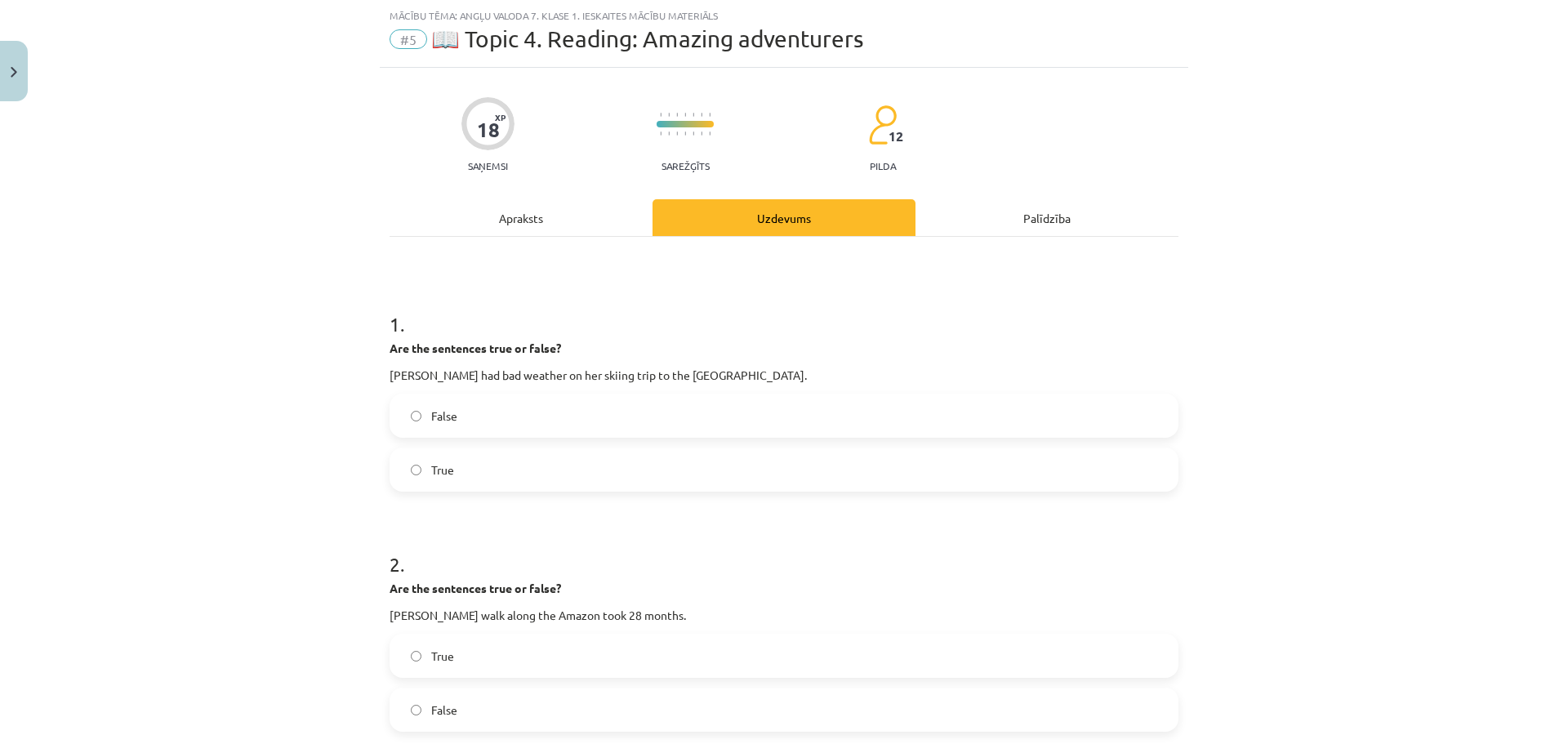
click at [577, 207] on div "Apraksts" at bounding box center [521, 218] width 263 height 37
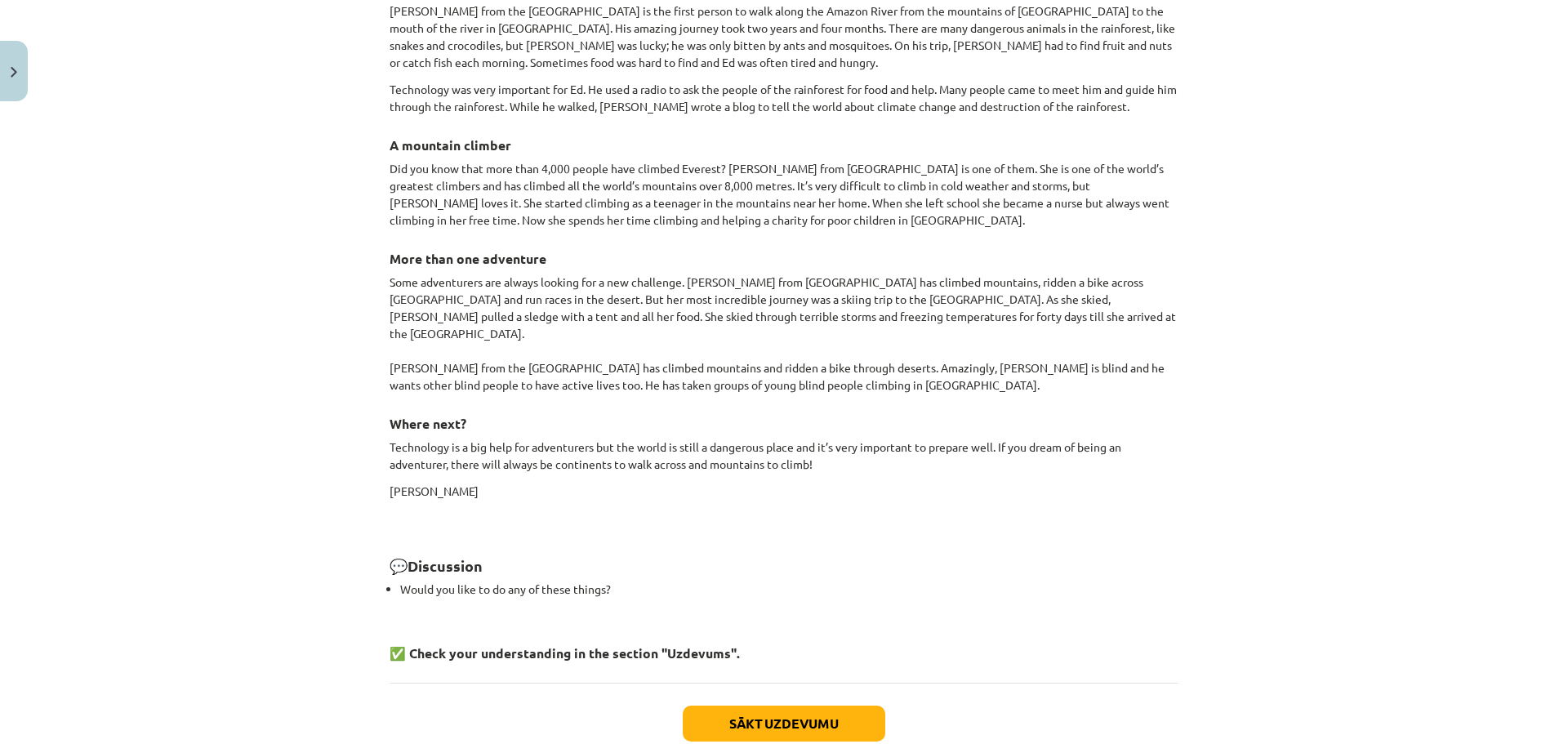
scroll to position [1489, 0]
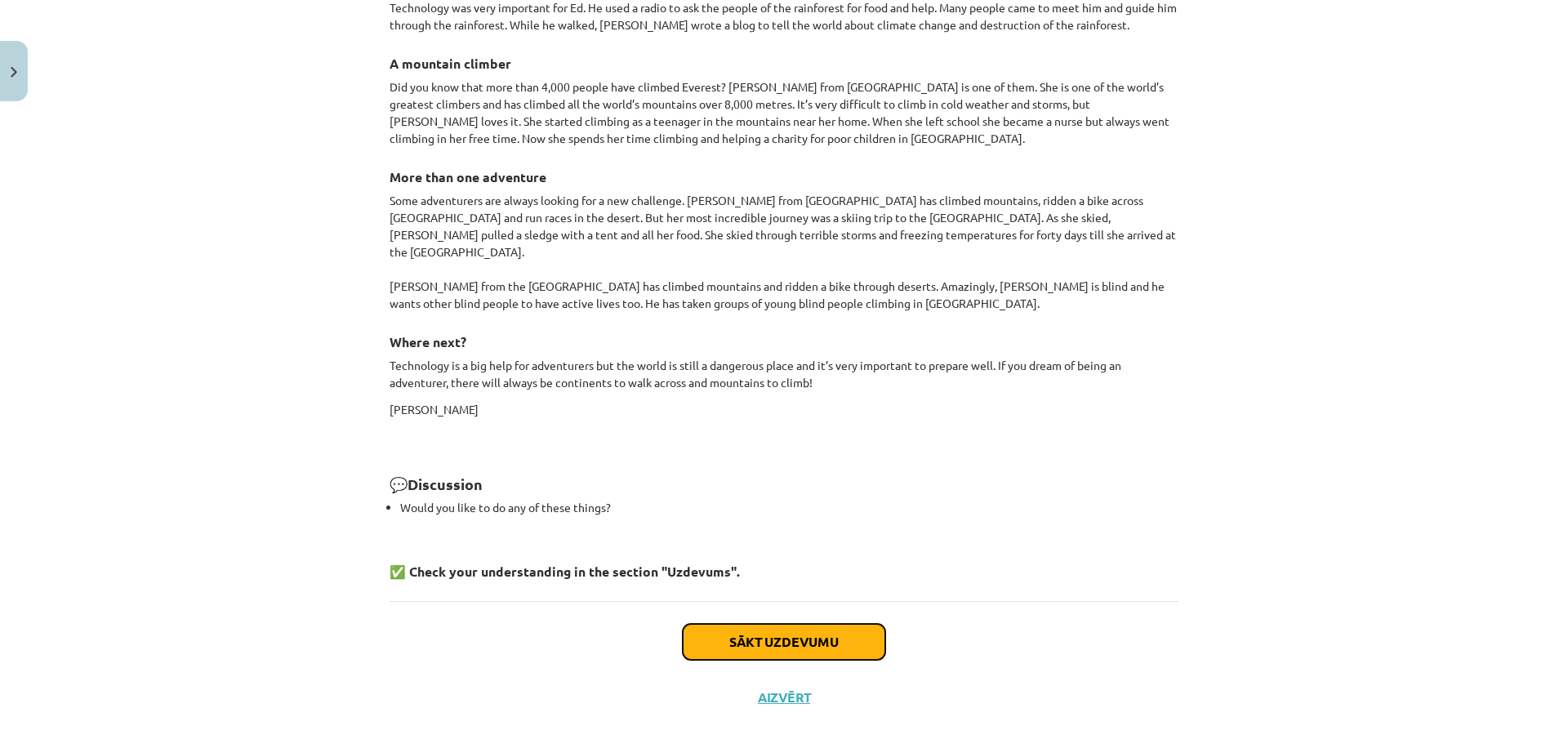
click at [765, 624] on button "Sākt uzdevumu" at bounding box center [784, 642] width 202 height 36
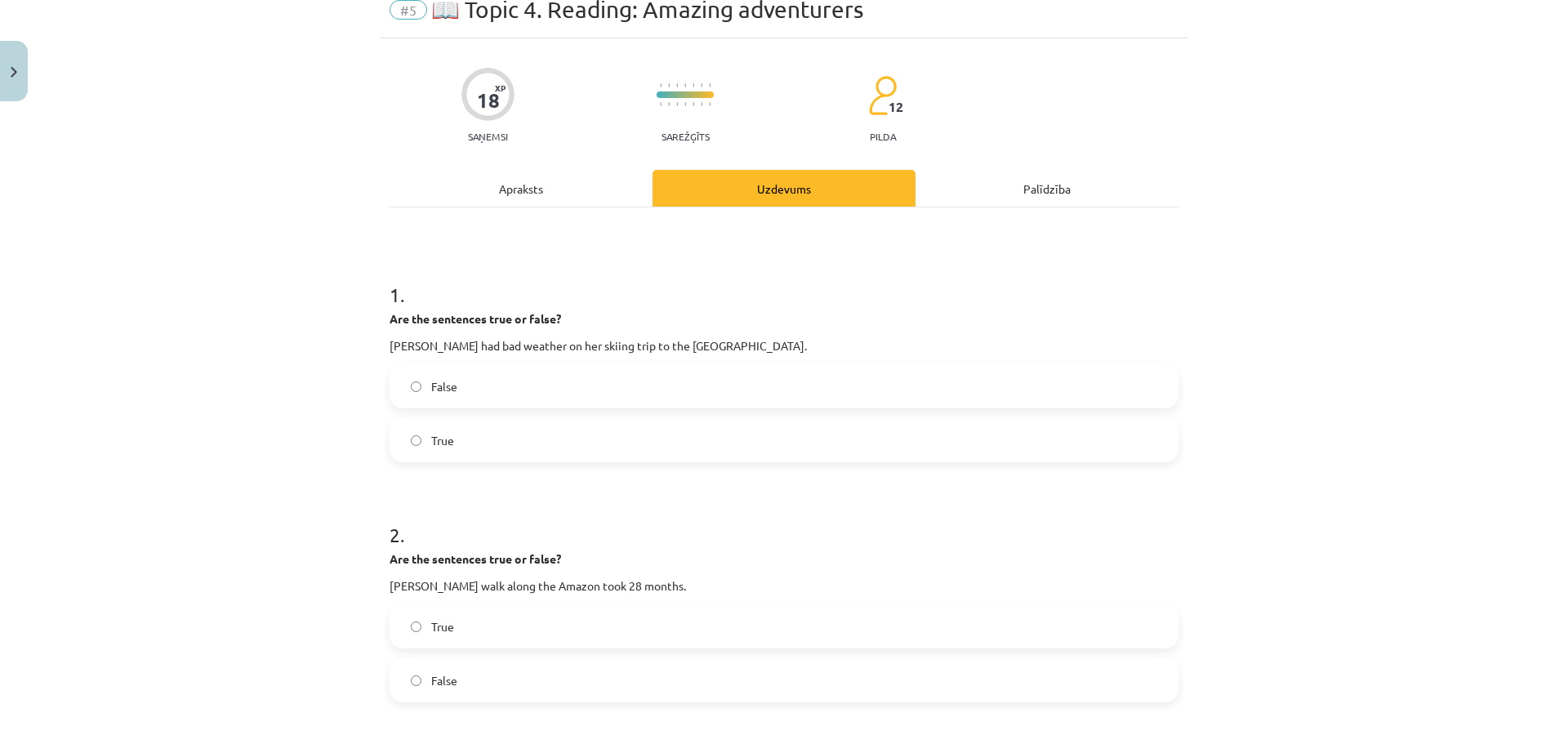
scroll to position [41, 0]
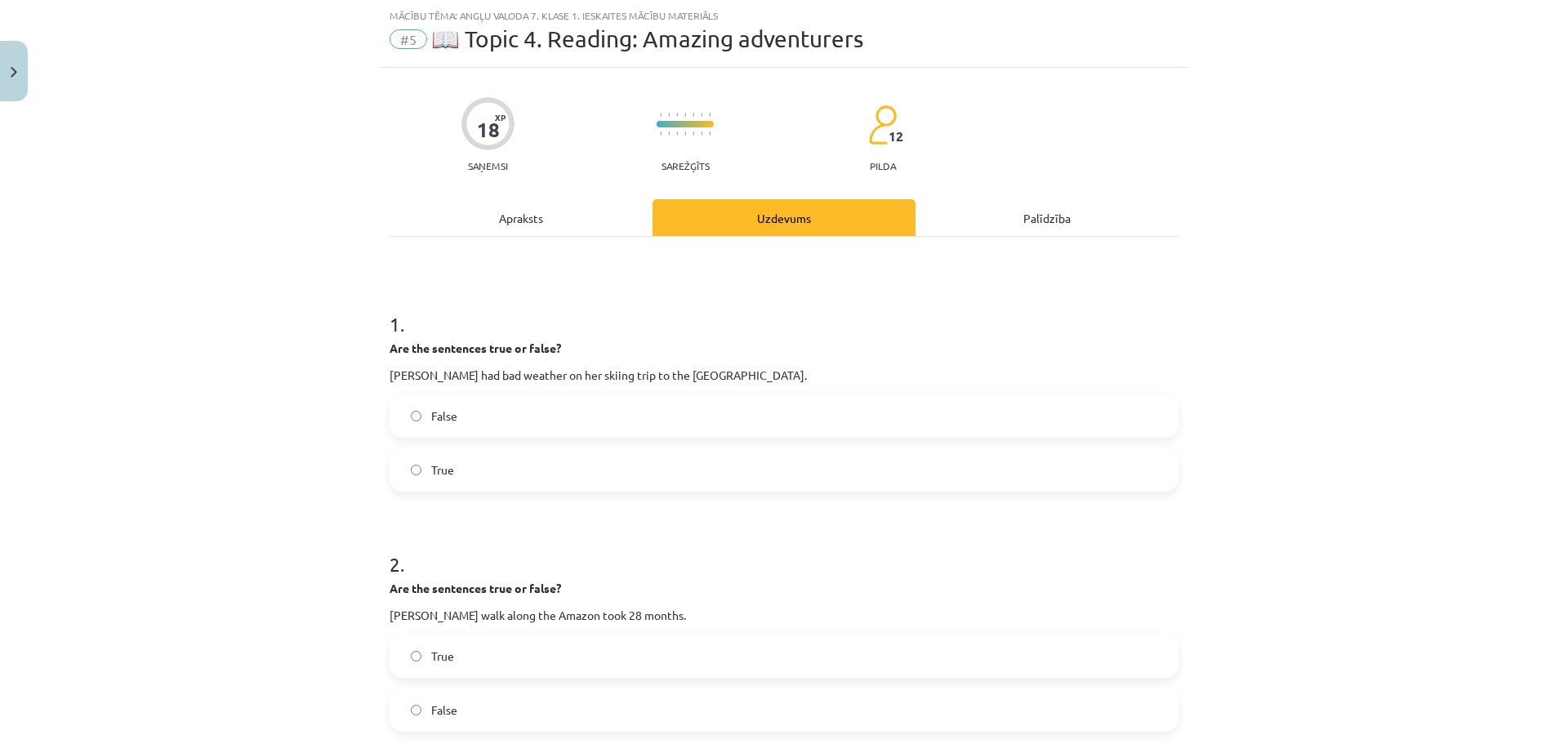
click at [504, 385] on div "1 . Are the sentences true or false? Meagan McGrath had bad weather on her skii…" at bounding box center [784, 388] width 789 height 207
click at [504, 376] on p "Meagan McGrath had bad weather on her skiing trip to the South Pole." at bounding box center [784, 375] width 789 height 17
click at [518, 378] on p "Meagan McGrath had bad weather on her skiing trip to the South Pole." at bounding box center [784, 375] width 789 height 17
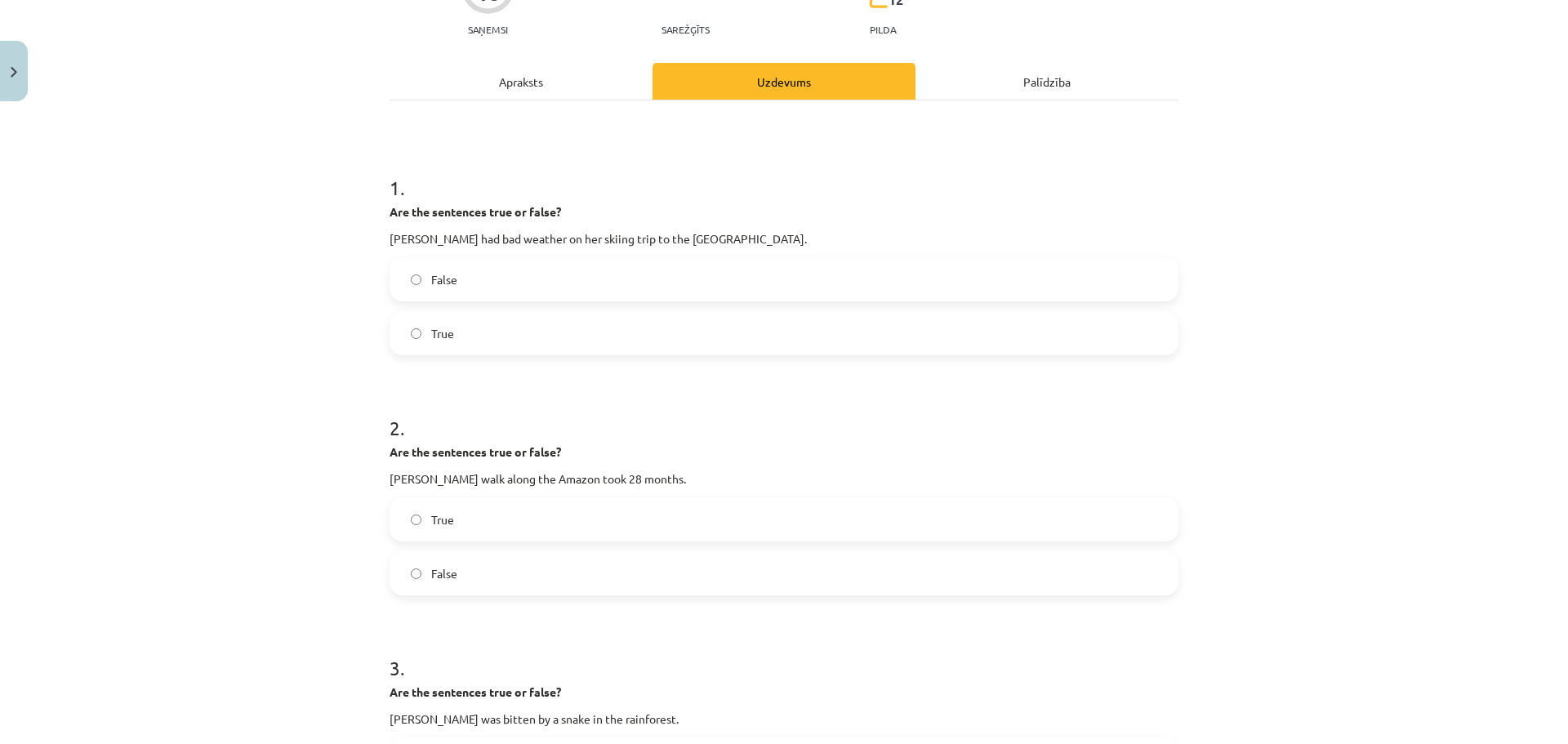
scroll to position [204, 0]
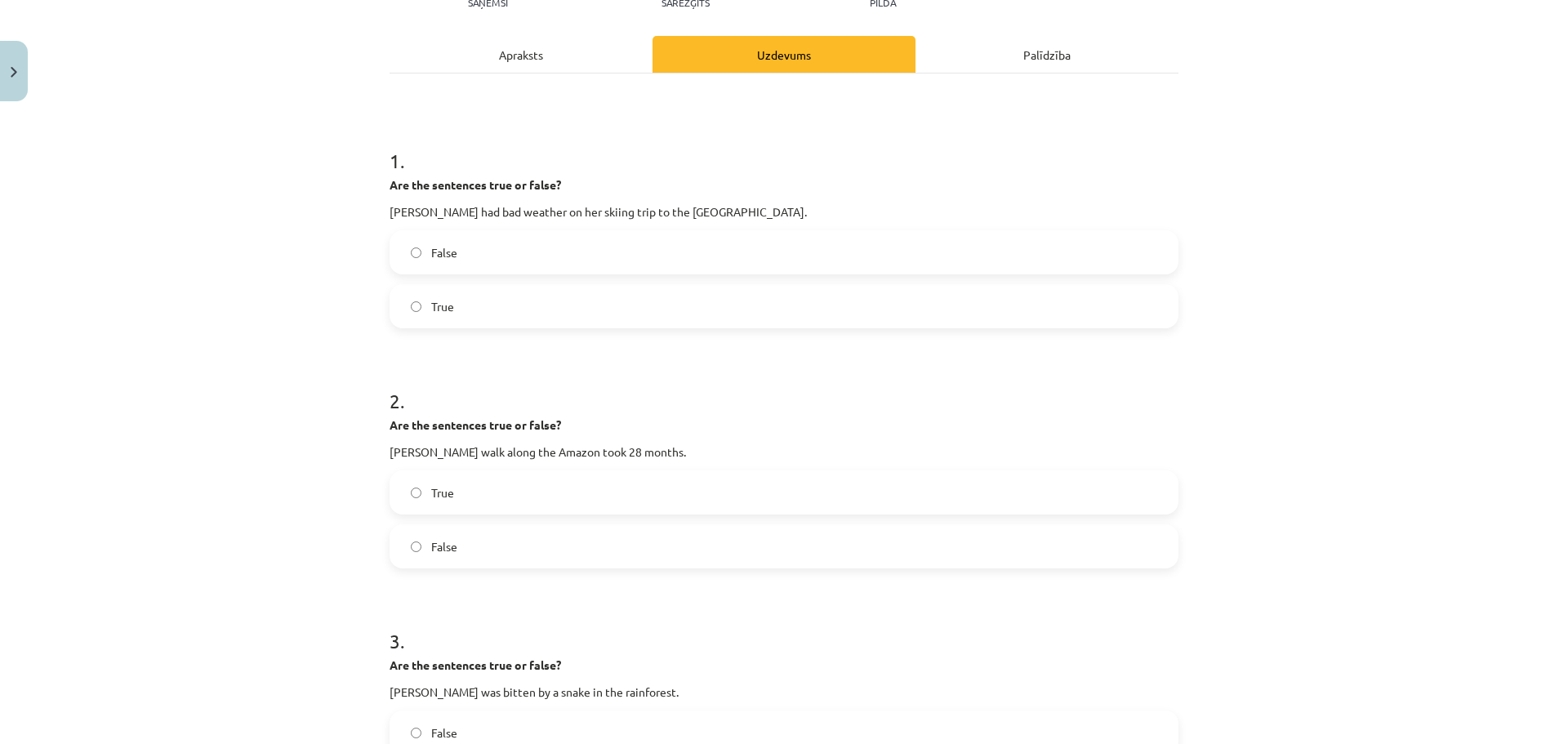
click at [506, 54] on div "Apraksts" at bounding box center [521, 54] width 263 height 37
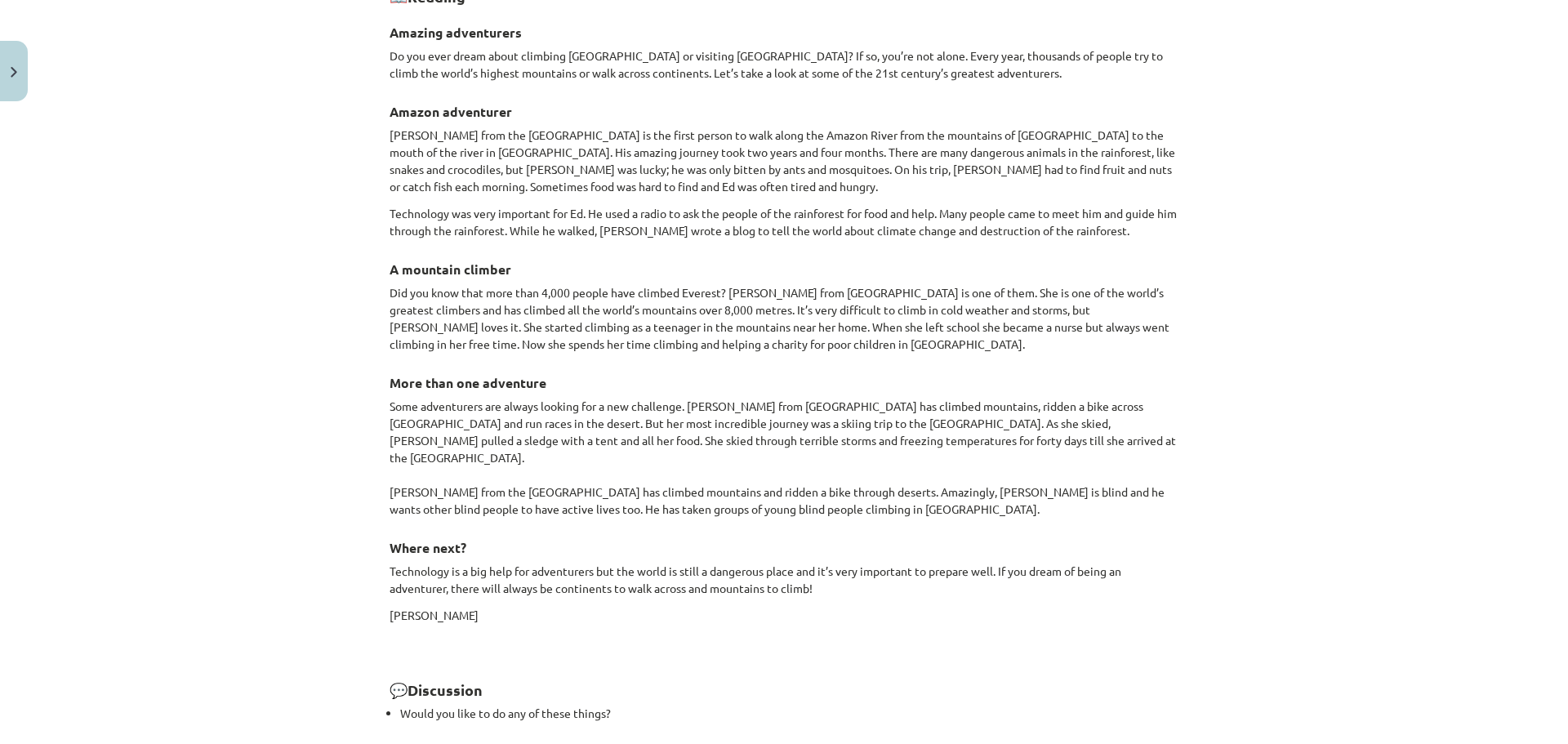
scroll to position [1408, 0]
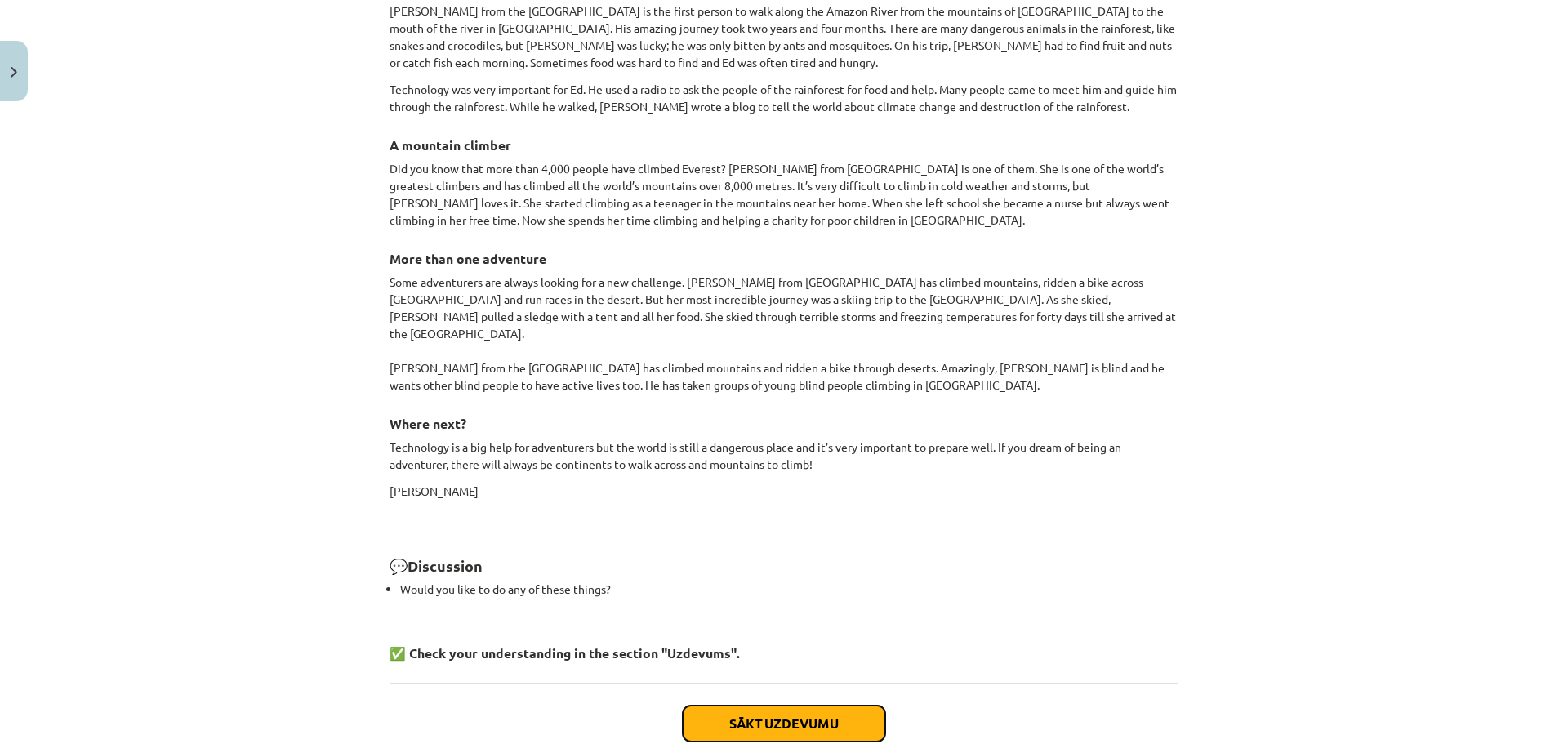
click at [817, 706] on button "Sākt uzdevumu" at bounding box center [784, 724] width 202 height 36
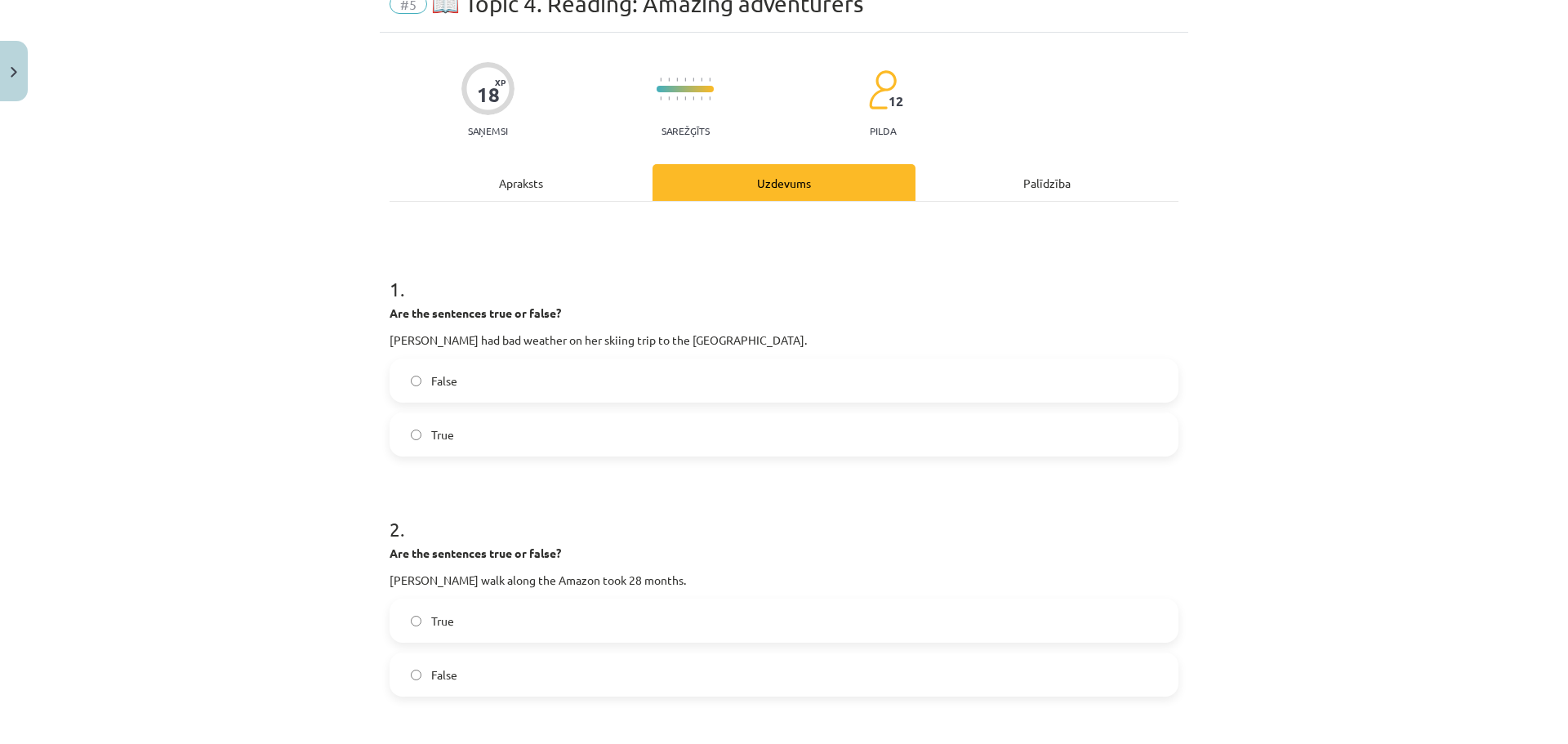
scroll to position [41, 0]
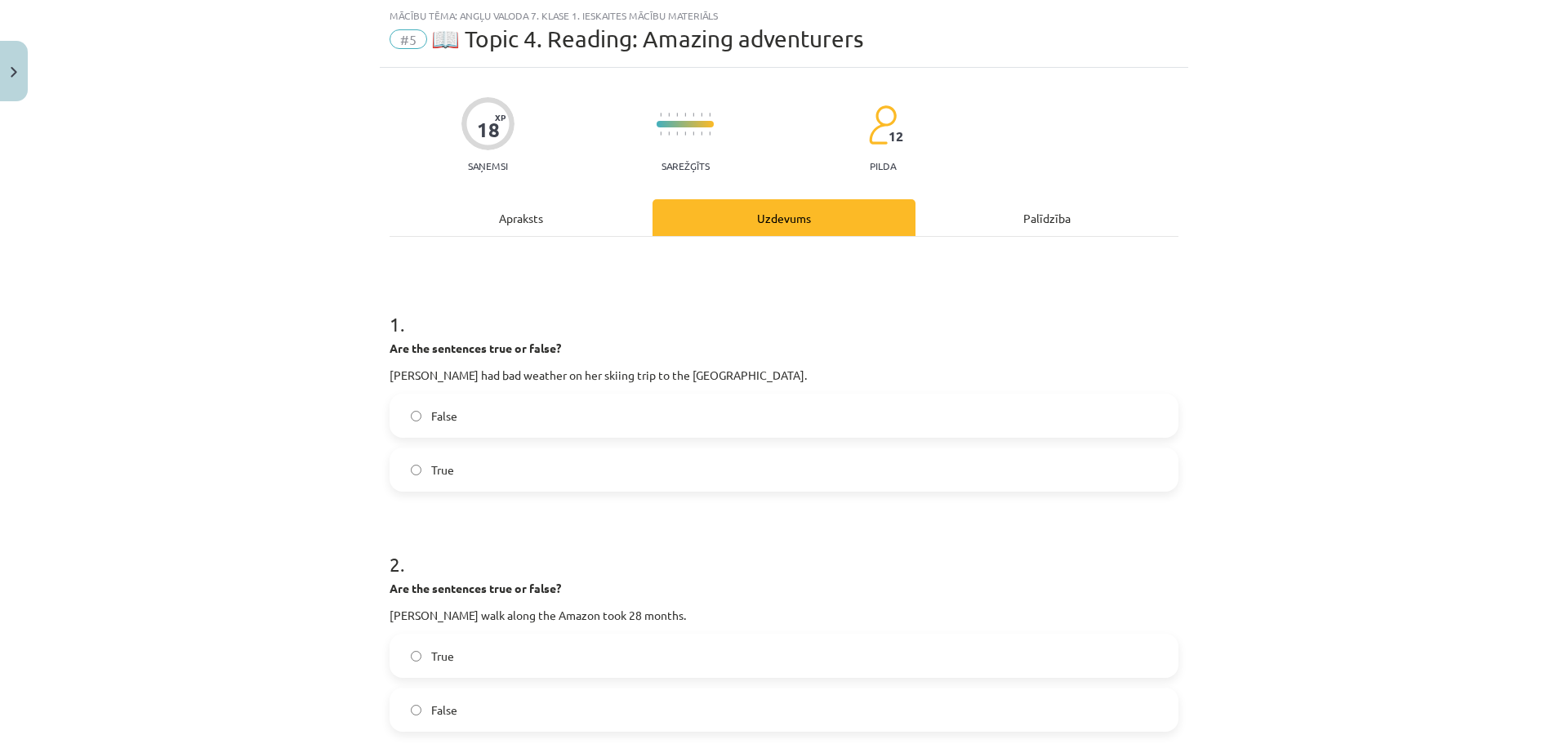
click at [592, 215] on div "Apraksts" at bounding box center [521, 218] width 263 height 37
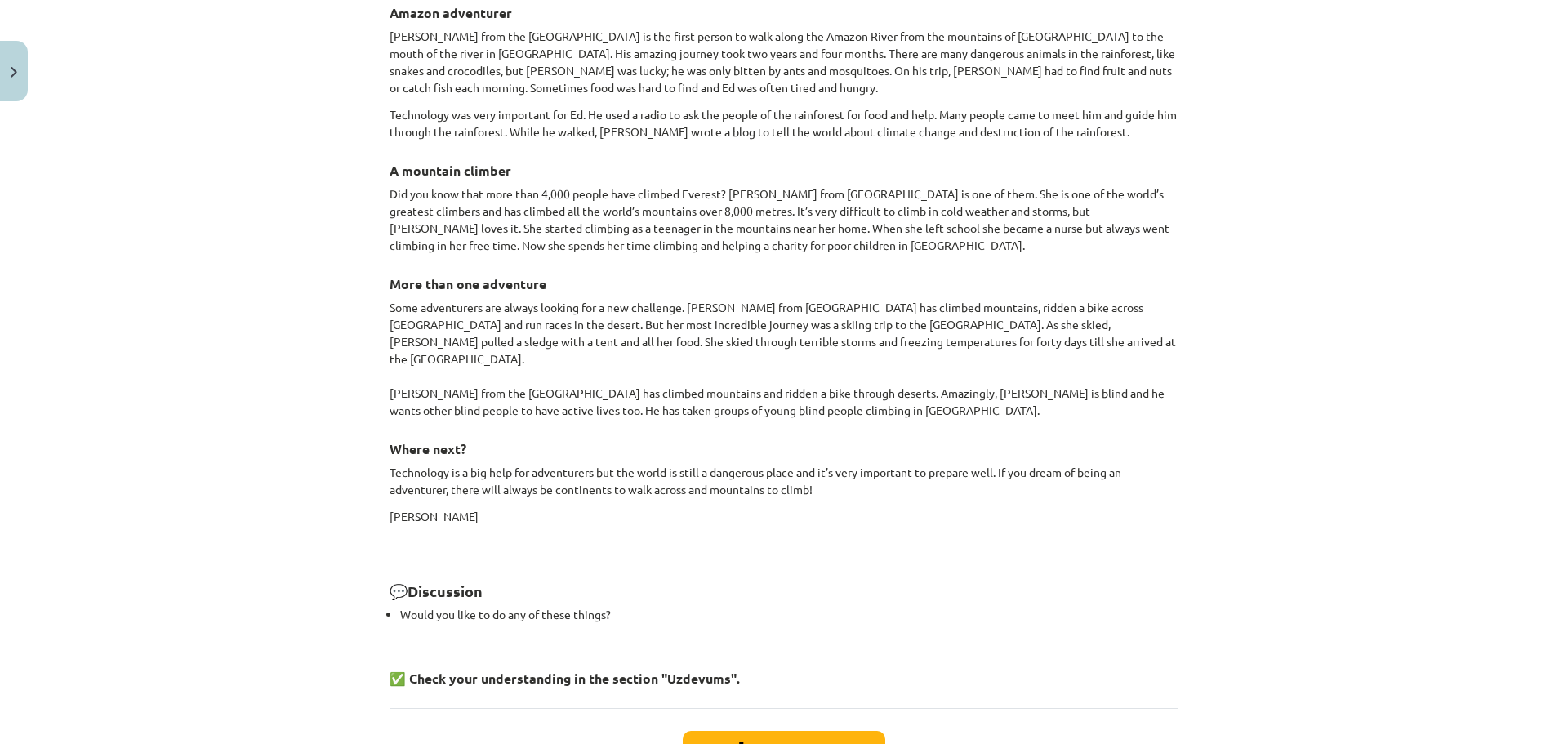
scroll to position [1326, 0]
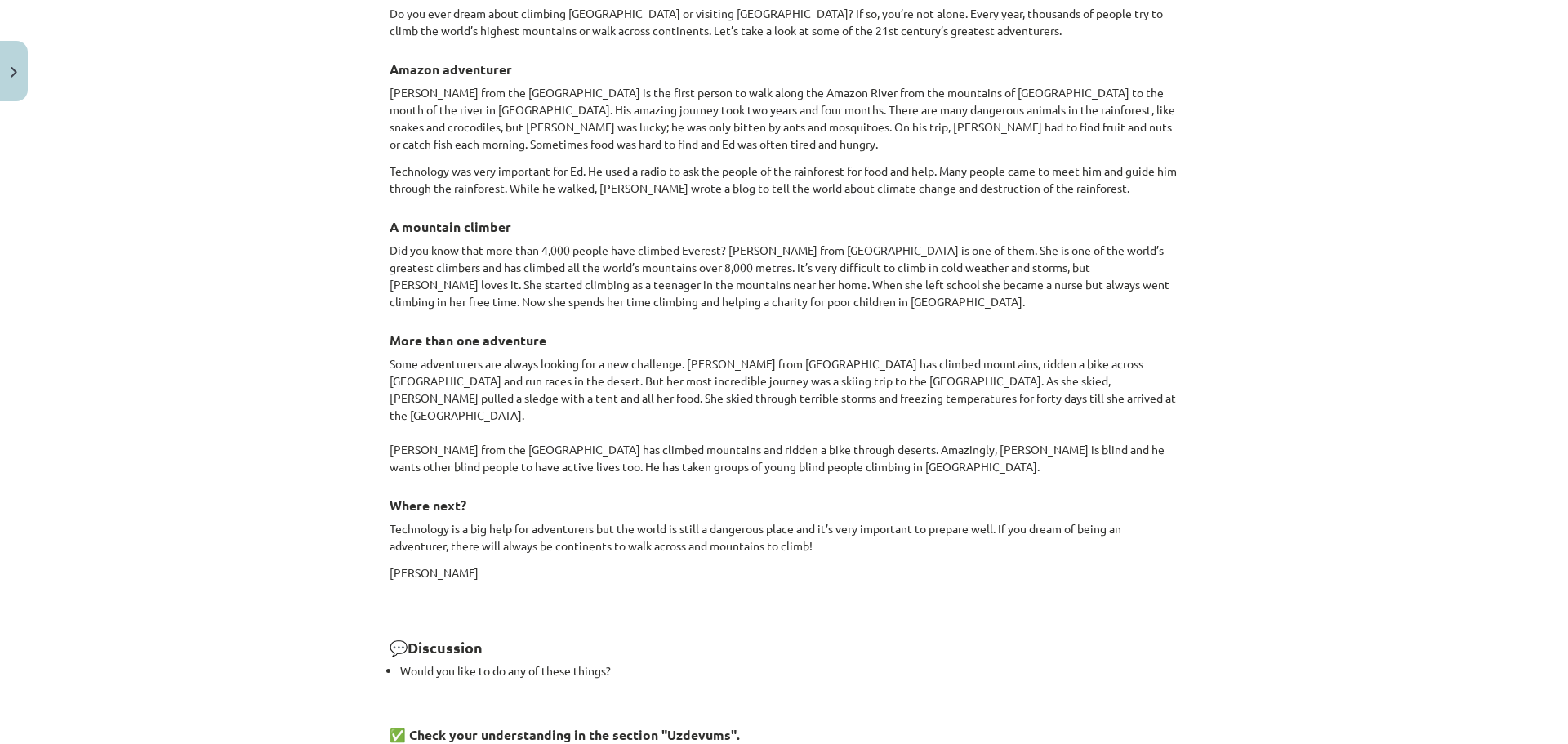
click at [741, 359] on p "Some adventurers are always looking for a new challenge. Meagan McGrath from Ca…" at bounding box center [784, 415] width 789 height 120
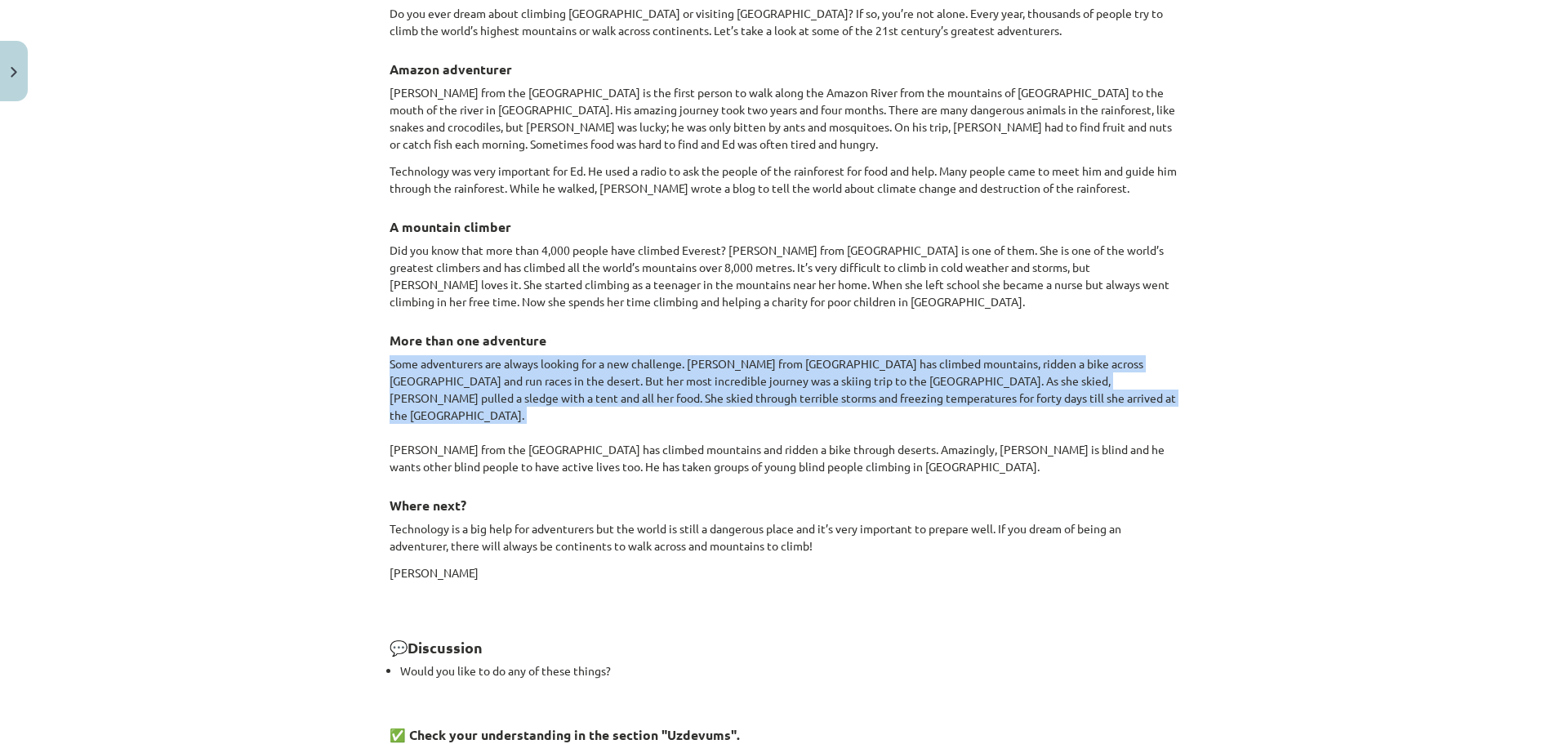
click at [741, 359] on p "Some adventurers are always looking for a new challenge. Meagan McGrath from Ca…" at bounding box center [784, 415] width 789 height 120
click at [812, 377] on p "Some adventurers are always looking for a new challenge. Meagan McGrath from Ca…" at bounding box center [784, 415] width 789 height 120
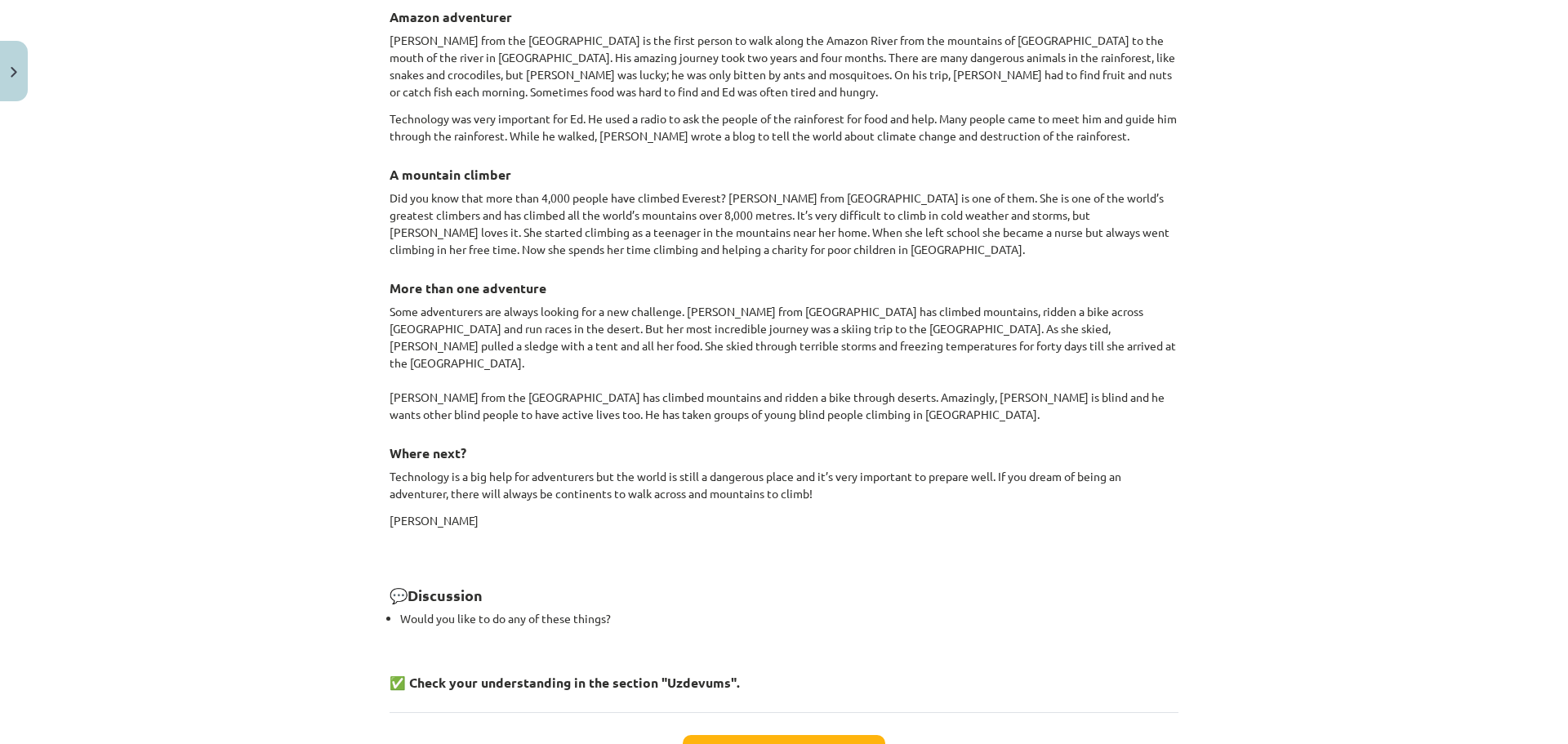
scroll to position [1489, 0]
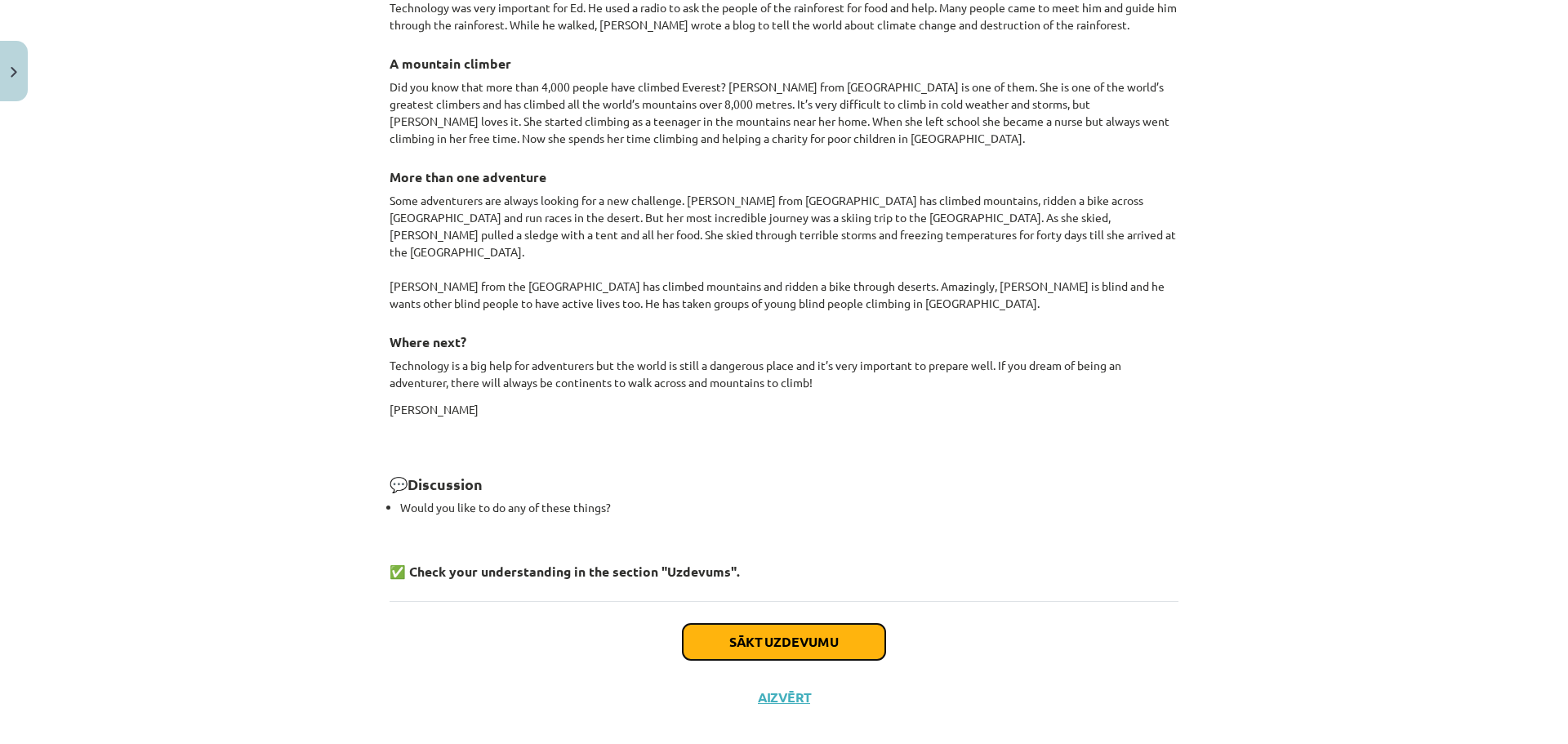
click at [812, 624] on button "Sākt uzdevumu" at bounding box center [784, 642] width 202 height 36
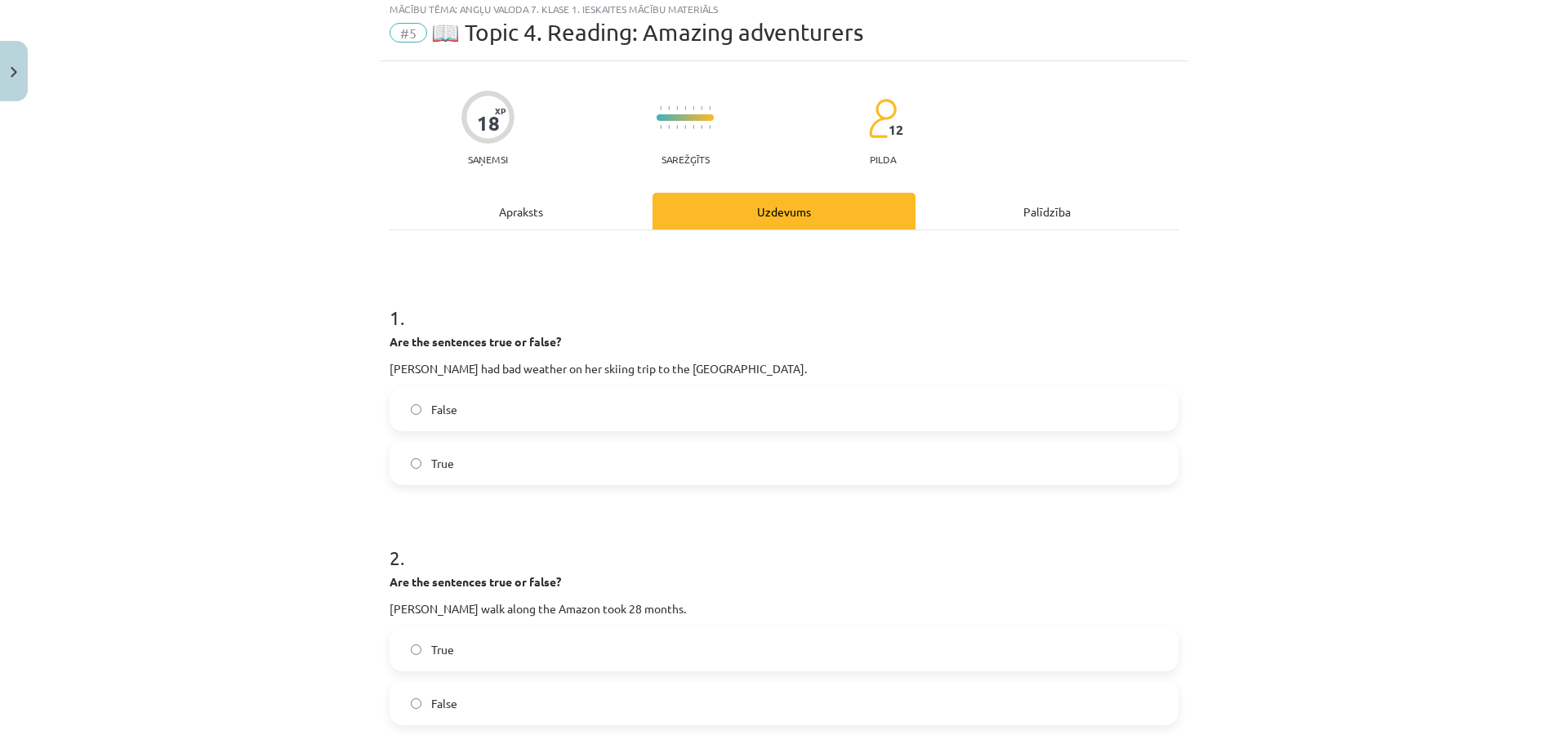
scroll to position [41, 0]
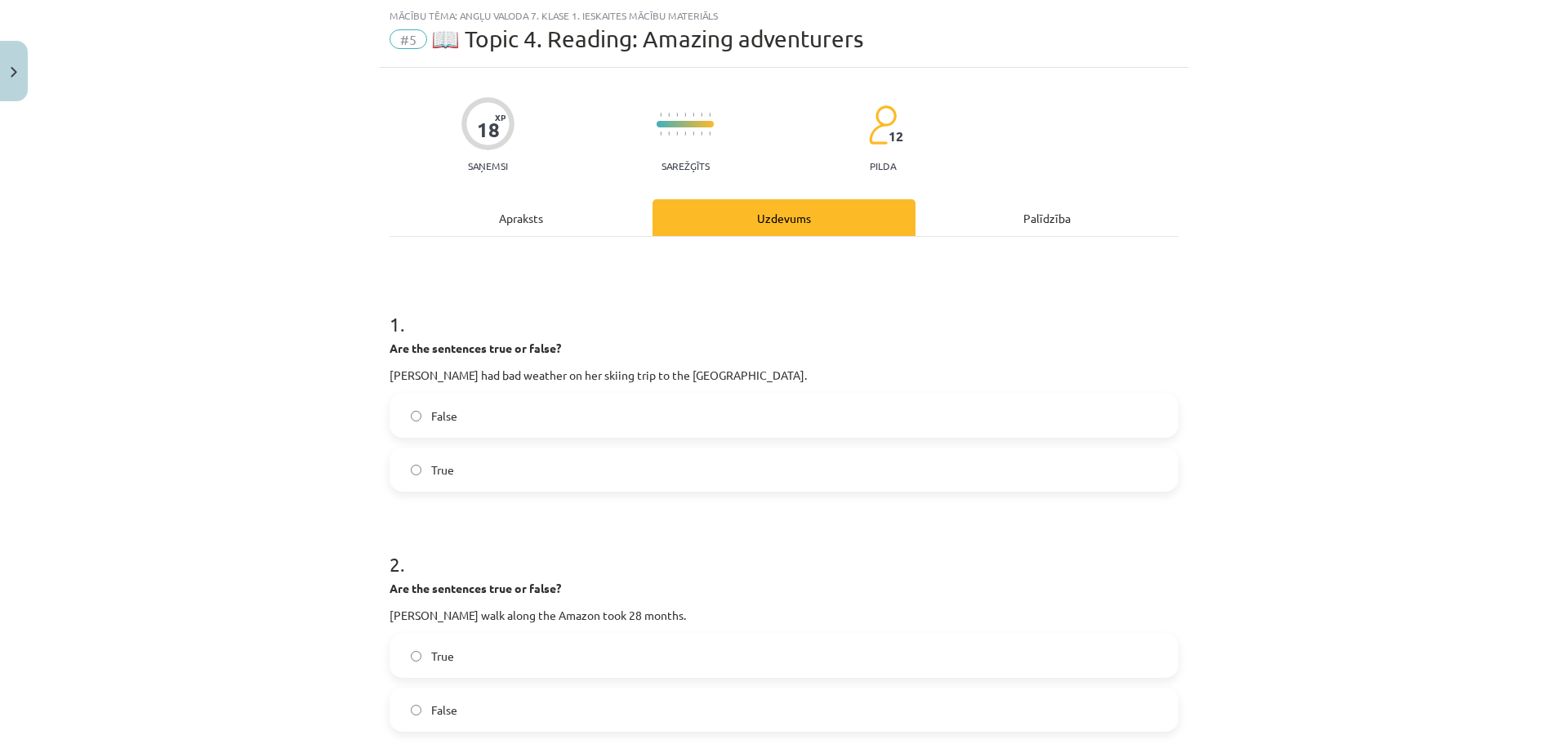
click at [582, 377] on p "Meagan McGrath had bad weather on her skiing trip to the South Pole." at bounding box center [784, 375] width 789 height 17
click at [581, 378] on p "Meagan McGrath had bad weather on her skiing trip to the South Pole." at bounding box center [784, 375] width 789 height 17
click at [692, 368] on p "Meagan McGrath had bad weather on her skiing trip to the South Pole." at bounding box center [784, 375] width 789 height 17
click at [522, 469] on label "True" at bounding box center [784, 469] width 785 height 41
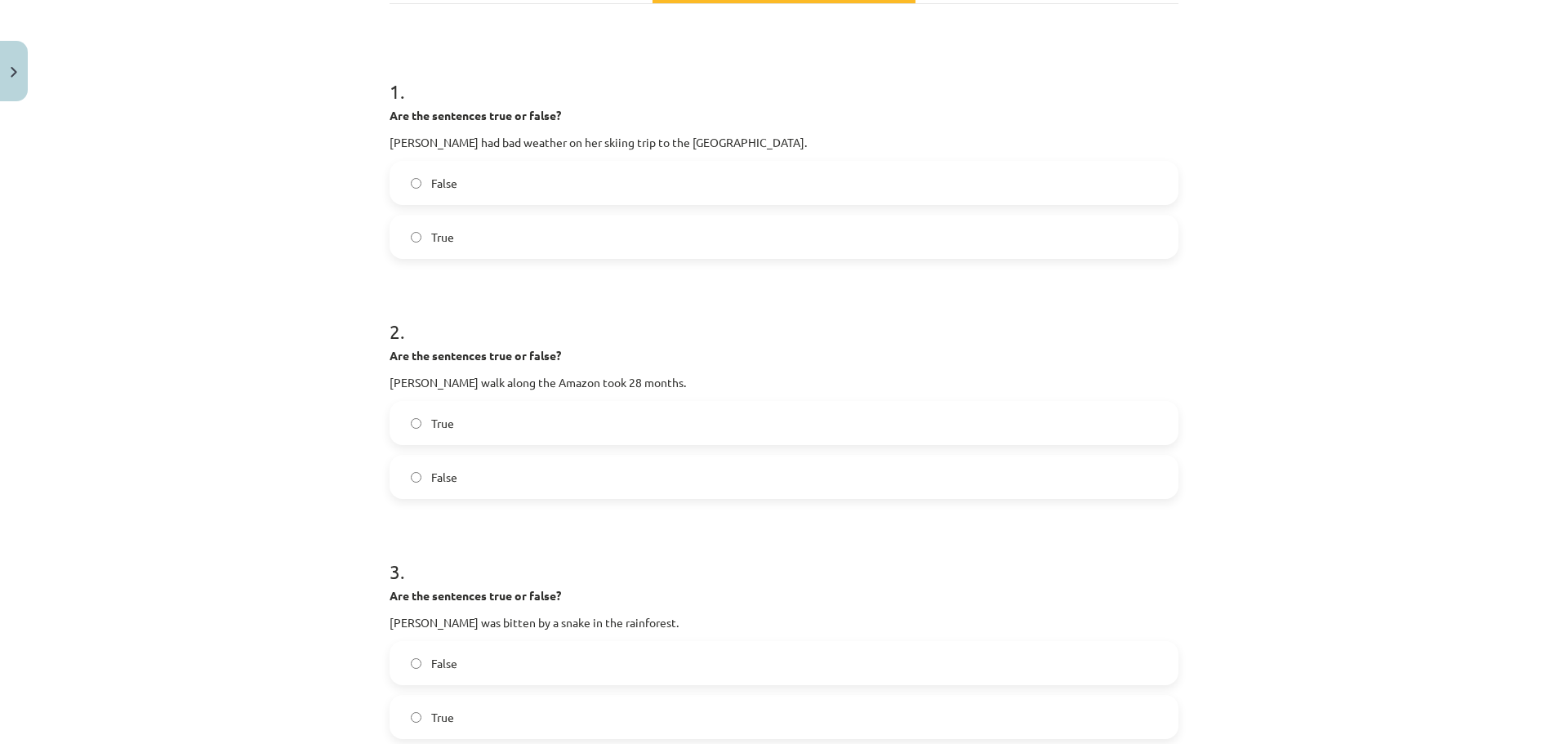
scroll to position [286, 0]
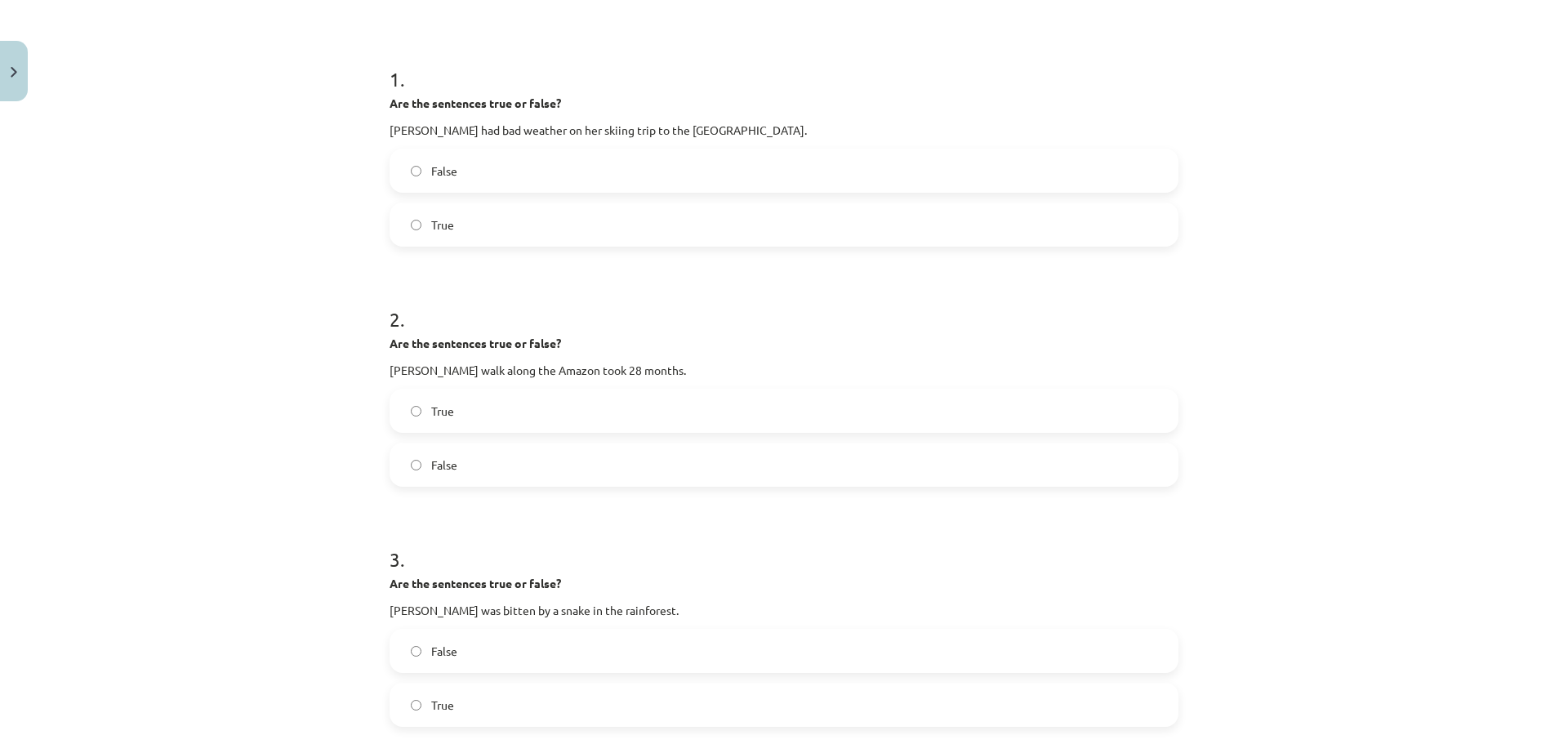
click at [661, 464] on label "False" at bounding box center [784, 464] width 785 height 41
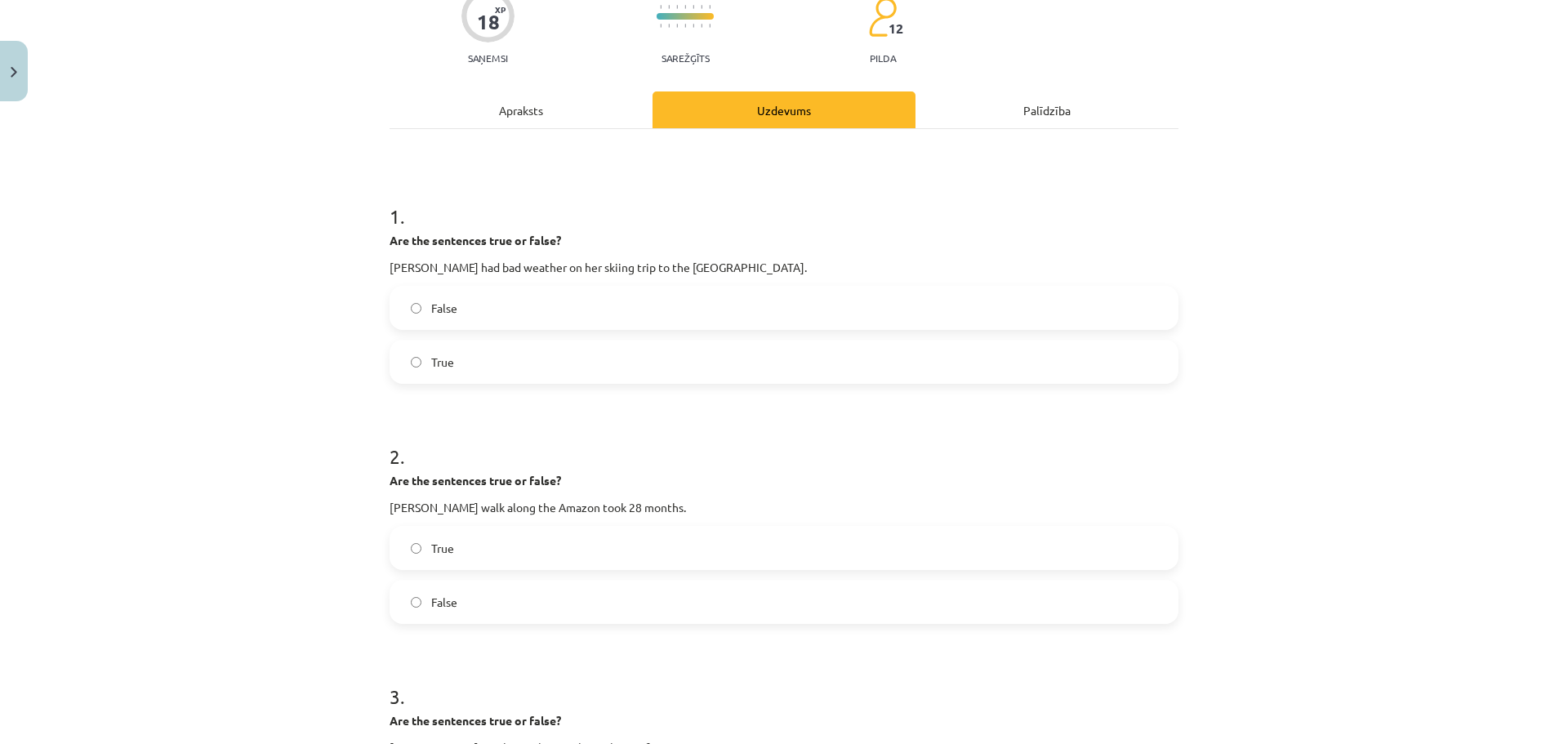
scroll to position [123, 0]
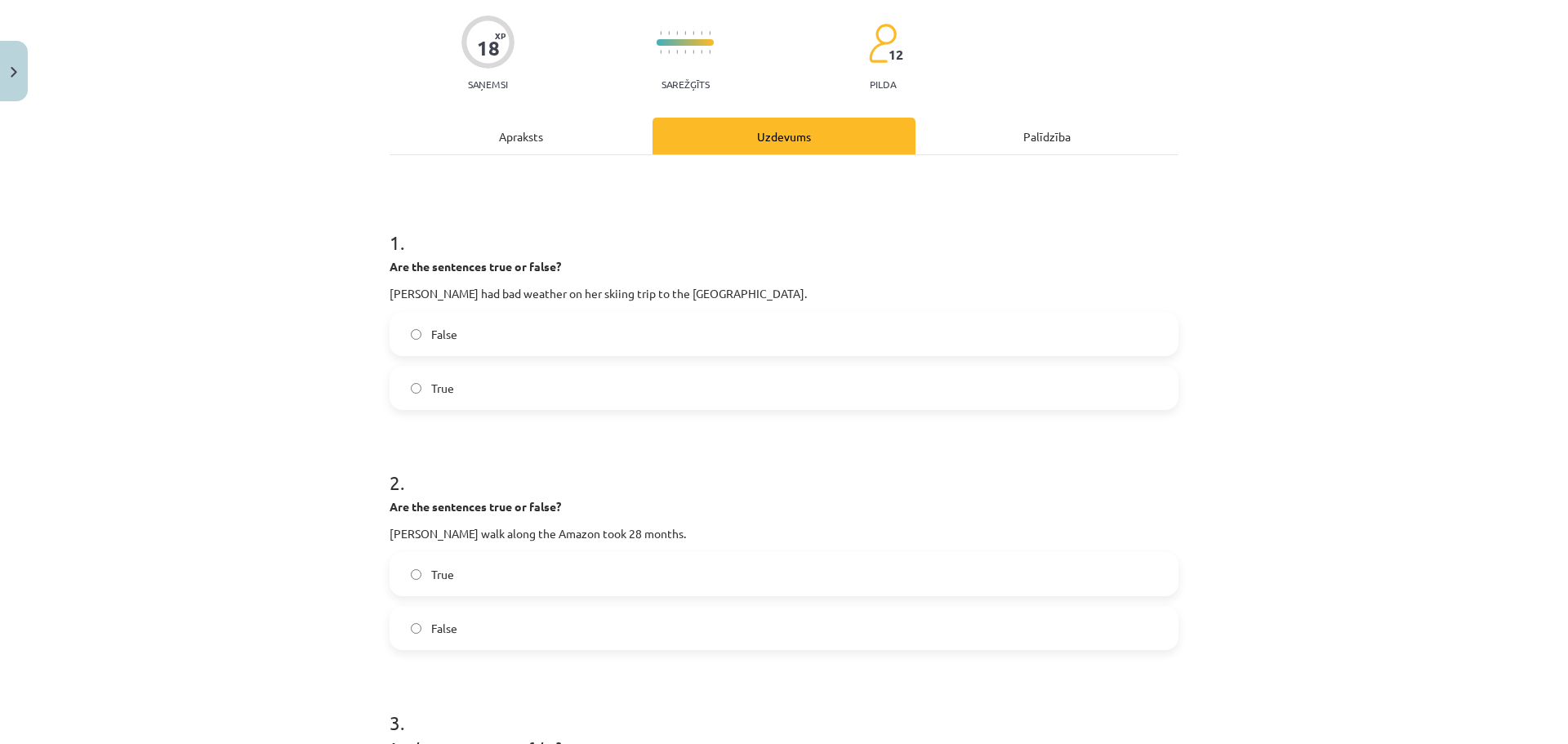
click at [551, 142] on div "Apraksts" at bounding box center [521, 136] width 263 height 37
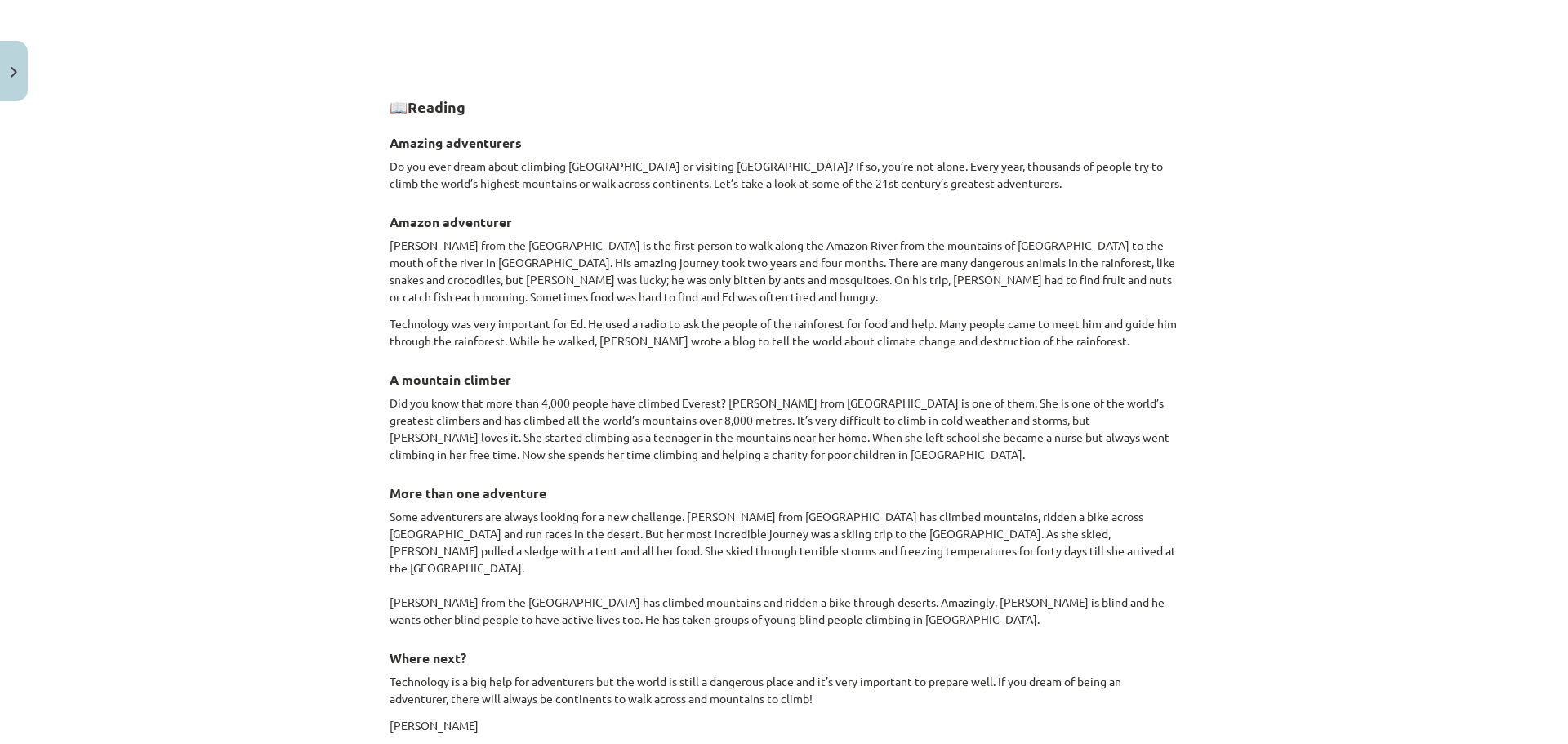
scroll to position [1162, 0]
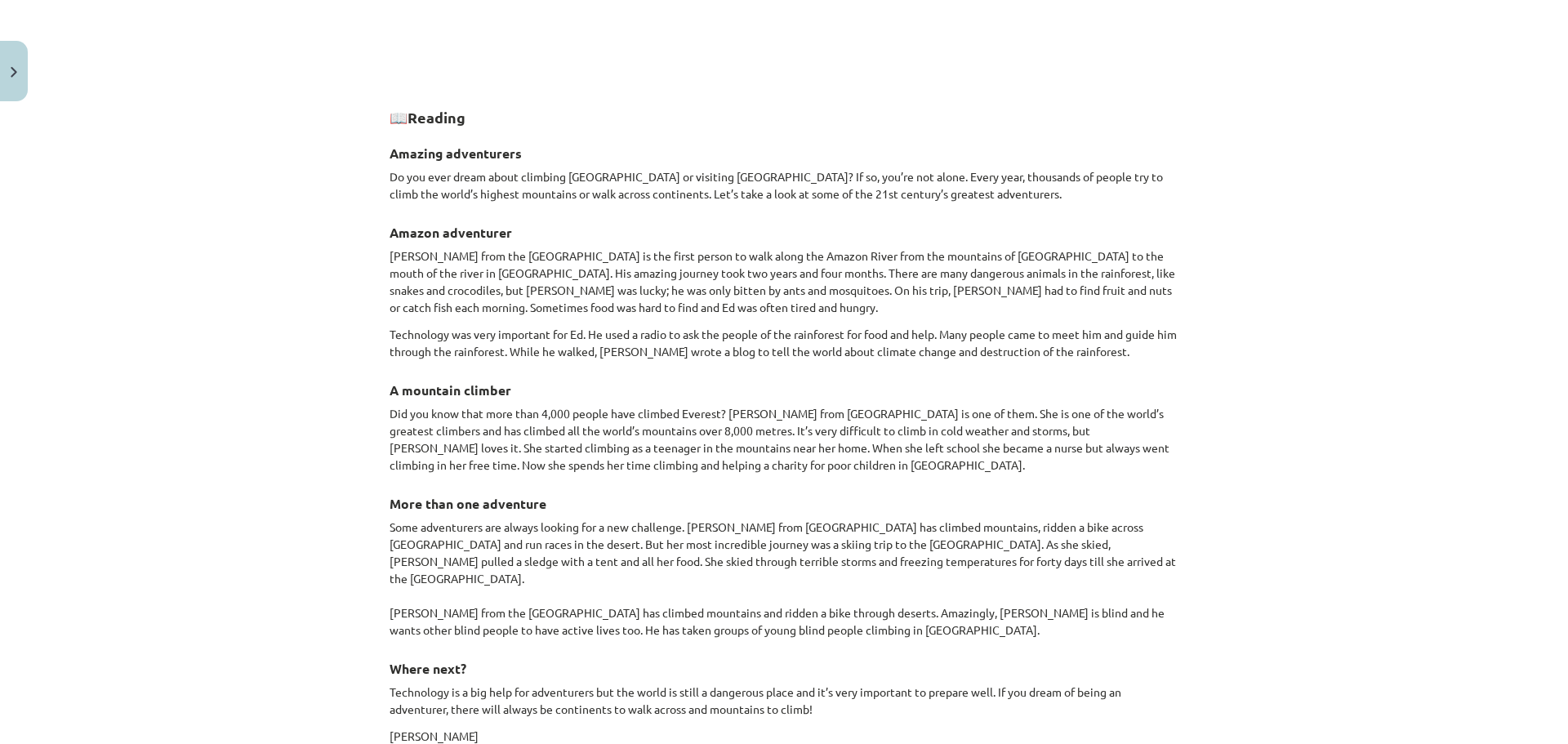
click at [733, 299] on p "Ed Stafford from the UK is the first person to walk along the Amazon River from…" at bounding box center [784, 281] width 789 height 68
click at [738, 283] on p "Ed Stafford from the UK is the first person to walk along the Amazon River from…" at bounding box center [784, 281] width 789 height 68
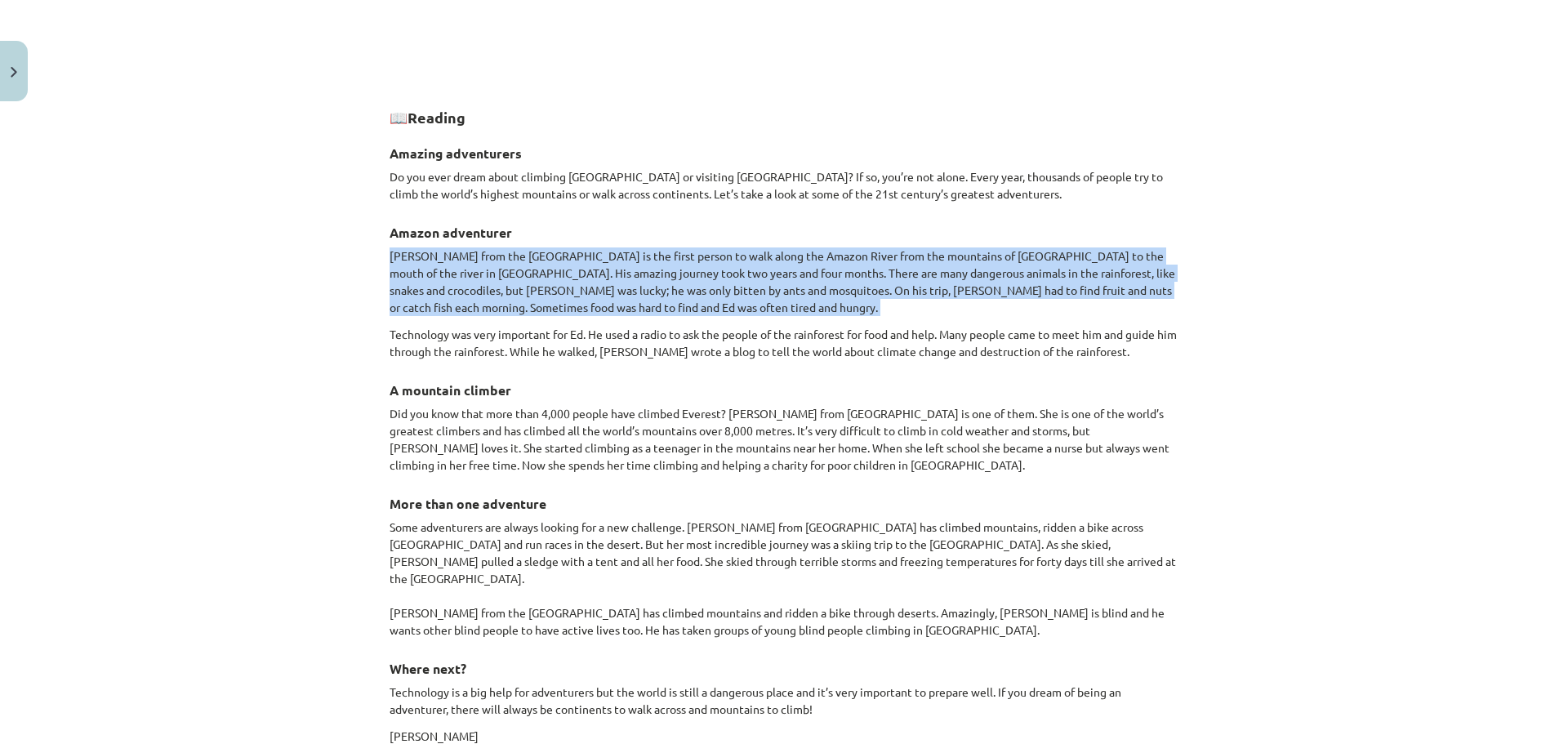
click at [738, 283] on p "Ed Stafford from the UK is the first person to walk along the Amazon River from…" at bounding box center [784, 281] width 789 height 68
click at [738, 284] on p "Ed Stafford from the UK is the first person to walk along the Amazon River from…" at bounding box center [784, 281] width 789 height 68
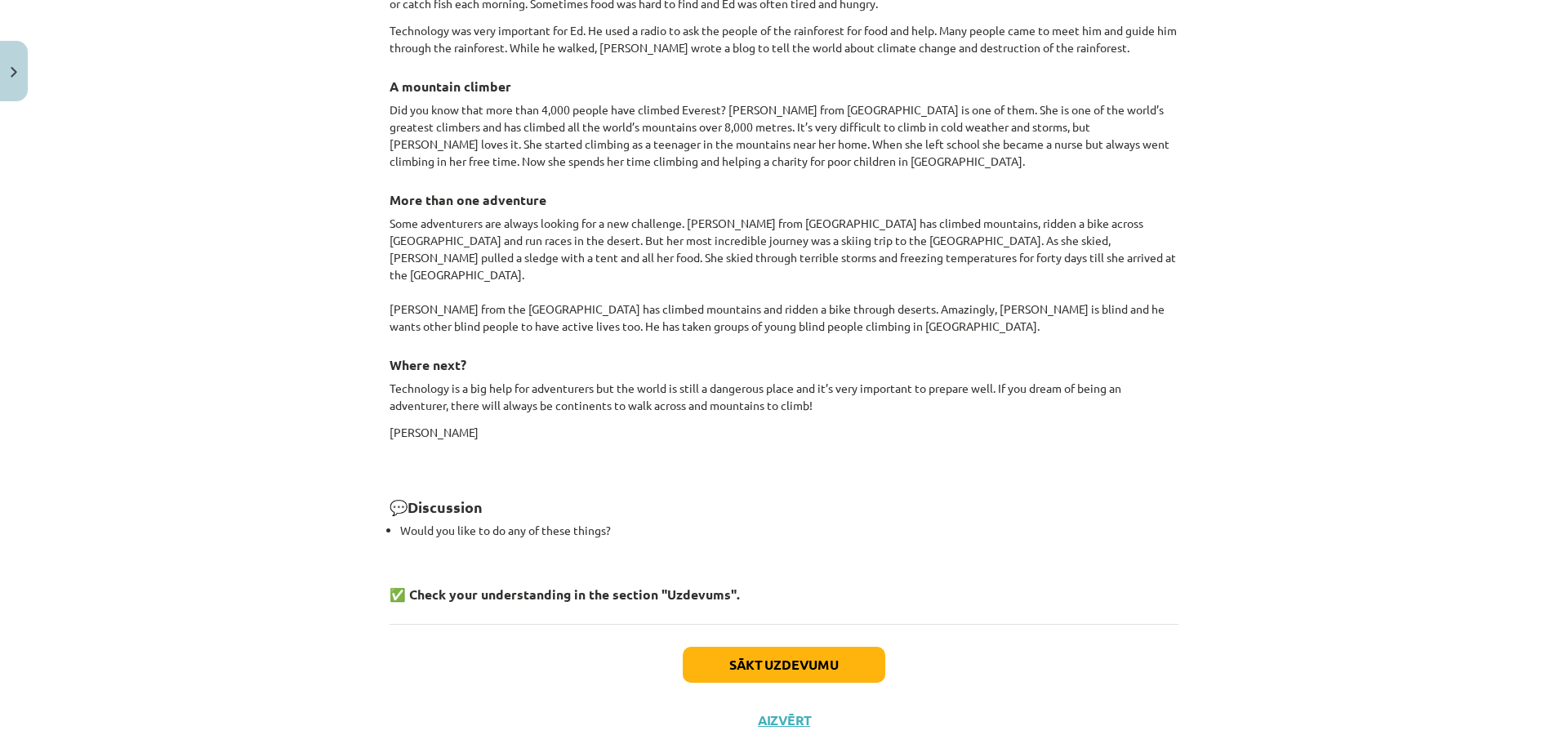
scroll to position [1489, 0]
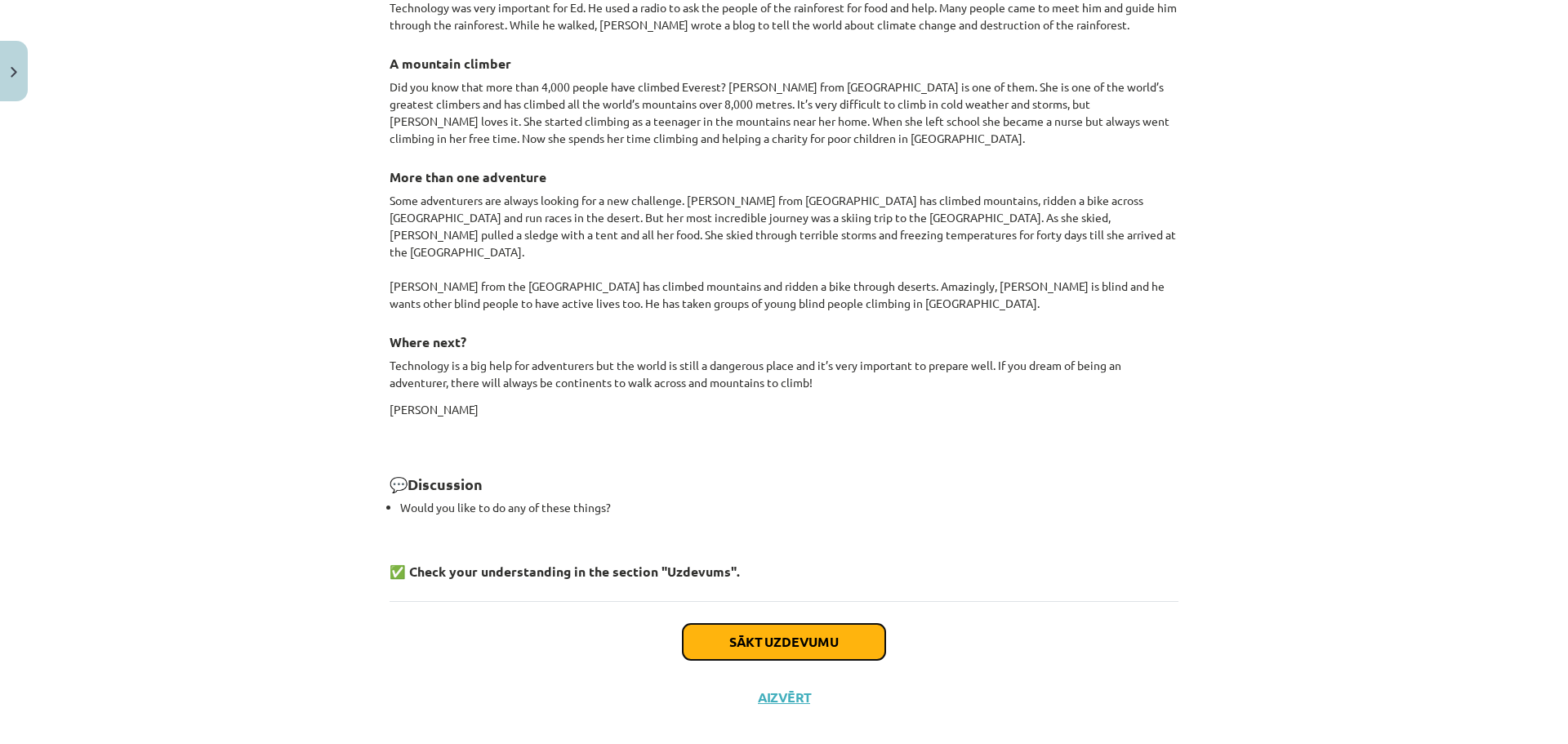
click at [801, 624] on button "Sākt uzdevumu" at bounding box center [784, 642] width 202 height 36
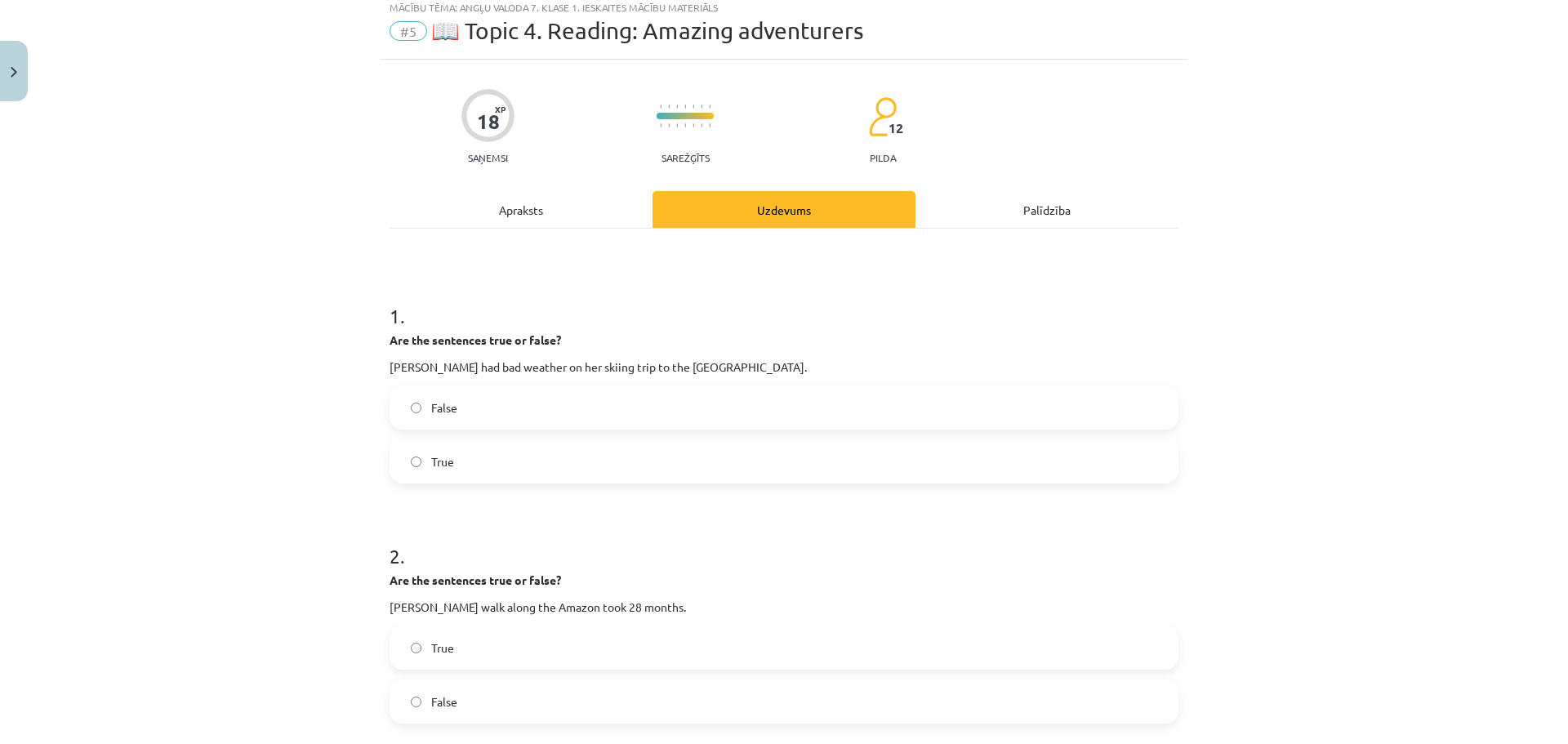
scroll to position [41, 0]
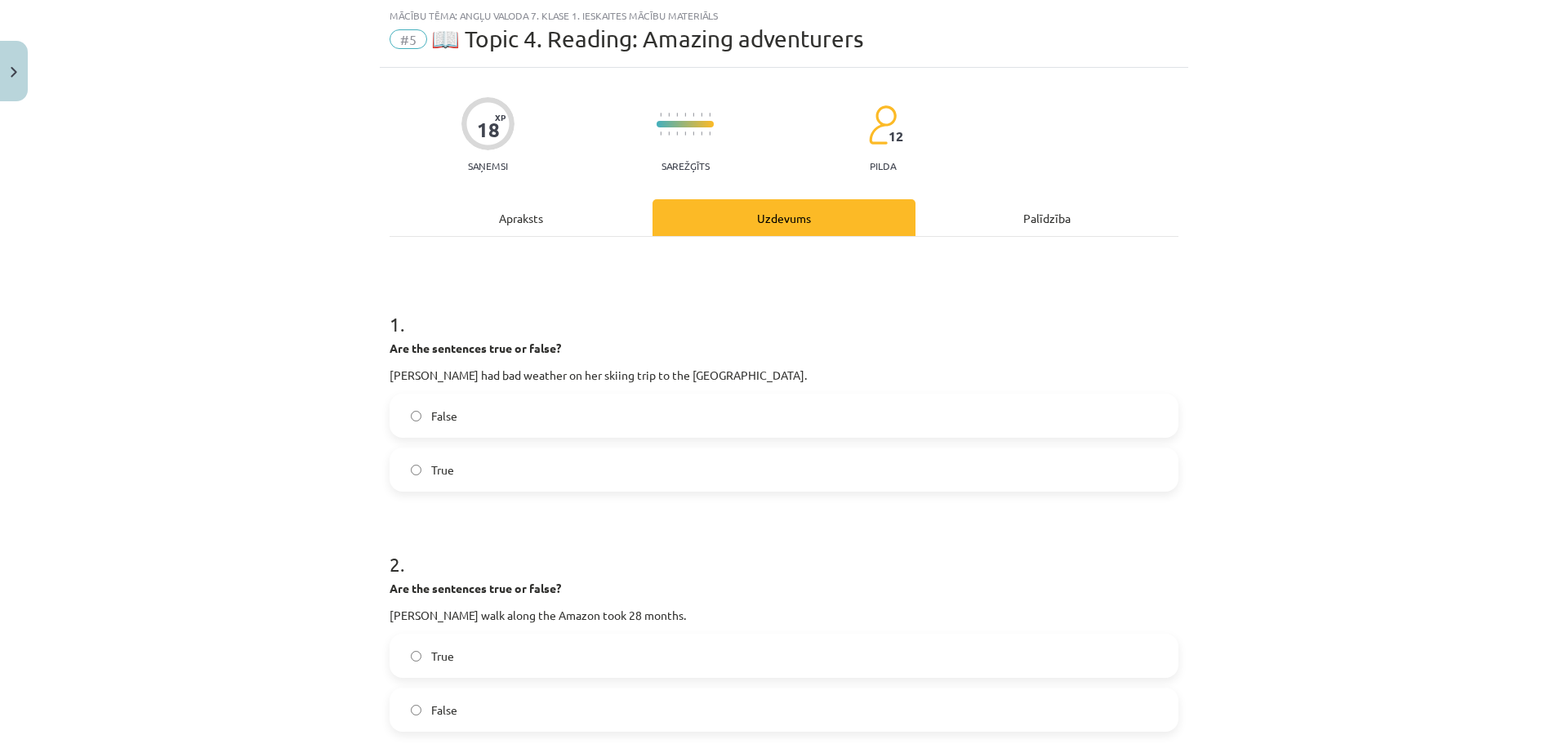
click at [587, 648] on label "True" at bounding box center [784, 655] width 785 height 41
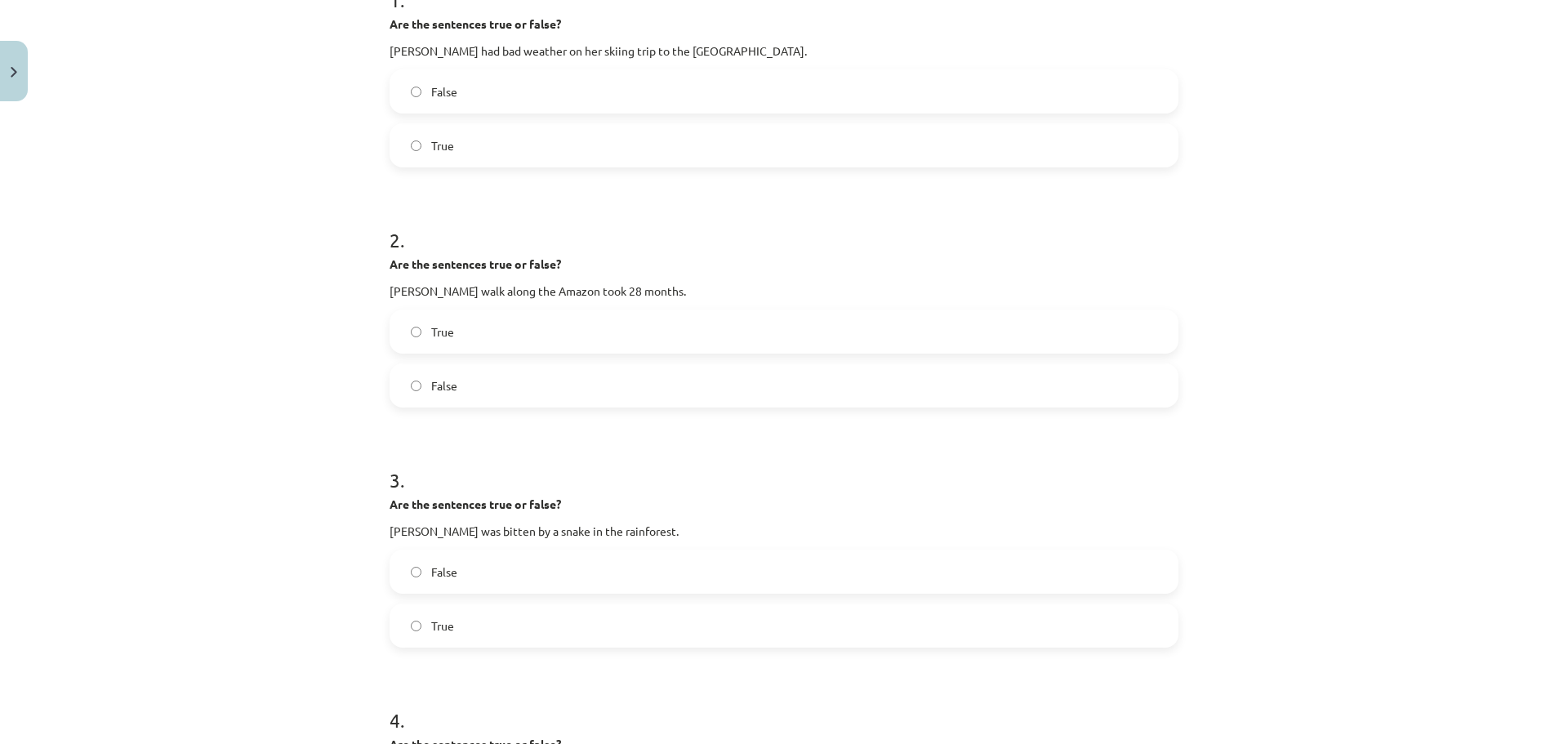
scroll to position [367, 0]
click at [721, 577] on label "False" at bounding box center [784, 569] width 785 height 41
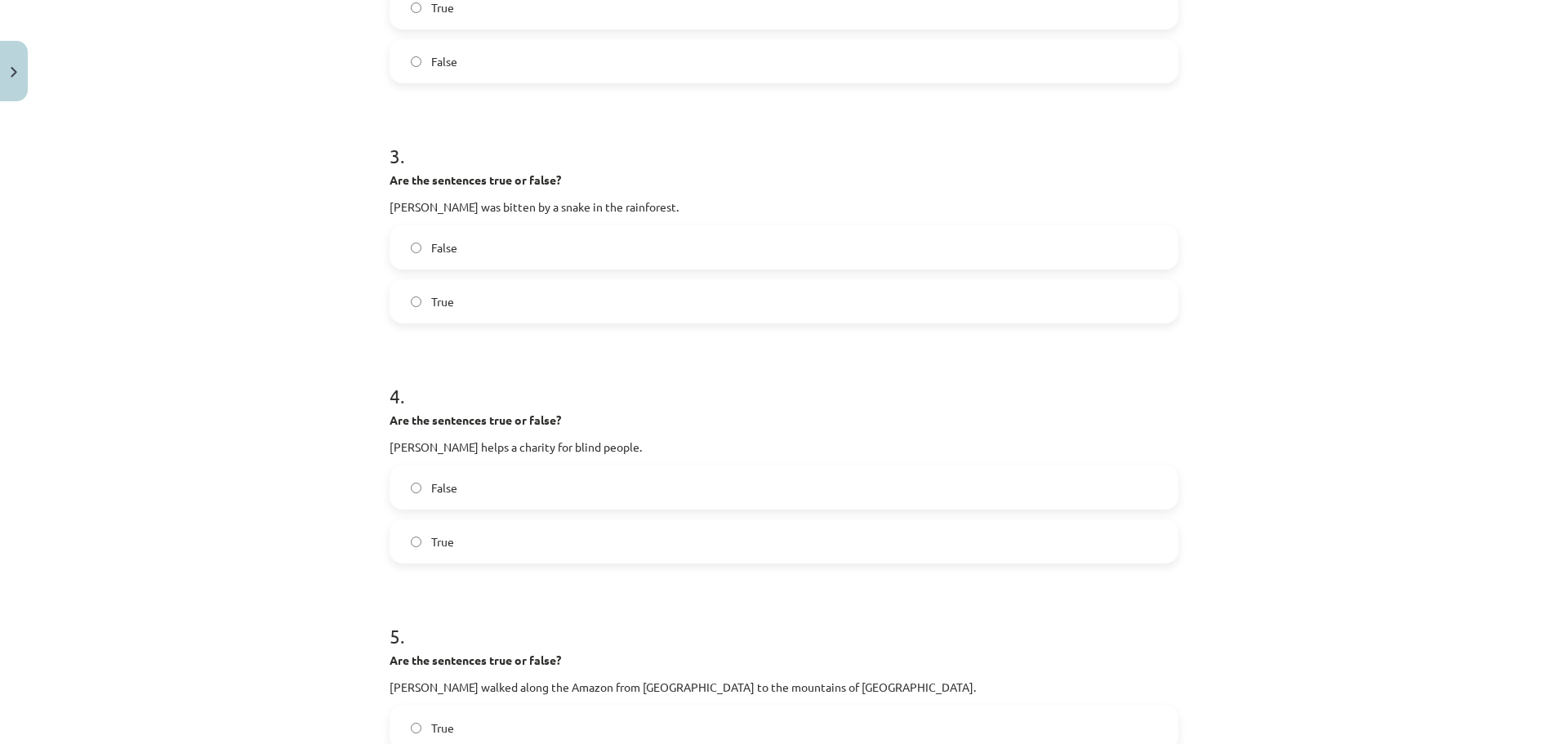
scroll to position [694, 0]
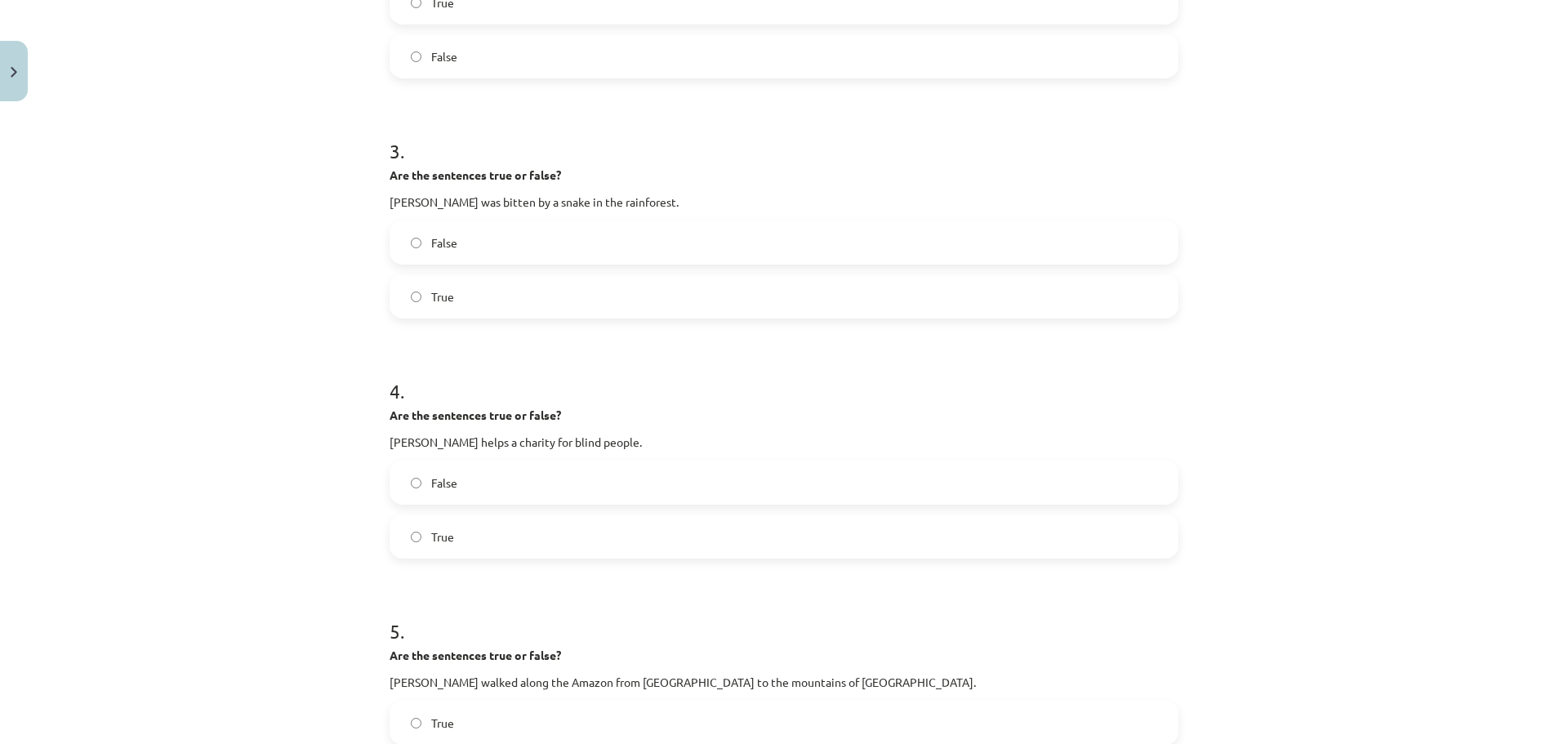
click at [715, 486] on label "False" at bounding box center [784, 482] width 785 height 41
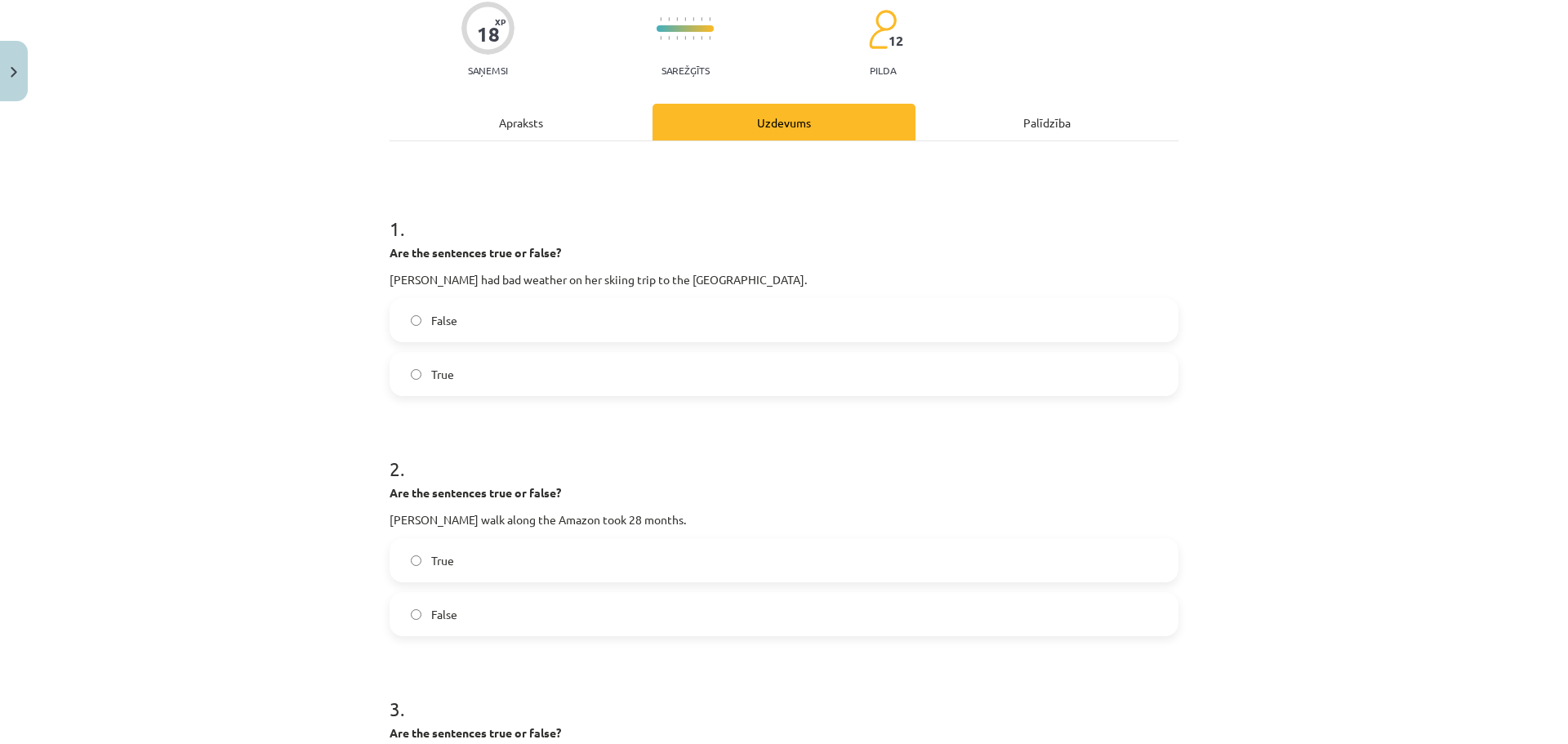
scroll to position [0, 0]
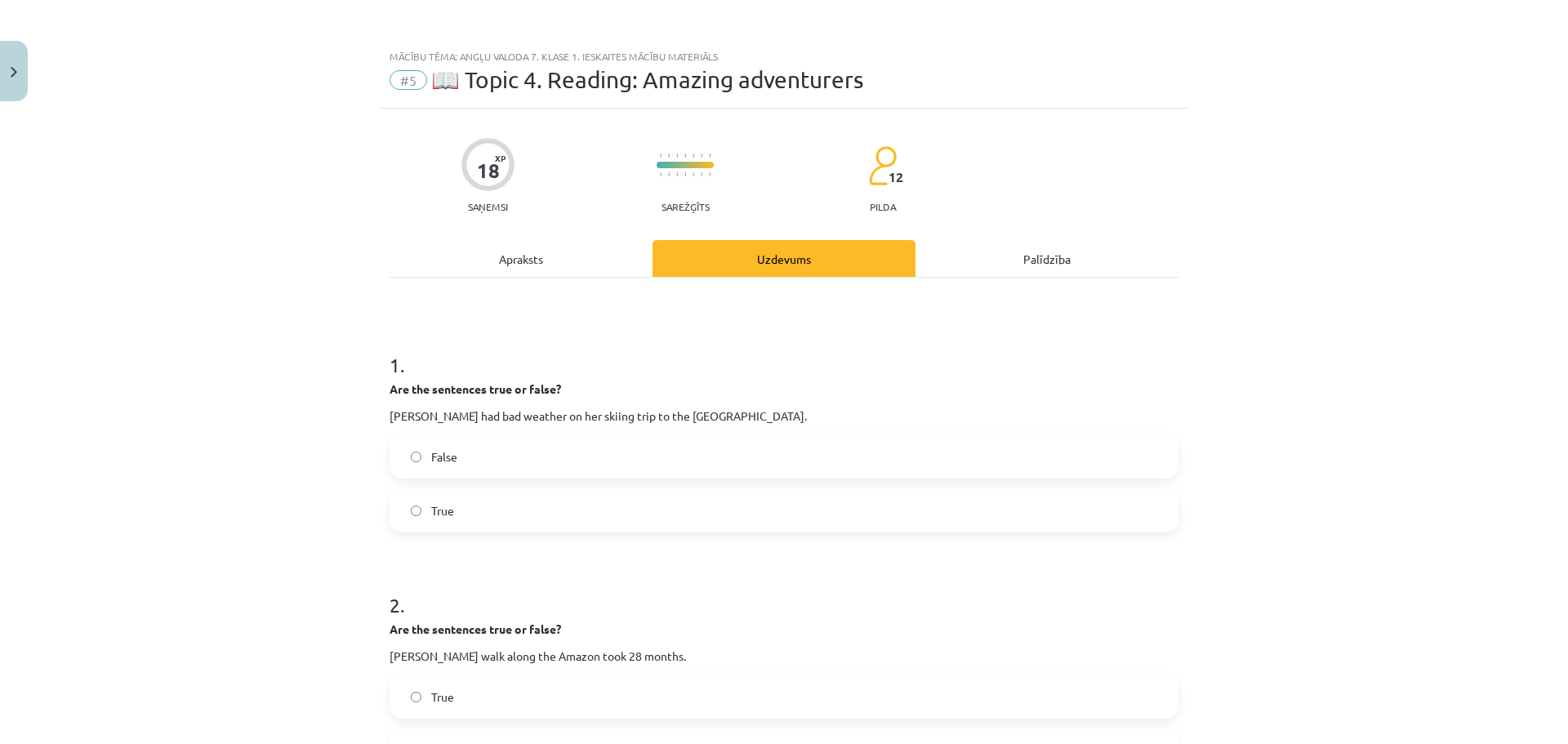
click at [540, 264] on div "Apraksts" at bounding box center [521, 258] width 263 height 37
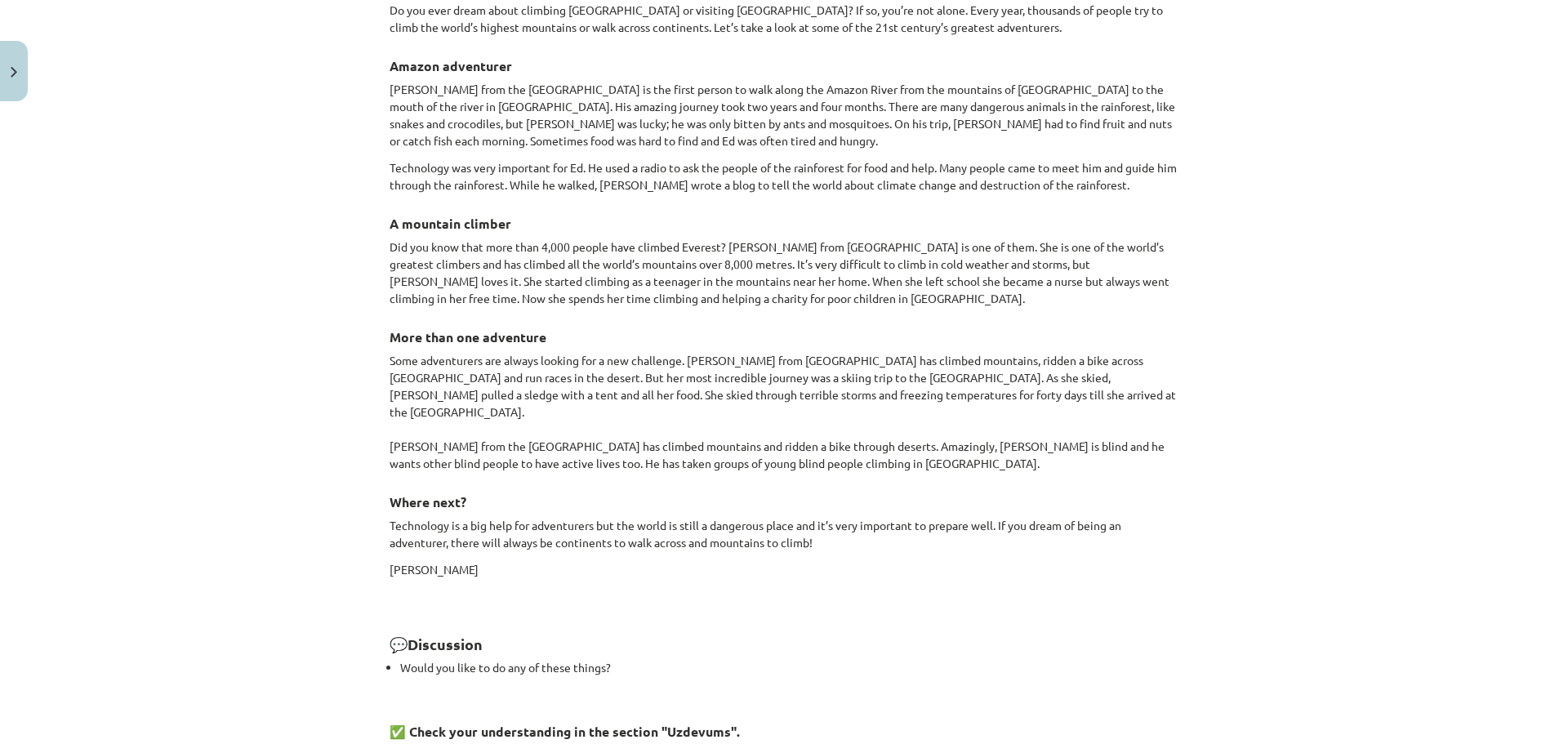
scroll to position [1348, 0]
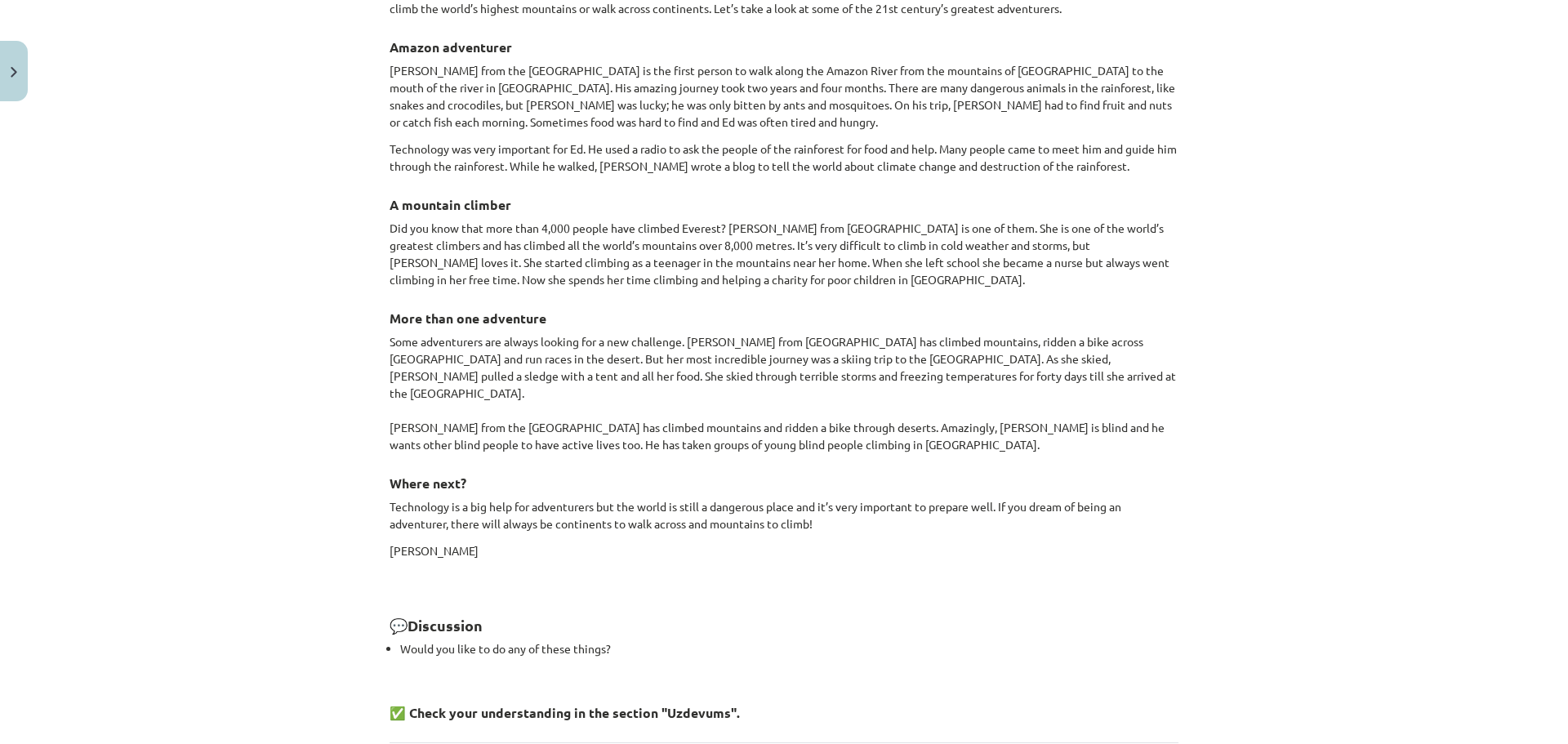
click at [807, 222] on p "Did you know that more than 4,000 people have climbed Everest? Gerlinde Kaltenb…" at bounding box center [784, 253] width 789 height 68
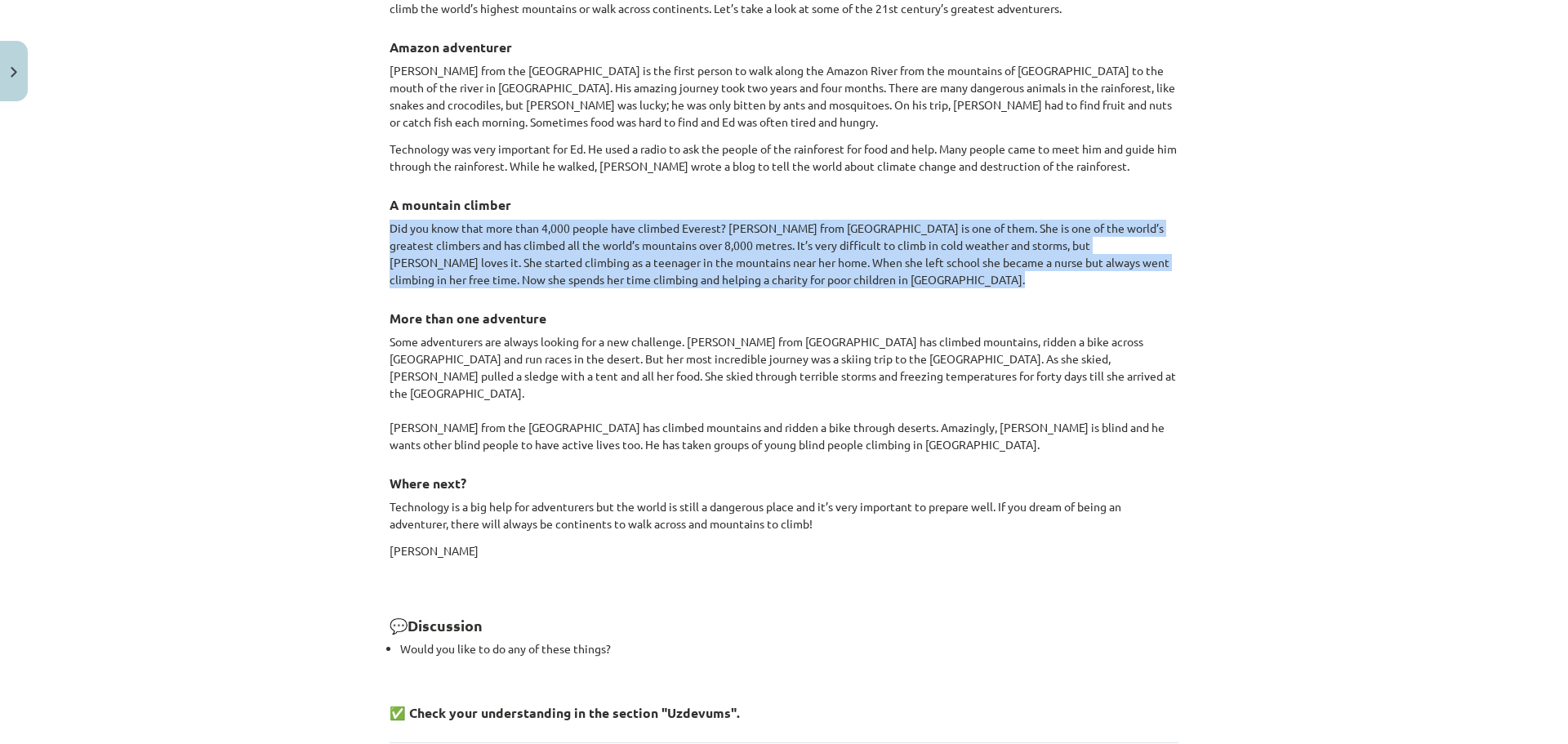
click at [807, 222] on p "Did you know that more than 4,000 people have climbed Everest? Gerlinde Kaltenb…" at bounding box center [784, 253] width 789 height 68
click at [962, 269] on p "Did you know that more than 4,000 people have climbed Everest? Gerlinde Kaltenb…" at bounding box center [784, 253] width 789 height 68
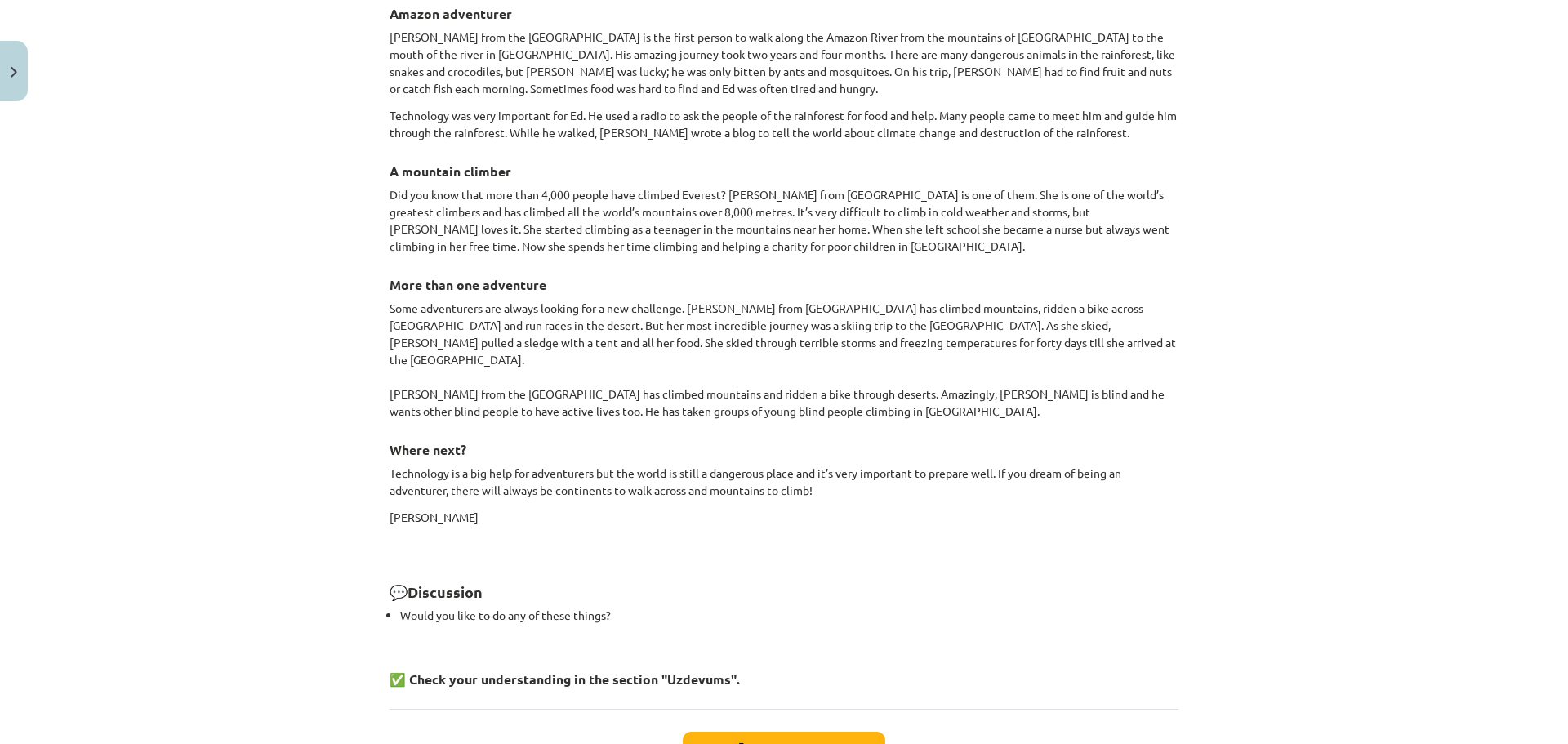
scroll to position [1489, 0]
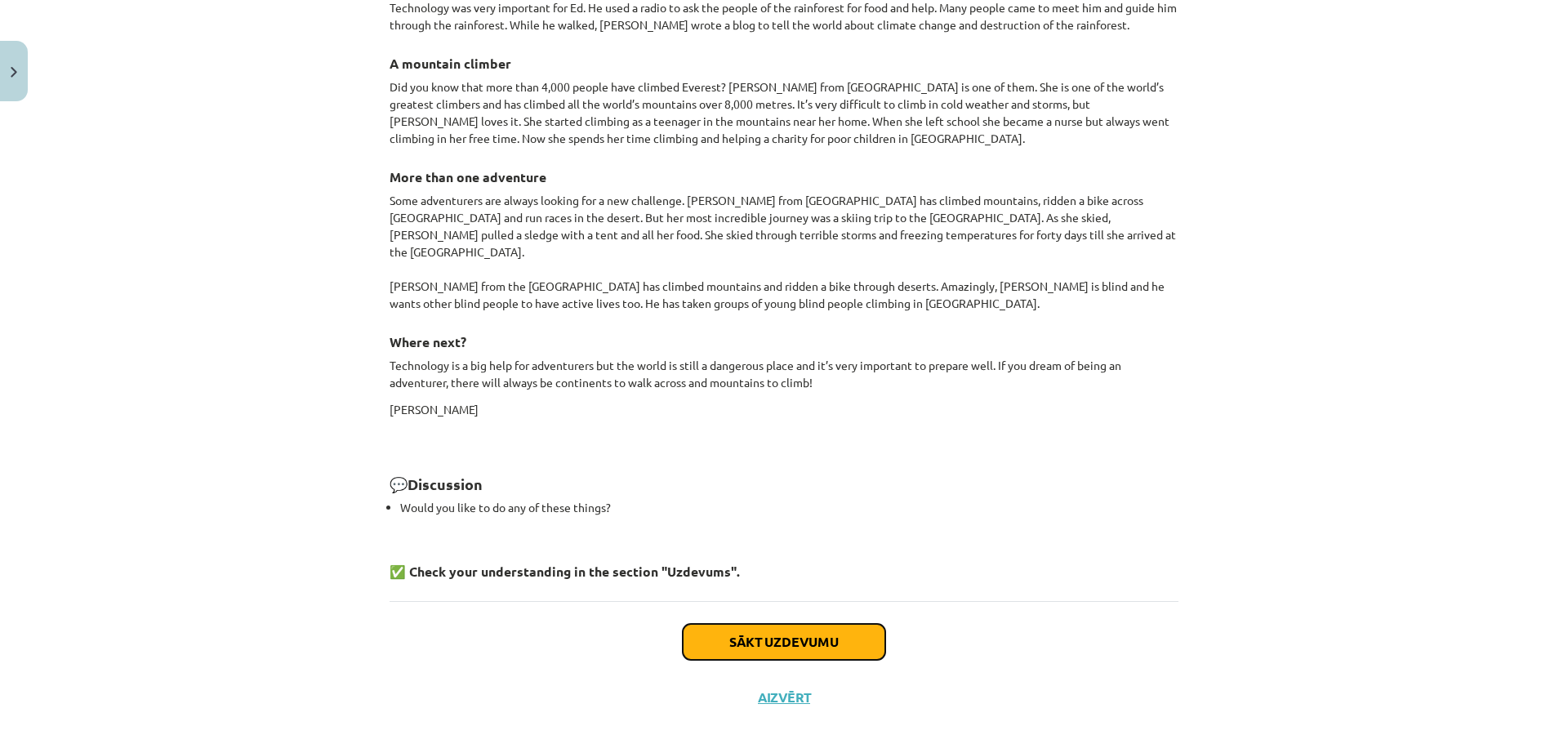
click at [854, 624] on button "Sākt uzdevumu" at bounding box center [784, 642] width 202 height 36
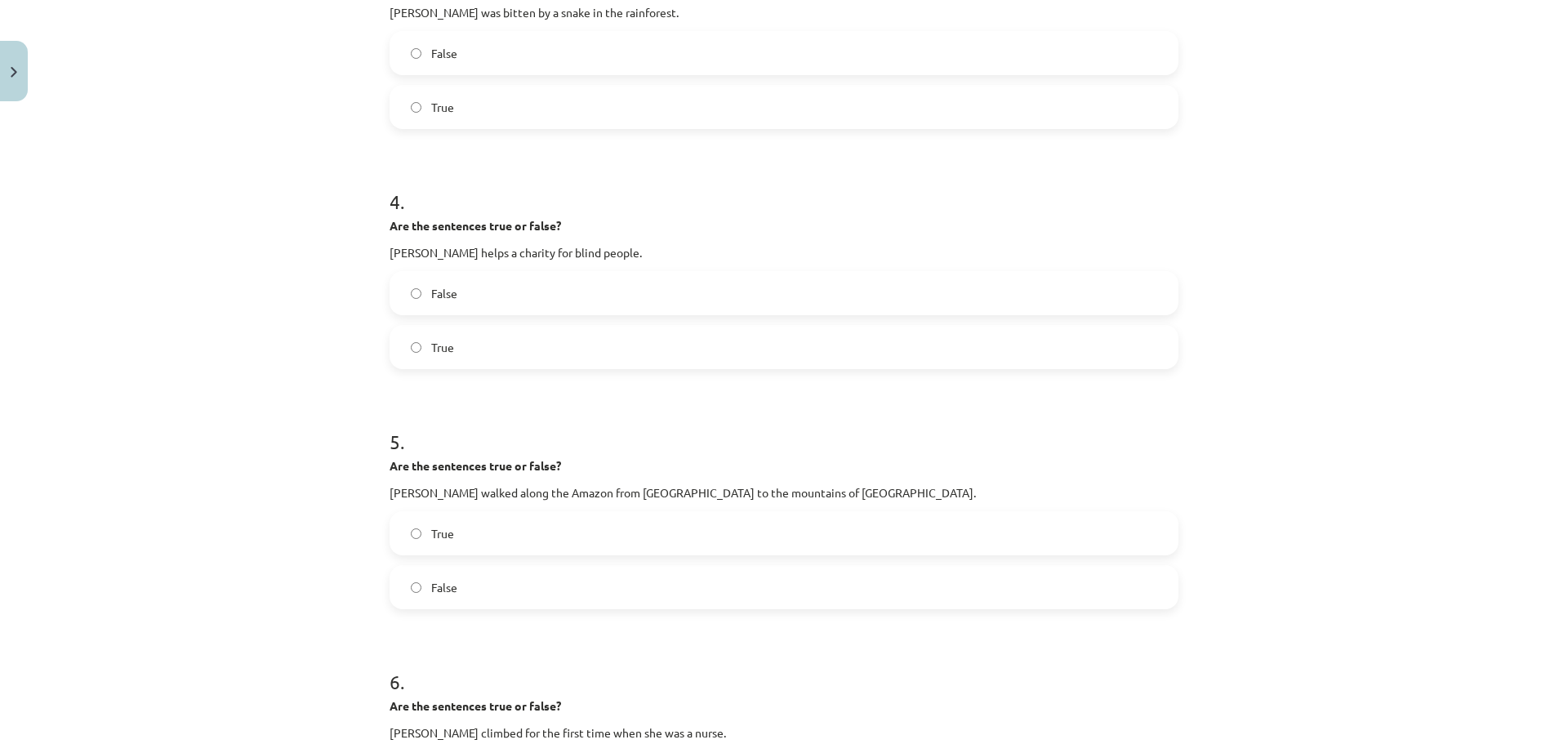
scroll to position [1103, 0]
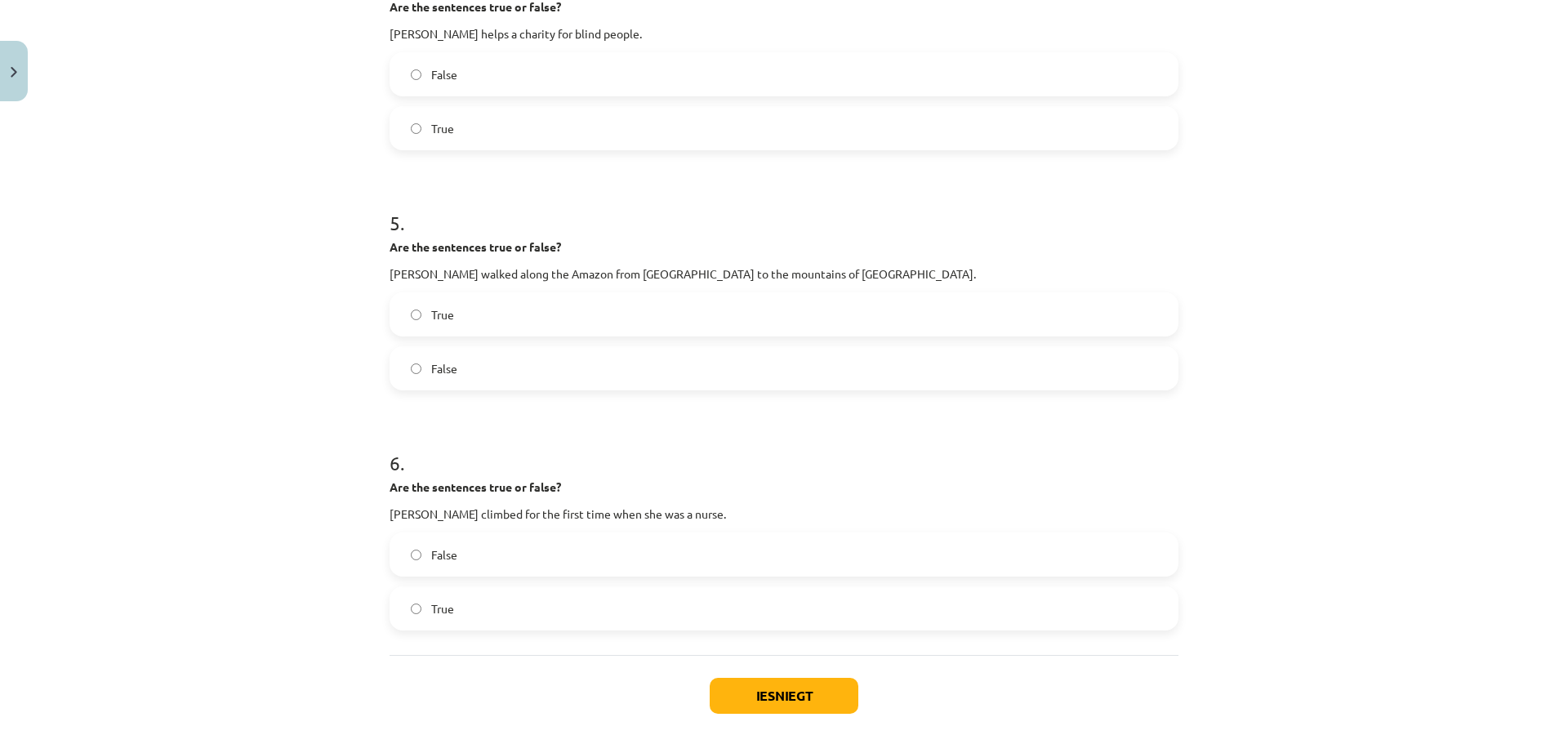
click at [822, 320] on label "True" at bounding box center [784, 314] width 785 height 41
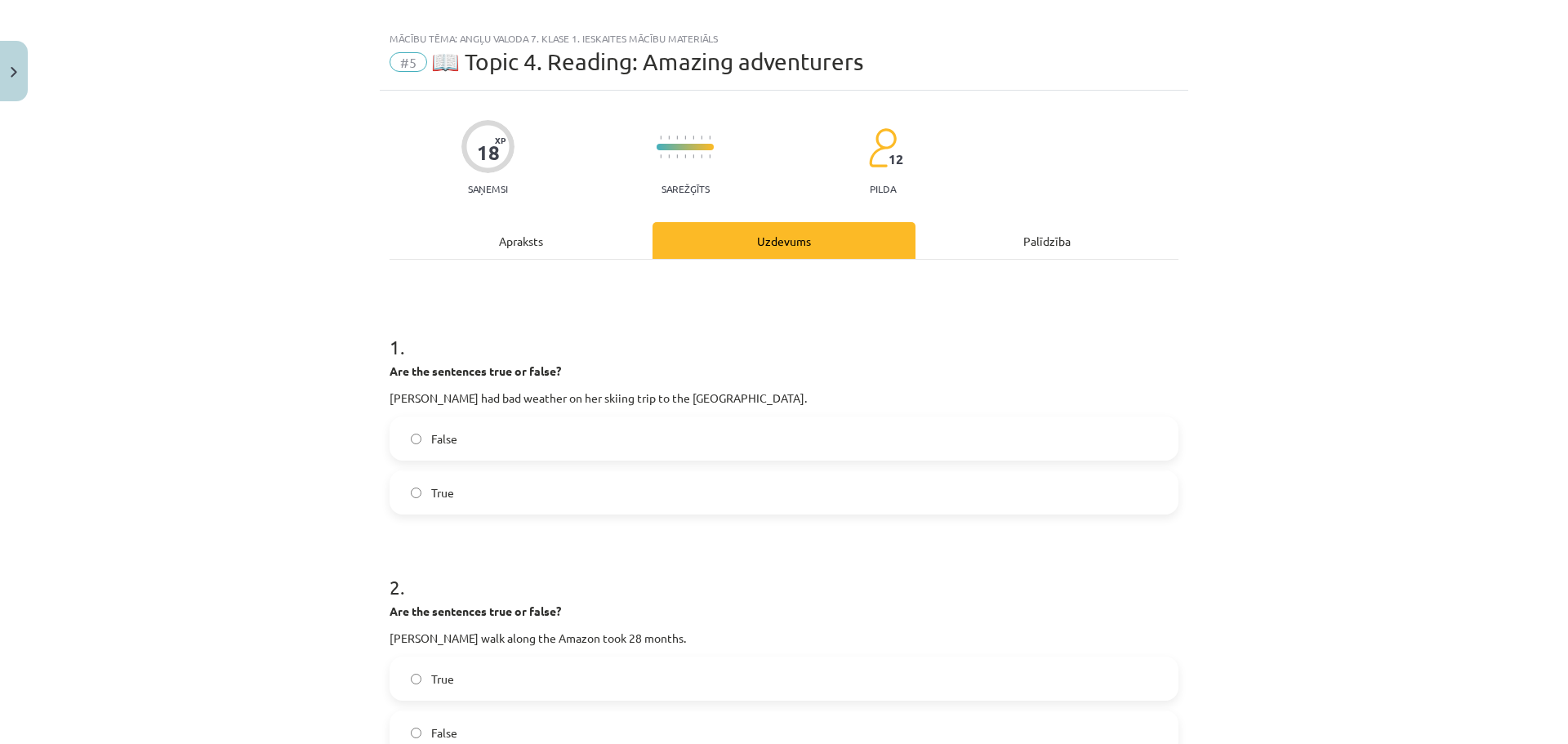
scroll to position [0, 0]
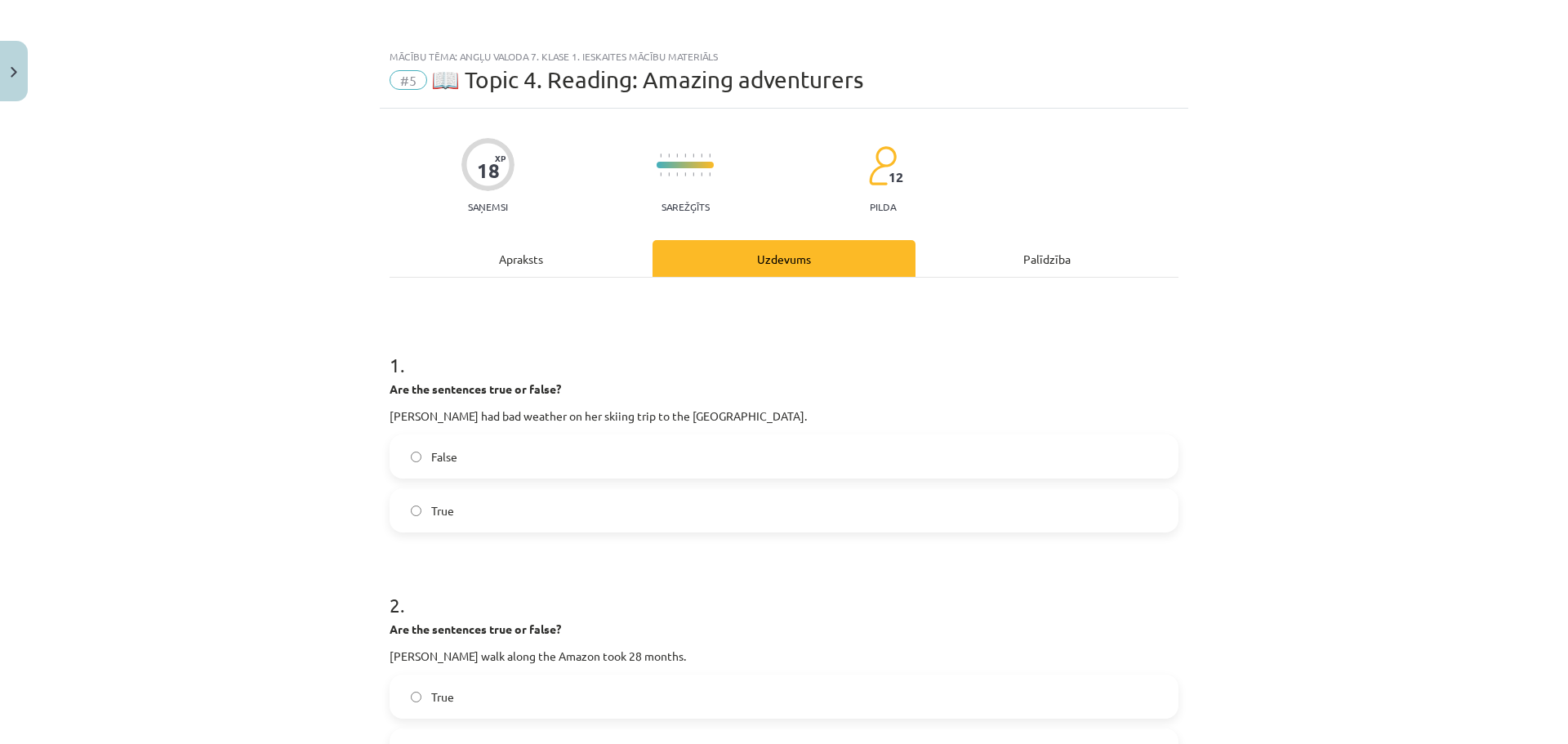
click at [514, 259] on div "Apraksts" at bounding box center [521, 258] width 263 height 37
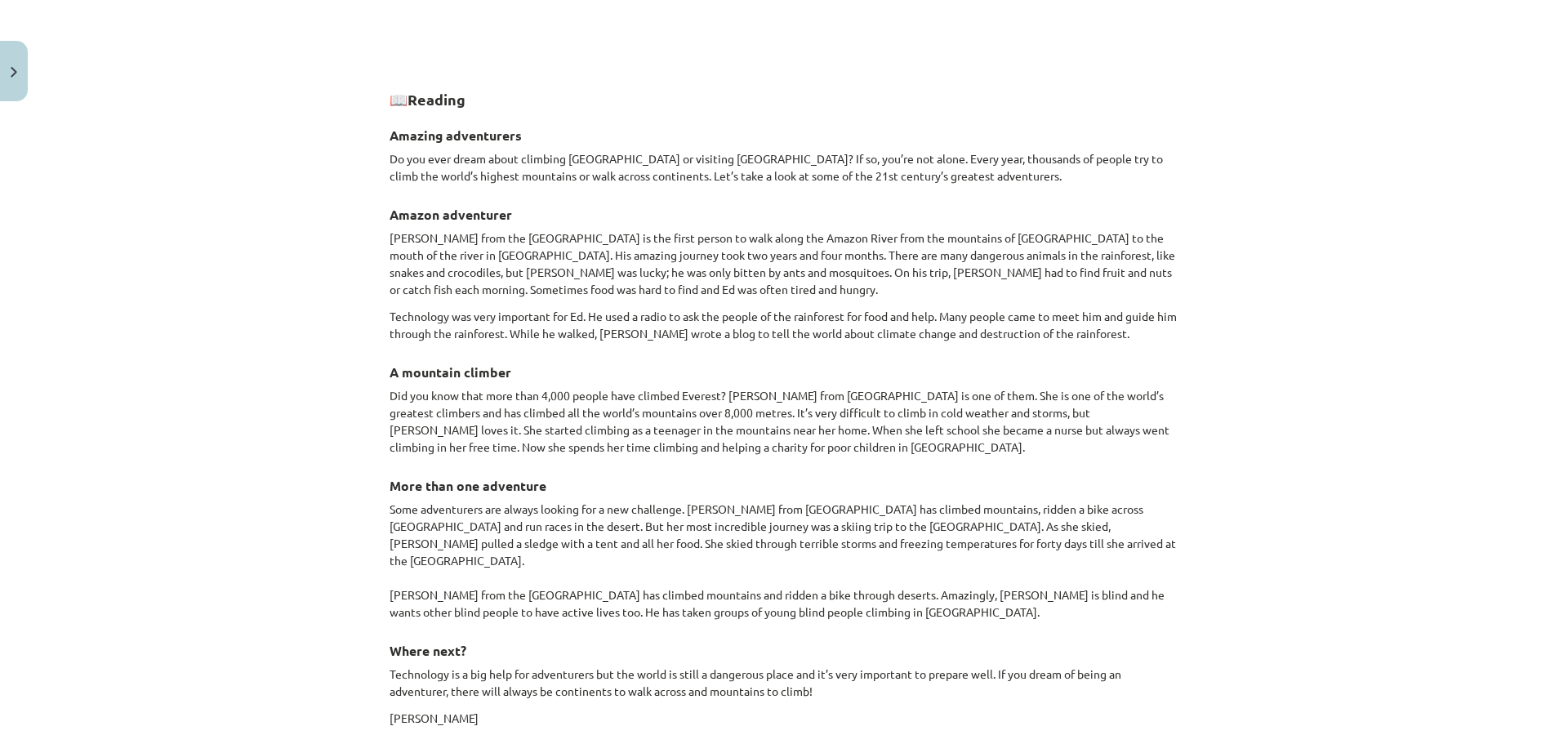
scroll to position [1185, 0]
click at [871, 385] on p "Did you know that more than 4,000 people have climbed Everest? Gerlinde Kaltenb…" at bounding box center [784, 417] width 789 height 68
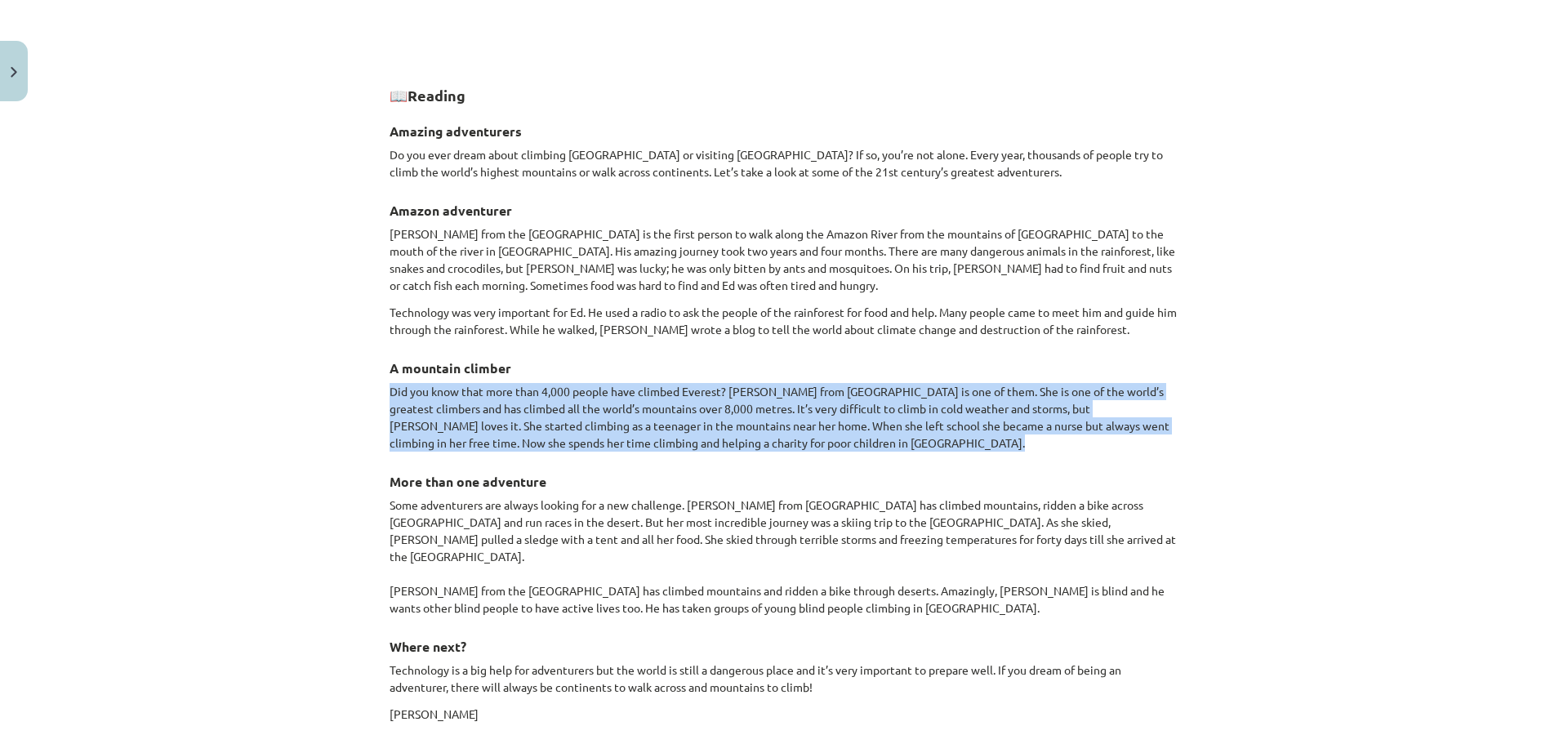
click at [871, 385] on p "Did you know that more than 4,000 people have climbed Everest? Gerlinde Kaltenb…" at bounding box center [784, 417] width 789 height 68
click at [886, 398] on p "Did you know that more than 4,000 people have climbed Everest? Gerlinde Kaltenb…" at bounding box center [784, 417] width 789 height 68
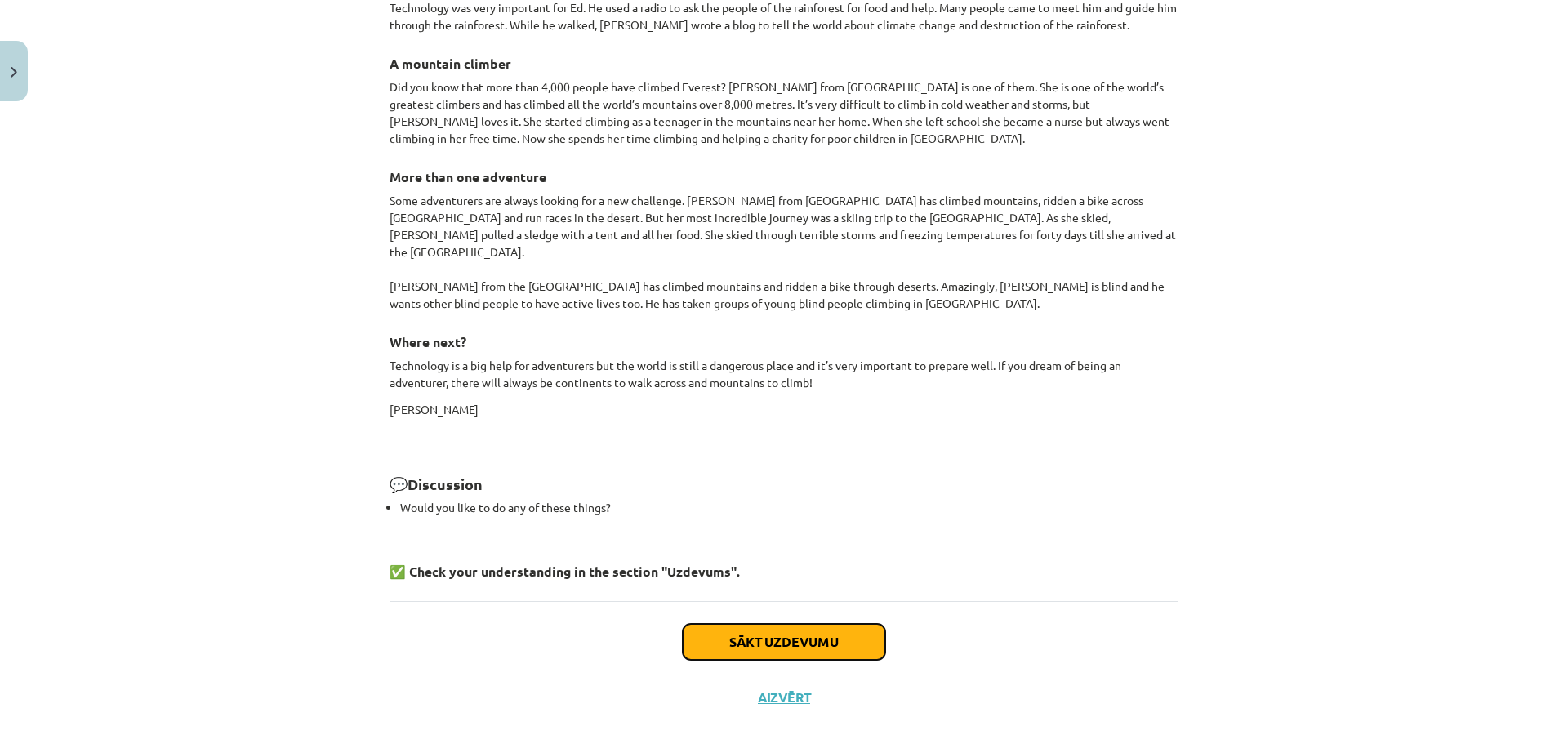
click at [809, 624] on button "Sākt uzdevumu" at bounding box center [784, 642] width 202 height 36
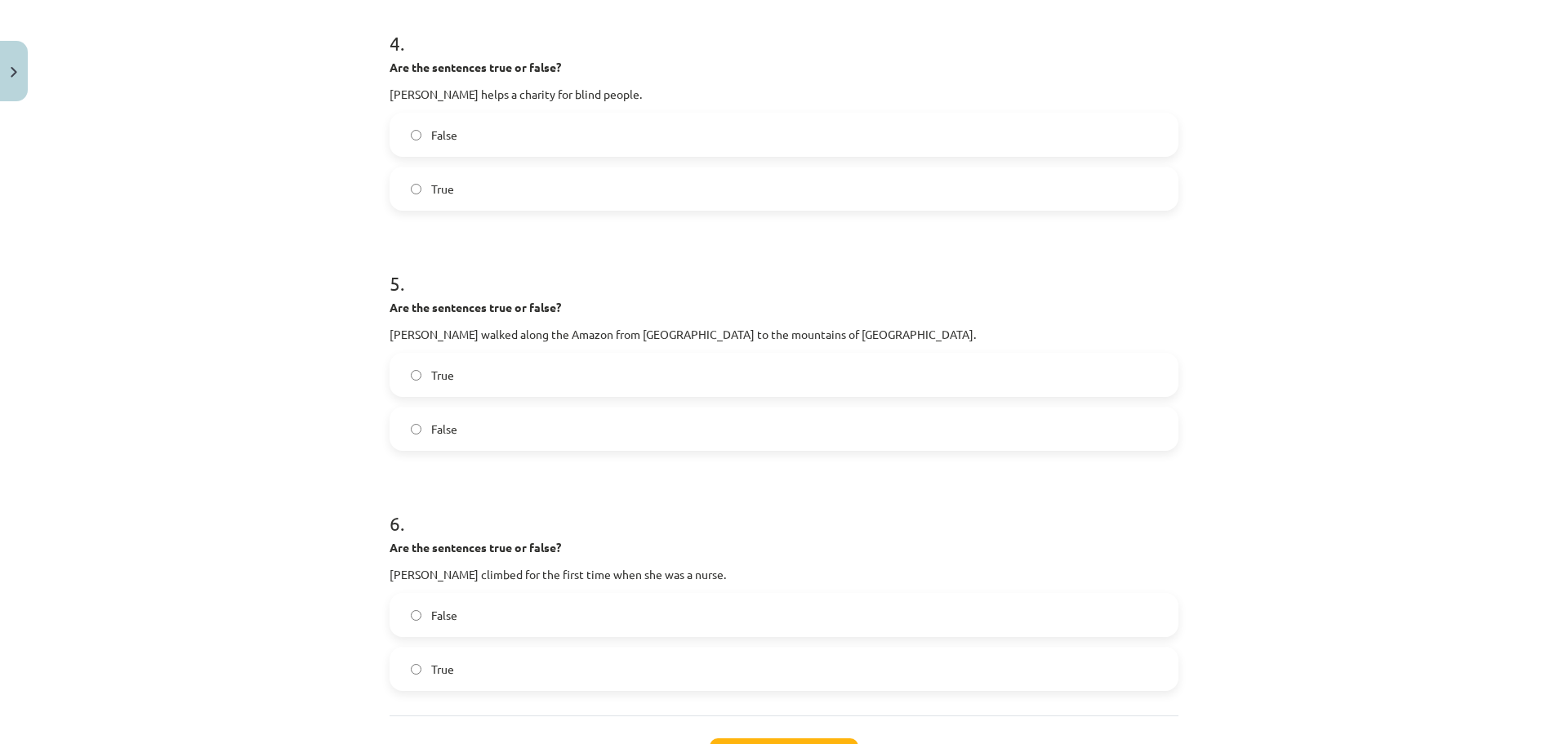
scroll to position [1103, 0]
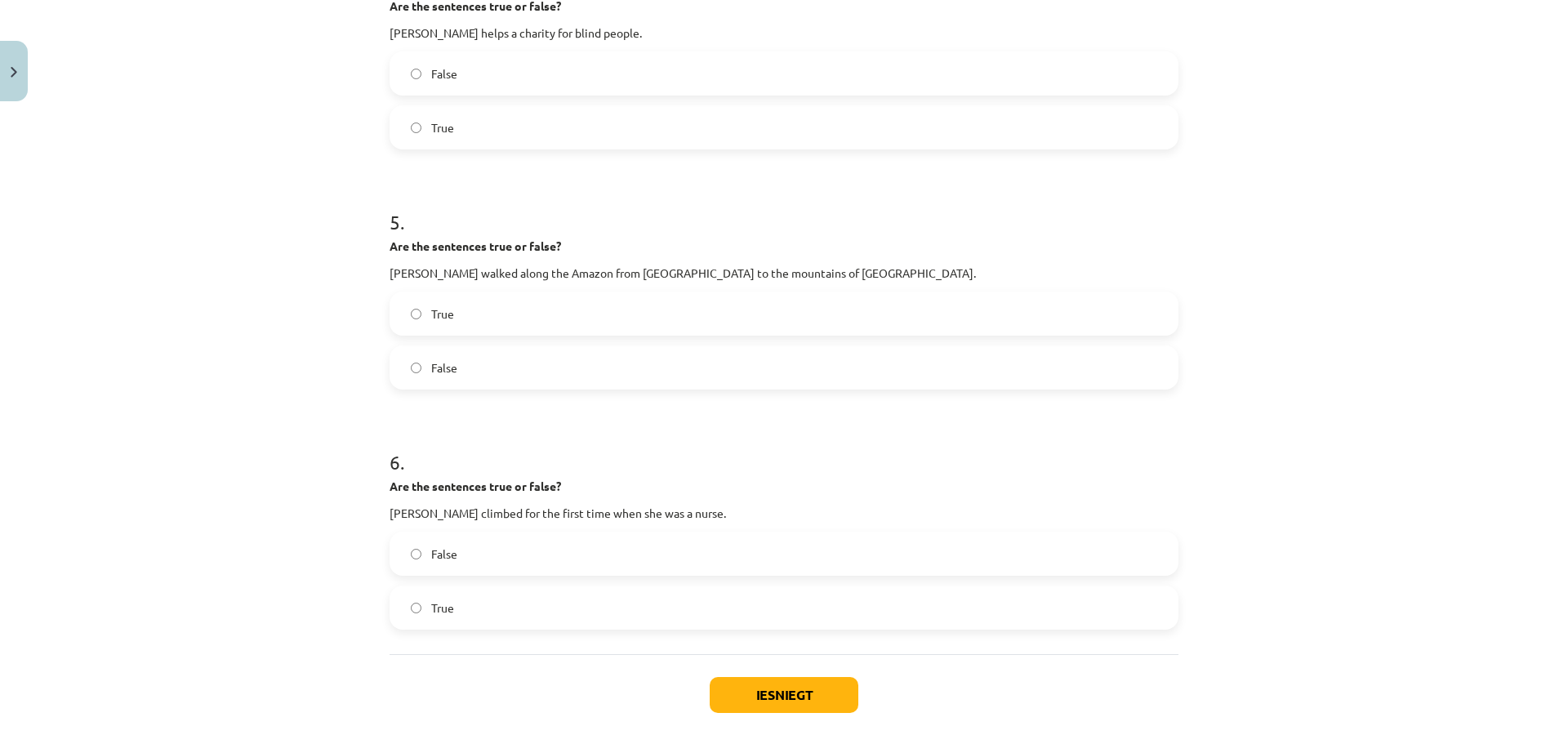
click at [784, 570] on label "False" at bounding box center [784, 553] width 785 height 41
click at [797, 684] on button "Iesniegt" at bounding box center [784, 696] width 149 height 36
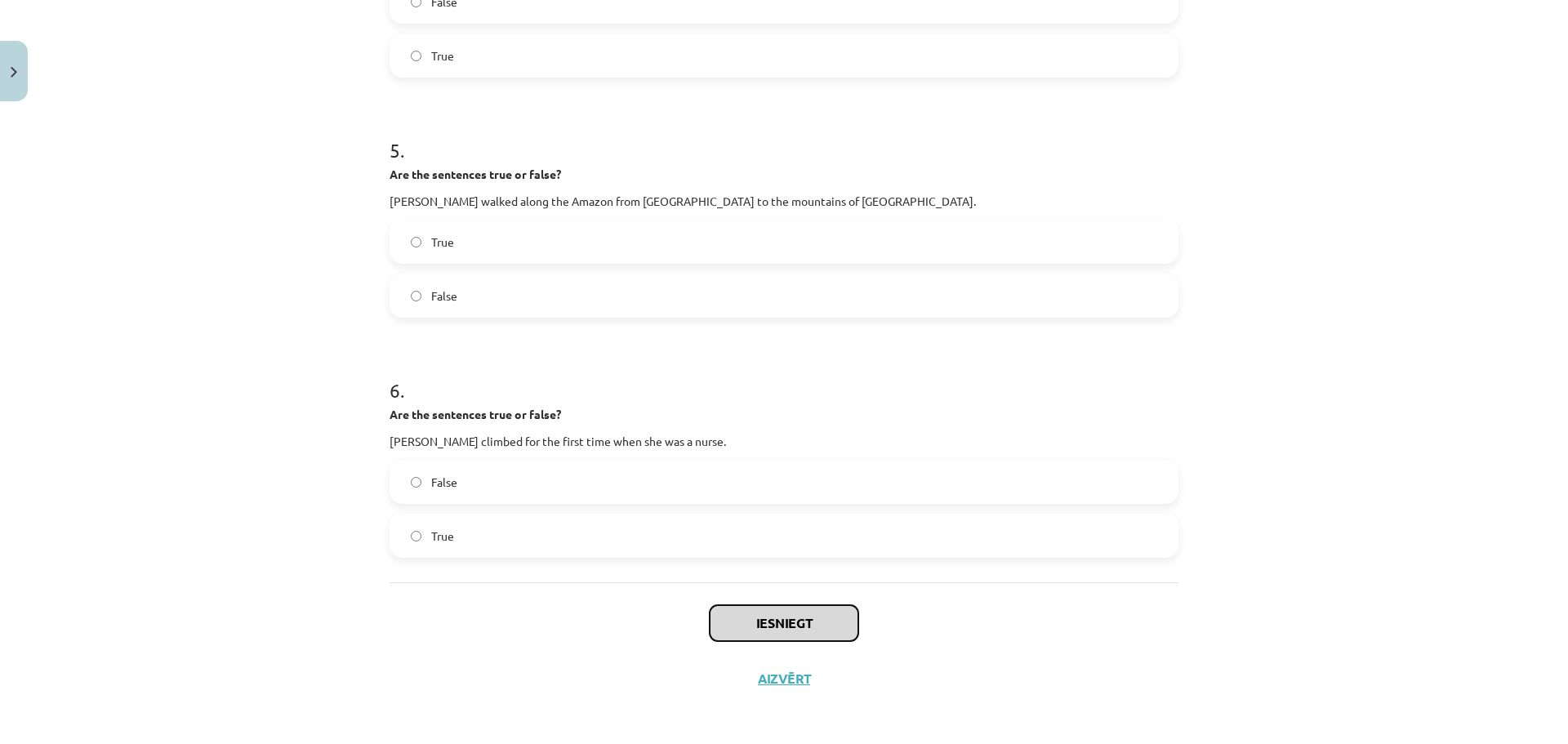
scroll to position [1179, 0]
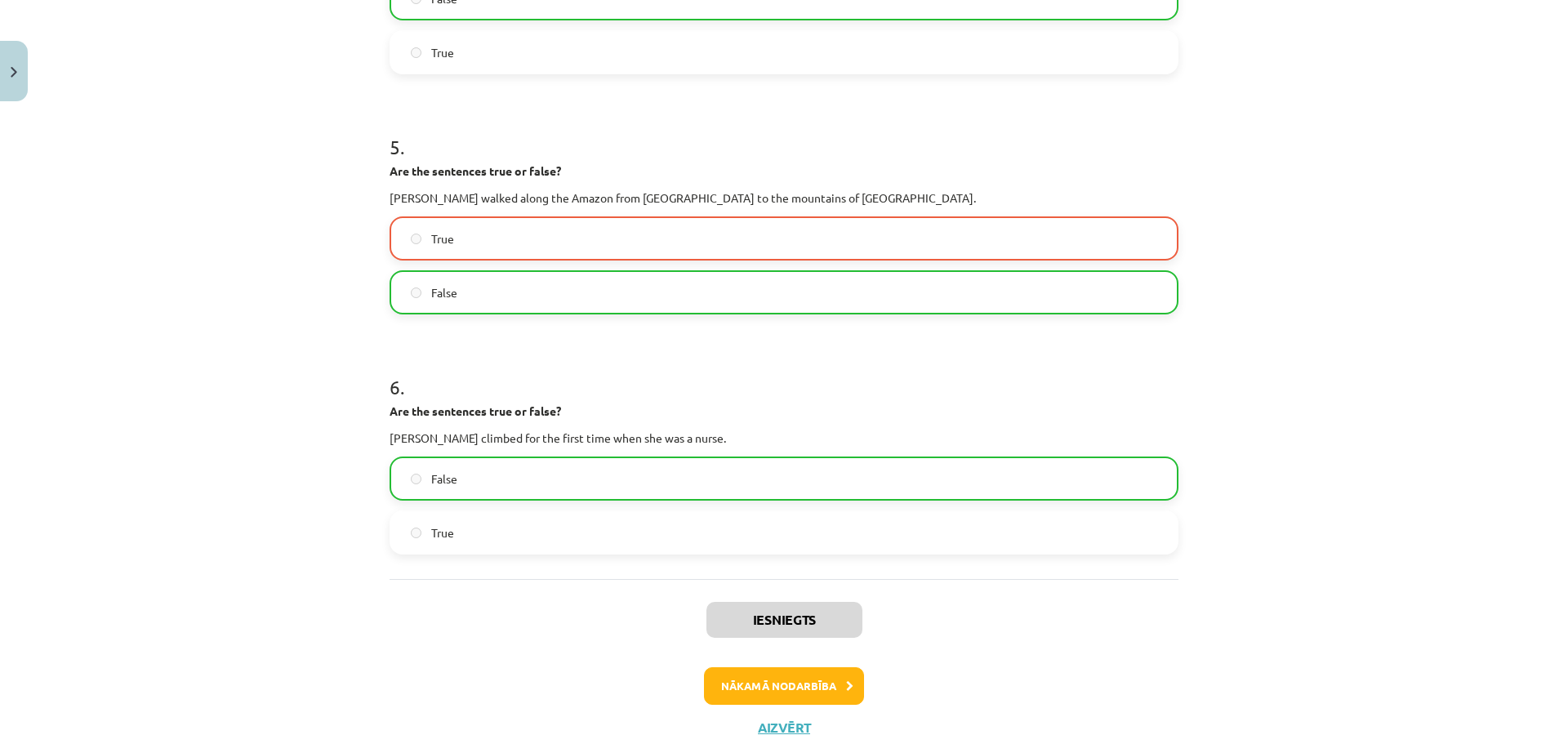
click at [707, 201] on p "Ed Stafford walked along the Amazon from Brazil to the mountains of Peru." at bounding box center [784, 198] width 789 height 17
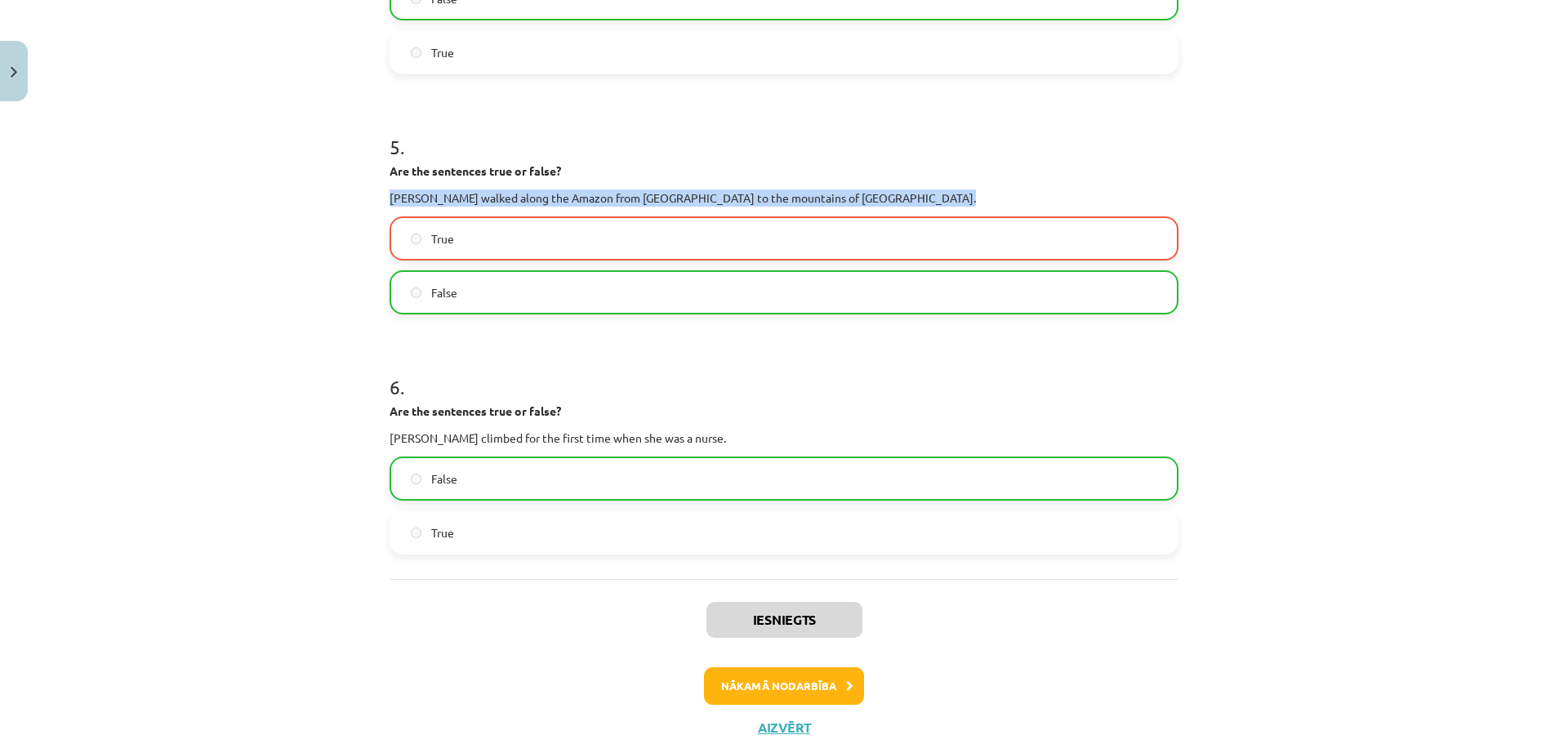
click at [707, 201] on p "Ed Stafford walked along the Amazon from Brazil to the mountains of Peru." at bounding box center [784, 198] width 789 height 17
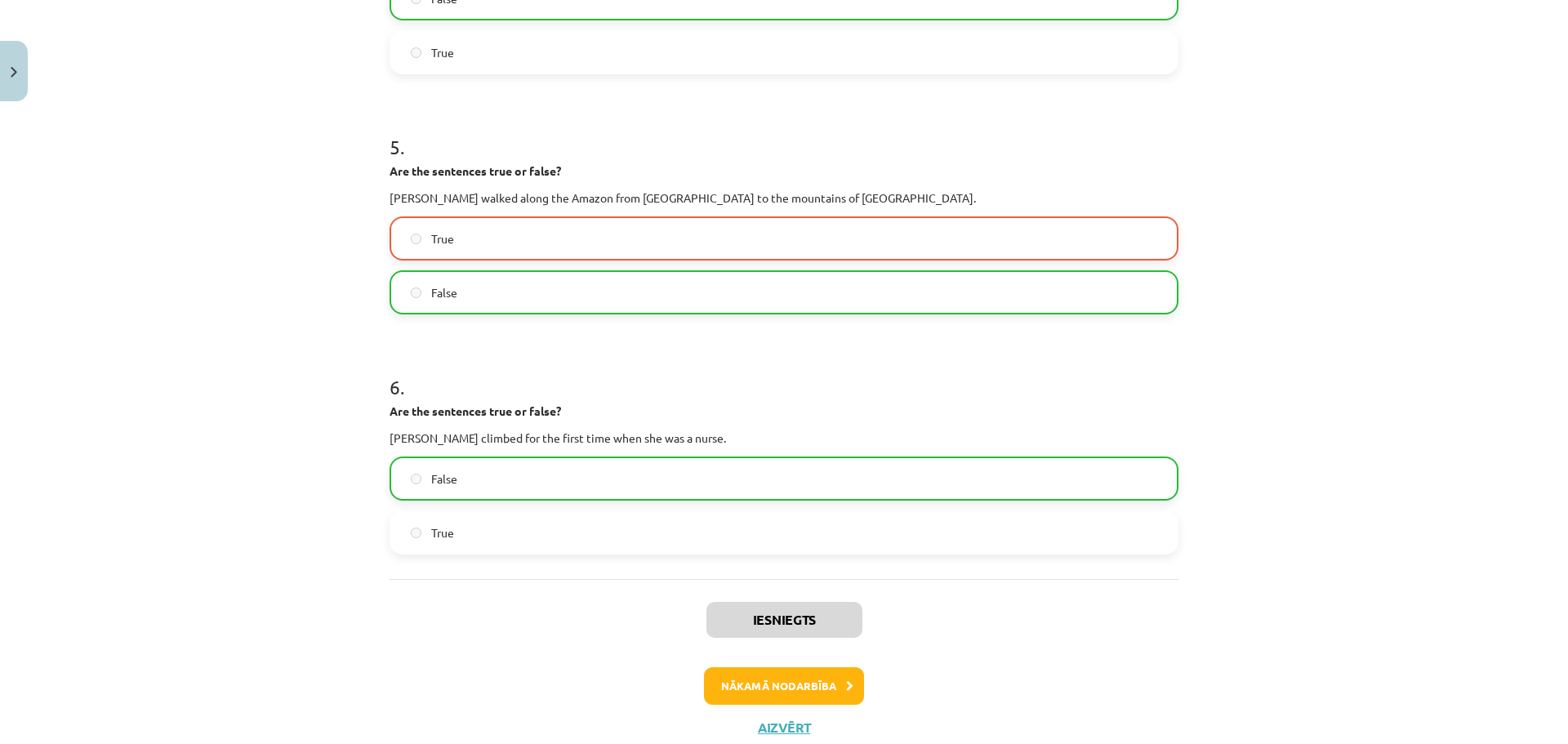
click at [771, 225] on label "True" at bounding box center [784, 238] width 785 height 41
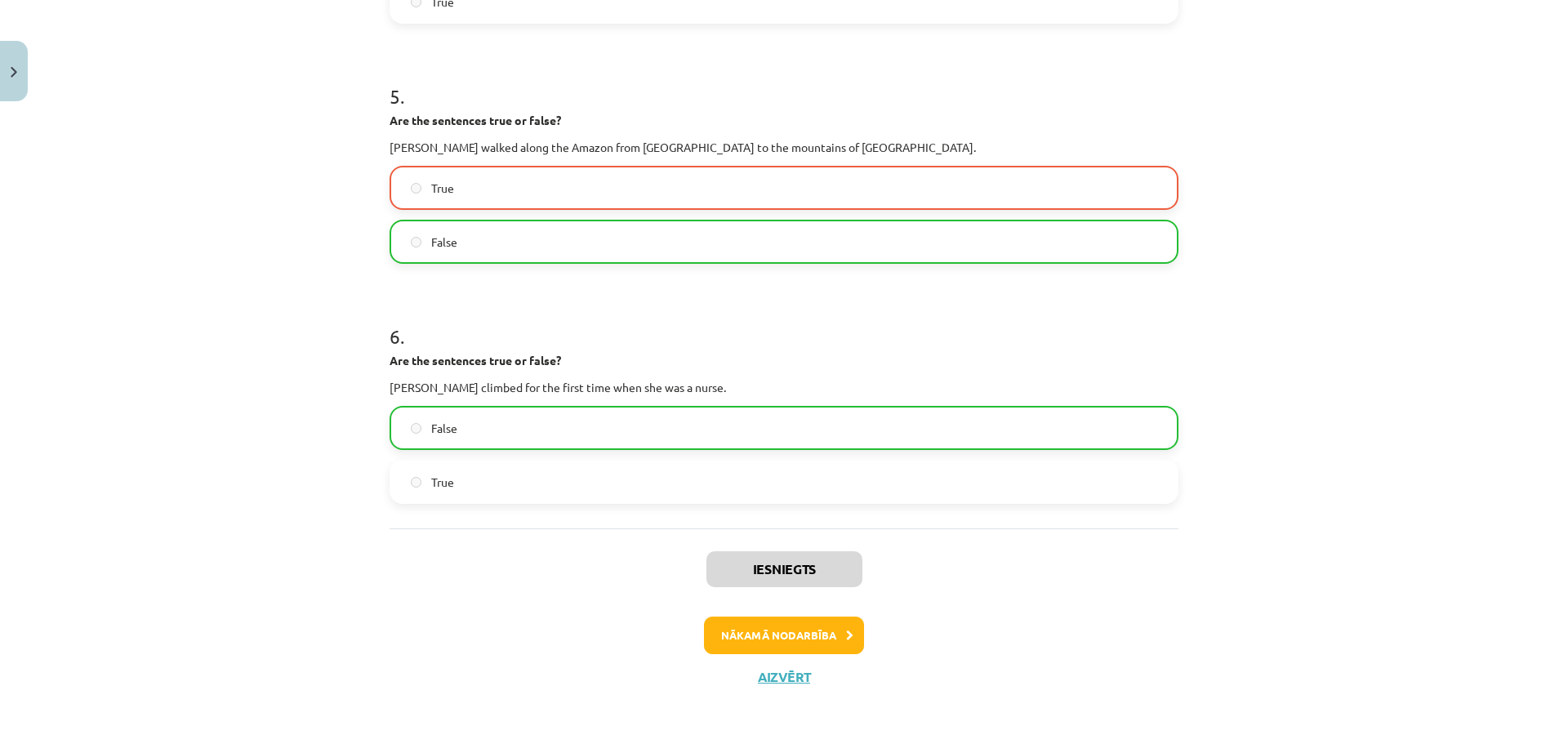
scroll to position [1230, 0]
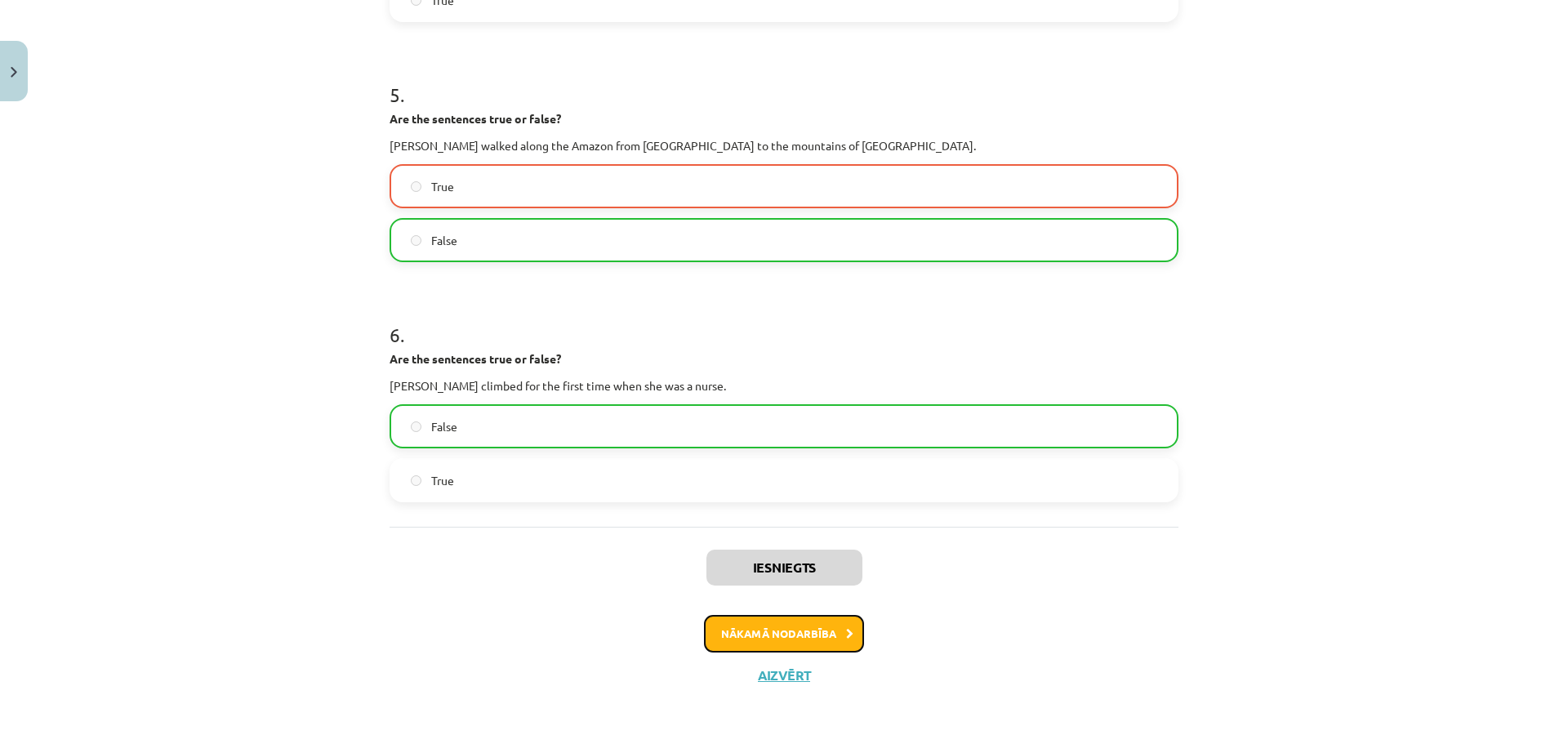
click at [738, 630] on button "Nākamā nodarbība" at bounding box center [784, 633] width 160 height 37
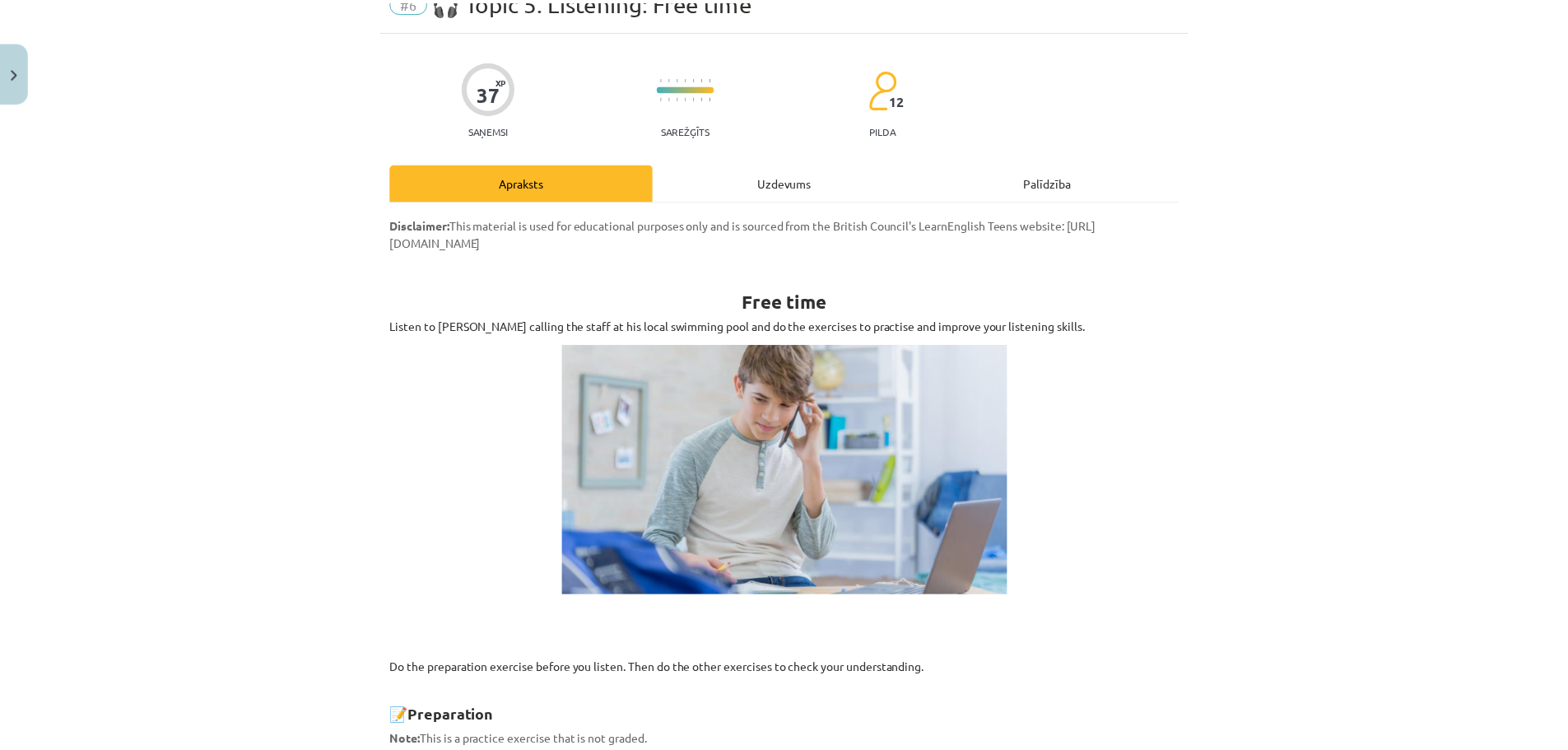
scroll to position [0, 0]
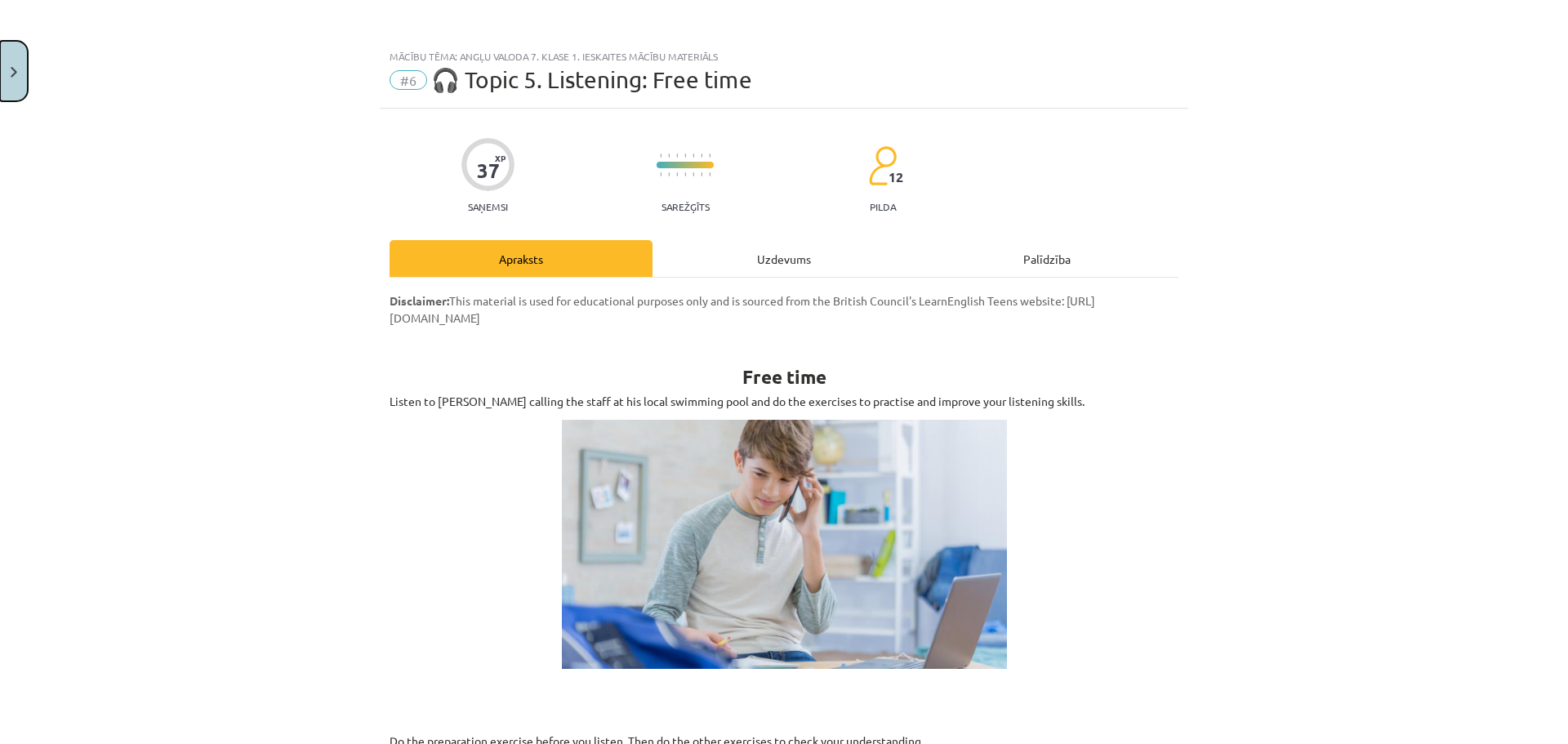
click at [16, 66] on button "Close" at bounding box center [14, 71] width 28 height 60
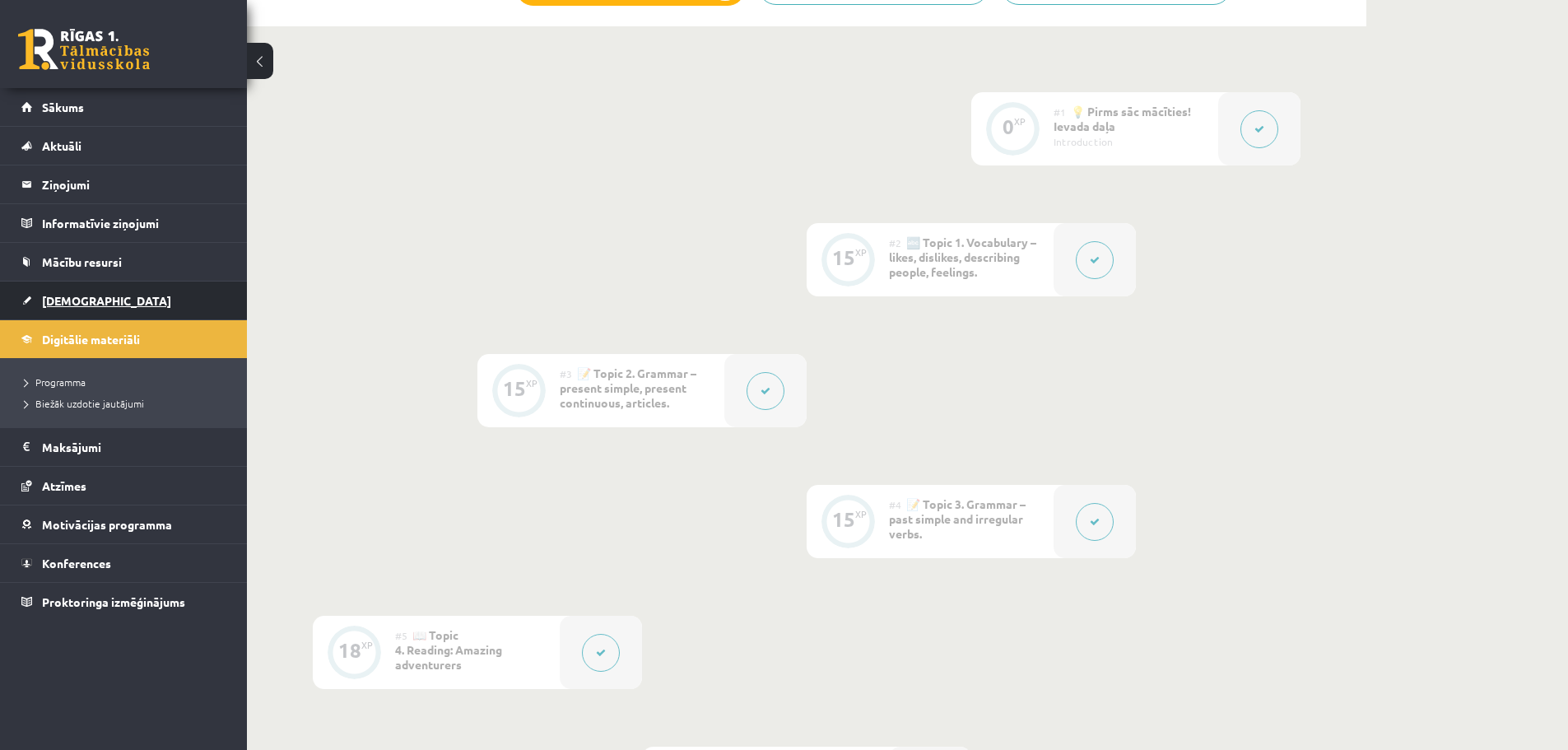
click at [70, 294] on span "[DEMOGRAPHIC_DATA]" at bounding box center [106, 300] width 129 height 15
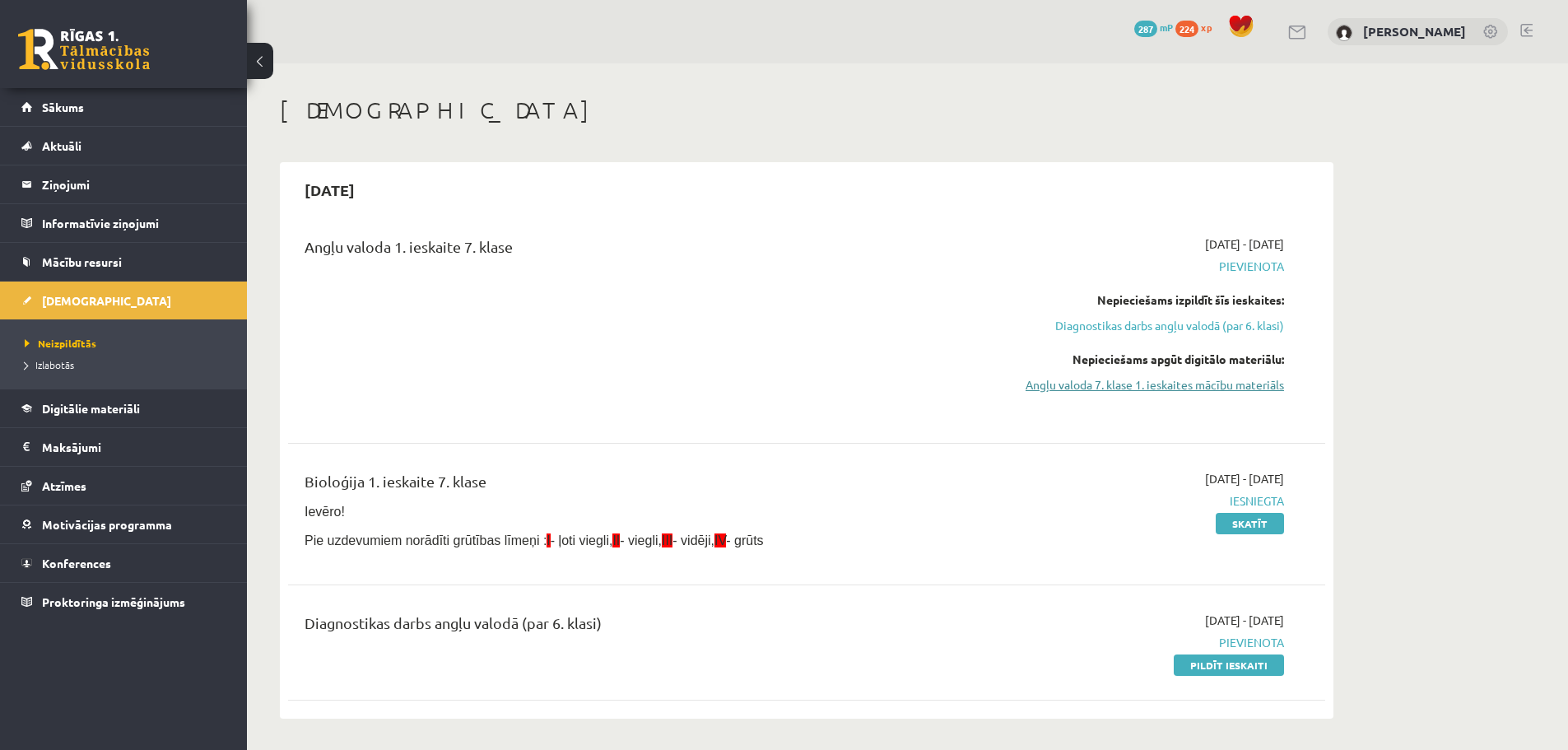
click at [1172, 383] on link "Angļu valoda 7. klase 1. ieskaites mācību materiāls" at bounding box center [1128, 385] width 310 height 17
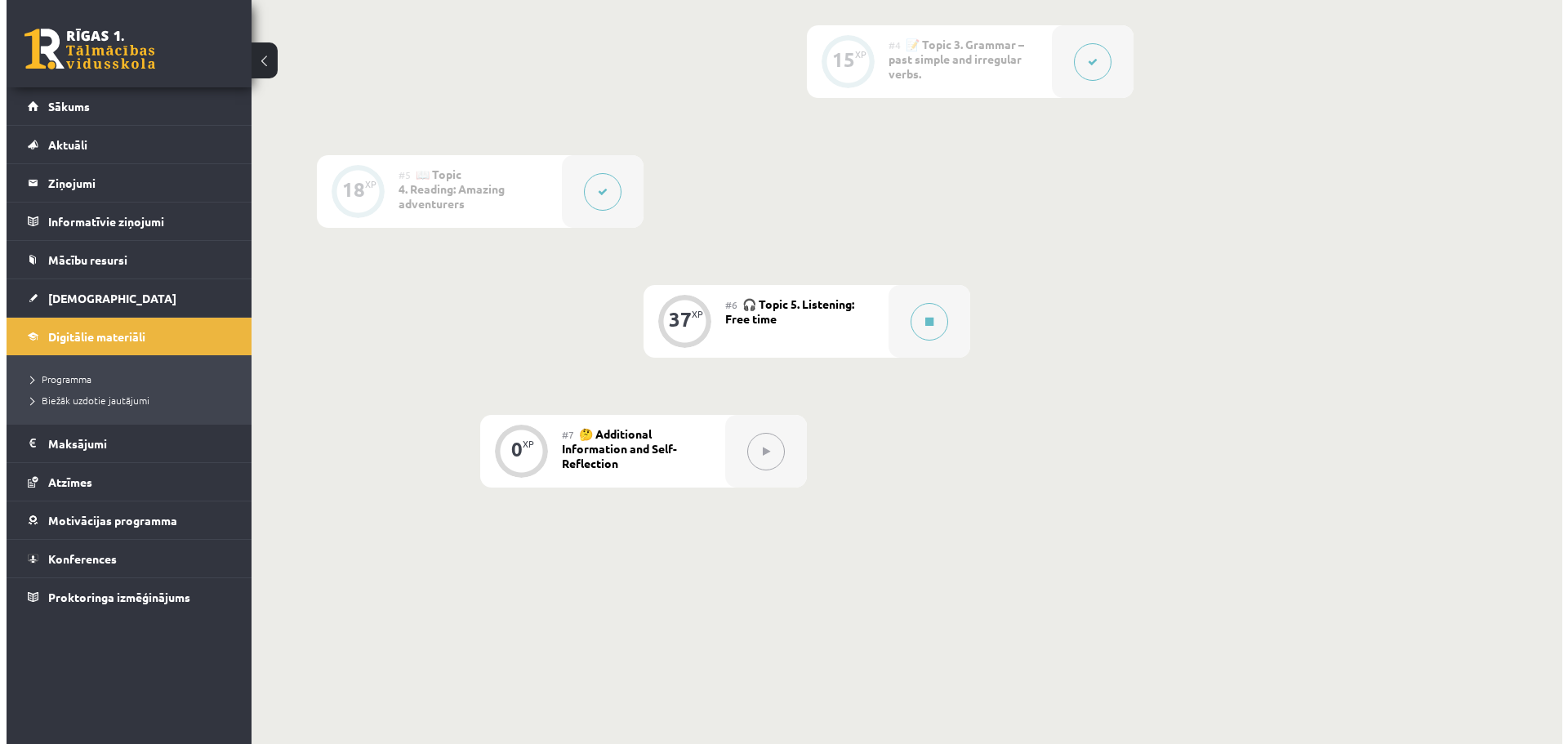
scroll to position [893, 0]
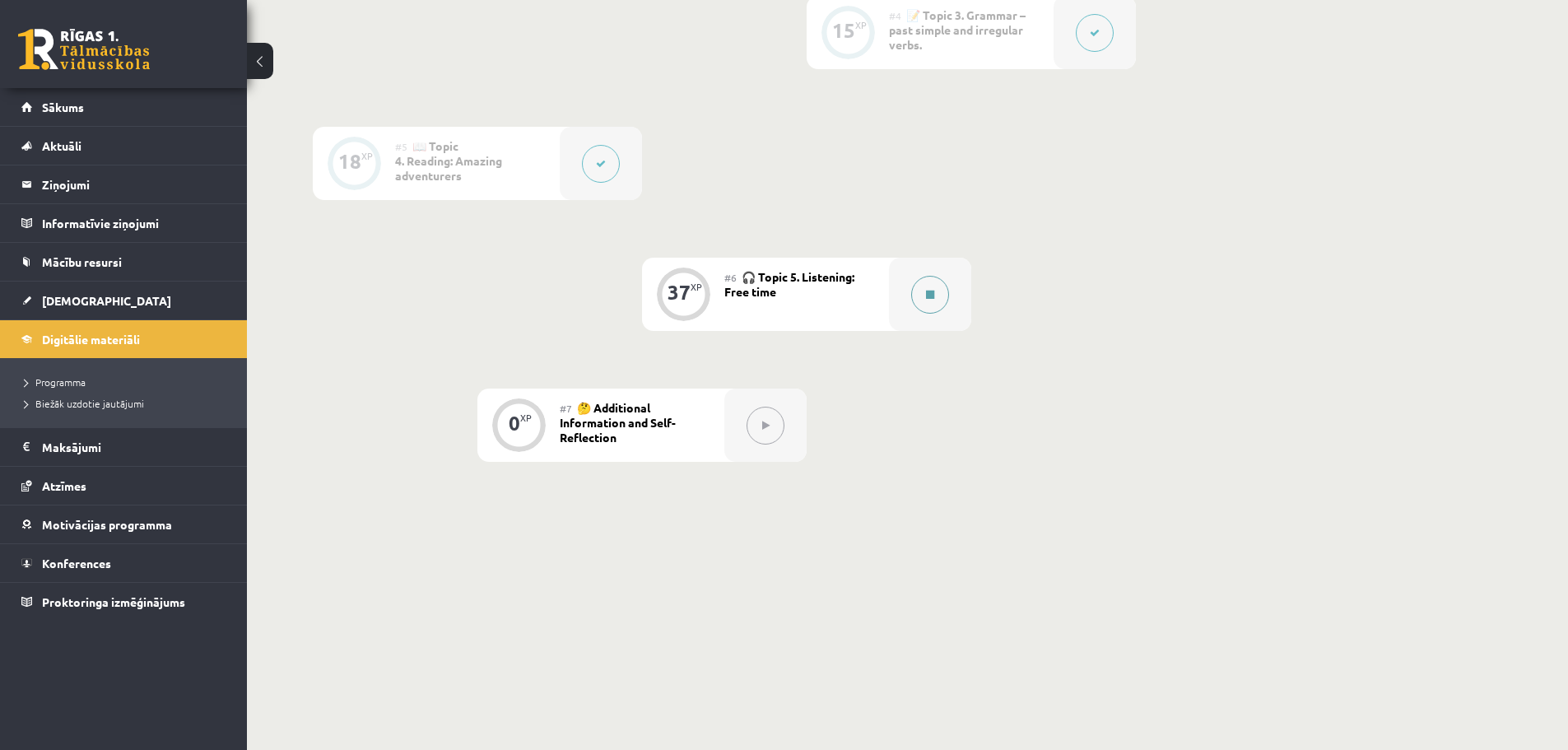
click at [946, 286] on button at bounding box center [929, 294] width 37 height 37
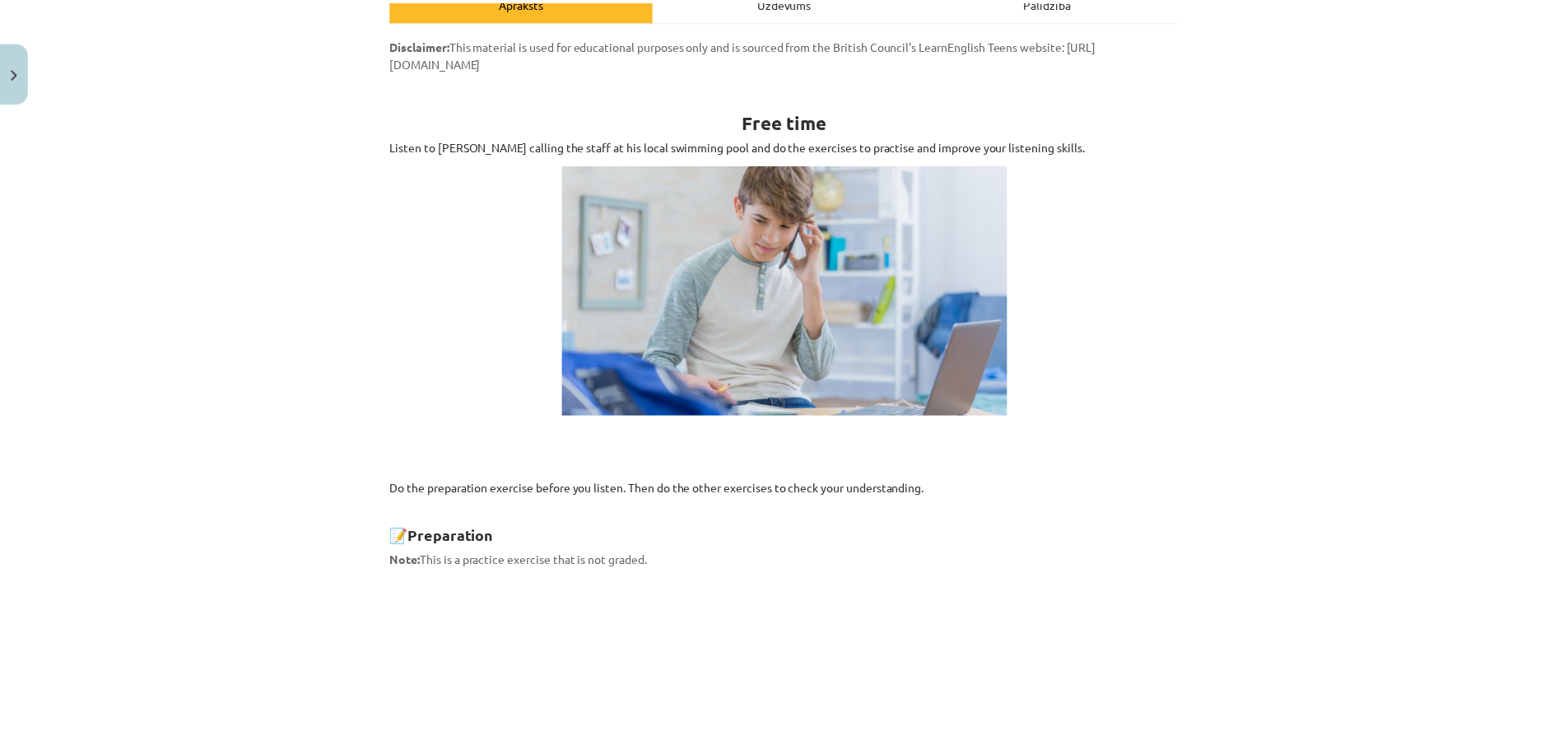
scroll to position [147, 0]
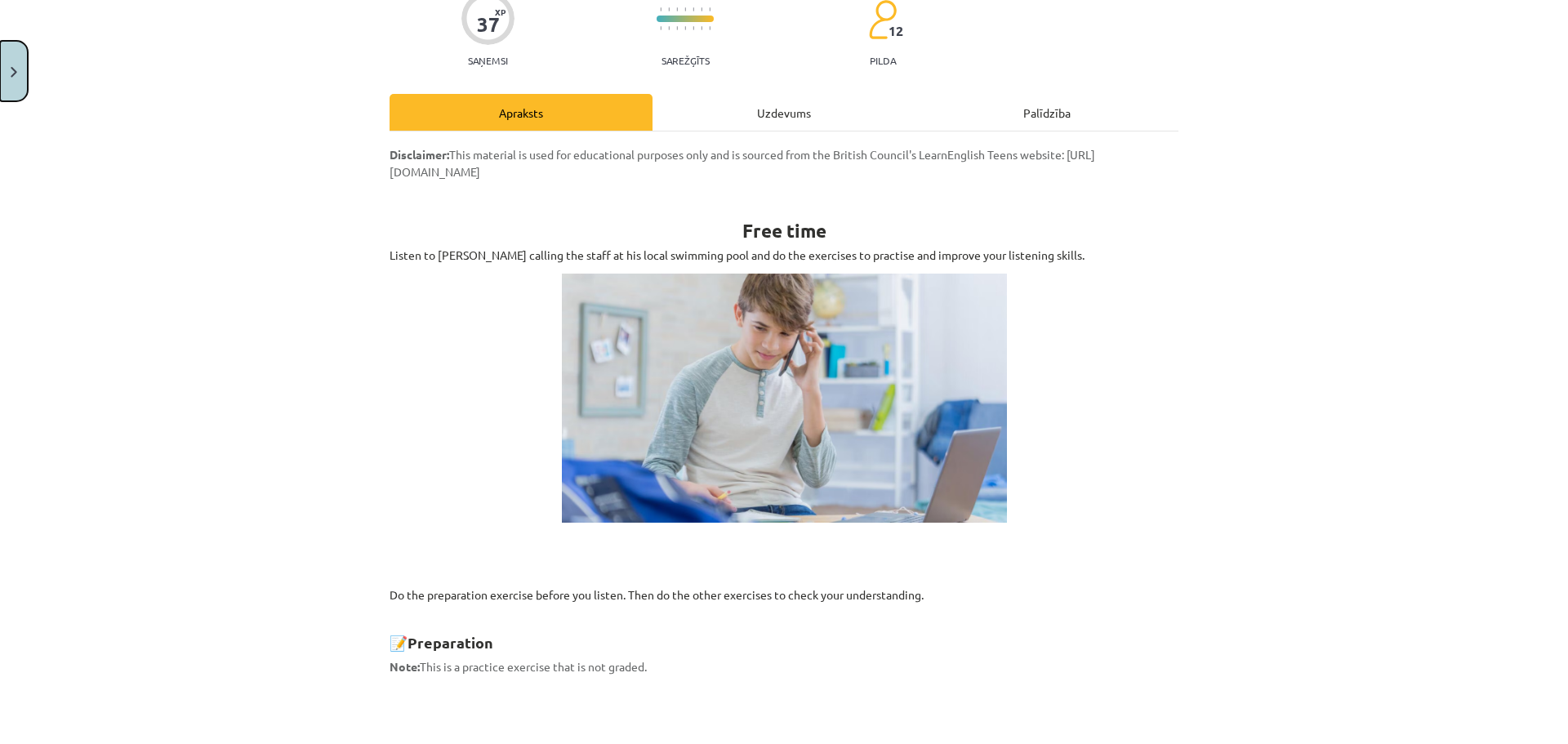
click at [13, 92] on button "Close" at bounding box center [14, 71] width 28 height 60
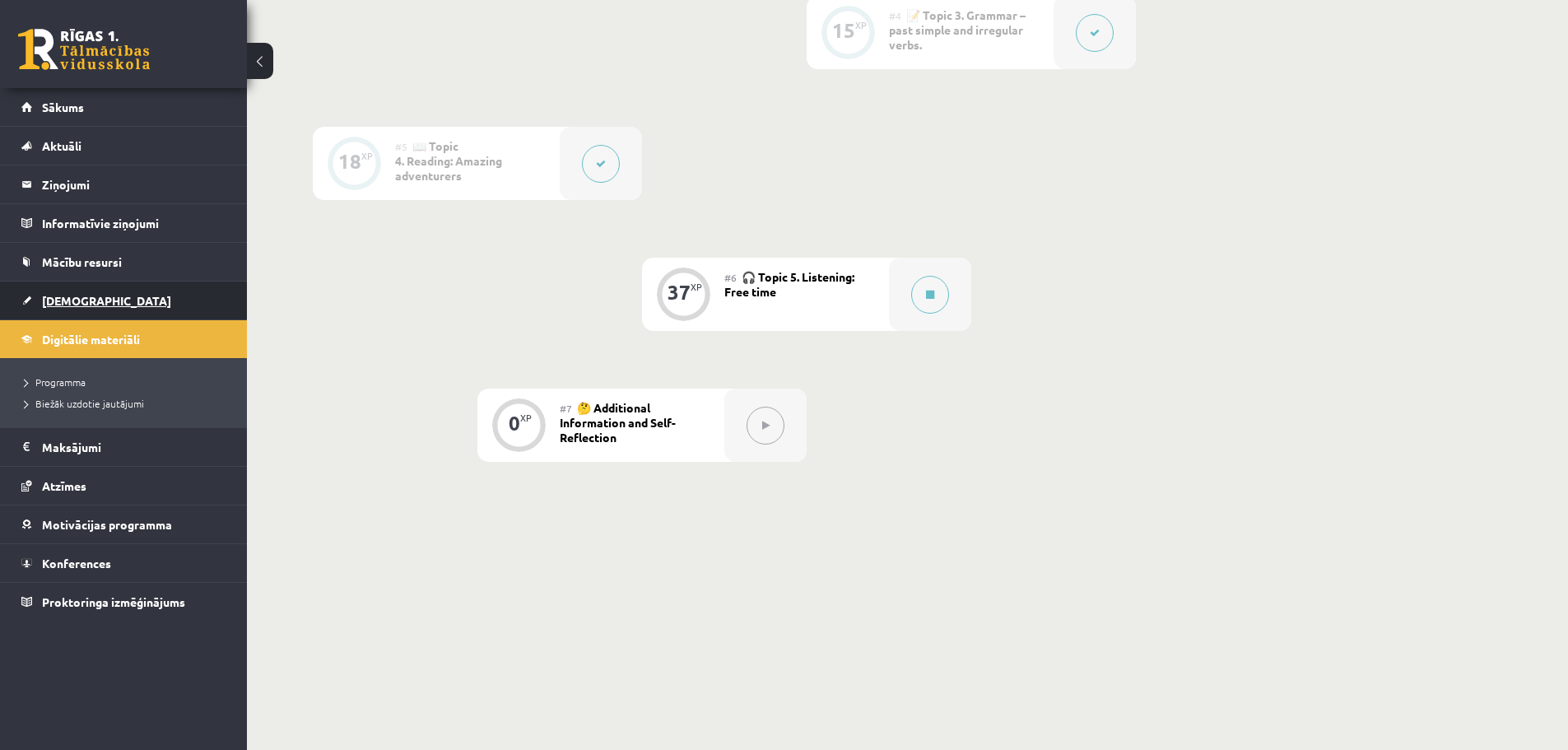
click at [52, 293] on link "[DEMOGRAPHIC_DATA]" at bounding box center [124, 300] width 205 height 37
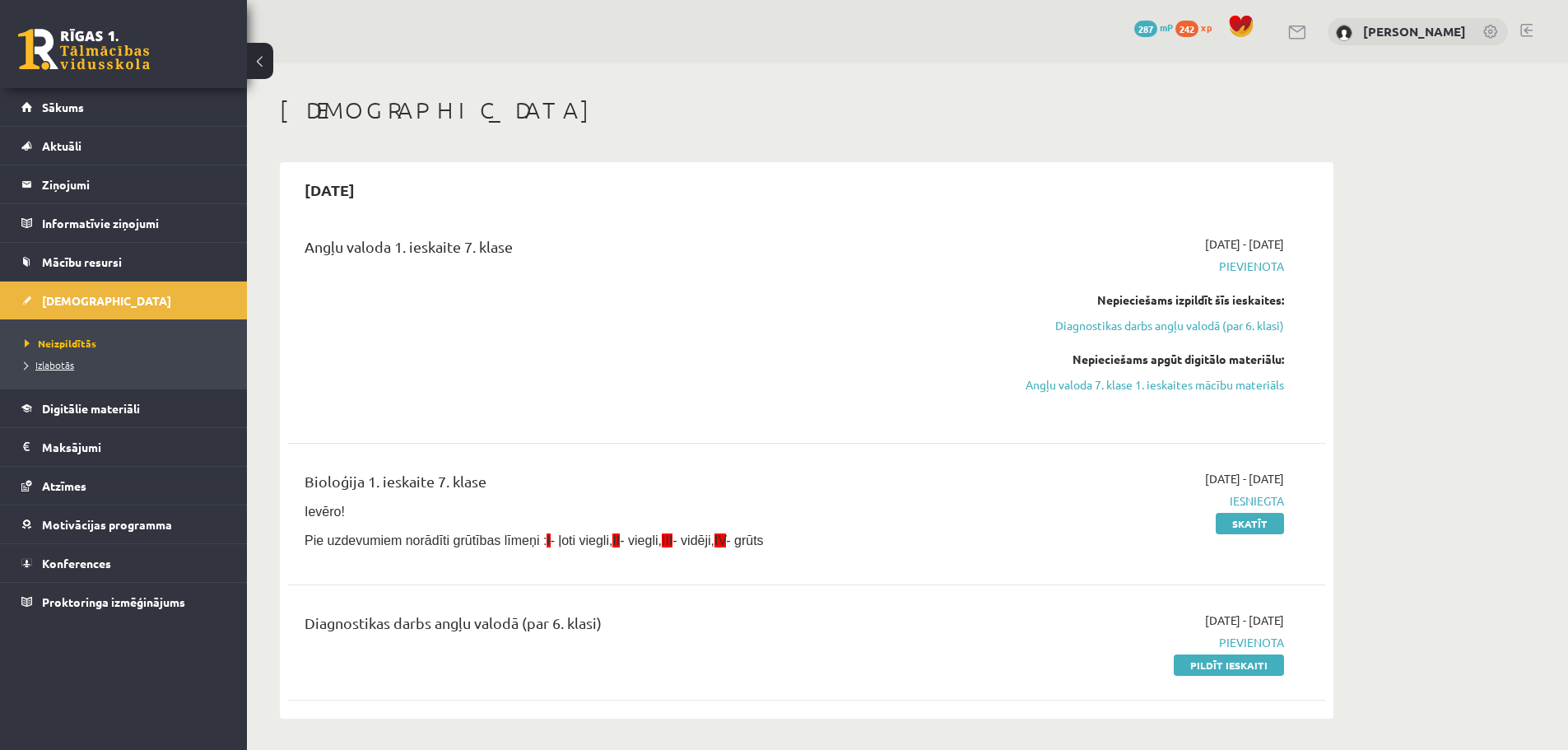
click at [64, 363] on span "Izlabotās" at bounding box center [49, 364] width 50 height 13
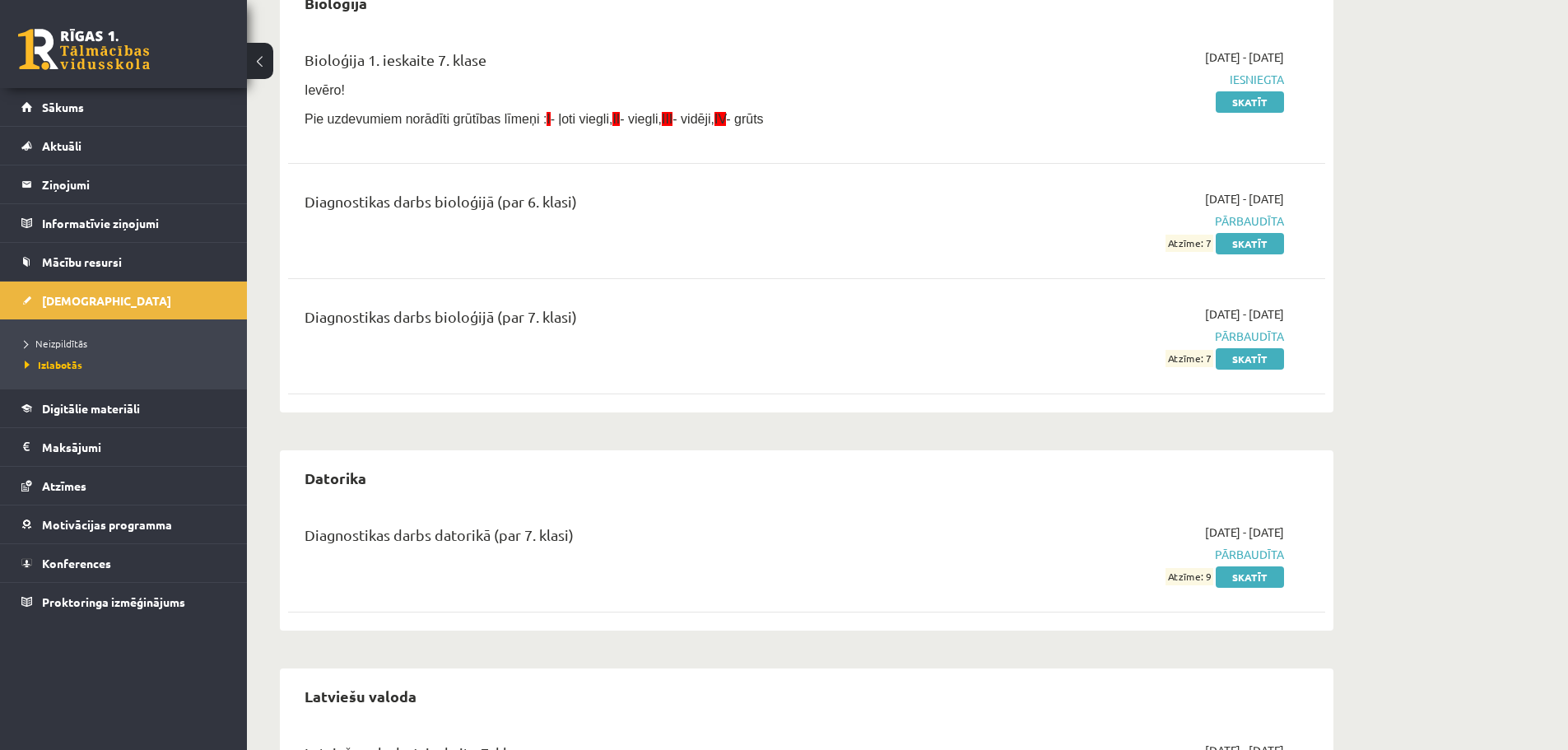
scroll to position [412, 0]
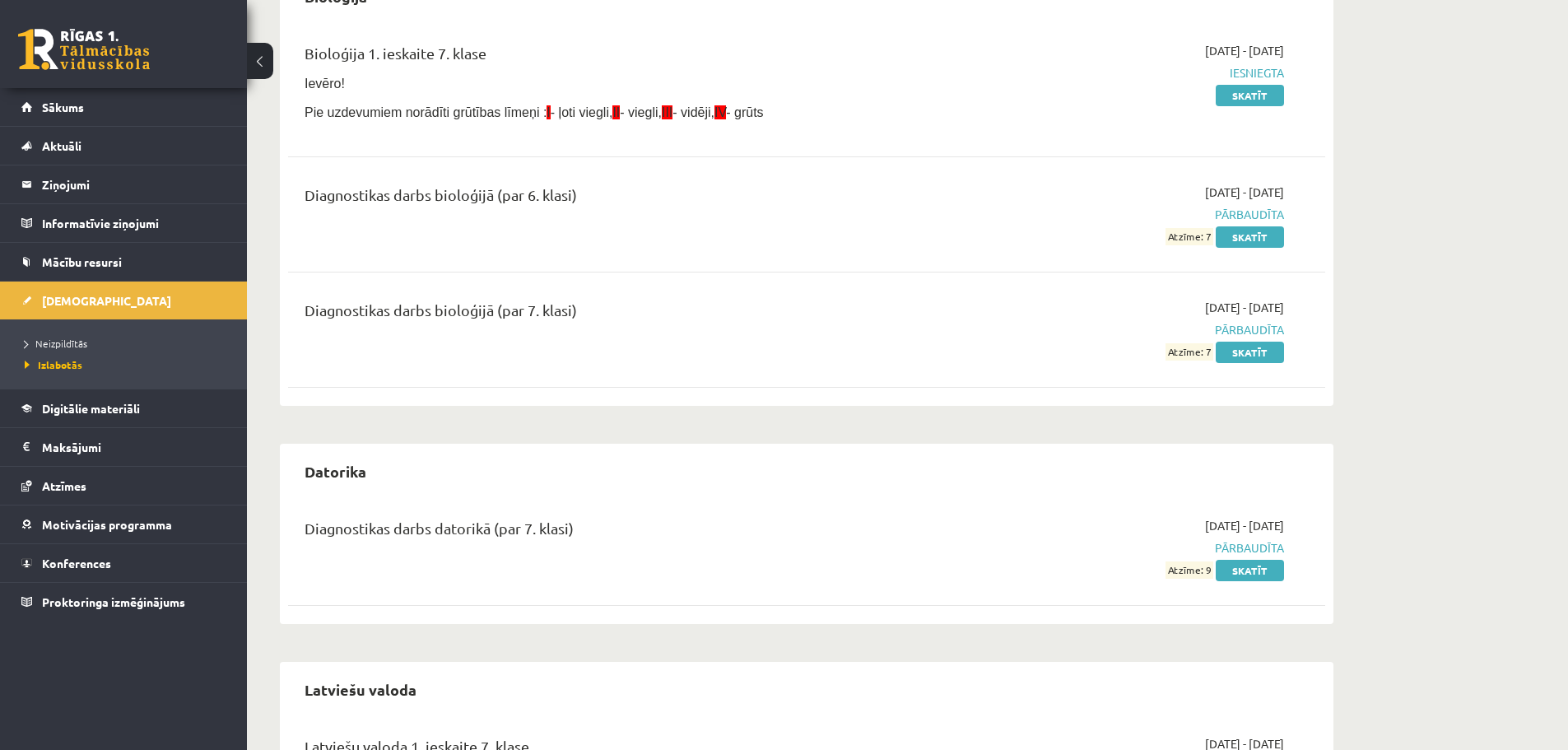
click at [1188, 237] on span "Atzīme: 7" at bounding box center [1188, 237] width 48 height 17
click at [1194, 348] on span "Atzīme: 7" at bounding box center [1188, 352] width 48 height 17
click at [1193, 566] on span "Atzīme: 9" at bounding box center [1188, 571] width 48 height 17
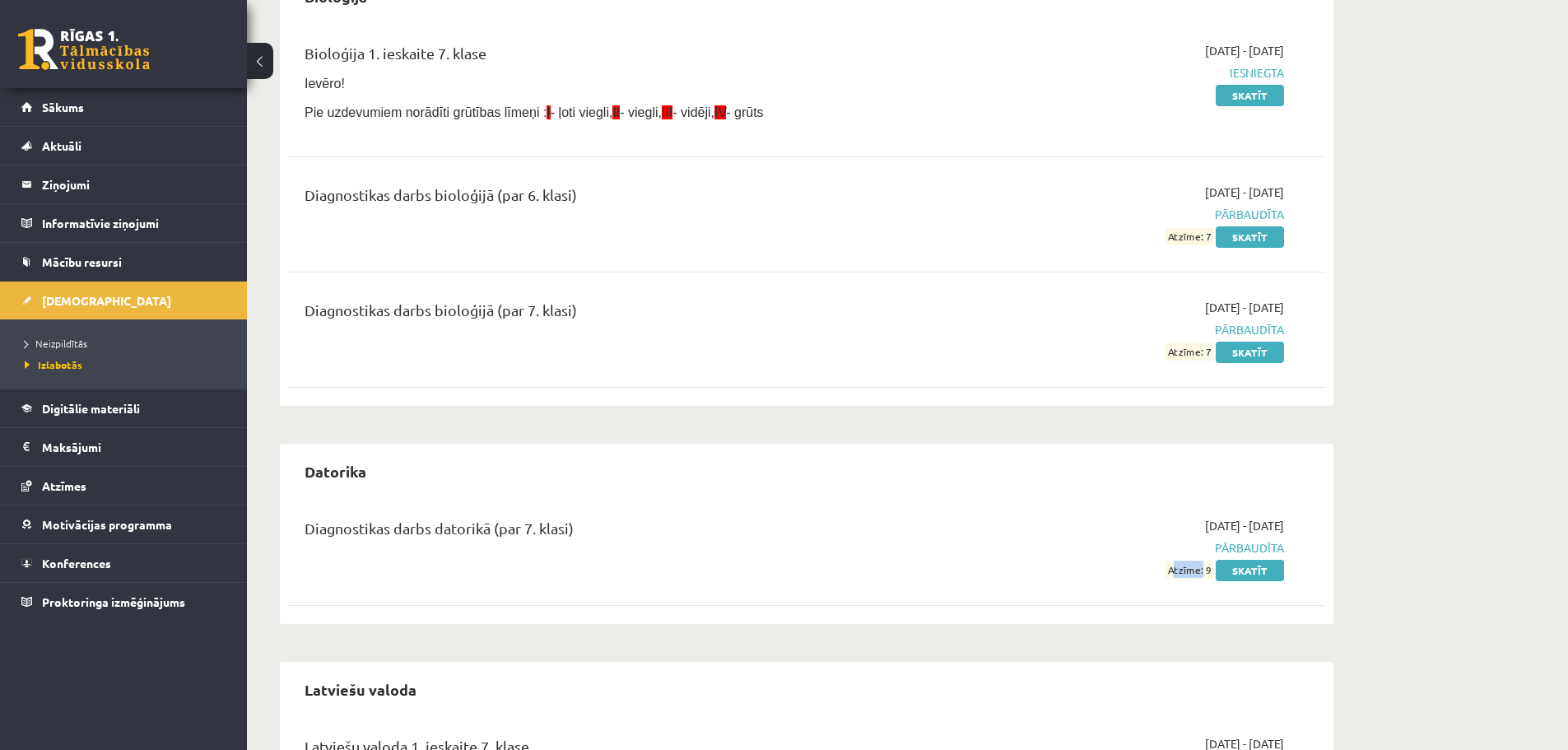
click at [1193, 566] on span "Atzīme: 9" at bounding box center [1188, 571] width 48 height 17
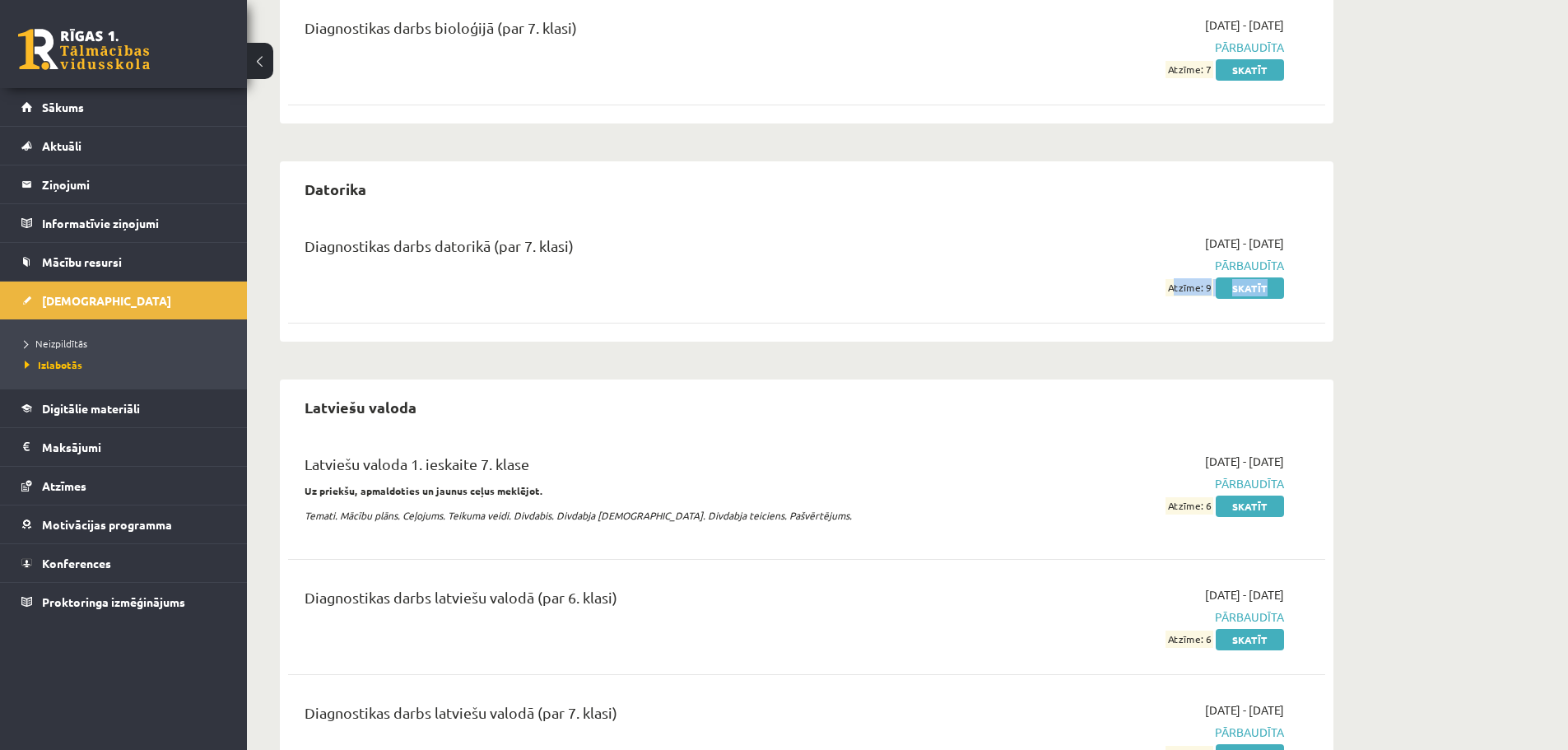
scroll to position [741, 0]
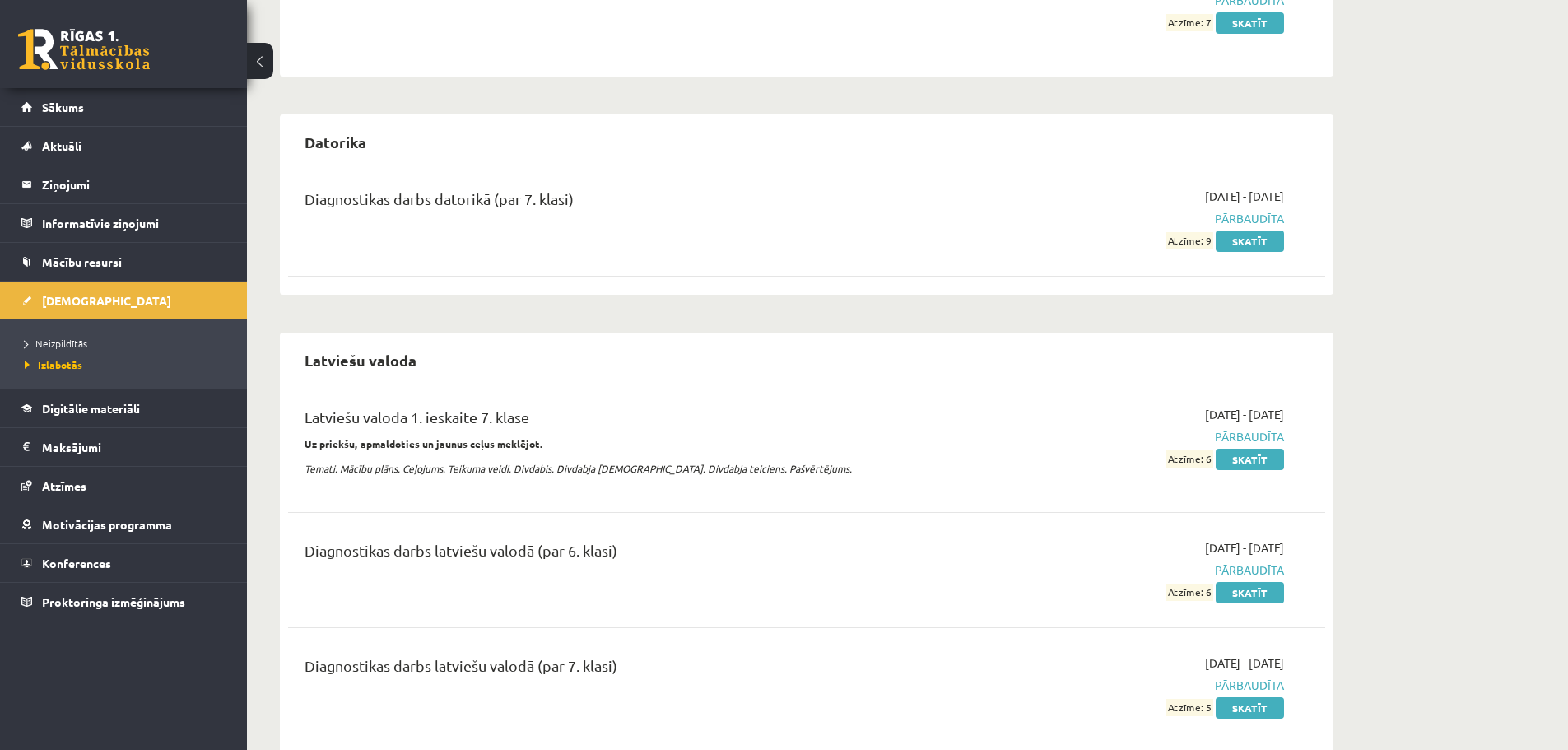
click at [1195, 463] on span "Atzīme: 6" at bounding box center [1188, 459] width 48 height 17
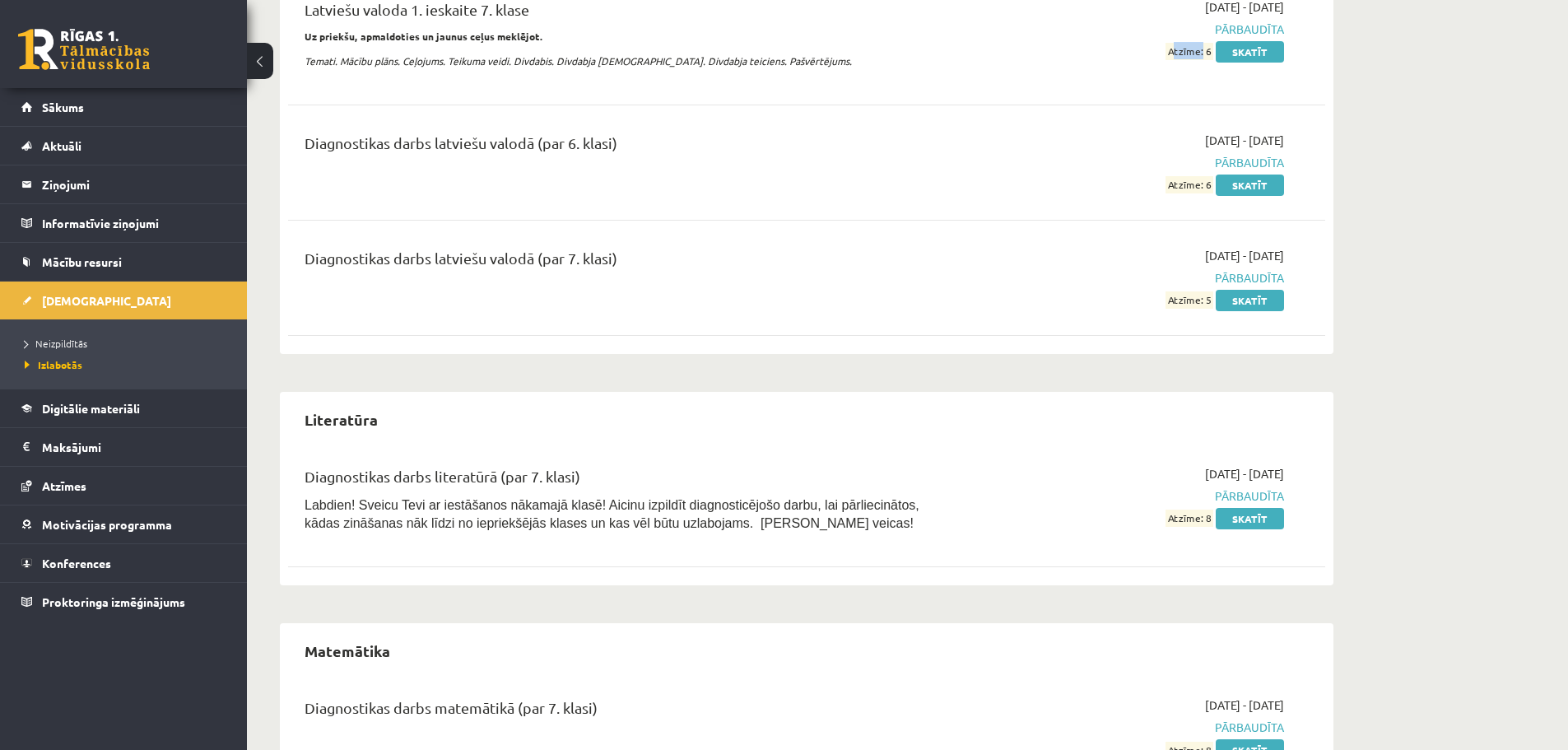
scroll to position [1152, 0]
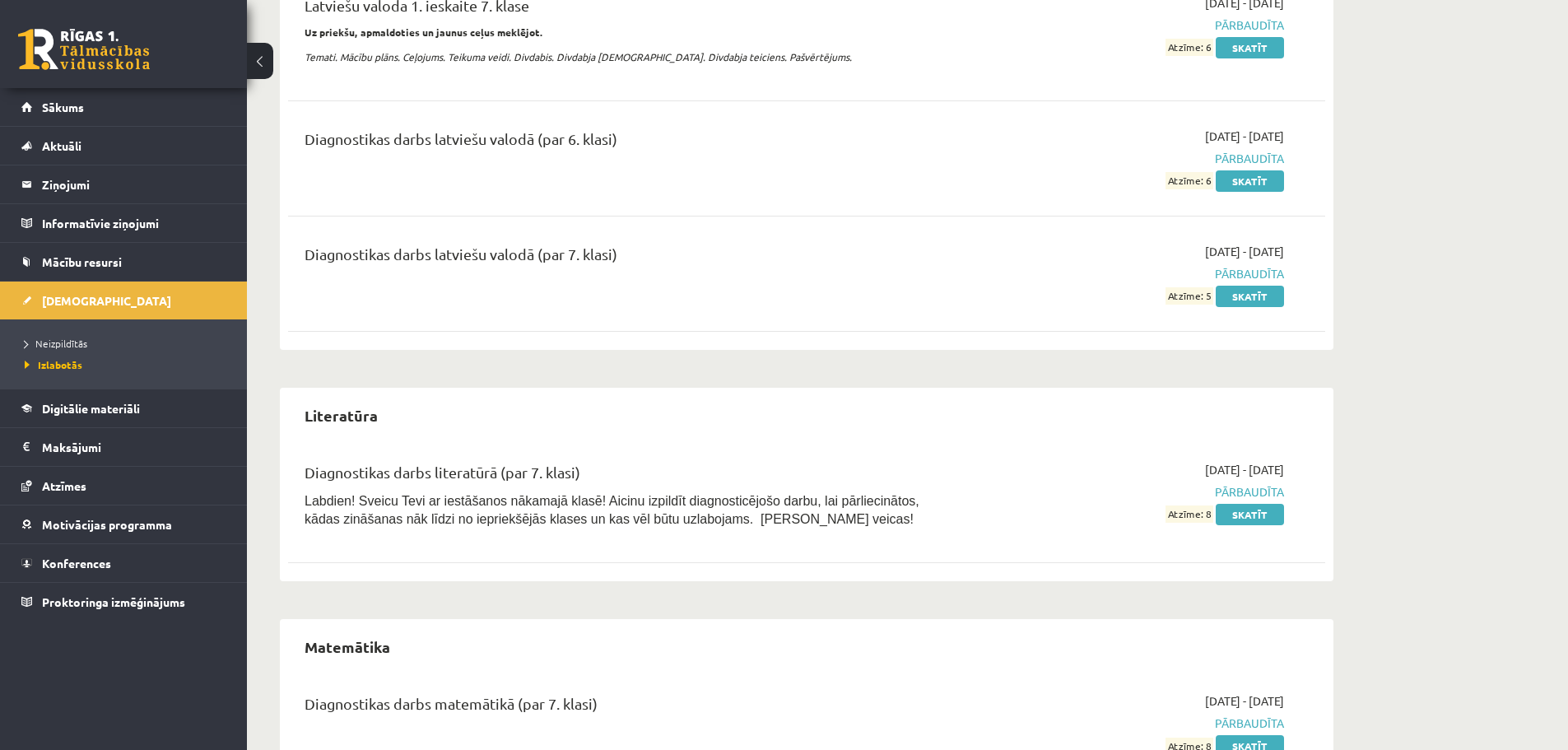
click at [1202, 517] on span "Atzīme: 8" at bounding box center [1188, 514] width 48 height 17
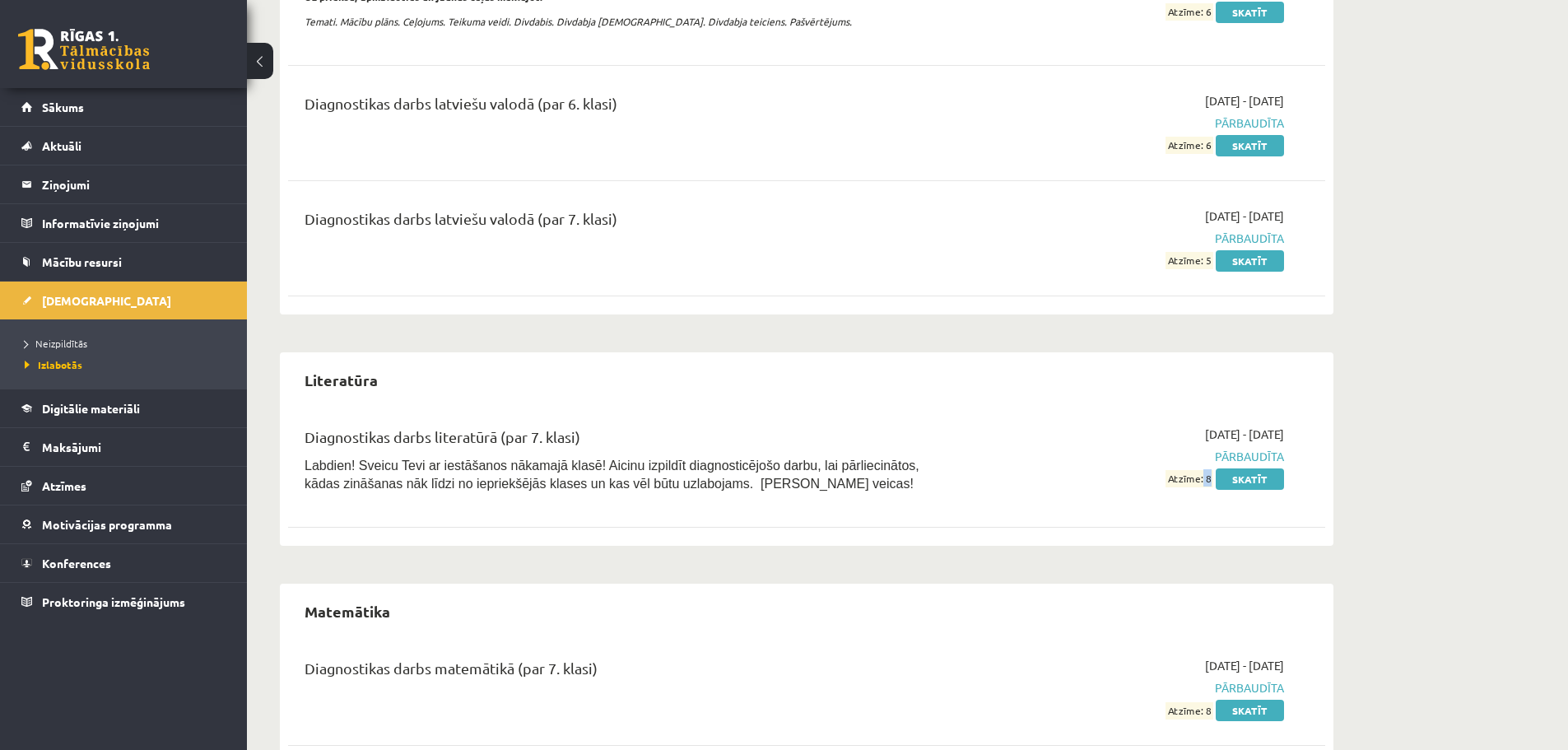
scroll to position [1235, 0]
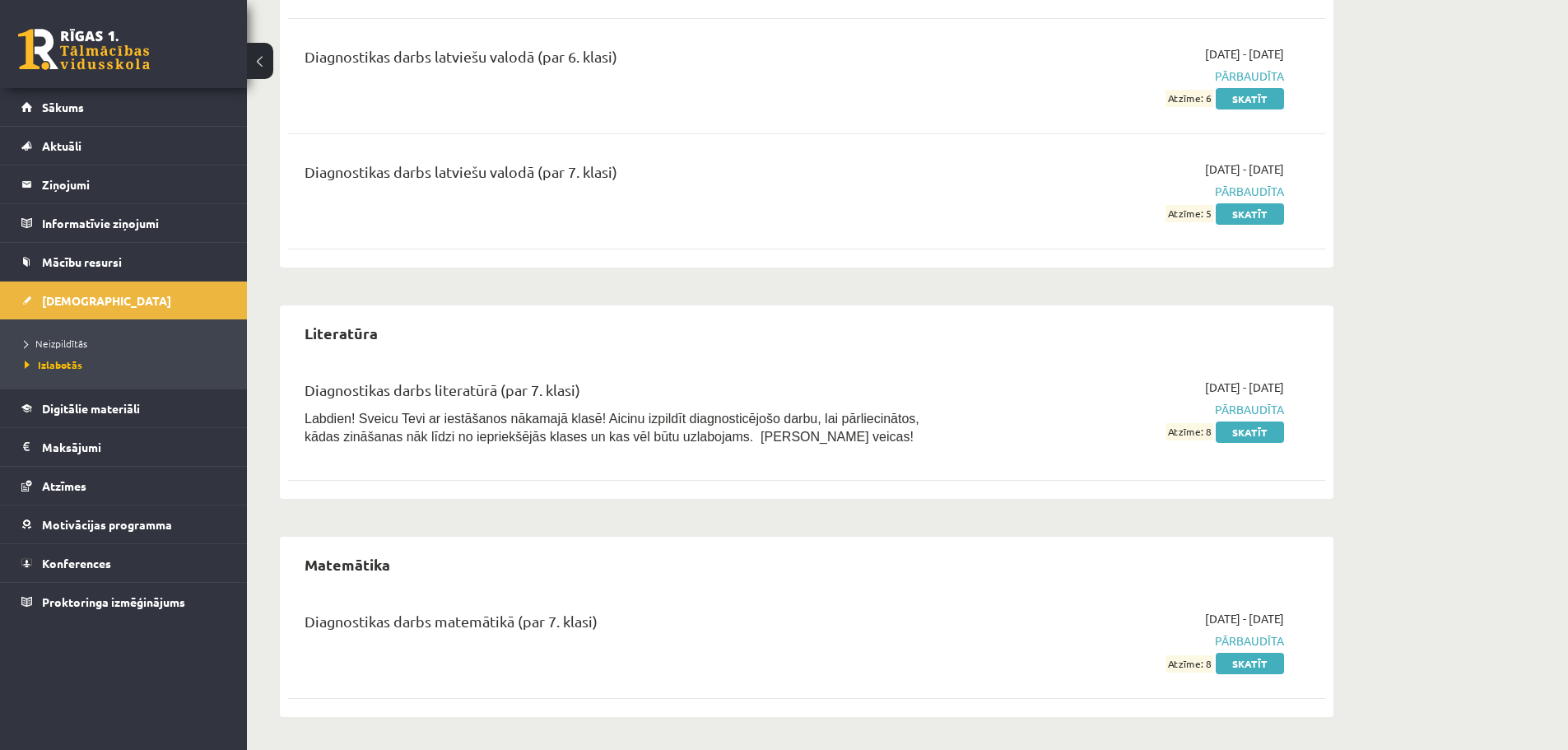
click at [1181, 661] on span "Atzīme: 8" at bounding box center [1188, 664] width 48 height 17
click at [1040, 589] on div "Matemātika Diagnostikas darbs matemātikā (par 7. klasi) 2025-09-01 - 2025-09-07…" at bounding box center [806, 626] width 1053 height 180
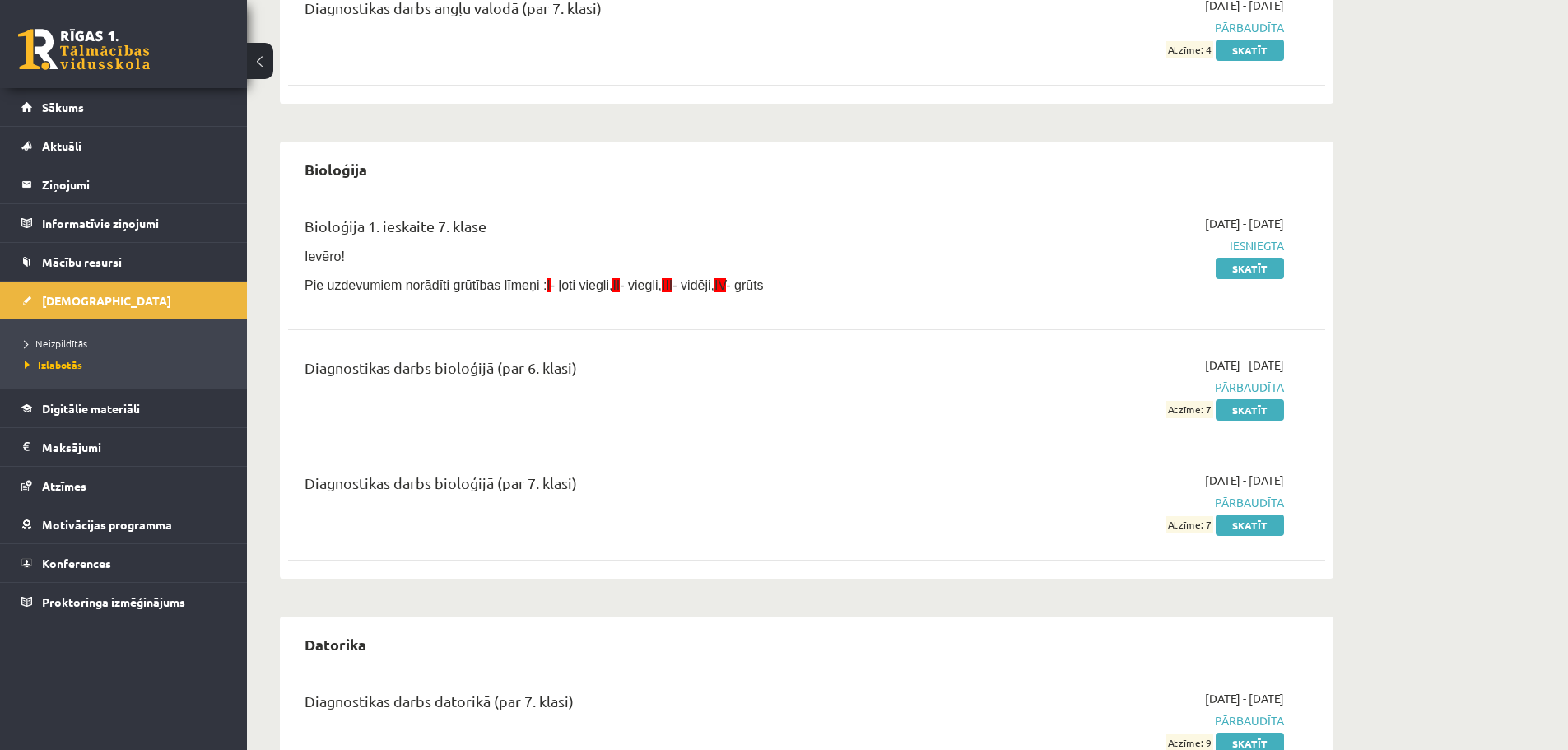
scroll to position [0, 0]
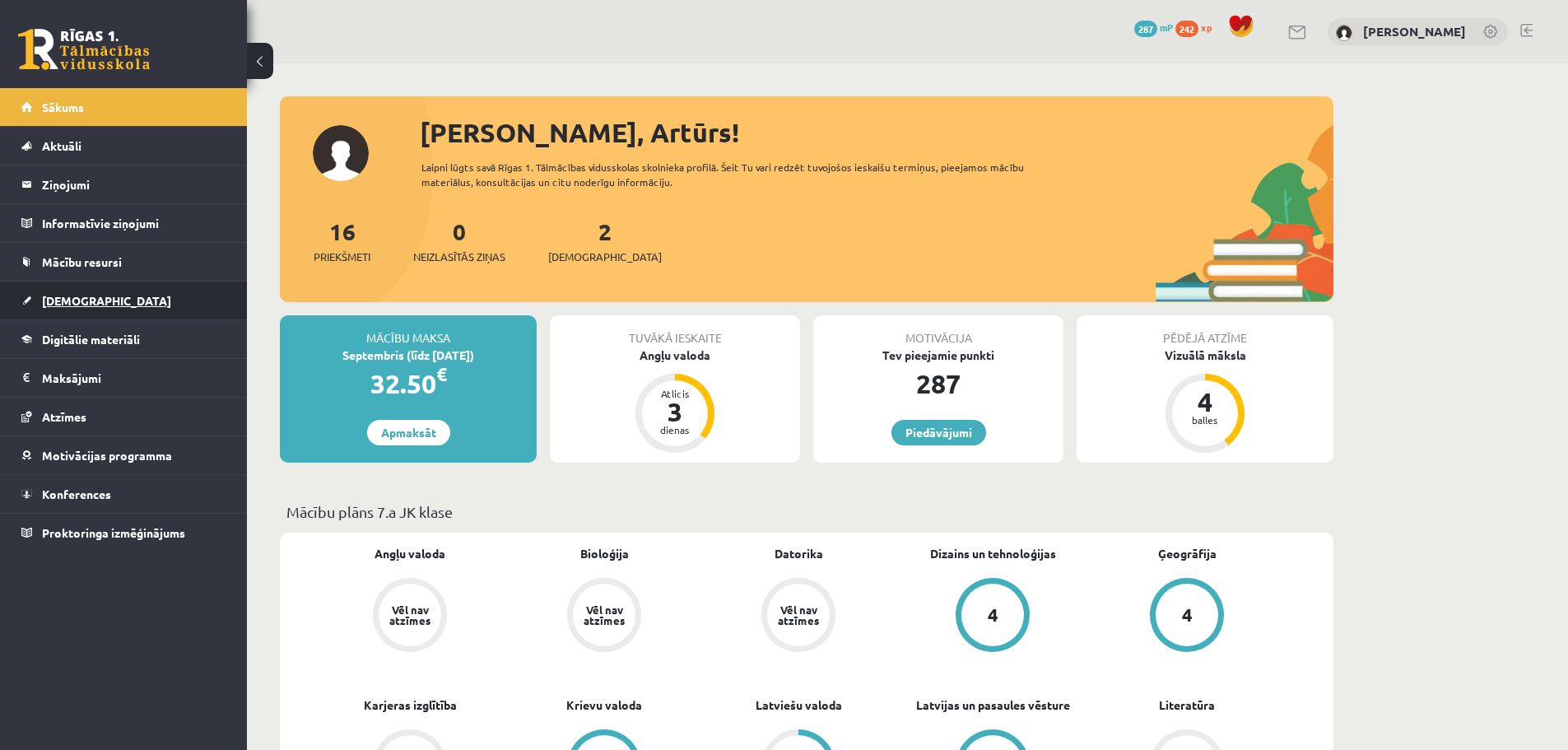
click at [58, 295] on span "[DEMOGRAPHIC_DATA]" at bounding box center [106, 300] width 129 height 15
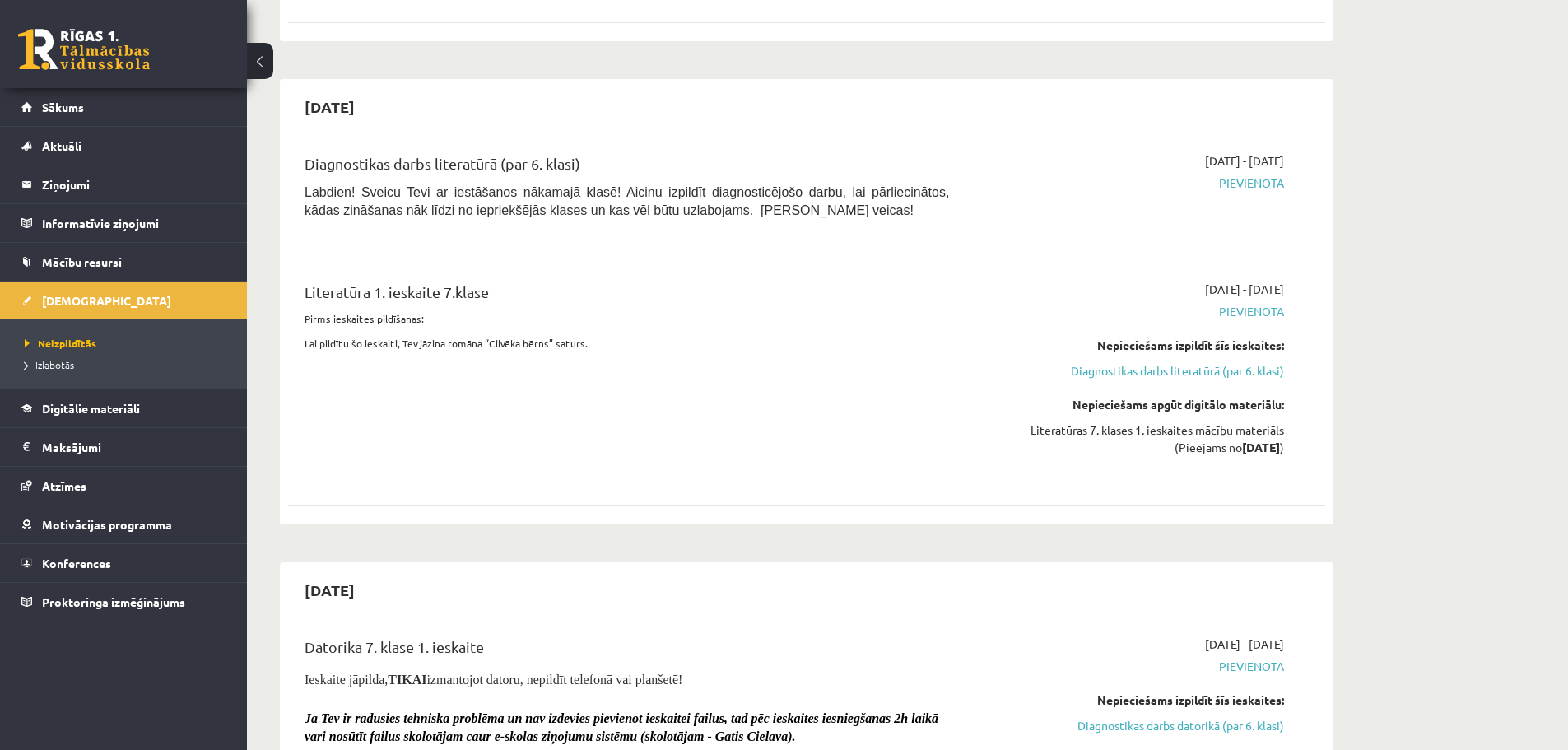
scroll to position [659, 0]
